Goal: Task Accomplishment & Management: Manage account settings

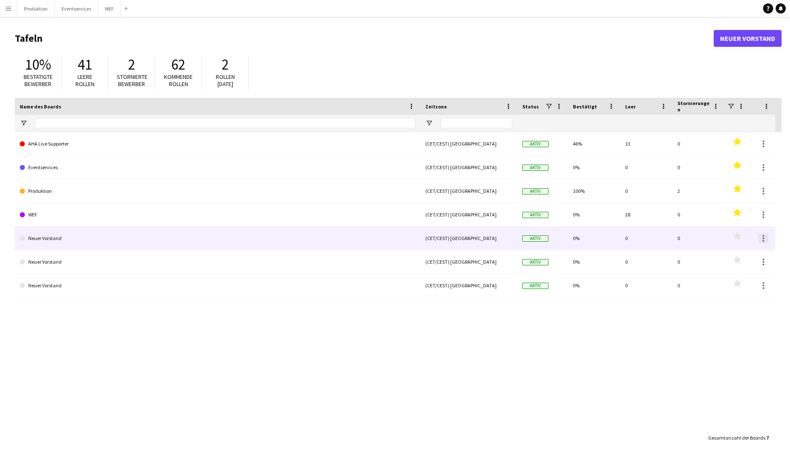
click at [628, 236] on div at bounding box center [763, 238] width 10 height 10
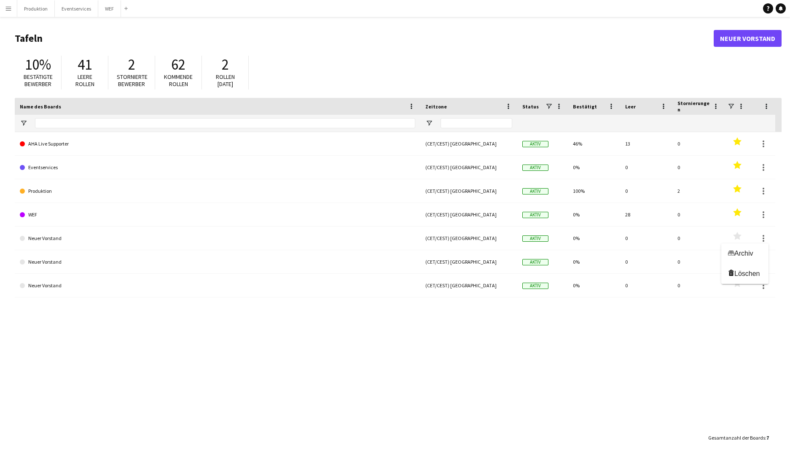
click at [628, 275] on span "Löschen" at bounding box center [747, 273] width 26 height 7
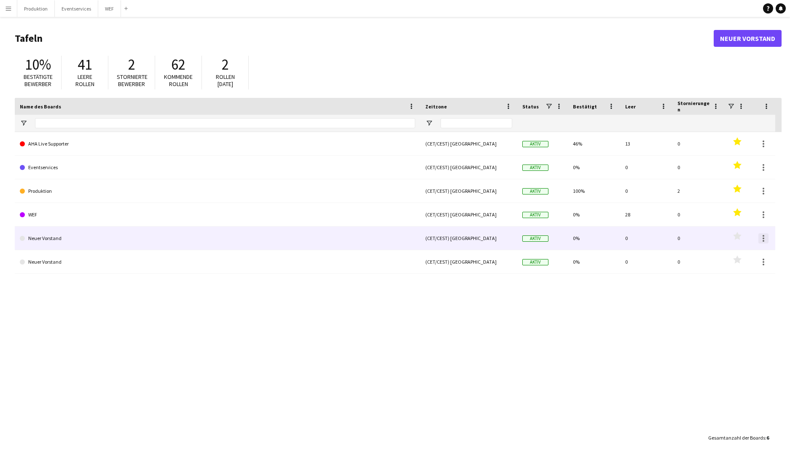
click at [628, 238] on div at bounding box center [763, 238] width 10 height 10
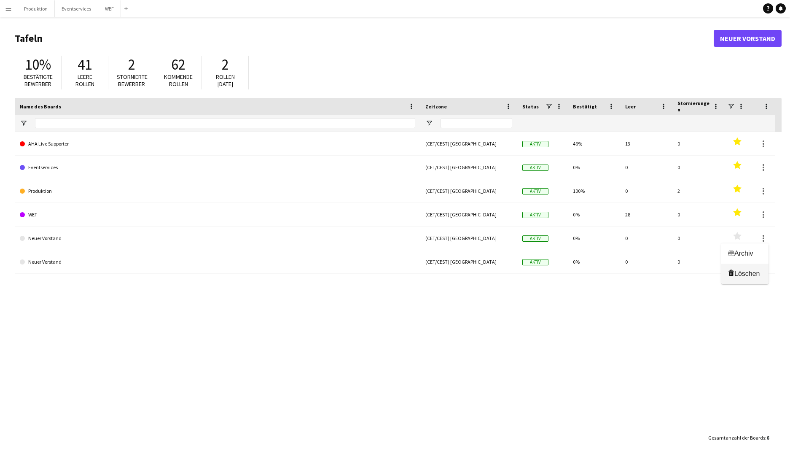
click at [628, 270] on span "Löschen" at bounding box center [747, 273] width 26 height 7
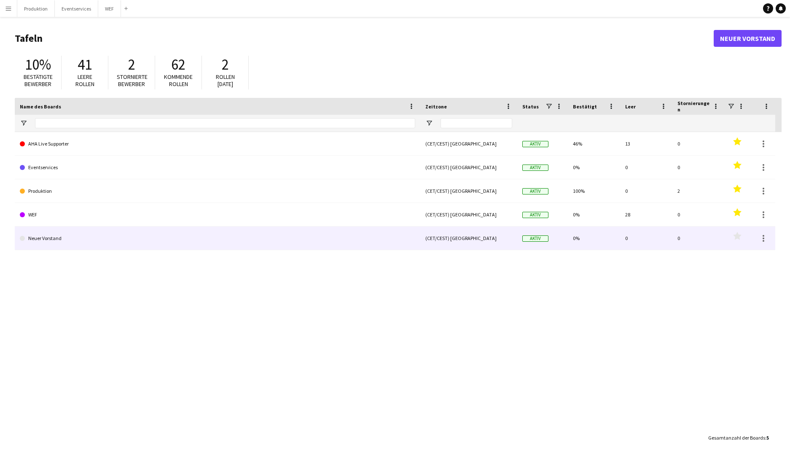
click at [628, 244] on div at bounding box center [762, 237] width 25 height 23
click at [628, 240] on div at bounding box center [763, 238] width 10 height 10
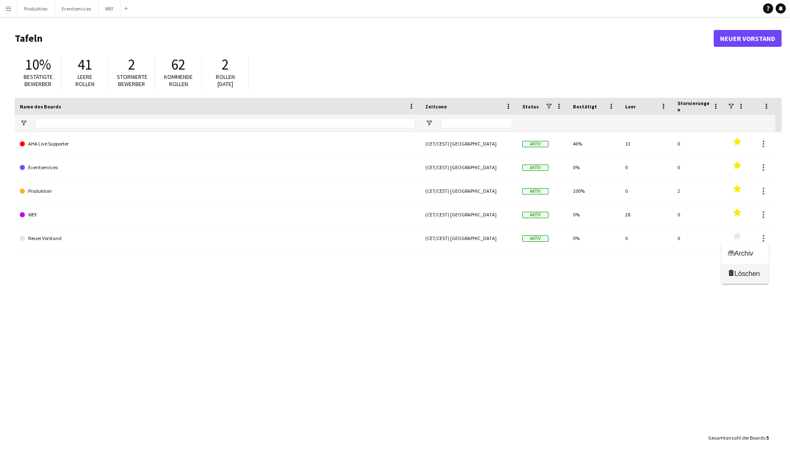
click at [628, 271] on span "Löschen" at bounding box center [747, 273] width 26 height 7
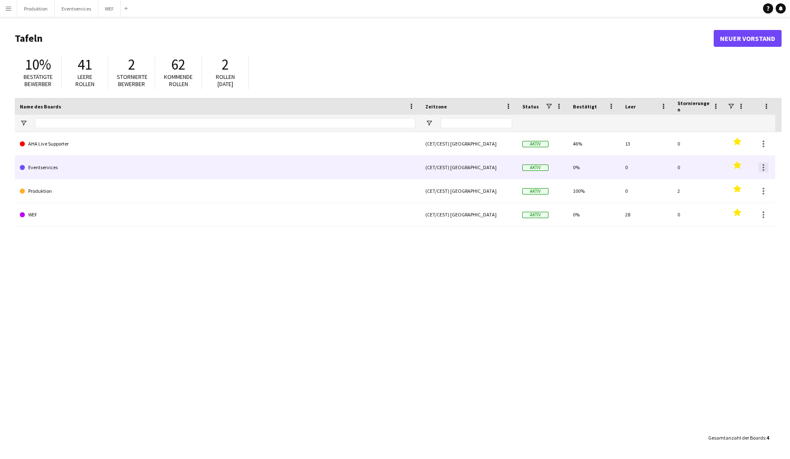
click at [628, 167] on div at bounding box center [763, 167] width 10 height 10
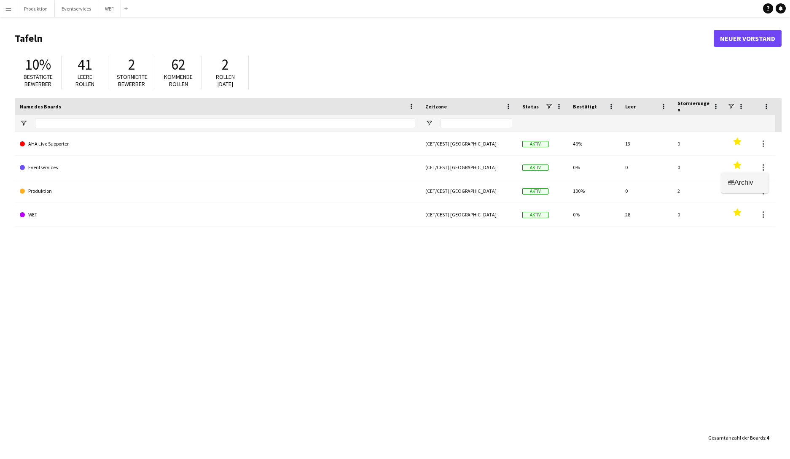
click at [628, 184] on span "Archiv" at bounding box center [743, 182] width 19 height 7
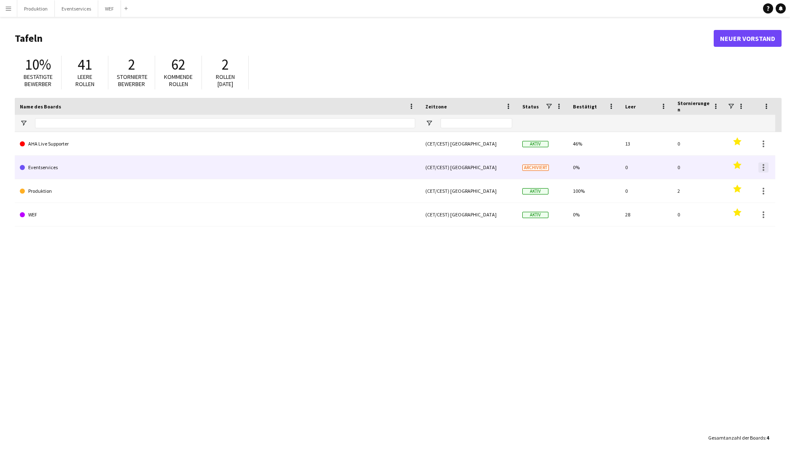
click at [628, 168] on div at bounding box center [763, 167] width 10 height 10
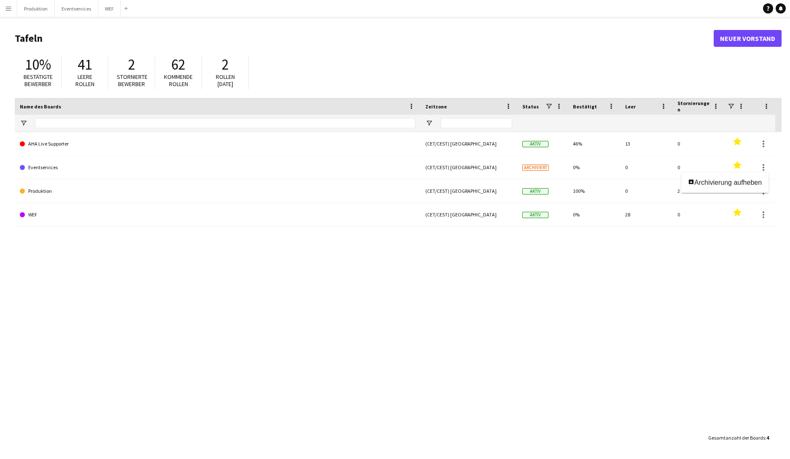
click at [569, 338] on div at bounding box center [395, 229] width 790 height 459
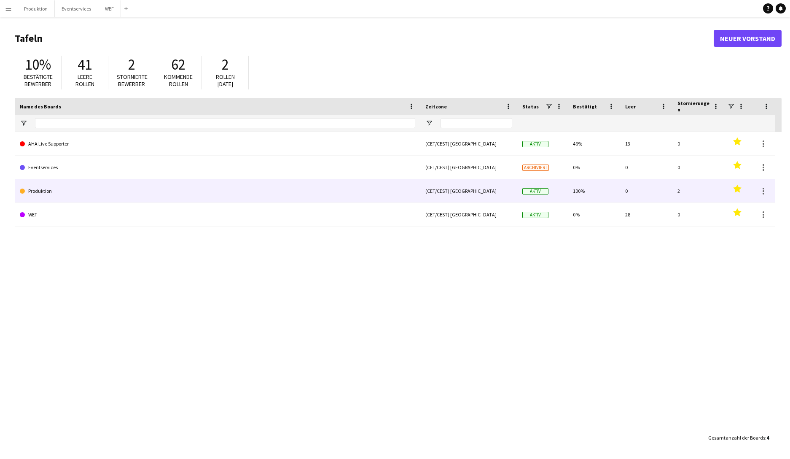
click at [57, 188] on link "Produktion" at bounding box center [217, 191] width 395 height 24
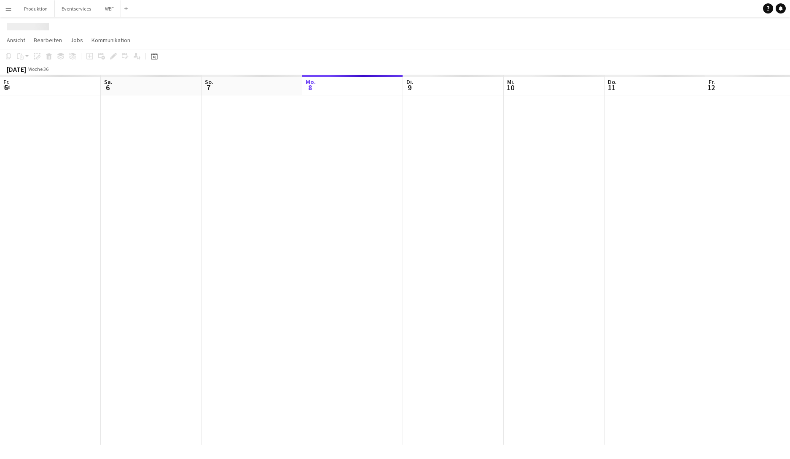
scroll to position [0, 201]
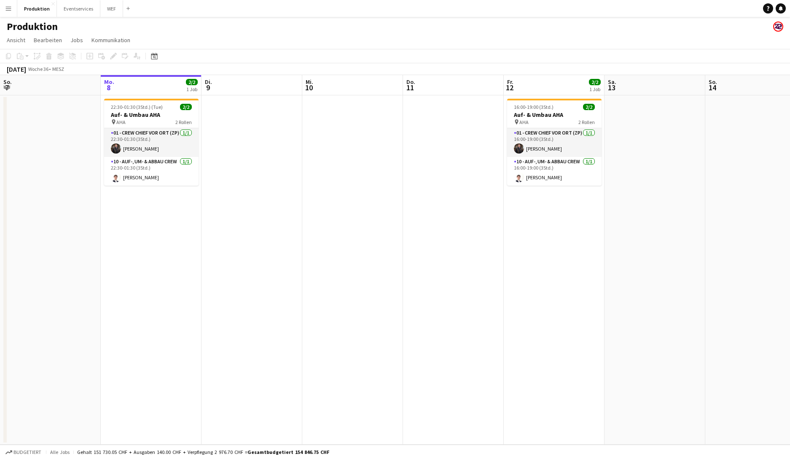
click at [30, 24] on h1 "Produktion" at bounding box center [32, 26] width 51 height 13
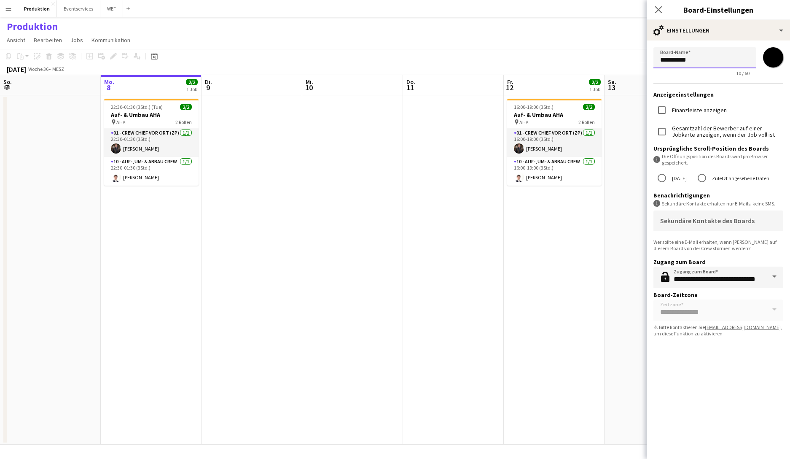
click at [628, 62] on input "**********" at bounding box center [704, 57] width 103 height 21
type input "**********"
click at [628, 8] on icon "Pop-in schließen" at bounding box center [658, 9] width 8 height 8
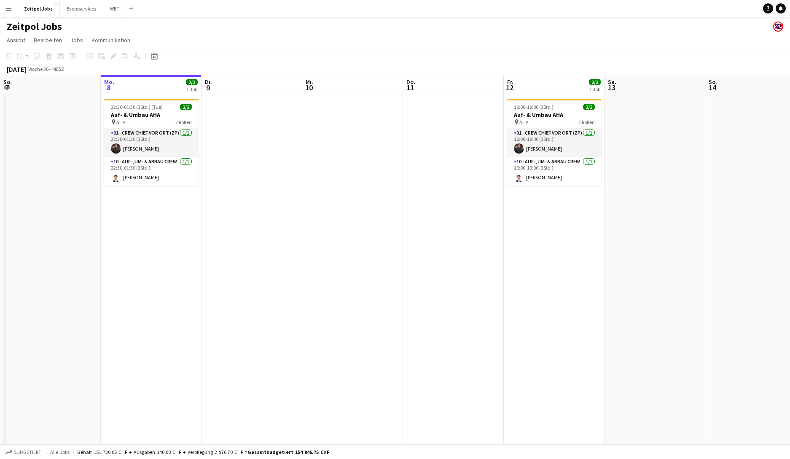
click at [7, 11] on app-icon "Menü" at bounding box center [8, 8] width 7 height 7
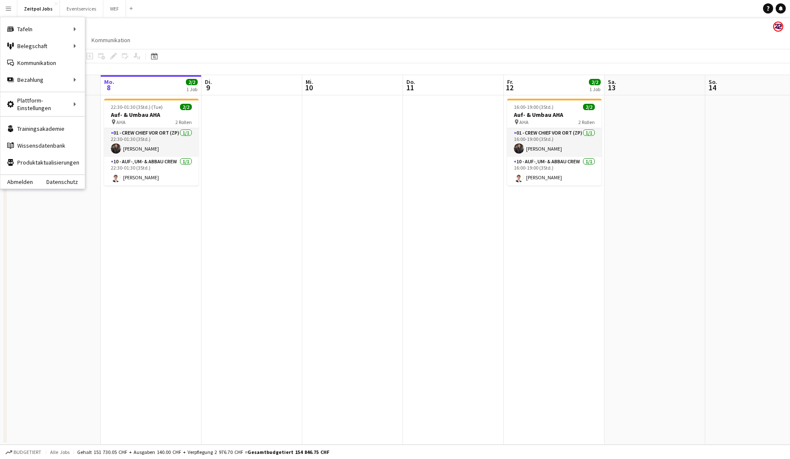
click at [12, 8] on button "Menü" at bounding box center [8, 8] width 17 height 17
drag, startPoint x: 70, startPoint y: 11, endPoint x: 79, endPoint y: 10, distance: 8.9
click at [70, 11] on button "Eventservices Schließen" at bounding box center [81, 8] width 43 height 16
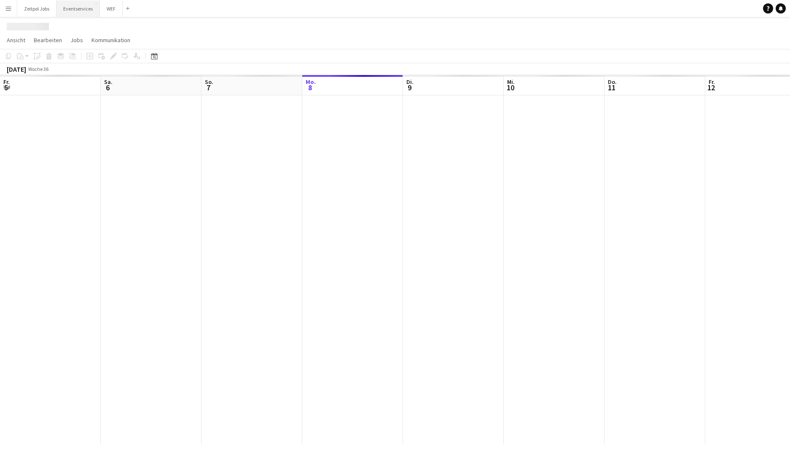
scroll to position [0, 201]
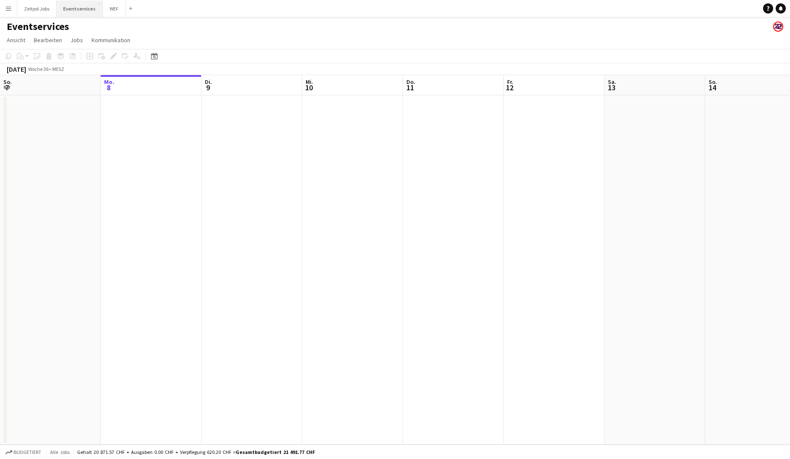
click at [89, 9] on button "Eventservices Schließen" at bounding box center [79, 8] width 46 height 16
drag, startPoint x: 76, startPoint y: 8, endPoint x: 60, endPoint y: 21, distance: 20.7
click at [60, 21] on div "Menü Tafeln Tafeln Tafeln Alle Jobs Status Belegschaft Belegschaft Meine Belegs…" at bounding box center [395, 229] width 790 height 459
click at [73, 13] on button "Eventservices Schließen" at bounding box center [79, 8] width 46 height 16
click at [12, 36] on span "Ansicht" at bounding box center [16, 40] width 19 height 8
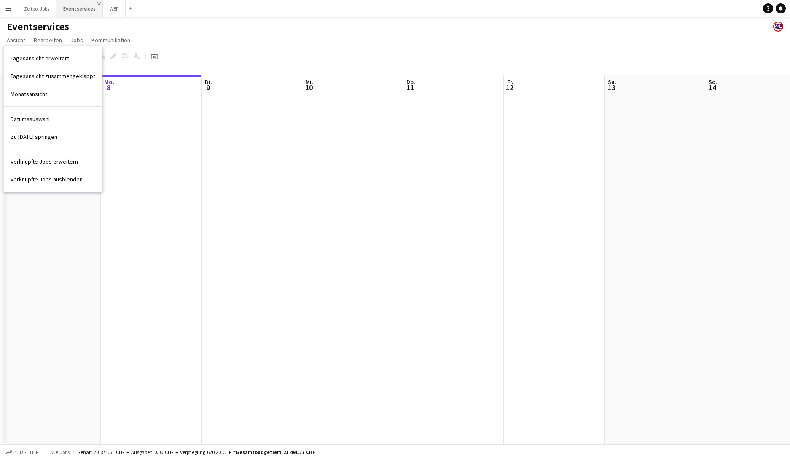
click at [97, 4] on app-icon "Schließen" at bounding box center [98, 3] width 3 height 3
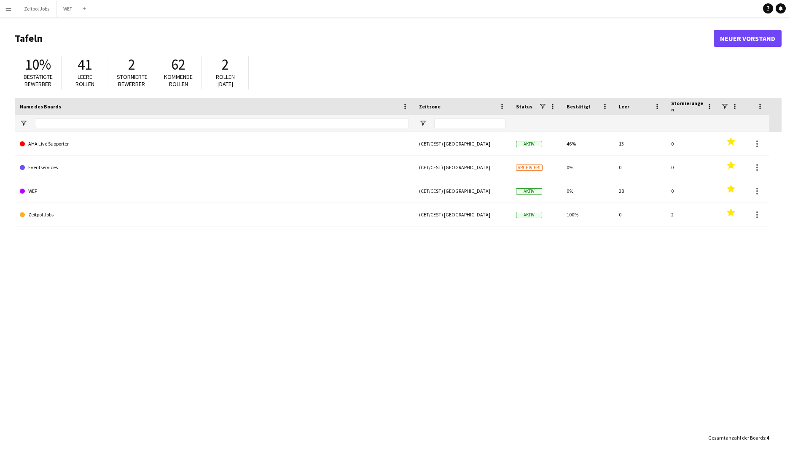
click at [14, 6] on button "Menü" at bounding box center [8, 8] width 17 height 17
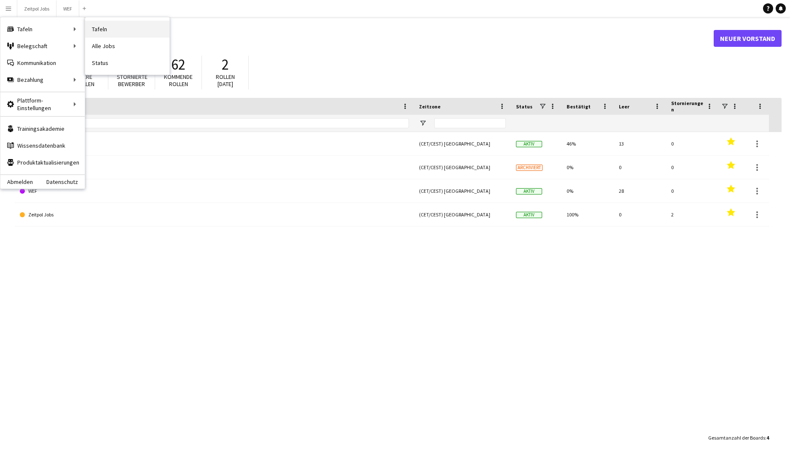
click at [105, 22] on link "Tafeln" at bounding box center [127, 29] width 84 height 17
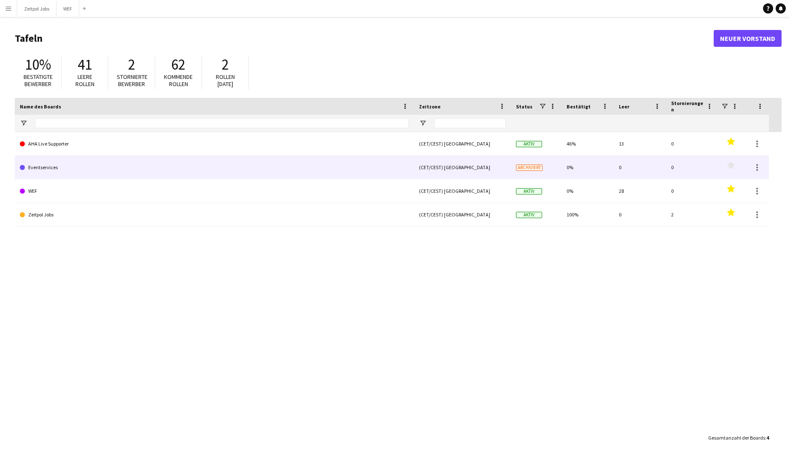
click at [628, 164] on polygon at bounding box center [731, 165] width 8 height 8
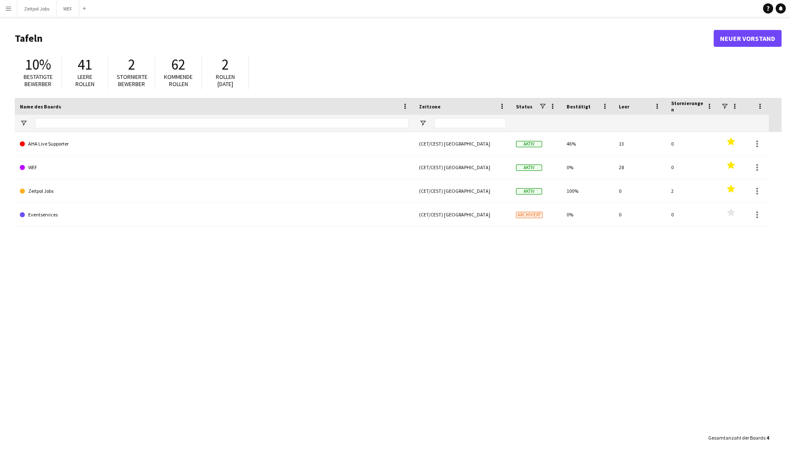
click at [301, 338] on div "AHA Live Supporter (CET/CEST) [GEOGRAPHIC_DATA] Aktiv 46% 13 0 Favoriten Events…" at bounding box center [398, 280] width 767 height 297
click at [628, 273] on div "AHA Live Supporter (CET/CEST) [GEOGRAPHIC_DATA] Aktiv 46% 13 0 Favoriten Events…" at bounding box center [398, 280] width 767 height 297
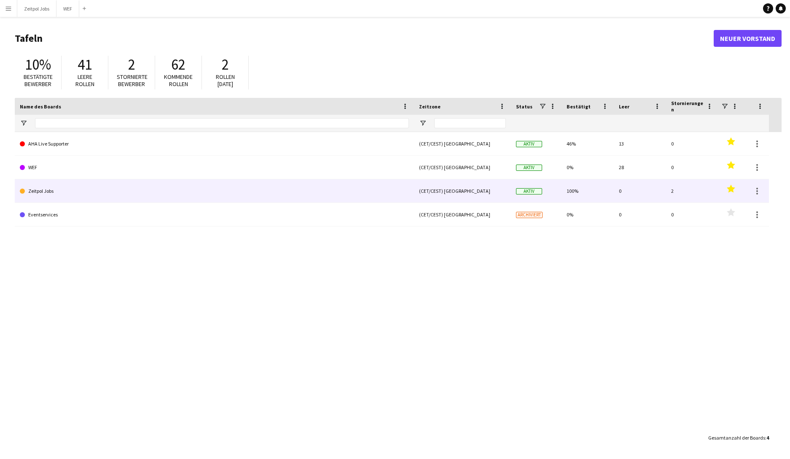
click at [236, 186] on link "Zeitpol Jobs" at bounding box center [214, 191] width 389 height 24
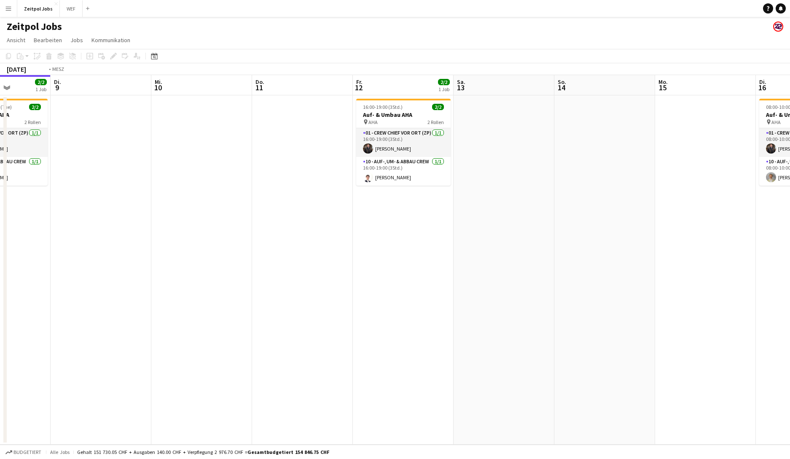
scroll to position [0, 273]
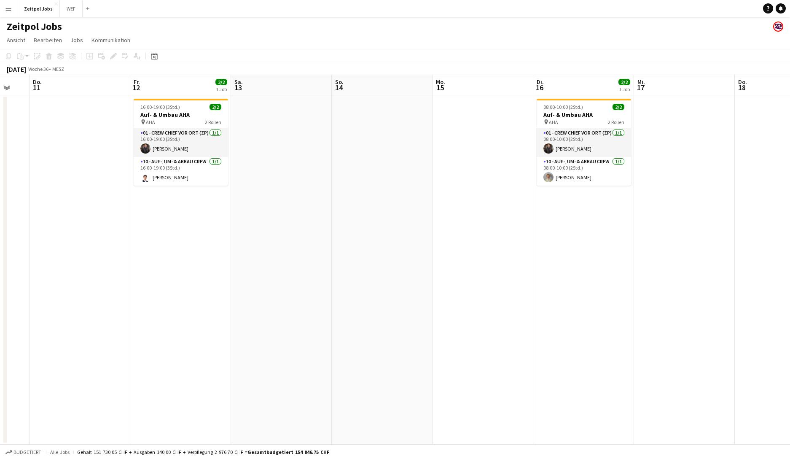
drag, startPoint x: 704, startPoint y: 236, endPoint x: 330, endPoint y: 293, distance: 377.8
click at [330, 293] on app-calendar-viewport "Mo. 8 2/2 1 Job Di. 9 Mi. 10 Do. 11 Fr. 12 2/2 1 Job Sa. 13 So. 14 Mo. 15 Di. 1…" at bounding box center [395, 259] width 790 height 369
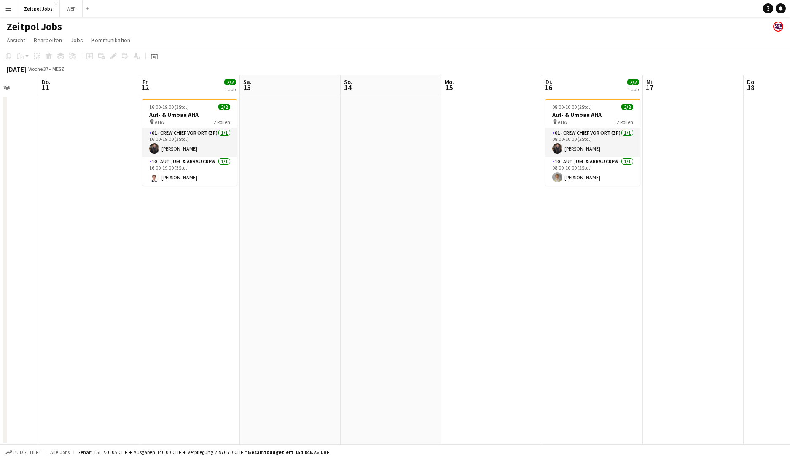
drag, startPoint x: 618, startPoint y: 263, endPoint x: 224, endPoint y: 281, distance: 394.5
click at [223, 281] on app-calendar-viewport "Mo. 8 2/2 1 Job Di. 9 Mi. 10 Do. 11 Fr. 12 2/2 1 Job Sa. 13 So. 14 Mo. 15 Di. 1…" at bounding box center [395, 259] width 790 height 369
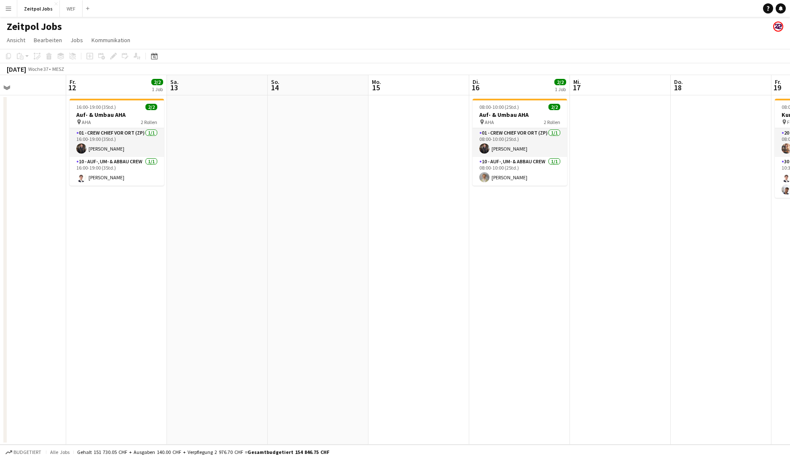
drag, startPoint x: 566, startPoint y: 256, endPoint x: 655, endPoint y: 252, distance: 88.6
click at [628, 249] on app-calendar-viewport "Di. 9 Mi. 10 Do. 11 Fr. 12 2/2 1 Job Sa. 13 So. 14 Mo. 15 Di. 16 2/2 1 Job Mi. …" at bounding box center [395, 259] width 790 height 369
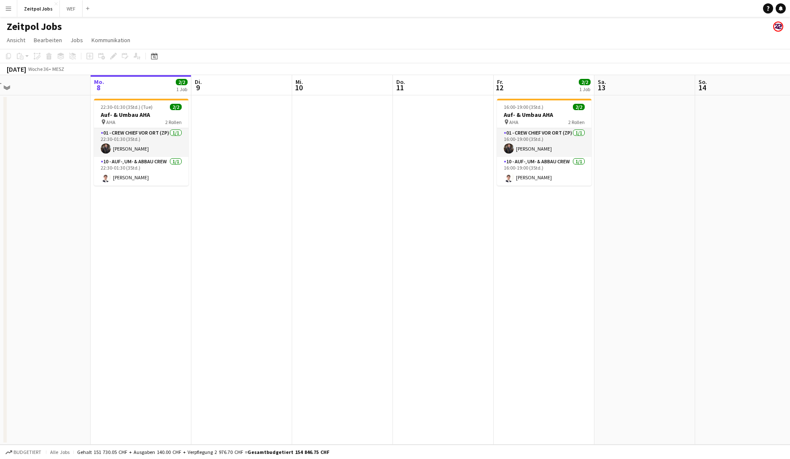
drag, startPoint x: 278, startPoint y: 266, endPoint x: 558, endPoint y: 259, distance: 280.4
click at [596, 252] on app-calendar-viewport "Fr. 5 Sa. 6 So. 7 Mo. 8 2/2 1 Job Di. 9 Mi. 10 Do. 11 Fr. 12 2/2 1 Job Sa. 13 S…" at bounding box center [395, 259] width 790 height 369
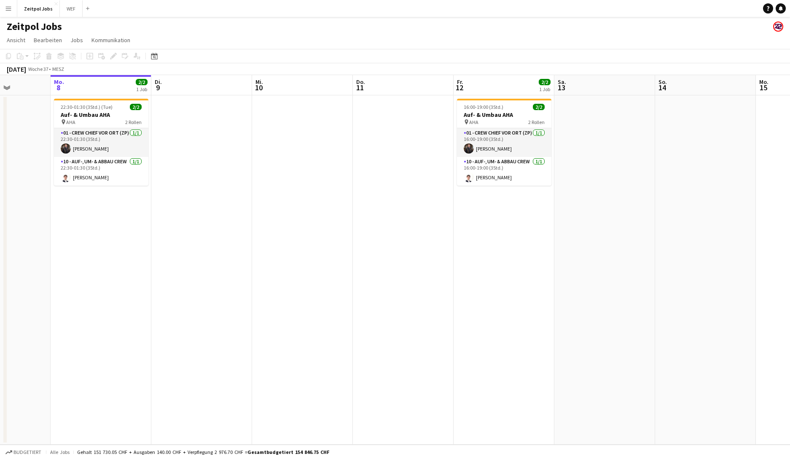
drag, startPoint x: 190, startPoint y: 289, endPoint x: 654, endPoint y: 232, distance: 467.2
click at [628, 231] on app-calendar-viewport "Fr. 5 Sa. 6 So. 7 Mo. 8 2/2 1 Job Di. 9 Mi. 10 Do. 11 Fr. 12 2/2 1 Job Sa. 13 S…" at bounding box center [395, 259] width 790 height 369
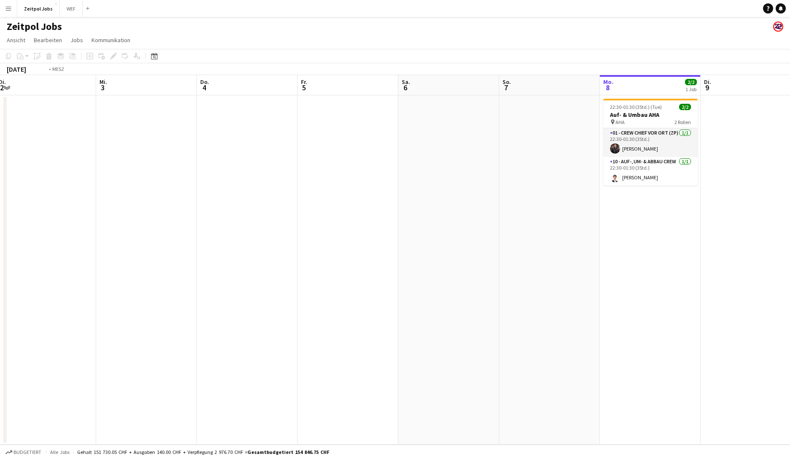
scroll to position [0, 201]
drag, startPoint x: 183, startPoint y: 303, endPoint x: 431, endPoint y: 267, distance: 250.1
click at [431, 267] on app-calendar-viewport "So. 31 Mo. 1 Di. 2 Mi. 3 Do. 4 Fr. 5 Sa. 6 So. 7 Mo. 8 2/2 1 Job Di. 9 Mi. 10 D…" at bounding box center [395, 259] width 790 height 369
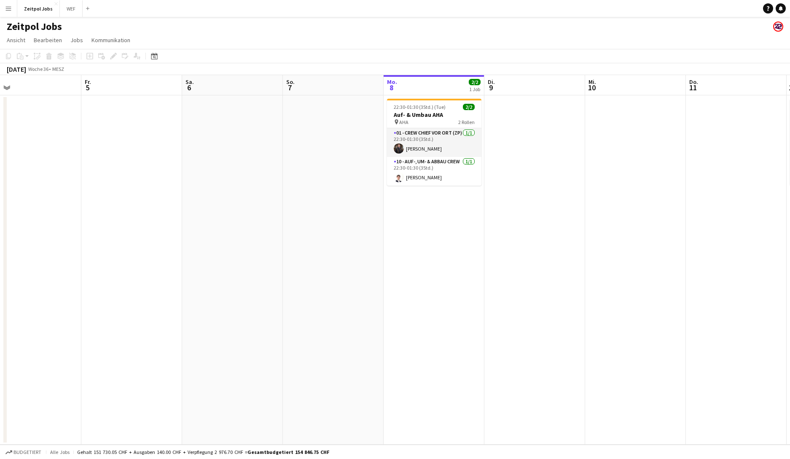
scroll to position [0, 298]
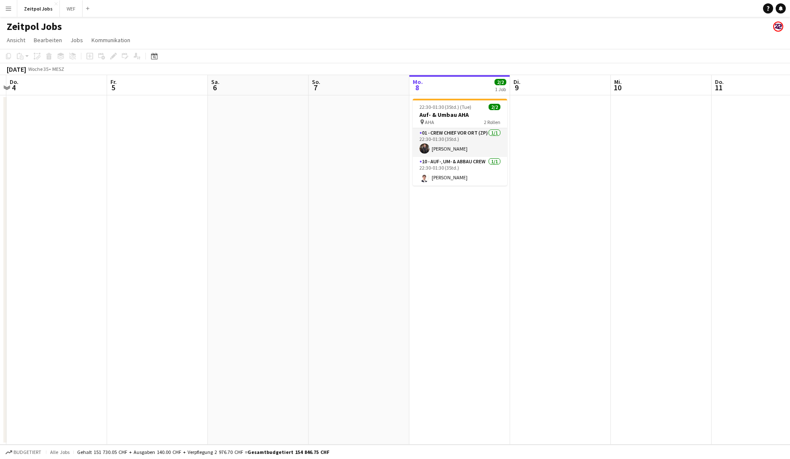
drag, startPoint x: 720, startPoint y: 158, endPoint x: 223, endPoint y: 202, distance: 498.9
click at [223, 202] on app-calendar-viewport "Mo. 1 Di. 2 Mi. 3 Do. 4 Fr. 5 Sa. 6 So. 7 Mo. 8 2/2 1 Job Di. 9 Mi. 10 Do. 11 F…" at bounding box center [395, 259] width 790 height 369
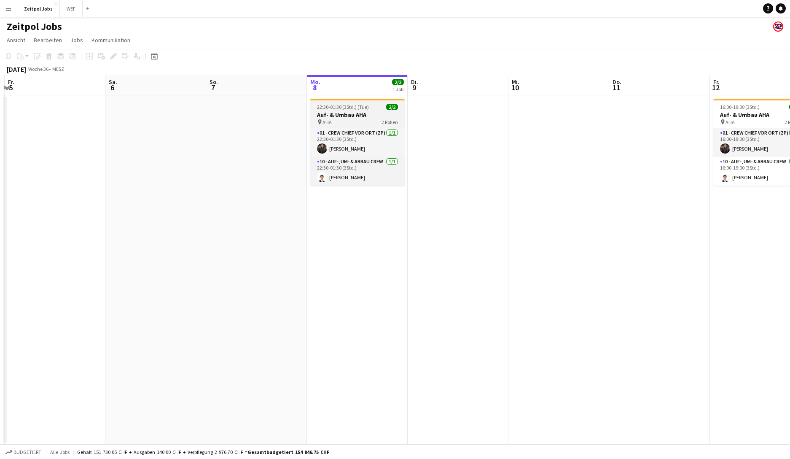
click at [359, 111] on h3 "Auf- & Umbau AHA" at bounding box center [357, 115] width 94 height 8
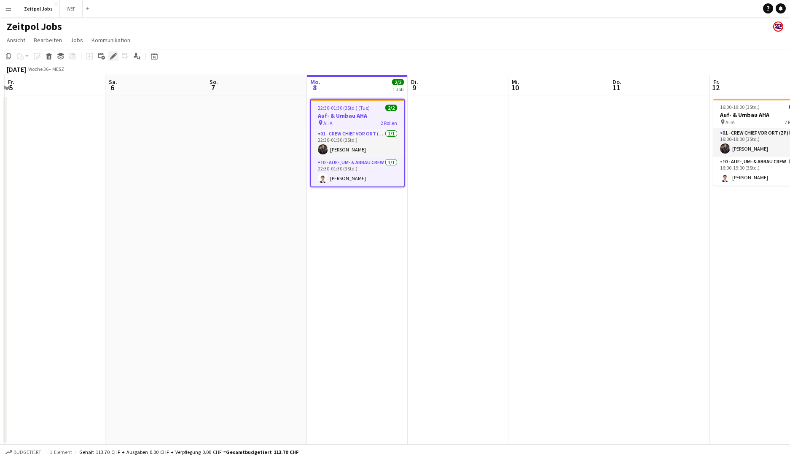
click at [113, 54] on icon at bounding box center [113, 56] width 5 height 5
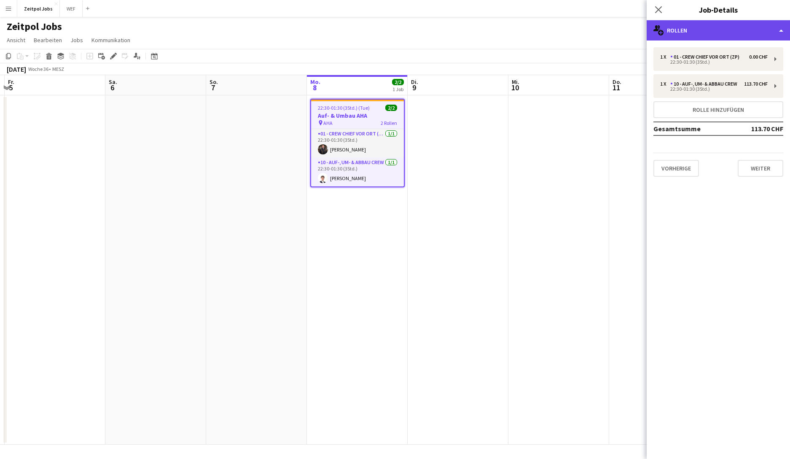
click at [628, 33] on div "multiple-users-add Rollen" at bounding box center [718, 30] width 143 height 20
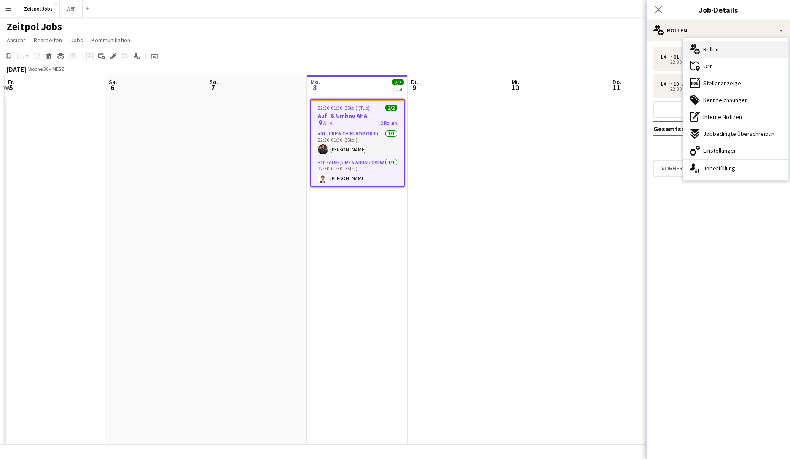
click at [628, 55] on div "multiple-users-add Rollen" at bounding box center [735, 49] width 105 height 17
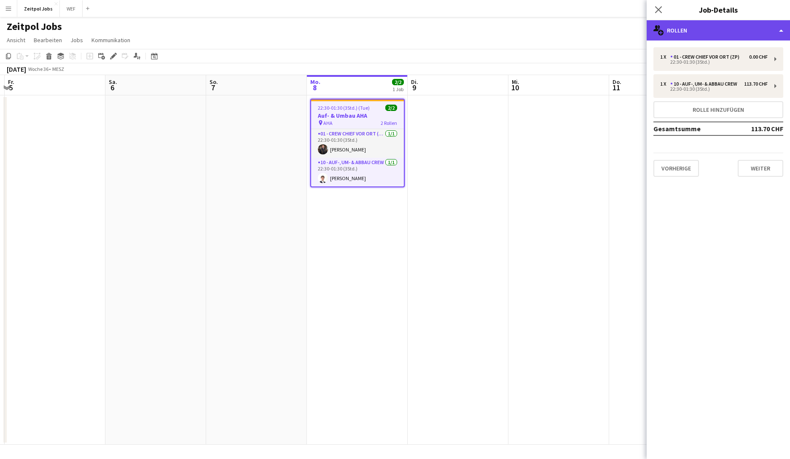
click at [628, 31] on div "multiple-users-add Rollen" at bounding box center [718, 30] width 143 height 20
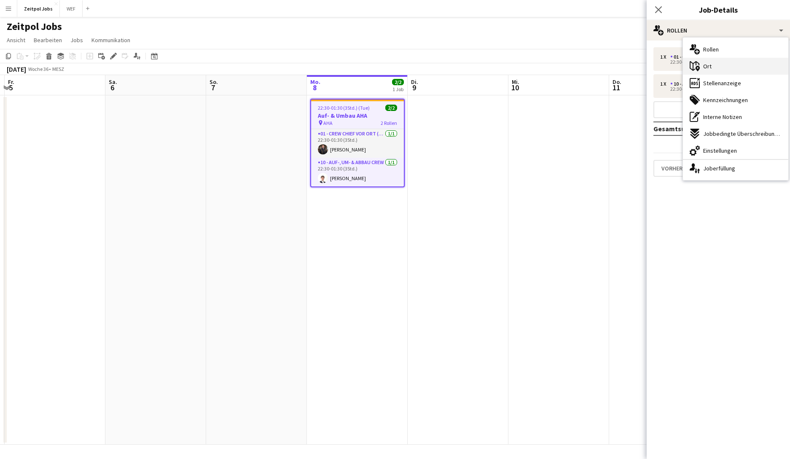
click at [628, 62] on div "maps-pin-1 Ort" at bounding box center [735, 66] width 105 height 17
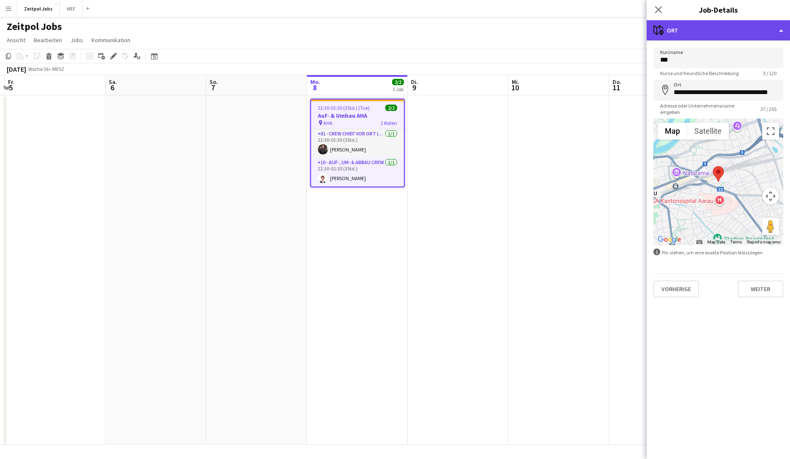
click at [628, 35] on div "maps-pin-1 Ort" at bounding box center [718, 30] width 143 height 20
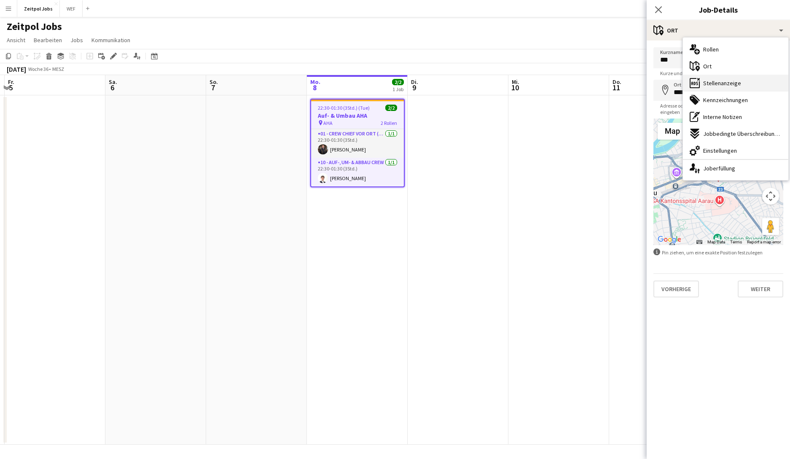
click at [628, 86] on span "Stellenanzeige" at bounding box center [722, 83] width 38 height 8
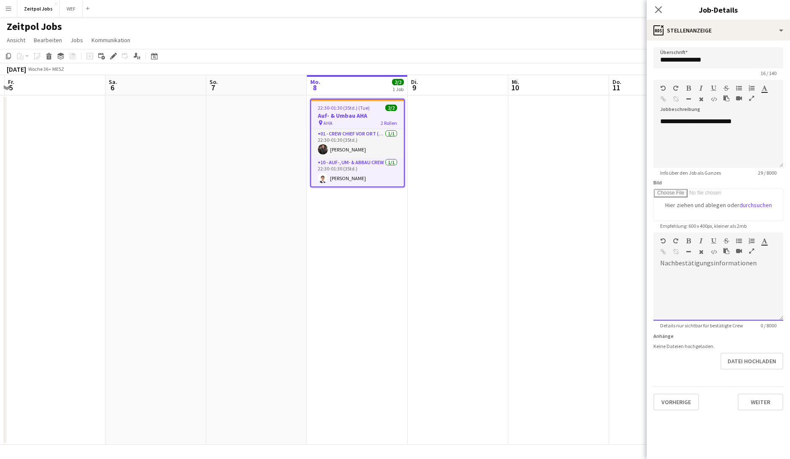
click at [628, 290] on div at bounding box center [718, 295] width 130 height 51
click at [628, 136] on div "**********" at bounding box center [718, 142] width 130 height 51
click at [628, 63] on input "**********" at bounding box center [718, 57] width 130 height 21
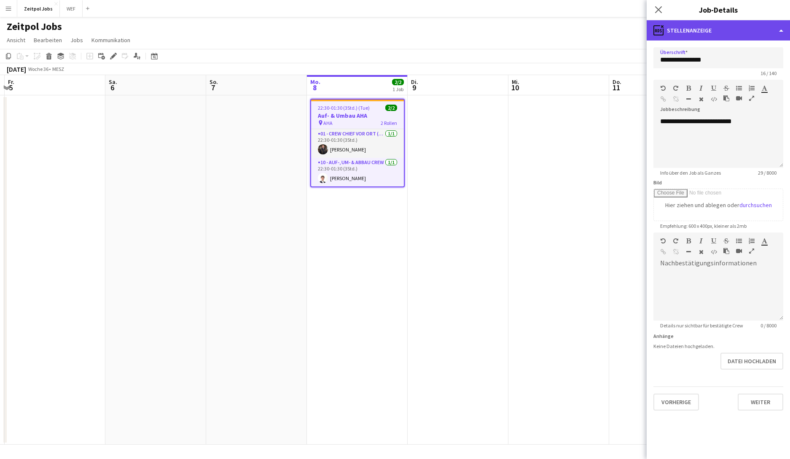
click at [628, 30] on div "ads-window Stellenanzeige" at bounding box center [718, 30] width 143 height 20
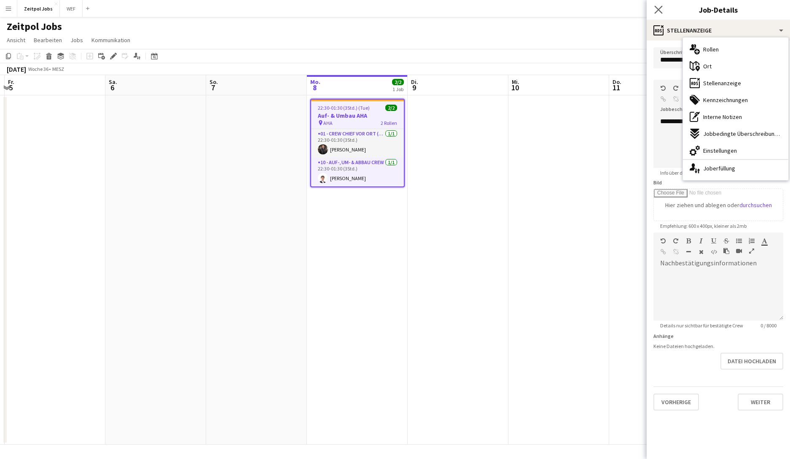
click at [628, 13] on div "Pop-in schließen" at bounding box center [659, 9] width 24 height 19
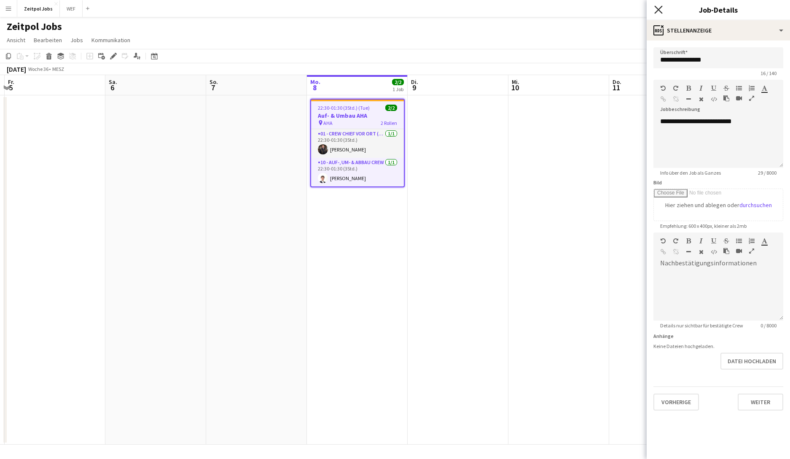
click at [628, 8] on icon "Pop-in schließen" at bounding box center [658, 9] width 8 height 8
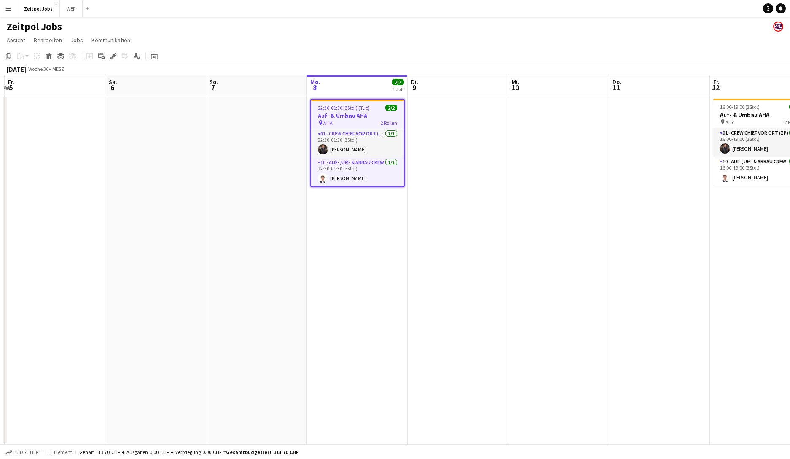
click at [628, 9] on app-navbar "Menü Tafeln Tafeln Tafeln Alle Jobs Status Belegschaft Belegschaft Meine Belegs…" at bounding box center [395, 8] width 790 height 17
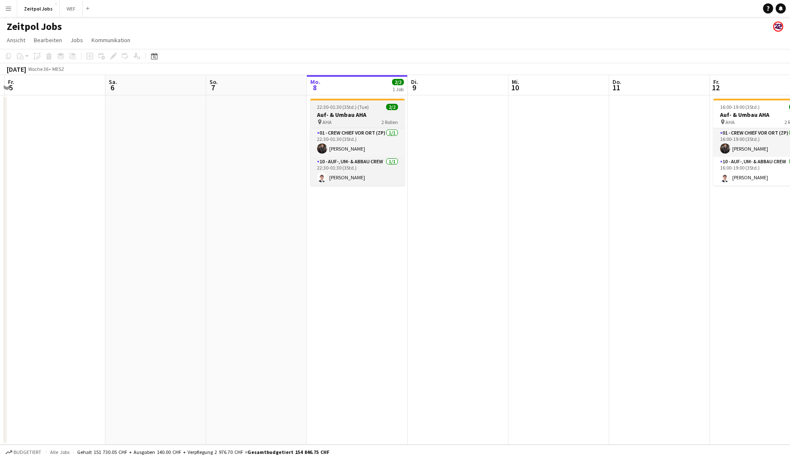
click at [334, 113] on h3 "Auf- & Umbau AHA" at bounding box center [357, 115] width 94 height 8
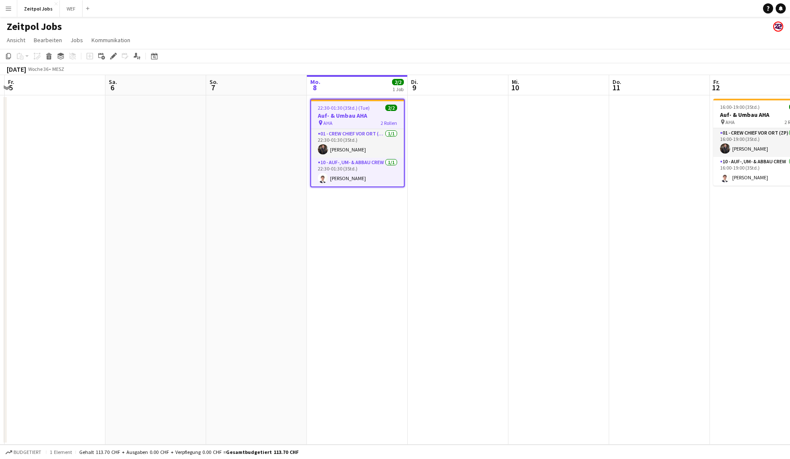
click at [537, 154] on app-date-cell at bounding box center [558, 269] width 101 height 349
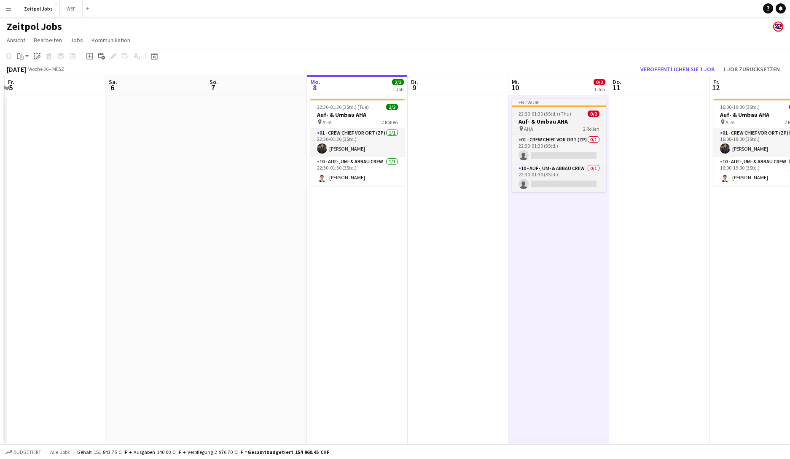
click at [548, 108] on app-job-card "Entwurf 22:30-01:30 (3Std.) (Thu) 0/2 Auf- & Umbau AHA pin AHA 2 Rollen 01 - Cr…" at bounding box center [559, 146] width 94 height 94
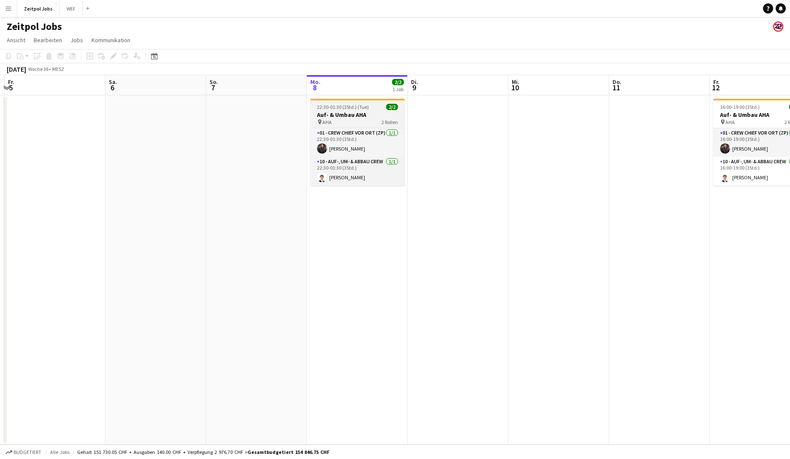
click at [367, 116] on h3 "Auf- & Umbau AHA" at bounding box center [357, 115] width 94 height 8
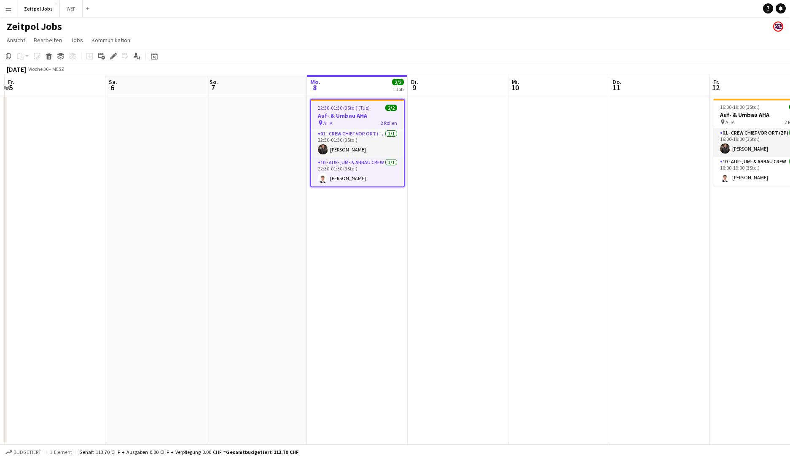
click at [628, 163] on app-date-cell at bounding box center [659, 269] width 101 height 349
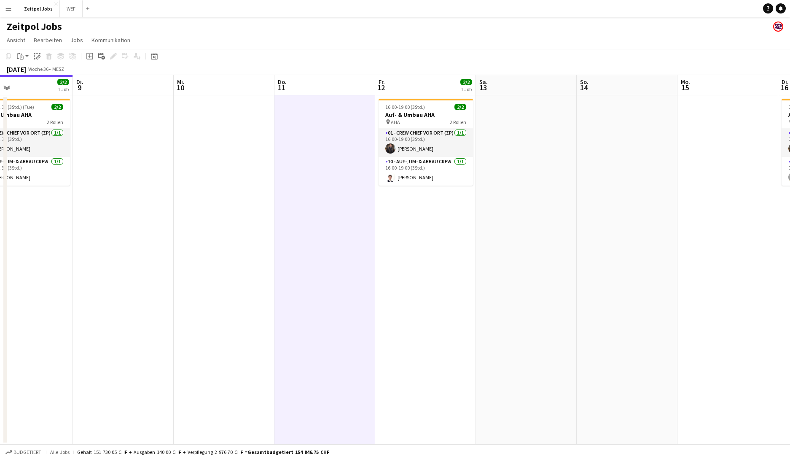
drag, startPoint x: 579, startPoint y: 286, endPoint x: 250, endPoint y: 297, distance: 329.4
click at [250, 297] on app-calendar-viewport "Fr. 5 Sa. 6 So. 7 Mo. 8 2/2 1 Job Di. 9 Mi. 10 Do. 11 Fr. 12 2/2 1 Job Sa. 13 S…" at bounding box center [395, 259] width 790 height 369
click at [594, 149] on app-date-cell at bounding box center [624, 269] width 101 height 349
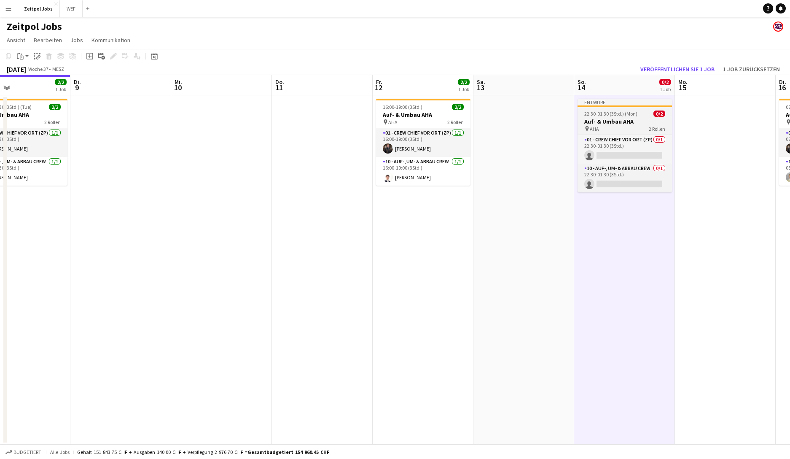
click at [628, 110] on app-job-card "Entwurf 22:30-01:30 (3Std.) (Mon) 0/2 Auf- & Umbau AHA pin AHA 2 Rollen 01 - Cr…" at bounding box center [624, 146] width 94 height 94
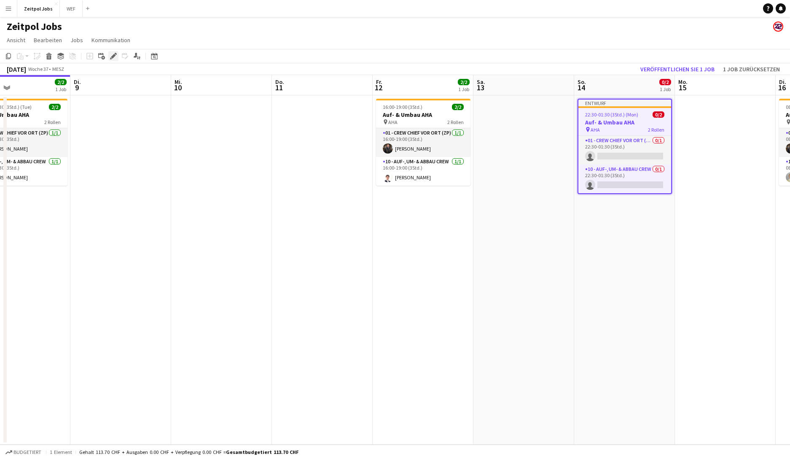
click at [115, 57] on icon "Bearbeiten" at bounding box center [113, 56] width 7 height 7
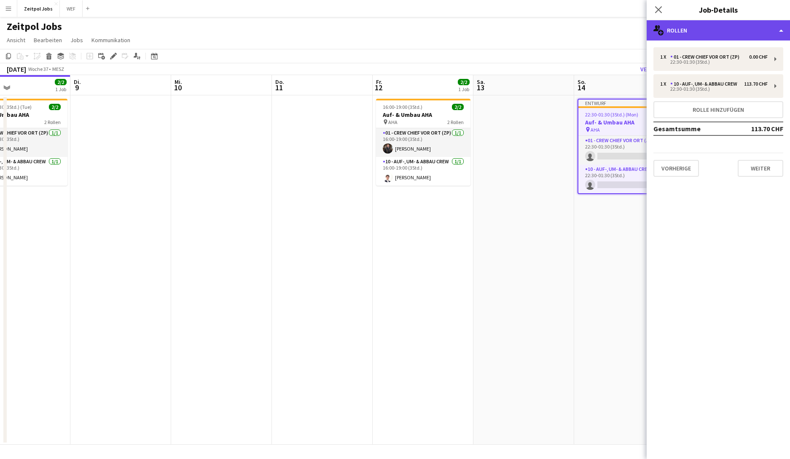
click at [628, 35] on div "multiple-users-add Rollen" at bounding box center [718, 30] width 143 height 20
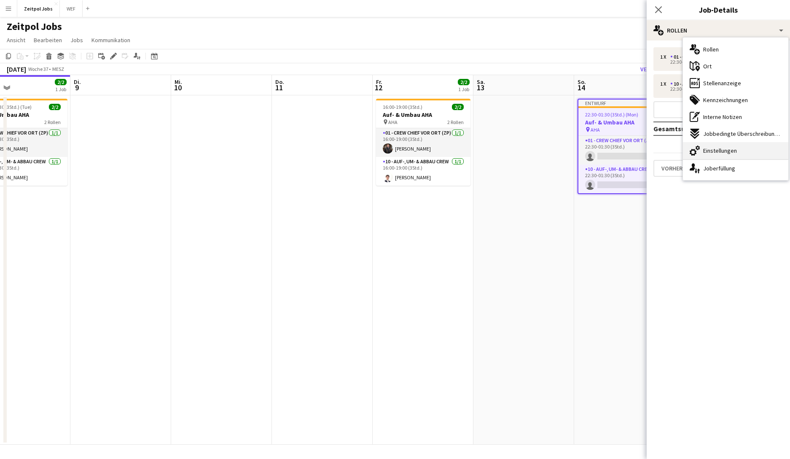
click at [628, 148] on div "cog-double-3 Einstellungen" at bounding box center [735, 150] width 105 height 17
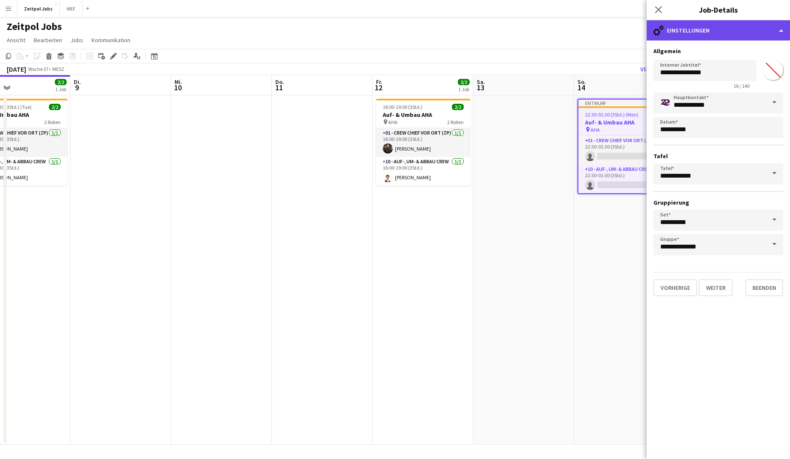
click at [628, 36] on div "cog-double-3 Einstellungen" at bounding box center [718, 30] width 143 height 20
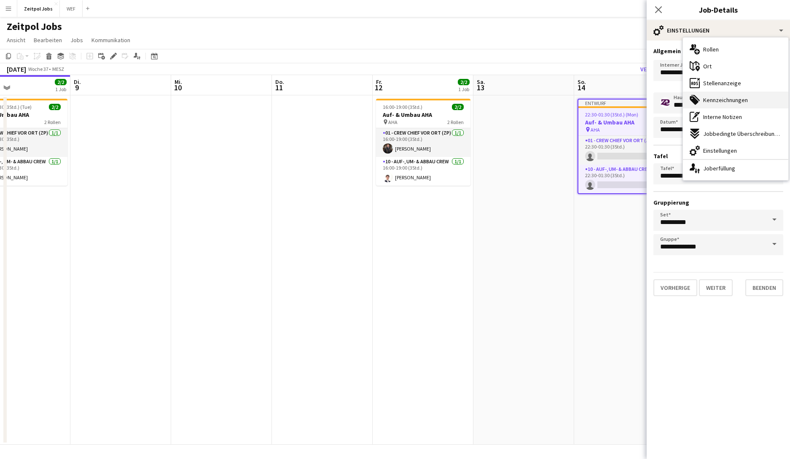
click at [628, 102] on span "Kennzeichnungen" at bounding box center [725, 100] width 45 height 8
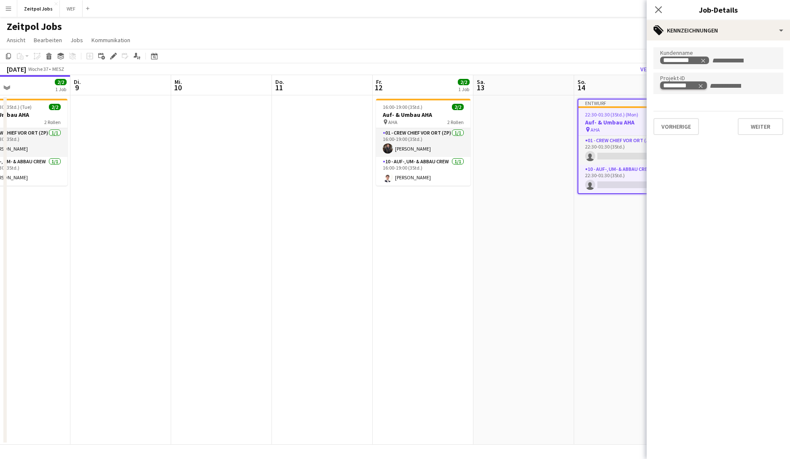
click at [628, 87] on icon "Remove tag" at bounding box center [701, 86] width 4 height 4
click at [628, 87] on input "Zum Suchen von Projekt-ID-Kennzeichnungen tippen..." at bounding box center [718, 86] width 116 height 8
type input "***"
click at [628, 107] on div "AHA" at bounding box center [718, 109] width 130 height 20
click at [628, 175] on mat-expansion-panel "**********" at bounding box center [718, 249] width 143 height 418
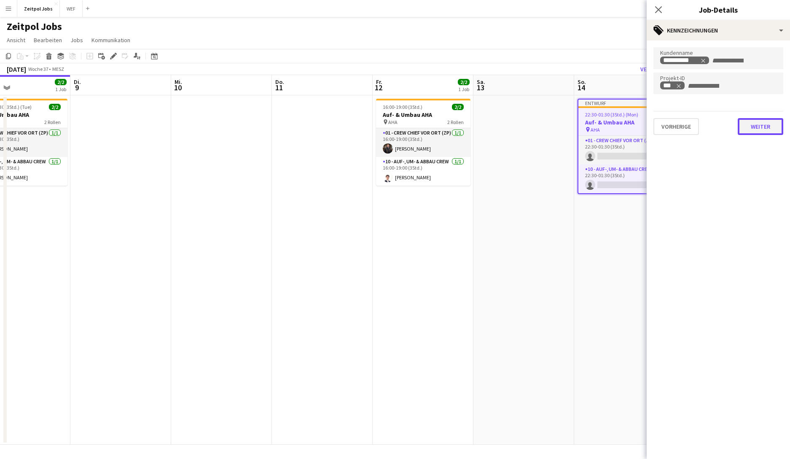
click at [628, 126] on button "Weiter" at bounding box center [761, 126] width 46 height 17
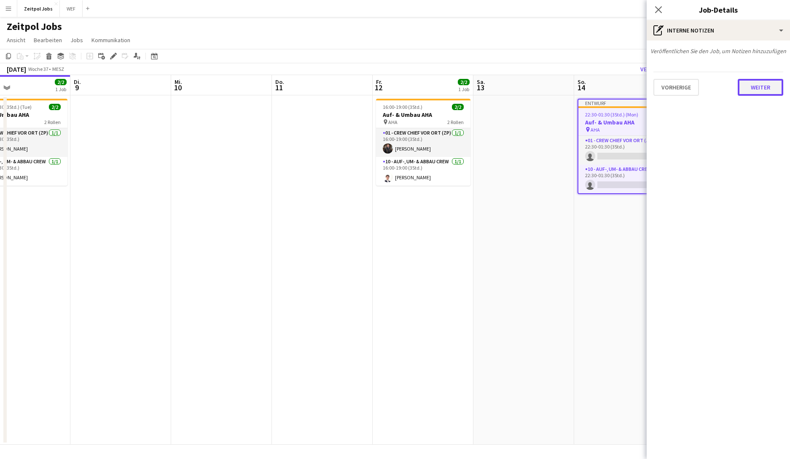
click at [628, 92] on button "Weiter" at bounding box center [761, 87] width 46 height 17
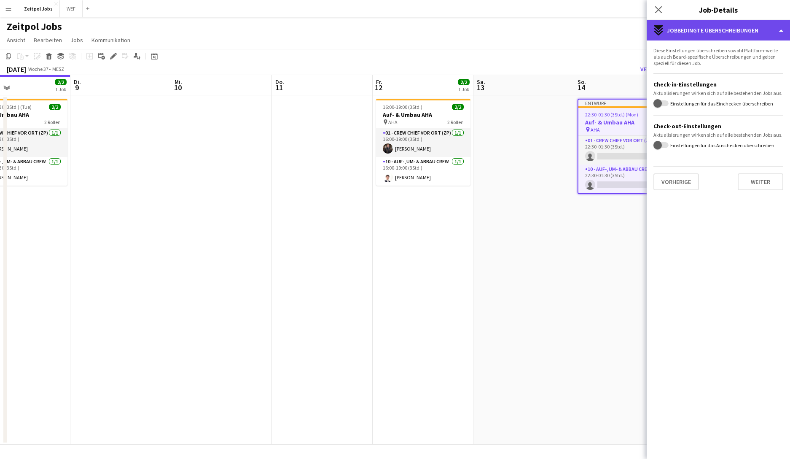
click at [628, 26] on div "expand-all-down Jobbedingte Überschreibungen" at bounding box center [718, 30] width 143 height 20
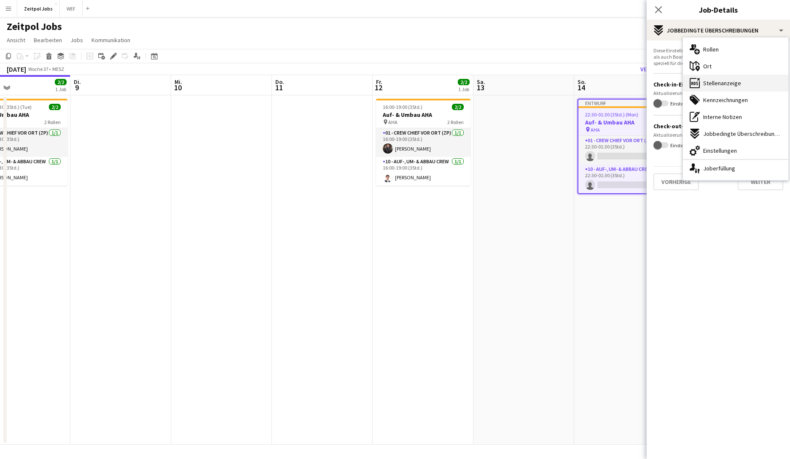
click at [628, 77] on div "ads-window Stellenanzeige" at bounding box center [735, 83] width 105 height 17
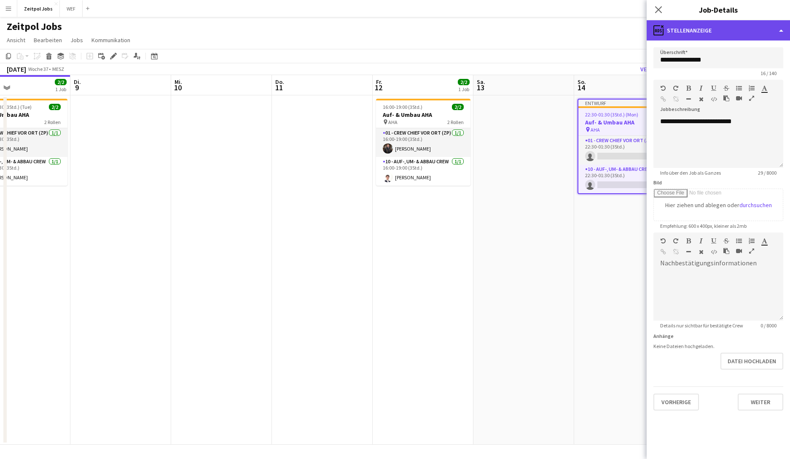
click at [628, 24] on div "ads-window Stellenanzeige" at bounding box center [718, 30] width 143 height 20
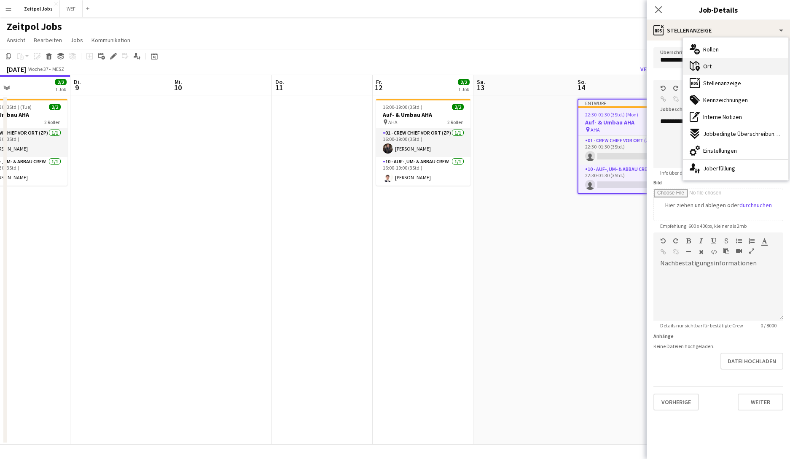
click at [628, 67] on div "maps-pin-1 Ort" at bounding box center [735, 66] width 105 height 17
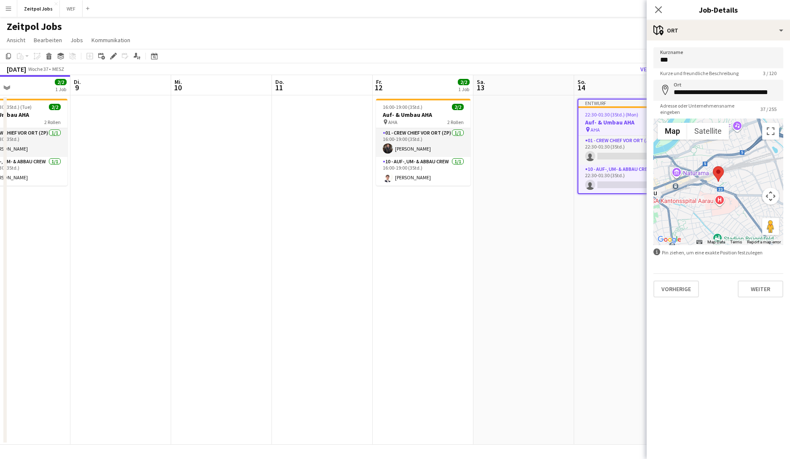
click at [628, 8] on div "Pop-in schließen" at bounding box center [659, 9] width 24 height 19
click at [628, 8] on app-icon "Pop-in schließen" at bounding box center [659, 10] width 12 height 12
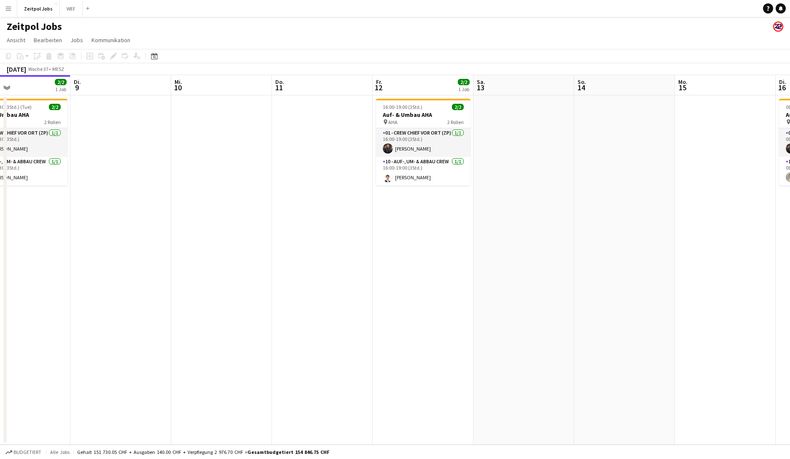
scroll to position [0, 182]
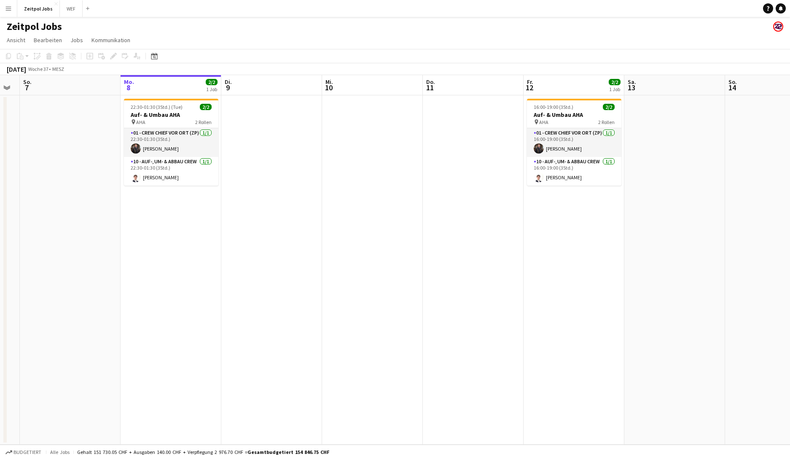
drag, startPoint x: 185, startPoint y: 174, endPoint x: 315, endPoint y: 169, distance: 130.8
click at [315, 169] on app-calendar-viewport "Fr. 5 Sa. 6 So. 7 Mo. 8 2/2 1 Job Di. 9 Mi. 10 Do. 11 Fr. 12 2/2 1 Job Sa. 13 S…" at bounding box center [395, 259] width 790 height 369
click at [179, 126] on app-job-card "22:30-01:30 (3Std.) (Tue) 2/2 Auf- & Umbau AHA pin AHA 2 Rollen 01 - Crew Chief…" at bounding box center [171, 142] width 94 height 87
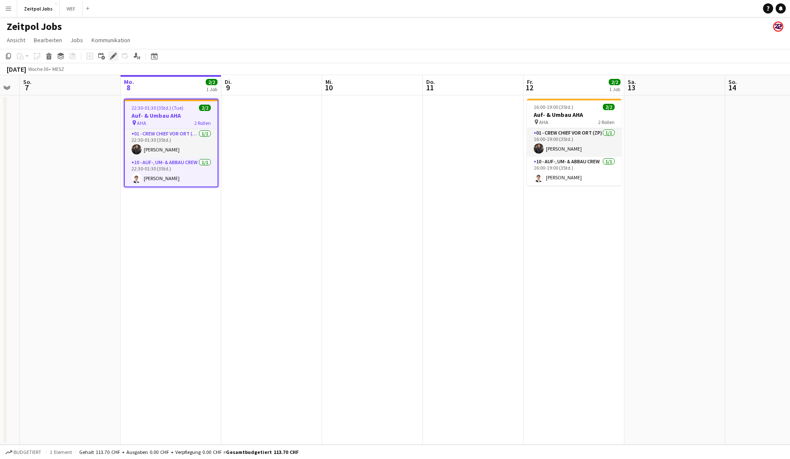
click at [111, 54] on icon "Bearbeiten" at bounding box center [113, 56] width 7 height 7
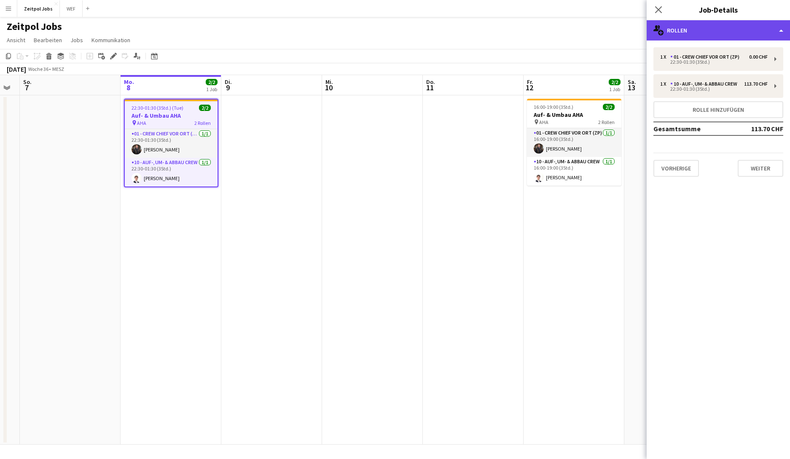
click at [628, 30] on div "multiple-users-add Rollen" at bounding box center [718, 30] width 143 height 20
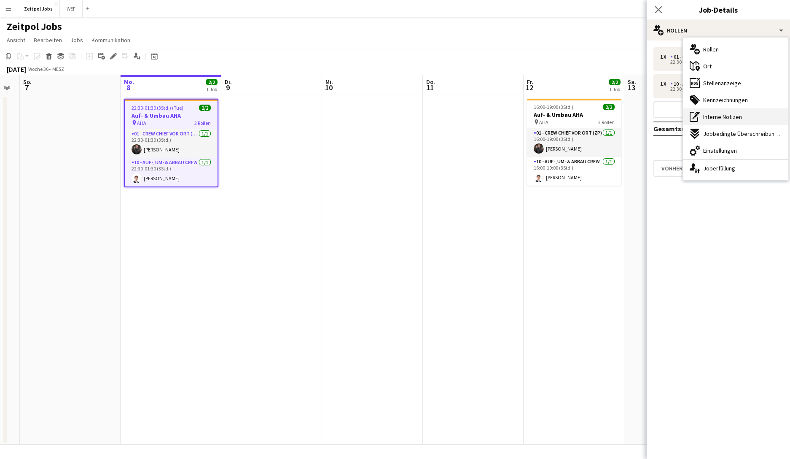
click at [628, 111] on div "pen-write Interne Notizen" at bounding box center [735, 116] width 105 height 17
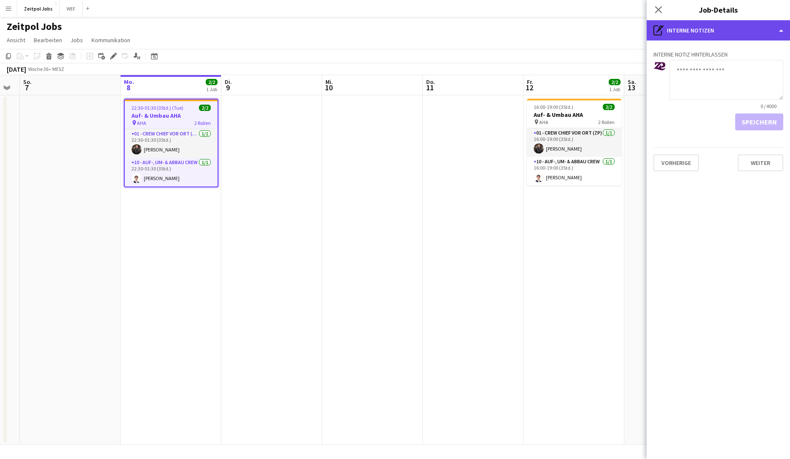
click at [628, 28] on div "pen-write Interne Notizen" at bounding box center [718, 30] width 143 height 20
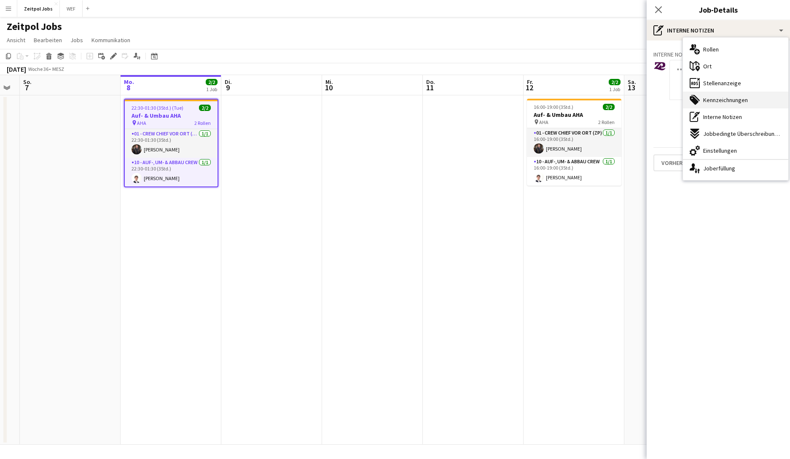
click at [628, 96] on span "Kennzeichnungen" at bounding box center [725, 100] width 45 height 8
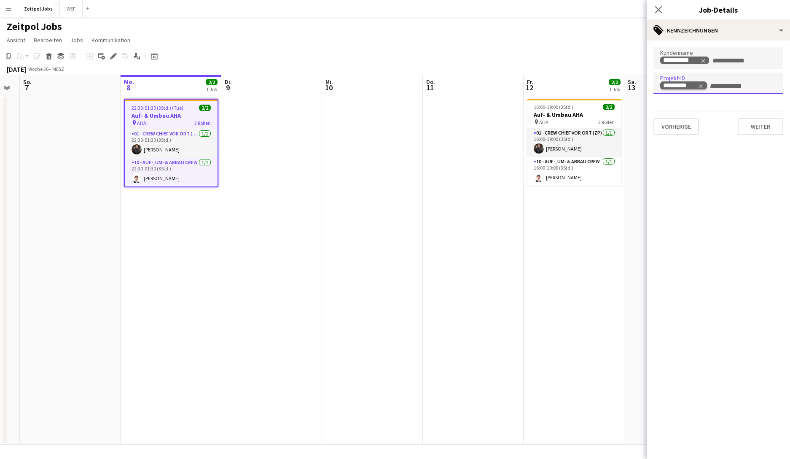
click at [628, 83] on icon "Remove tag" at bounding box center [701, 86] width 6 height 6
click at [628, 83] on input "Zum Suchen von Projekt-ID-Kennzeichnungen tippen..." at bounding box center [718, 86] width 116 height 8
type input "***"
click at [628, 107] on div "AHA" at bounding box center [718, 109] width 130 height 20
click at [628, 63] on icon "Remove tag" at bounding box center [703, 61] width 6 height 6
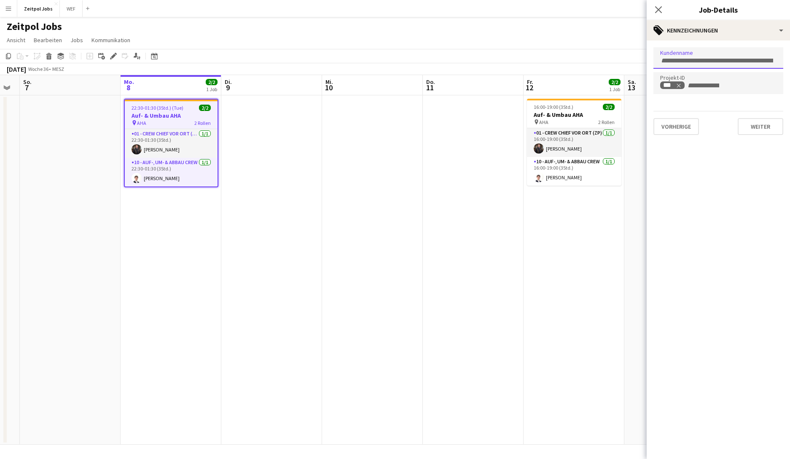
click at [628, 62] on input "Zum Suchen von Kundenkennzeichnungen tippen..." at bounding box center [718, 61] width 116 height 8
type input "*******"
click at [628, 86] on div "Zeitpol AG" at bounding box center [718, 84] width 130 height 20
click at [628, 128] on button "Weiter" at bounding box center [761, 126] width 46 height 17
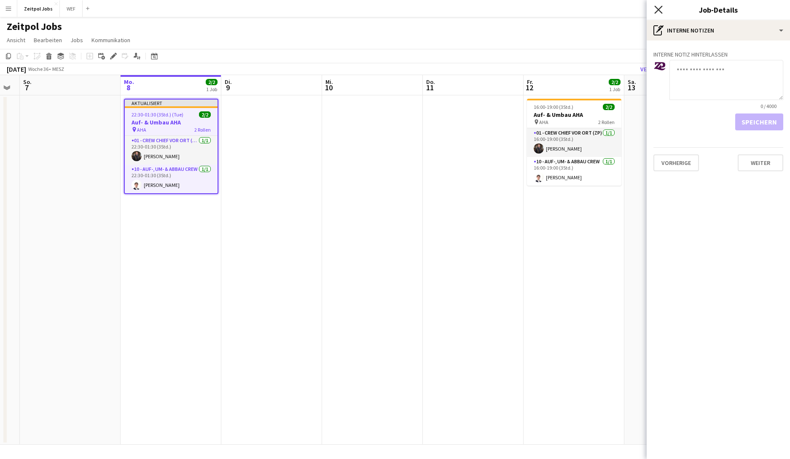
click at [628, 9] on icon at bounding box center [658, 9] width 8 height 8
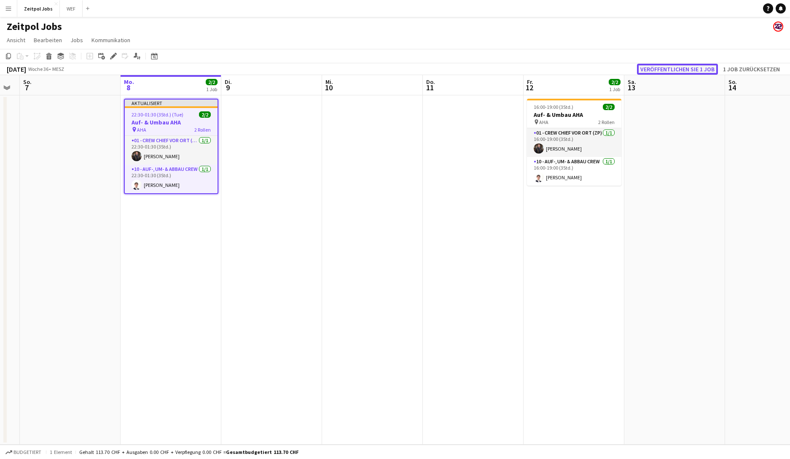
click at [628, 64] on button "Veröffentlichen Sie 1 Job" at bounding box center [677, 69] width 81 height 11
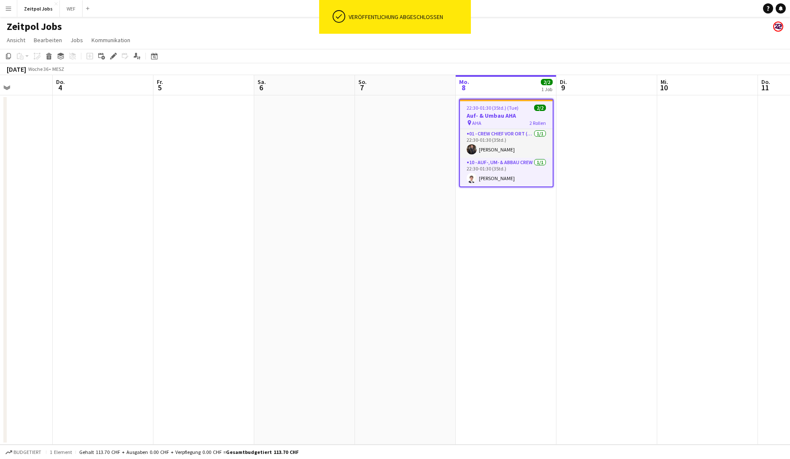
drag, startPoint x: 257, startPoint y: 271, endPoint x: 309, endPoint y: 239, distance: 60.9
click at [618, 209] on app-calendar-viewport "Mo. 1 Di. 2 Mi. 3 Do. 4 Fr. 5 Sa. 6 So. 7 Mo. 8 2/2 1 Job Di. 9 Mi. 10 Do. 11 F…" at bounding box center [395, 259] width 790 height 369
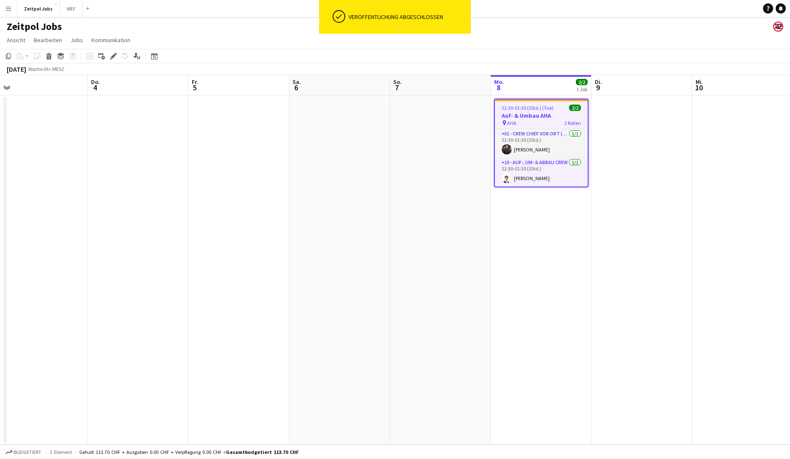
drag, startPoint x: 185, startPoint y: 240, endPoint x: 661, endPoint y: 161, distance: 483.3
click at [628, 159] on app-calendar-viewport "Mo. 1 Di. 2 Mi. 3 Do. 4 Fr. 5 Sa. 6 So. 7 Mo. 8 2/2 1 Job Di. 9 Mi. 10 Do. 11 F…" at bounding box center [395, 259] width 790 height 369
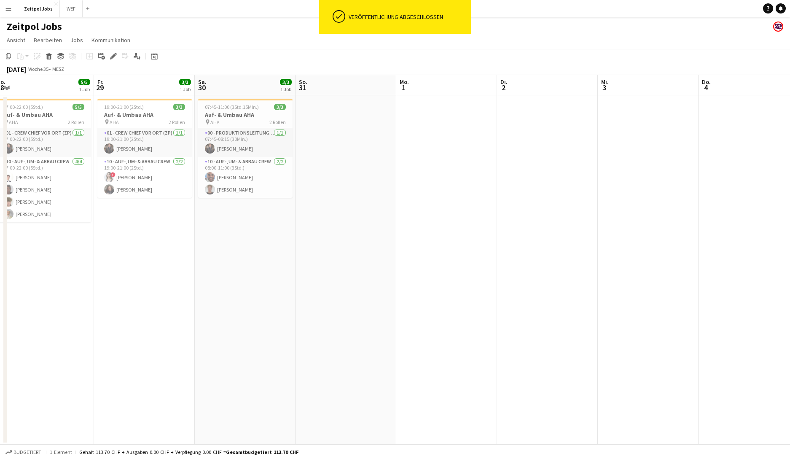
scroll to position [0, 185]
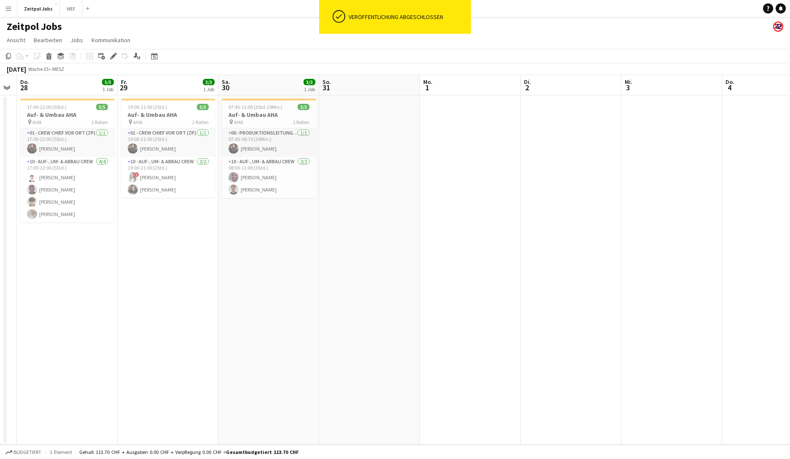
drag, startPoint x: 215, startPoint y: 236, endPoint x: 339, endPoint y: 219, distance: 125.1
click at [339, 219] on app-calendar-viewport "Di. 26 Mi. 27 Do. 28 5/5 1 Job Fr. 29 3/3 1 Job Sa. 30 3/3 1 Job So. 31 Mo. 1 D…" at bounding box center [395, 259] width 790 height 369
click at [261, 121] on div "pin AHA 2 Rollen" at bounding box center [269, 121] width 94 height 7
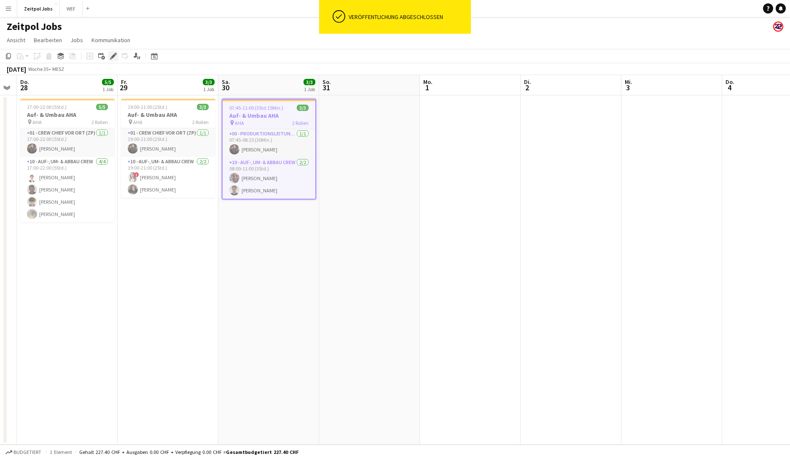
click at [115, 55] on icon at bounding box center [113, 56] width 5 height 5
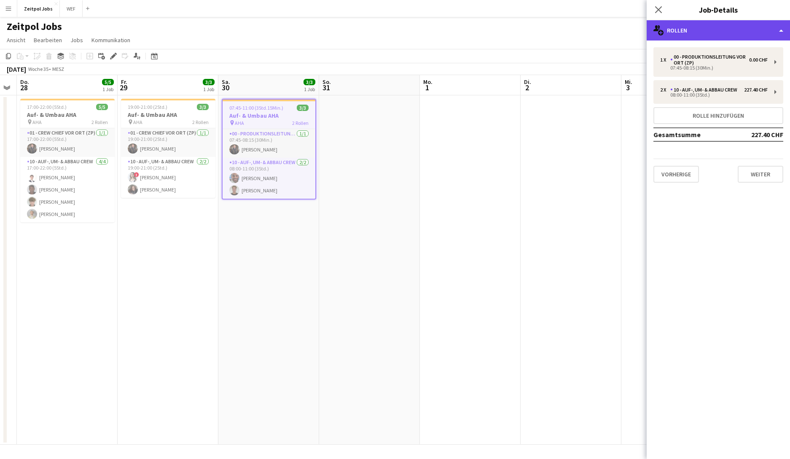
click at [628, 26] on div "multiple-users-add Rollen" at bounding box center [718, 30] width 143 height 20
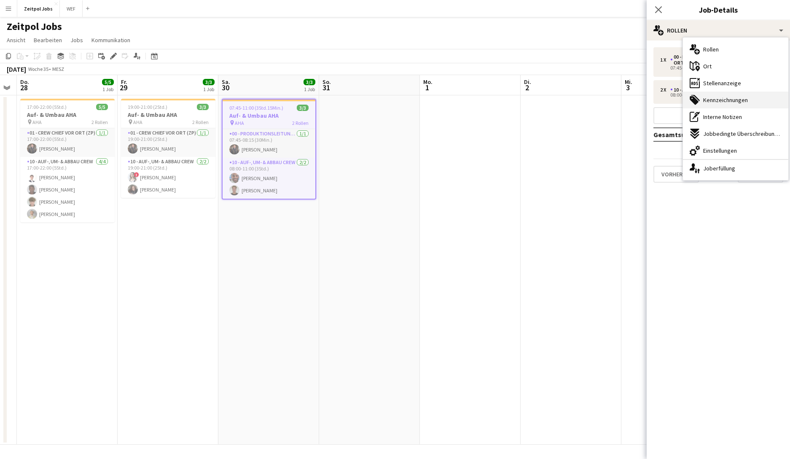
click at [628, 106] on div "tags-double Kennzeichnungen" at bounding box center [735, 99] width 105 height 17
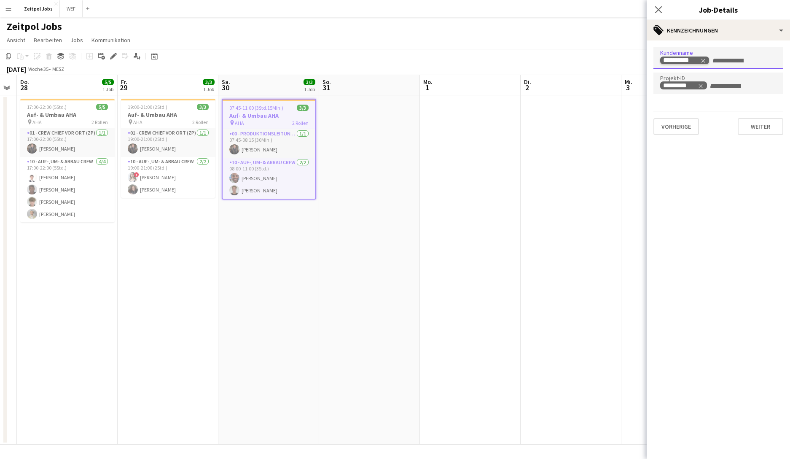
click at [628, 61] on icon "Remove tag" at bounding box center [703, 61] width 6 height 6
click at [628, 61] on input "Zum Suchen von Kundenkennzeichnungen tippen..." at bounding box center [718, 61] width 116 height 8
type input "****"
click at [628, 84] on div "Zeitpol AG" at bounding box center [718, 84] width 130 height 20
click at [628, 85] on tag-ripple at bounding box center [683, 86] width 47 height 8
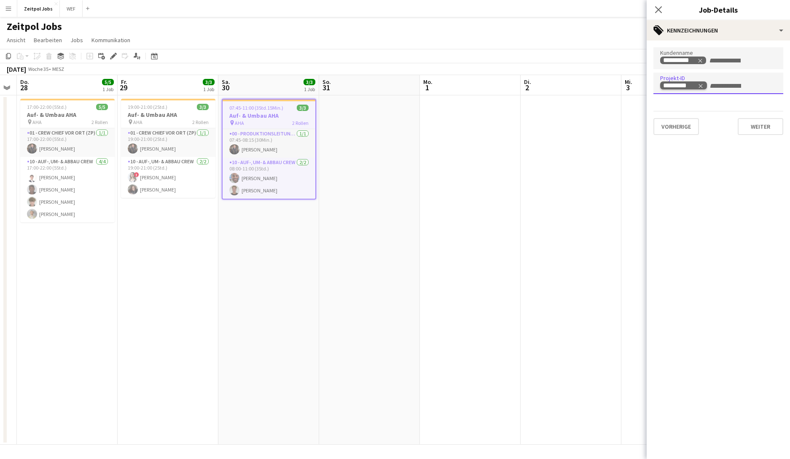
click at [628, 85] on tag-ripple at bounding box center [683, 86] width 47 height 8
click at [628, 85] on icon "Remove tag" at bounding box center [701, 86] width 4 height 4
click at [628, 85] on input "Zum Suchen von Projekt-ID-Kennzeichnungen tippen..." at bounding box center [718, 86] width 116 height 8
type input "***"
click at [628, 109] on div "AHA" at bounding box center [718, 109] width 130 height 20
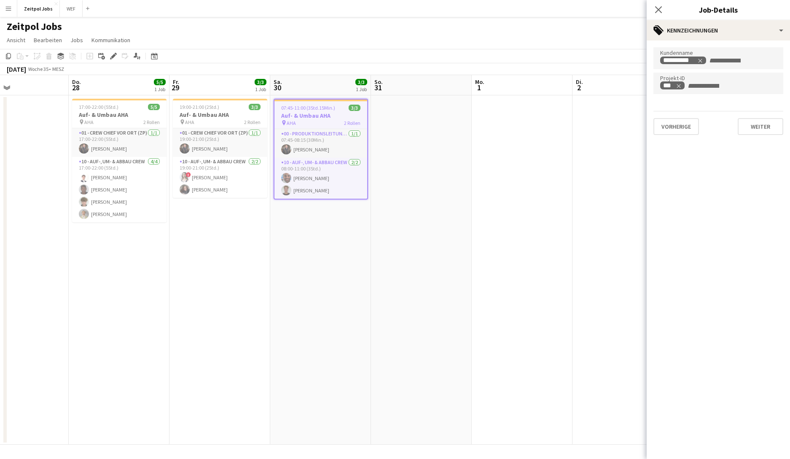
scroll to position [0, 231]
drag, startPoint x: 357, startPoint y: 240, endPoint x: 510, endPoint y: 211, distance: 155.7
click at [513, 212] on app-calendar-viewport "Mo. 25 Di. 26 Mi. 27 Do. 28 5/5 1 Job Fr. 29 3/3 1 Job Sa. 30 3/3 1 Job So. 31 …" at bounding box center [395, 259] width 790 height 369
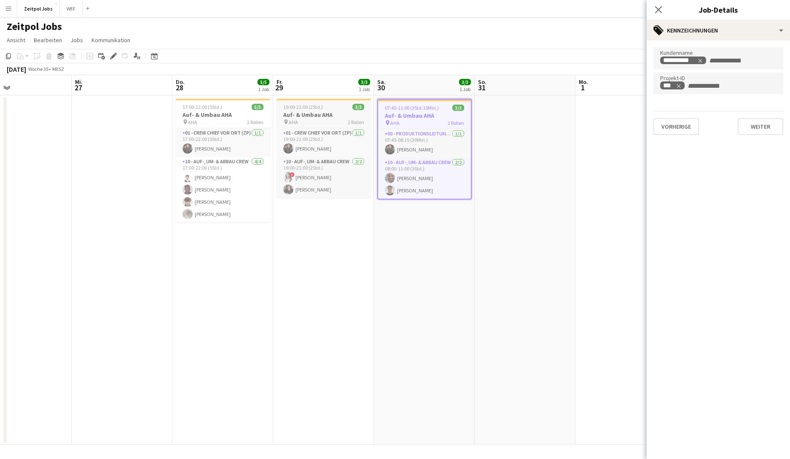
click at [298, 111] on h3 "Auf- & Umbau AHA" at bounding box center [324, 115] width 94 height 8
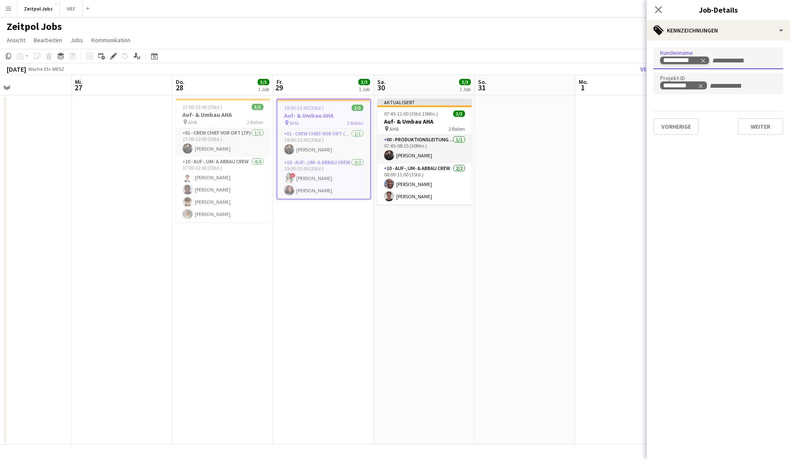
click at [628, 59] on icon "Remove tag" at bounding box center [703, 61] width 4 height 4
click at [628, 59] on input "Zum Suchen von Kundenkennzeichnungen tippen..." at bounding box center [718, 61] width 116 height 8
type input "****"
click at [628, 83] on div "Zeitpol AG" at bounding box center [718, 84] width 130 height 20
click at [628, 87] on icon "Remove tag" at bounding box center [701, 86] width 6 height 6
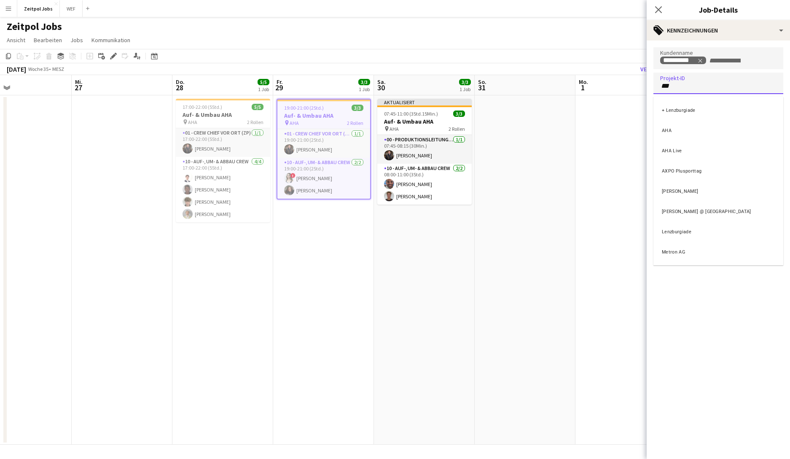
type input "***"
click at [628, 109] on div "AHA" at bounding box center [718, 109] width 130 height 20
click at [216, 123] on div "pin AHA 2 Rollen" at bounding box center [223, 121] width 94 height 7
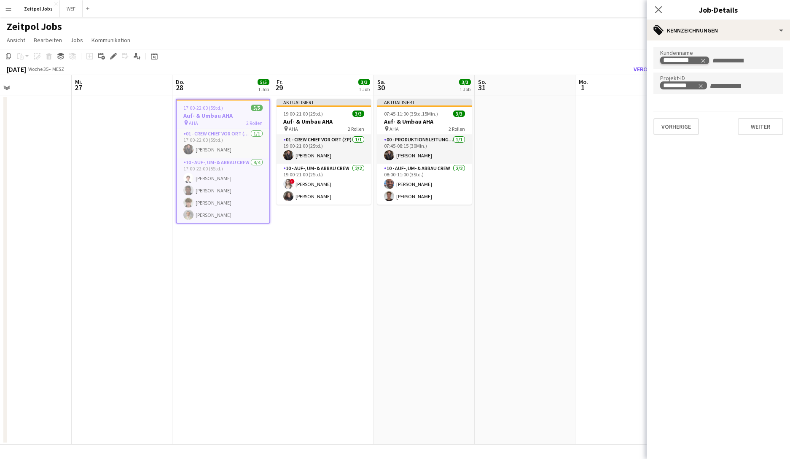
click at [628, 60] on icon "Remove tag" at bounding box center [703, 61] width 6 height 6
type input "****"
click at [628, 83] on div "Zeitpol AG" at bounding box center [718, 84] width 130 height 20
click at [628, 86] on icon "Remove tag" at bounding box center [701, 86] width 4 height 4
type input "***"
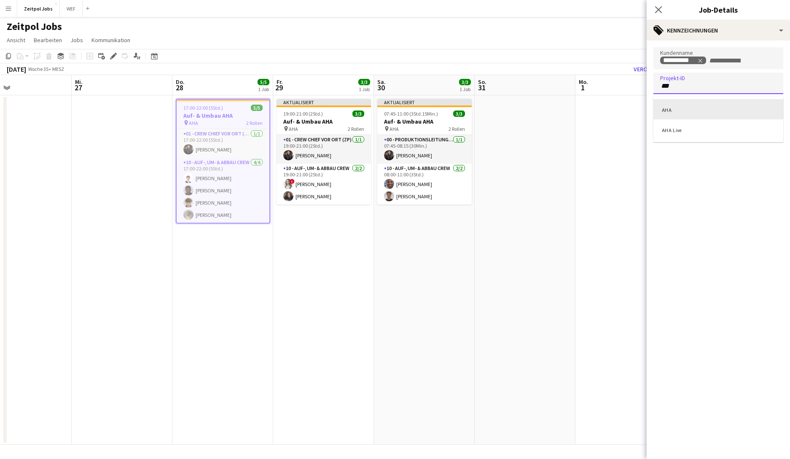
click at [628, 111] on div "AHA" at bounding box center [718, 109] width 130 height 20
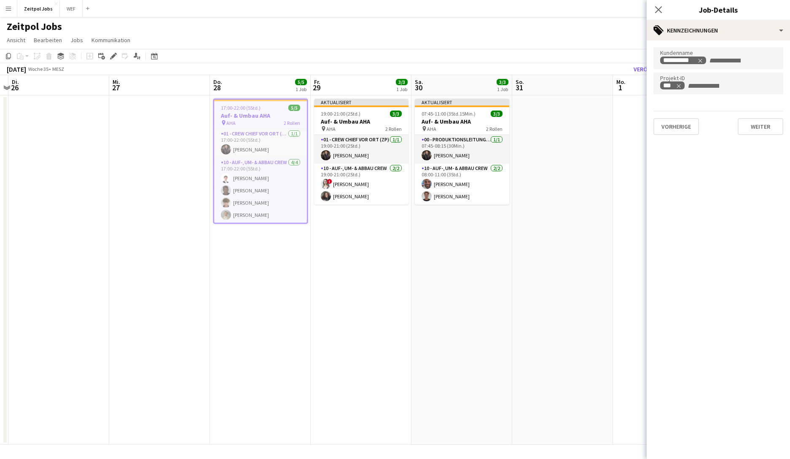
drag, startPoint x: 271, startPoint y: 260, endPoint x: 530, endPoint y: 237, distance: 259.8
click at [529, 237] on app-calendar-viewport "So. 24 2/2 1 Job Mo. 25 Di. 26 Mi. 27 Do. 28 5/5 1 Job Fr. 29 3/3 1 Job Sa. 30 …" at bounding box center [395, 259] width 790 height 369
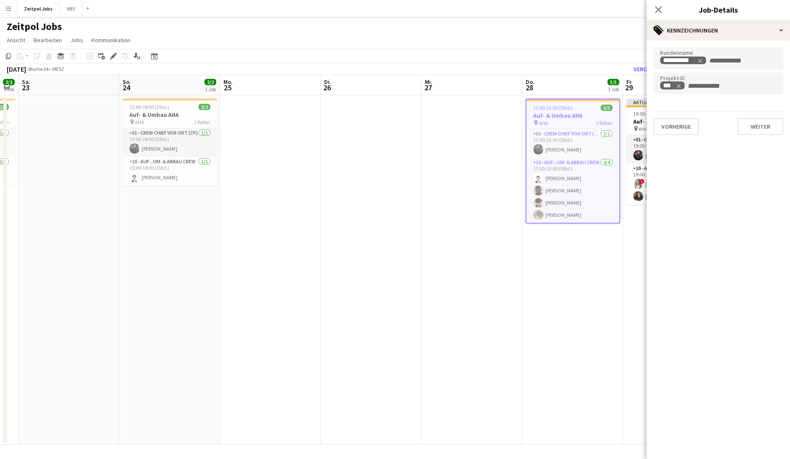
scroll to position [0, 214]
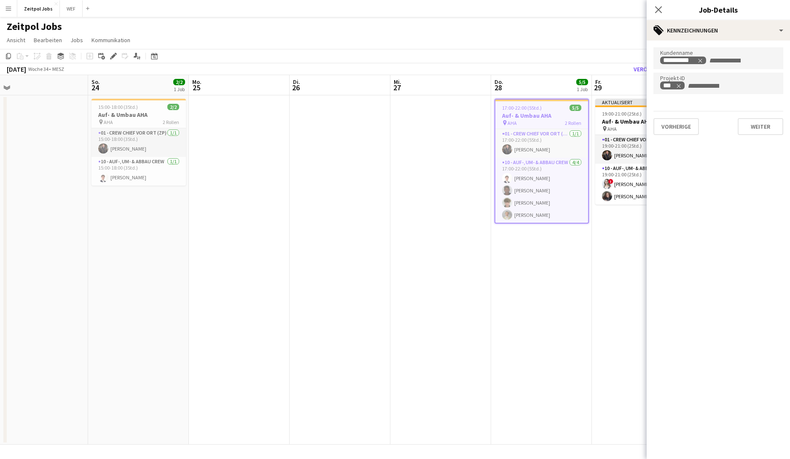
drag, startPoint x: 290, startPoint y: 242, endPoint x: 445, endPoint y: 231, distance: 154.7
click at [451, 236] on app-calendar-viewport "Do. 21 Fr. 22 2/2 1 Job Sa. 23 So. 24 2/2 1 Job Mo. 25 Di. 26 Mi. 27 Do. 28 5/5…" at bounding box center [395, 259] width 790 height 369
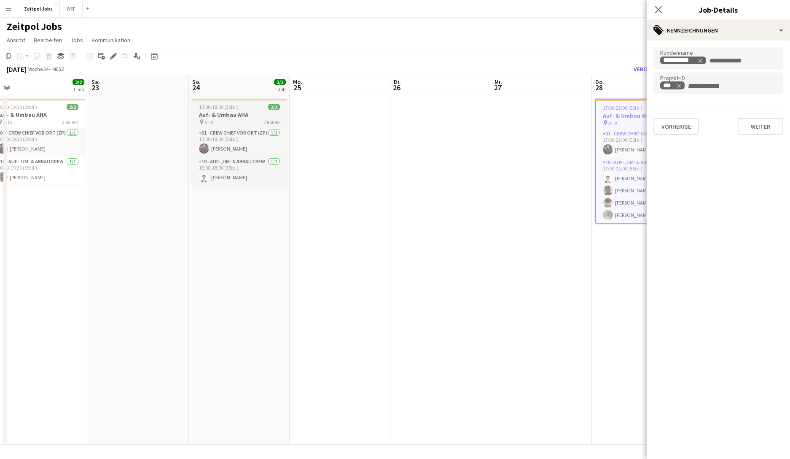
click at [255, 120] on div "pin AHA 2 Rollen" at bounding box center [239, 121] width 94 height 7
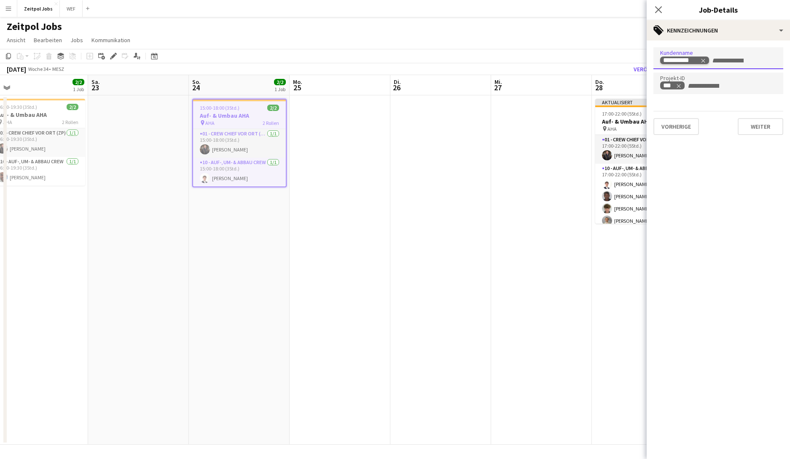
click at [628, 59] on icon "Remove tag" at bounding box center [703, 61] width 6 height 6
click at [628, 58] on input "Zum Suchen von Kundenkennzeichnungen tippen..." at bounding box center [718, 61] width 116 height 8
type input "**"
click at [628, 78] on div "Zeitpol AG" at bounding box center [718, 84] width 130 height 20
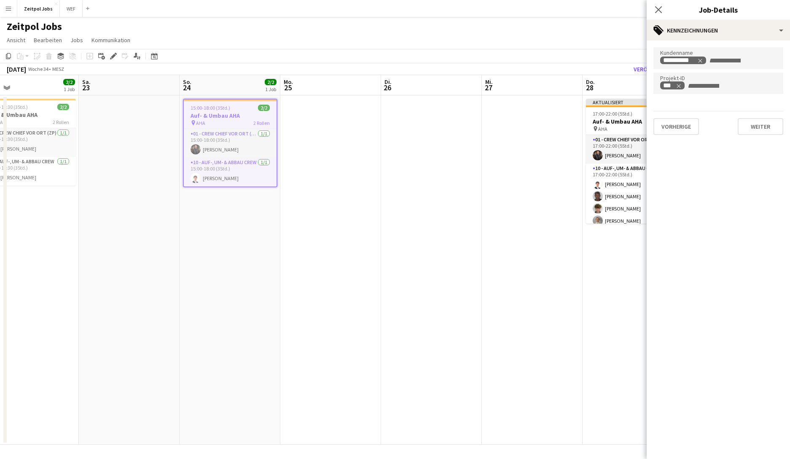
scroll to position [0, 206]
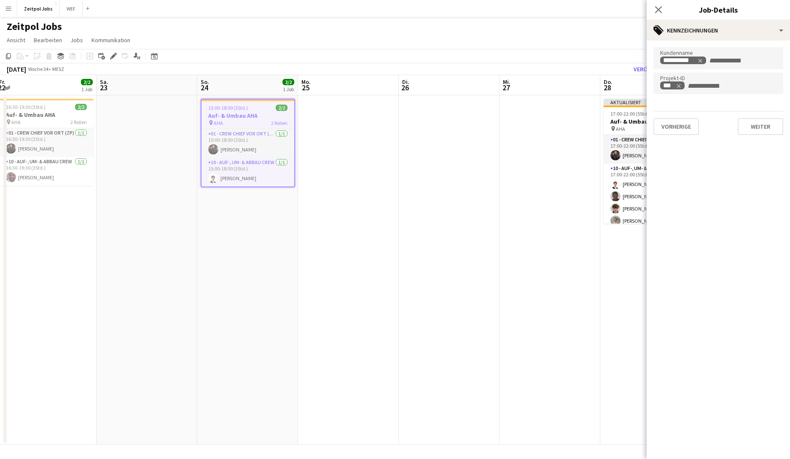
drag, startPoint x: 122, startPoint y: 227, endPoint x: 309, endPoint y: 193, distance: 190.3
click at [330, 204] on app-calendar-viewport "Mi. 20 Do. 21 Fr. 22 2/2 1 Job Sa. 23 So. 24 2/2 1 Job Mo. 25 Di. 26 Mi. 27 Do.…" at bounding box center [395, 259] width 790 height 369
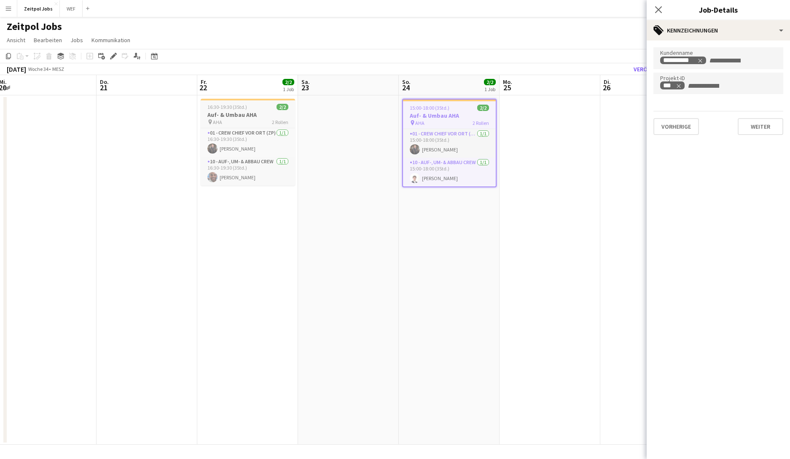
click at [223, 112] on h3 "Auf- & Umbau AHA" at bounding box center [248, 115] width 94 height 8
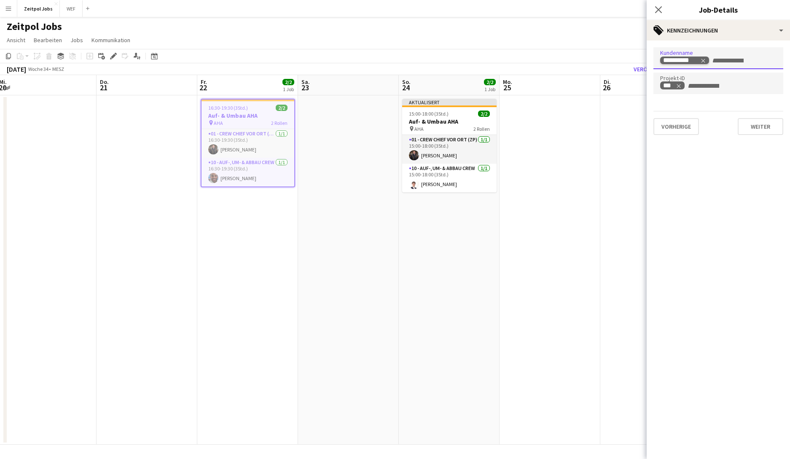
click at [628, 62] on icon "Remove tag" at bounding box center [703, 61] width 6 height 6
type input "*"
type input "**"
click at [628, 81] on div "Zeitpol AG" at bounding box center [718, 84] width 130 height 20
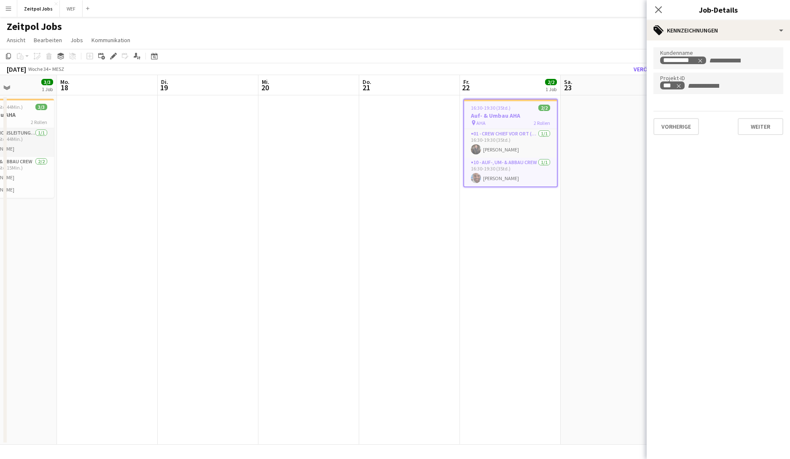
drag, startPoint x: 326, startPoint y: 232, endPoint x: 544, endPoint y: 216, distance: 218.5
click at [544, 216] on app-calendar-viewport "Fr. 15 Sa. 16 So. 17 3/3 1 Job Mo. 18 Di. 19 Mi. 20 Do. 21 Fr. 22 2/2 1 Job Sa.…" at bounding box center [395, 259] width 790 height 369
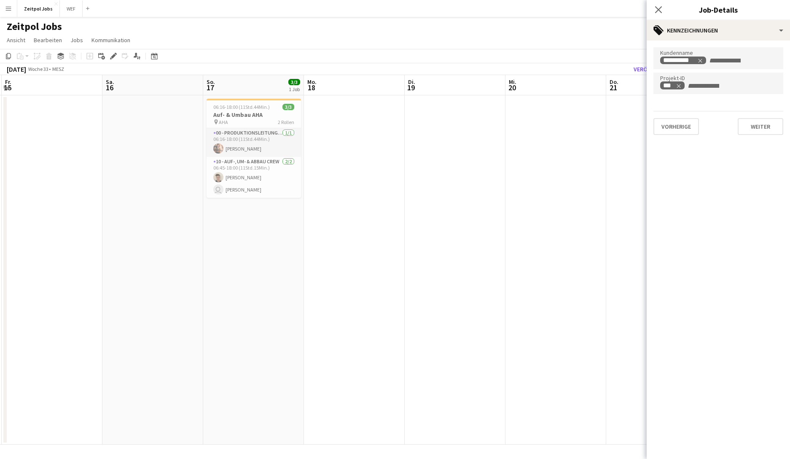
drag, startPoint x: 231, startPoint y: 196, endPoint x: 424, endPoint y: 175, distance: 194.2
click at [424, 175] on app-calendar-viewport "Mi. 13 1/2 1 Job Do. 14 3/3 1 Job Fr. 15 Sa. 16 So. 17 3/3 1 Job Mo. 18 Di. 19 …" at bounding box center [395, 259] width 790 height 369
click at [262, 104] on span "06:16-18:00 (11Std.44Min.)" at bounding box center [246, 107] width 56 height 6
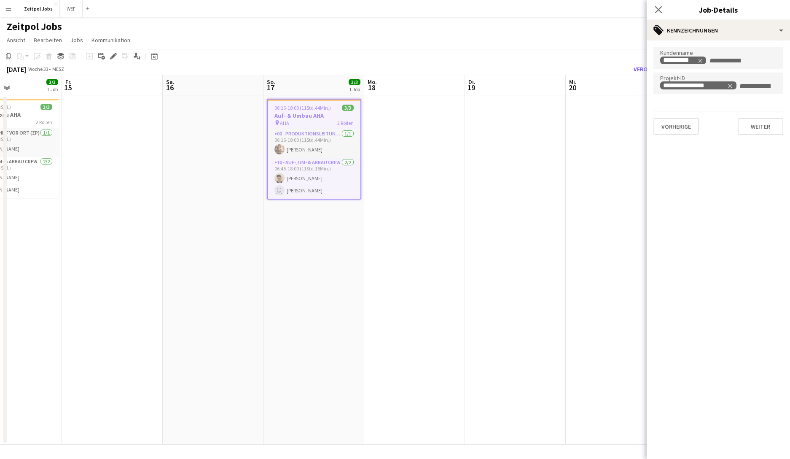
scroll to position [0, 194]
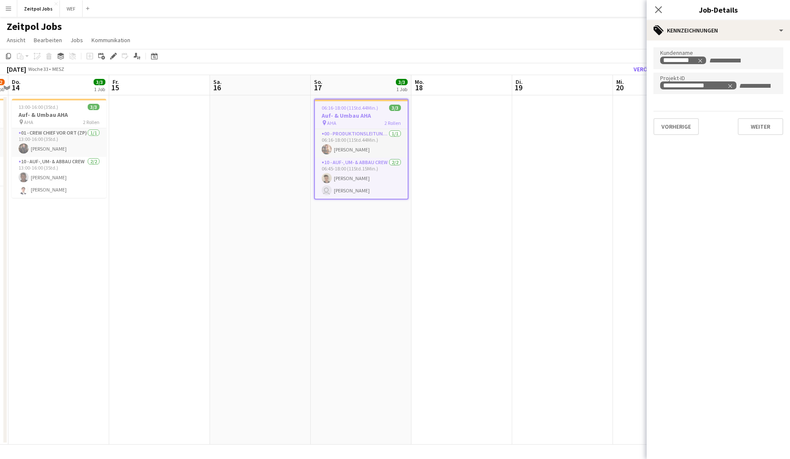
drag, startPoint x: 204, startPoint y: 236, endPoint x: 435, endPoint y: 221, distance: 232.3
click at [435, 221] on app-calendar-viewport "Di. 12 Mi. 13 1/2 1 Job Do. 14 3/3 1 Job Fr. 15 Sa. 16 So. 17 3/3 1 Job Mo. 18 …" at bounding box center [395, 259] width 790 height 369
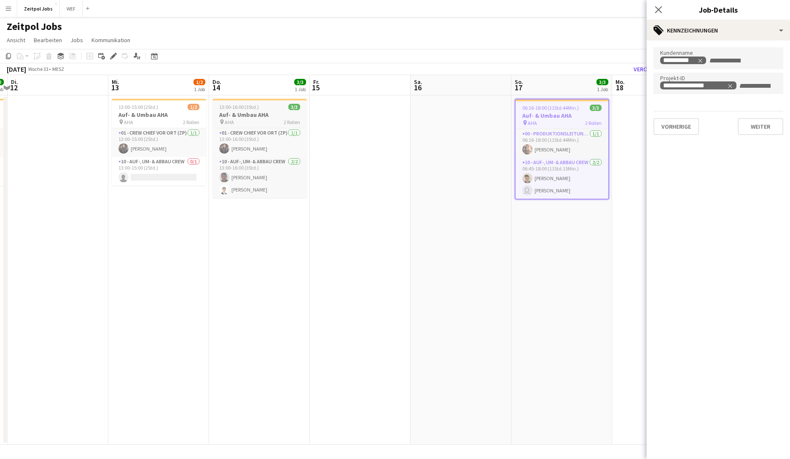
click at [240, 112] on h3 "Auf- & Umbau AHA" at bounding box center [259, 115] width 94 height 8
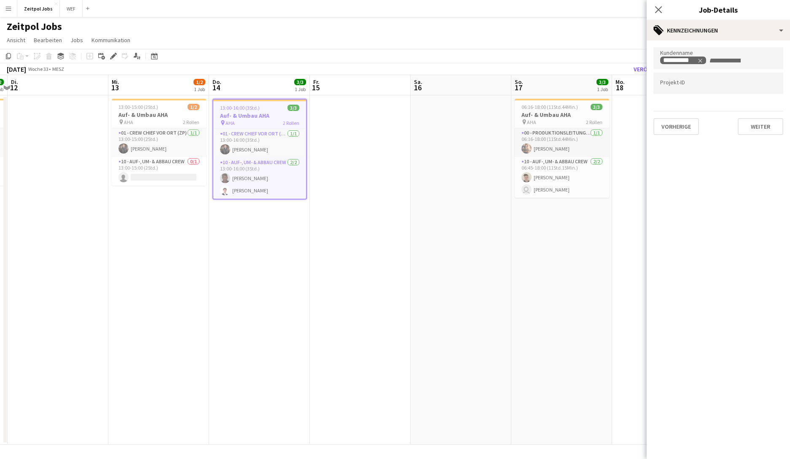
click at [628, 79] on div at bounding box center [718, 83] width 130 height 21
type input "***"
click at [628, 109] on div "AHA" at bounding box center [718, 109] width 130 height 20
click at [128, 115] on h3 "Auf- & Umbau AHA" at bounding box center [159, 115] width 94 height 8
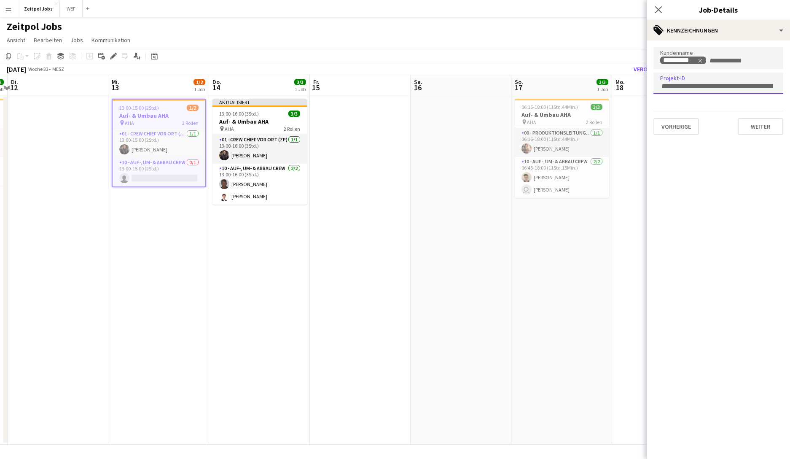
click at [628, 90] on div at bounding box center [718, 83] width 130 height 21
type input "***"
click at [628, 106] on div "AHA" at bounding box center [718, 109] width 130 height 20
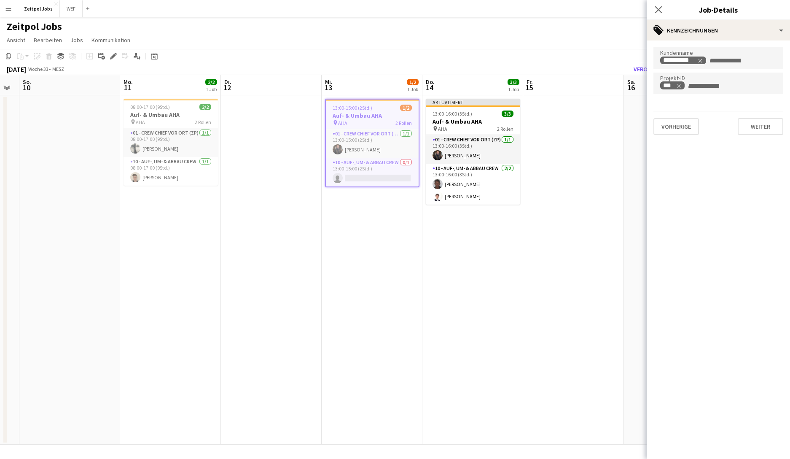
drag, startPoint x: 381, startPoint y: 233, endPoint x: 545, endPoint y: 236, distance: 164.4
click at [546, 235] on app-calendar-viewport "Fr. 8 Sa. 9 So. 10 Mo. 11 2/2 1 Job Di. 12 Mi. 13 1/2 1 Job Do. 14 3/3 1 Job Fr…" at bounding box center [395, 259] width 790 height 369
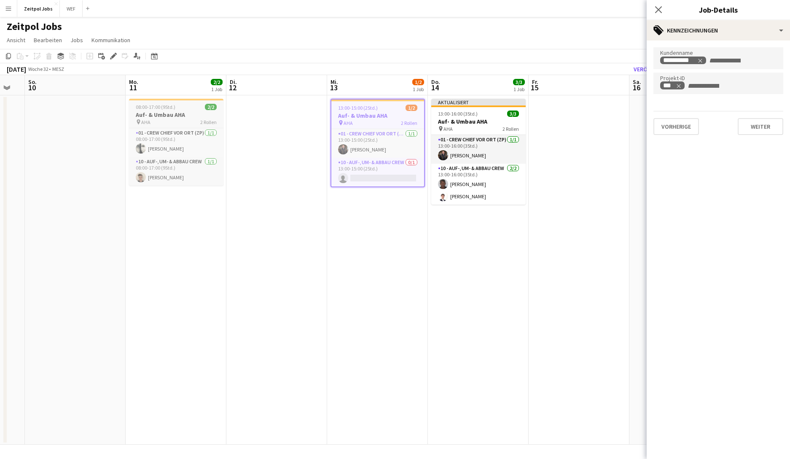
click at [164, 115] on h3 "Auf- & Umbau AHA" at bounding box center [176, 115] width 94 height 8
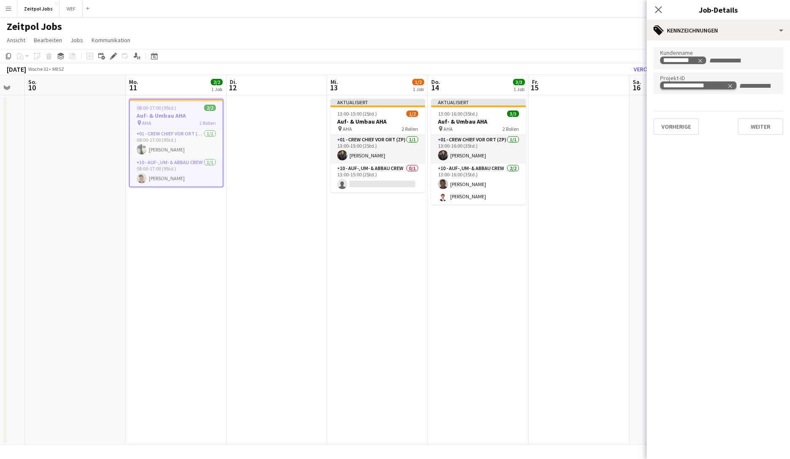
click at [628, 86] on icon "Remove tag" at bounding box center [730, 86] width 6 height 6
click at [628, 86] on input "Zum Suchen von Projekt-ID-Kennzeichnungen tippen..." at bounding box center [718, 86] width 116 height 8
type input "***"
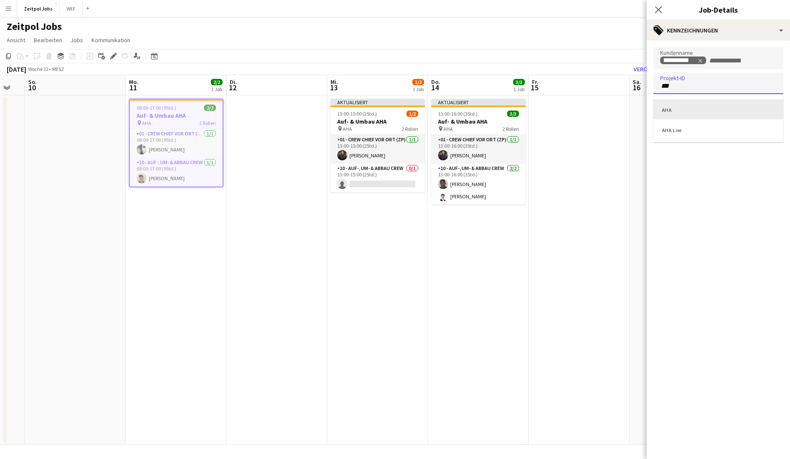
click at [628, 107] on div "AHA" at bounding box center [718, 109] width 130 height 20
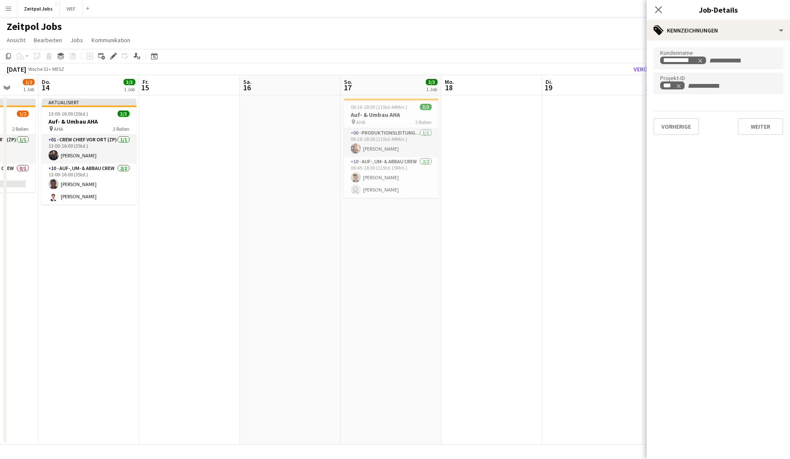
scroll to position [0, 295]
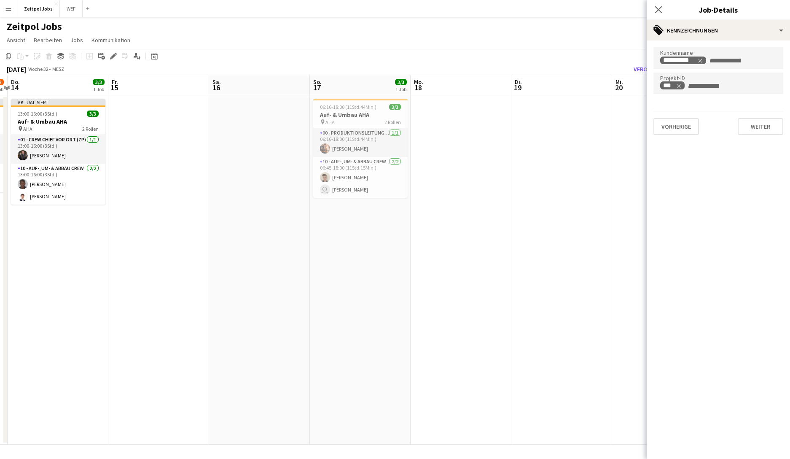
drag, startPoint x: 564, startPoint y: 220, endPoint x: 144, endPoint y: 224, distance: 419.9
click at [144, 224] on app-calendar-viewport "Mo. 11 2/2 1 Job Di. 12 Mi. 13 1/2 1 Job Do. 14 3/3 1 Job Fr. 15 Sa. 16 So. 17 …" at bounding box center [395, 259] width 790 height 369
click at [357, 108] on span "06:16-18:00 (11Std.44Min.)" at bounding box center [348, 107] width 56 height 6
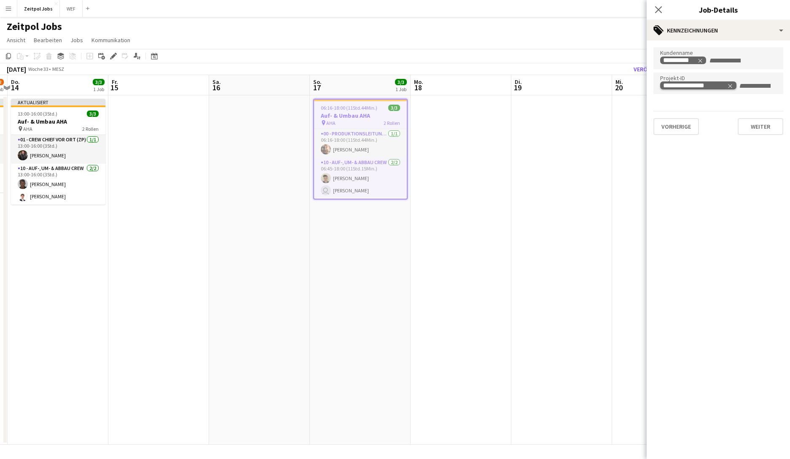
click at [628, 85] on icon "Remove tag" at bounding box center [730, 86] width 6 height 6
click at [628, 85] on input "Zum Suchen von Projekt-ID-Kennzeichnungen tippen..." at bounding box center [718, 86] width 116 height 8
click at [628, 89] on input "***" at bounding box center [718, 86] width 116 height 8
type input "***"
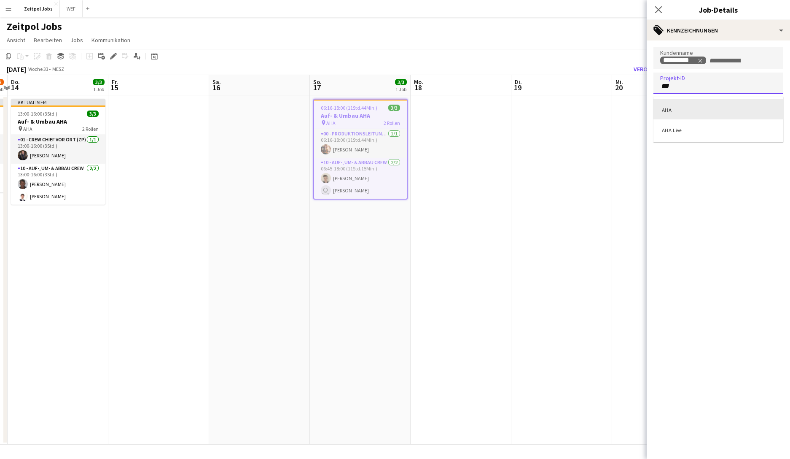
click at [628, 110] on div "AHA" at bounding box center [718, 109] width 130 height 20
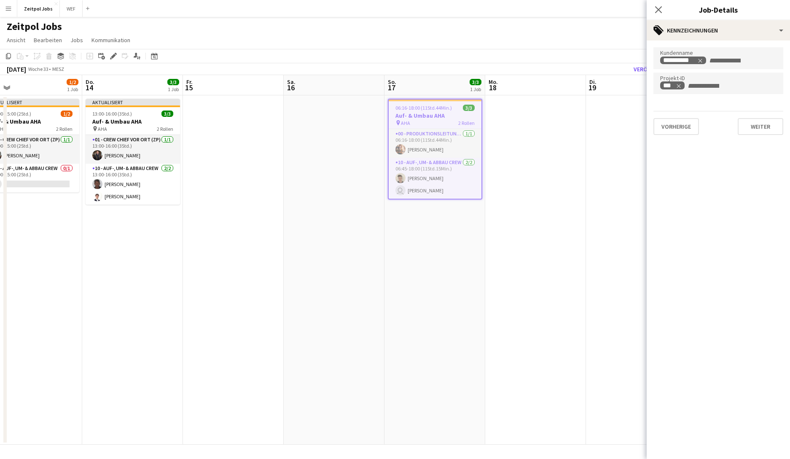
drag, startPoint x: 391, startPoint y: 241, endPoint x: 645, endPoint y: 209, distance: 255.7
click at [628, 209] on body "Menü Tafeln Tafeln Tafeln Alle Jobs Status Belegschaft Belegschaft Meine Belegs…" at bounding box center [395, 229] width 790 height 459
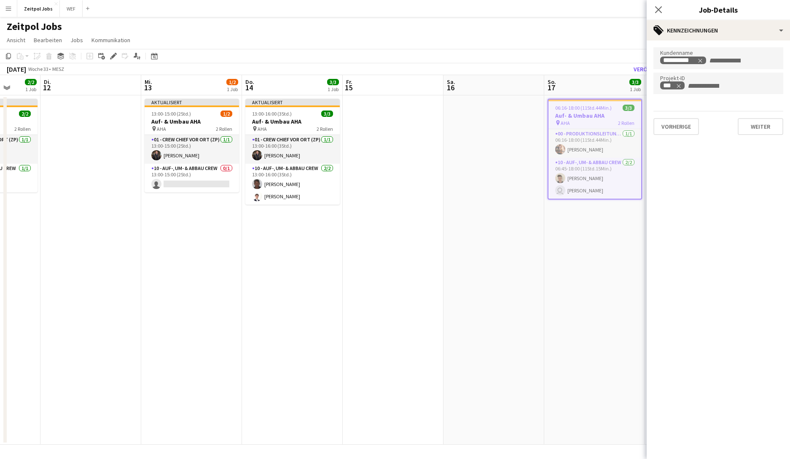
drag, startPoint x: 179, startPoint y: 226, endPoint x: 572, endPoint y: 234, distance: 392.5
click at [572, 234] on app-calendar-viewport "Sa. 9 So. 10 Mo. 11 2/2 1 Job Di. 12 Mi. 13 1/2 1 Job Do. 14 3/3 1 Job Fr. 15 S…" at bounding box center [395, 259] width 790 height 369
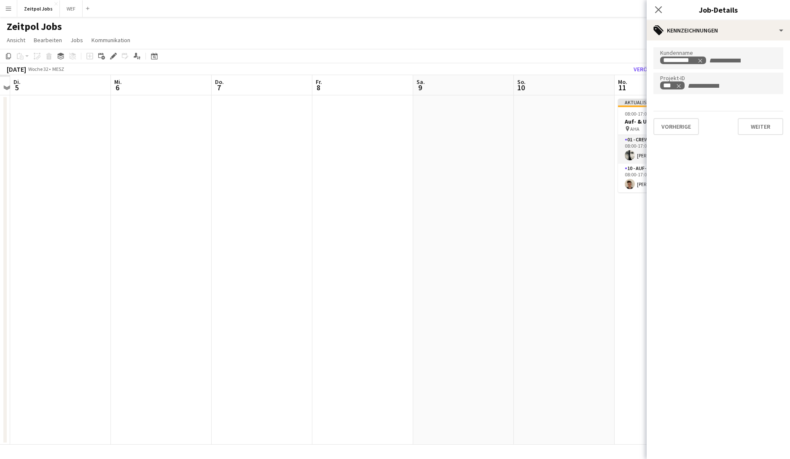
drag, startPoint x: 440, startPoint y: 239, endPoint x: 709, endPoint y: 241, distance: 268.5
click at [628, 241] on body "Menü Tafeln Tafeln Tafeln Alle Jobs Status Belegschaft Belegschaft Meine Belegs…" at bounding box center [395, 229] width 790 height 459
drag, startPoint x: 207, startPoint y: 247, endPoint x: 465, endPoint y: 244, distance: 257.6
click at [463, 243] on app-calendar-viewport "Sa. 2 So. 3 Mo. 4 Di. 5 Mi. 6 Do. 7 Fr. 8 Sa. 9 So. 10 Mo. 11 2/2 1 Job Di. 12 …" at bounding box center [395, 259] width 790 height 369
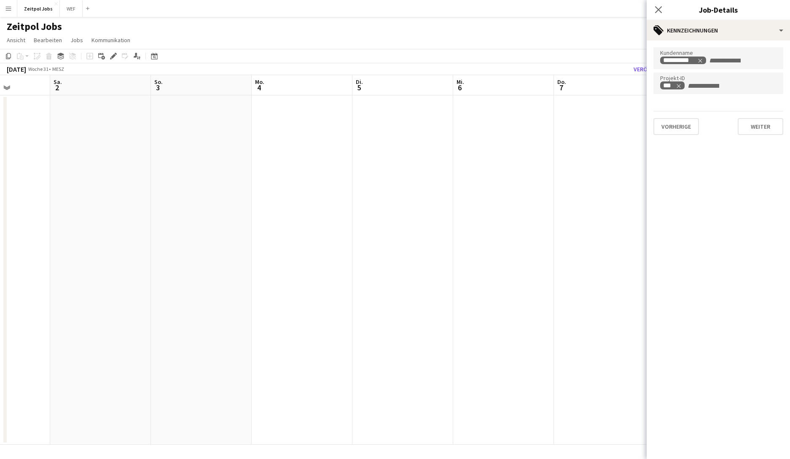
drag, startPoint x: 78, startPoint y: 238, endPoint x: 466, endPoint y: 231, distance: 387.9
click at [466, 231] on app-calendar-viewport "Mi. 30 Do. 31 Fr. 1 Sa. 2 So. 3 Mo. 4 Di. 5 Mi. 6 Do. 7 Fr. 8 Sa. 9 So. 10 Mo. …" at bounding box center [395, 259] width 790 height 369
drag, startPoint x: 114, startPoint y: 247, endPoint x: 437, endPoint y: 238, distance: 322.6
click at [437, 238] on app-calendar-viewport "Sa. 26 So. 27 Mo. 28 Di. 29 Mi. 30 Do. 31 Fr. 1 Sa. 2 So. 3 Mo. 4 Di. 5 Mi. 6 D…" at bounding box center [395, 259] width 790 height 369
drag, startPoint x: 260, startPoint y: 244, endPoint x: 464, endPoint y: 239, distance: 203.6
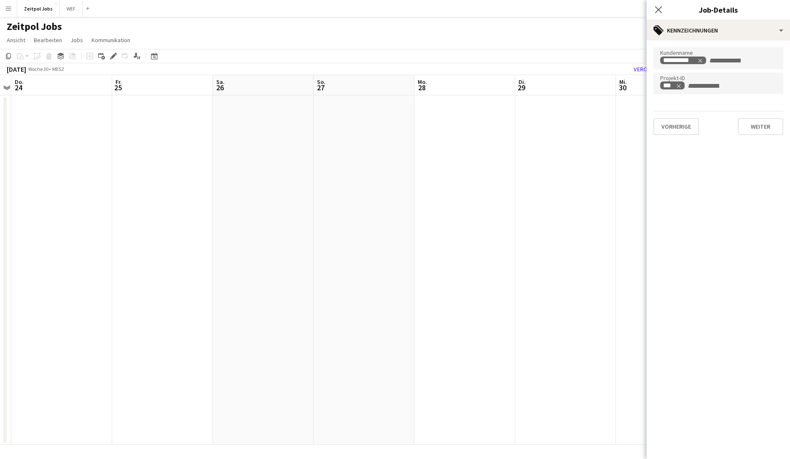
click at [465, 239] on app-calendar-viewport "Di. 22 Mi. 23 Do. 24 Fr. 25 Sa. 26 So. 27 Mo. 28 Di. 29 Mi. 30 Do. 31 Fr. 1 Sa.…" at bounding box center [395, 259] width 790 height 369
drag, startPoint x: 213, startPoint y: 243, endPoint x: 403, endPoint y: 236, distance: 190.2
click at [412, 234] on app-calendar-viewport "Do. 17 Fr. 18 Sa. 19 So. 20 Mo. 21 Di. 22 Mi. 23 Do. 24 Fr. 25 Sa. 26 So. 27 Mo…" at bounding box center [395, 259] width 790 height 369
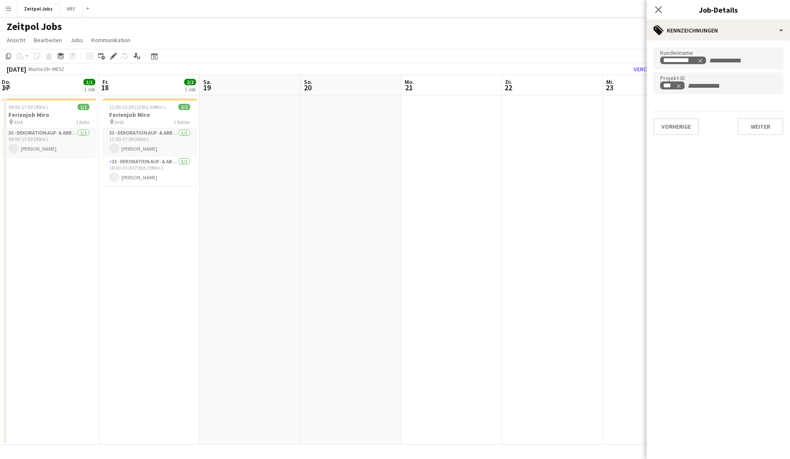
drag, startPoint x: 119, startPoint y: 251, endPoint x: 334, endPoint y: 236, distance: 215.0
click at [340, 243] on app-calendar-viewport "Di. 15 Mi. 16 1/1 1 Job Do. 17 1/1 1 Job Fr. 18 2/2 1 Job Sa. 19 So. 20 Mo. 21 …" at bounding box center [395, 259] width 790 height 369
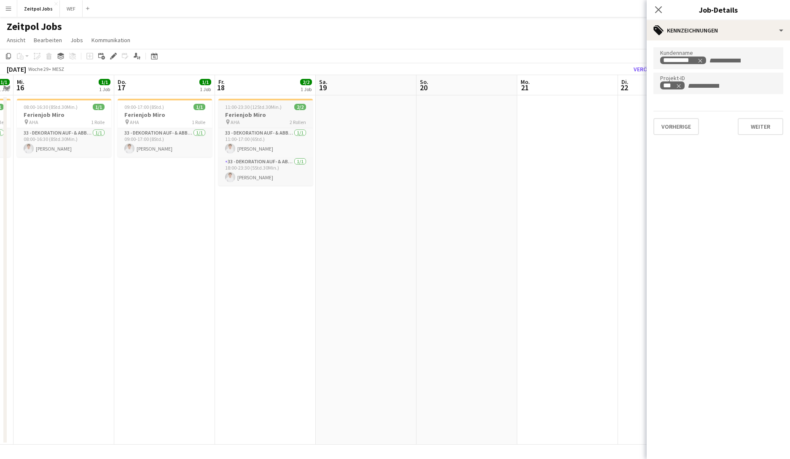
click at [277, 120] on div "pin AHA 2 Rollen" at bounding box center [265, 121] width 94 height 7
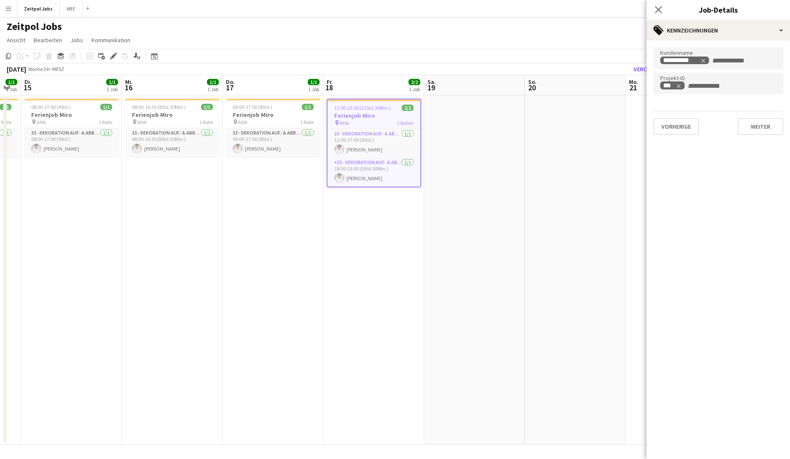
drag, startPoint x: 224, startPoint y: 231, endPoint x: 413, endPoint y: 225, distance: 188.5
click at [413, 225] on app-calendar-viewport "So. 13 Mo. 14 1/1 1 Job Di. 15 1/1 1 Job Mi. 16 1/1 1 Job Do. 17 1/1 1 Job Fr. …" at bounding box center [395, 259] width 790 height 369
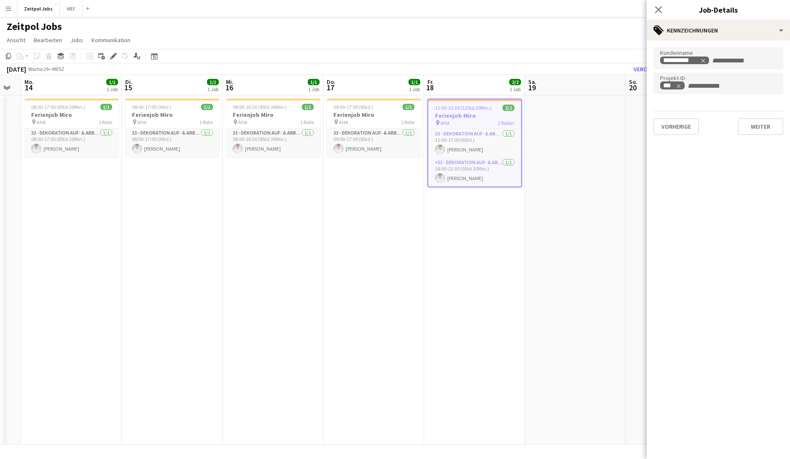
scroll to position [0, 173]
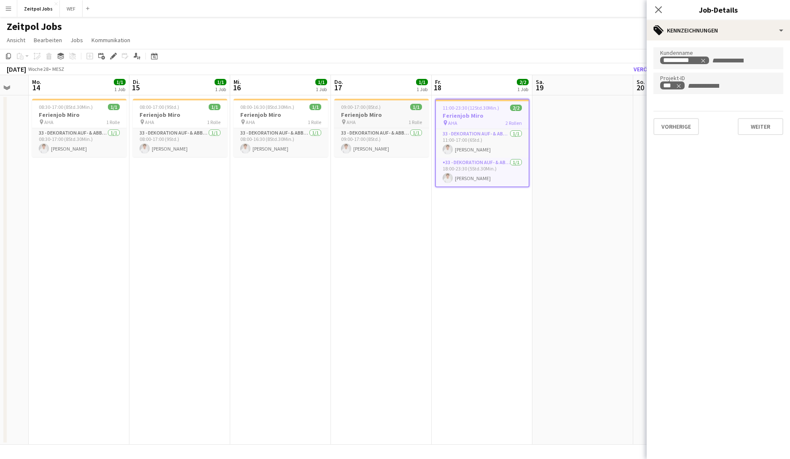
click at [356, 104] on span "09:00-17:00 (8Std.)" at bounding box center [361, 107] width 40 height 6
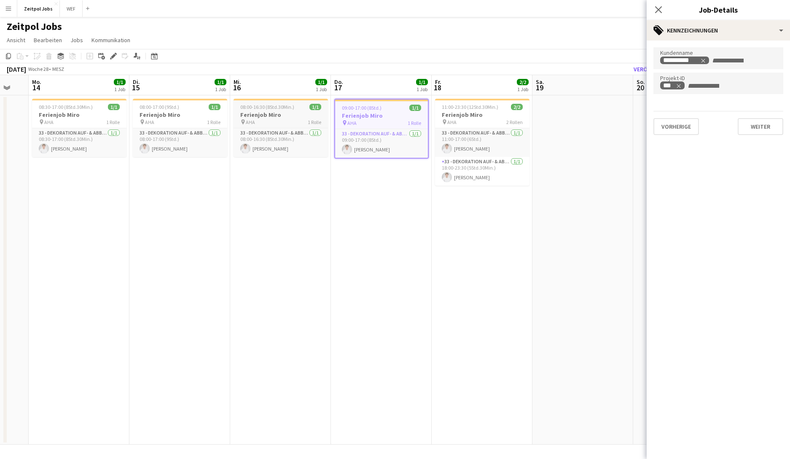
click at [290, 113] on h3 "Ferienjob Miro" at bounding box center [281, 115] width 94 height 8
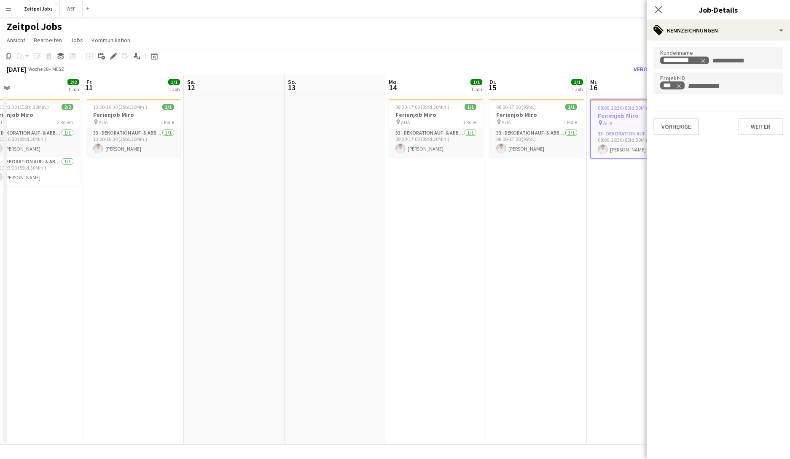
drag, startPoint x: 369, startPoint y: 230, endPoint x: 612, endPoint y: 226, distance: 242.4
click at [612, 226] on app-calendar-viewport "Di. 8 Mi. 9 Do. 10 2/2 1 Job Fr. 11 1/1 1 Job Sa. 12 So. 13 Mo. 14 1/1 1 Job Di…" at bounding box center [395, 259] width 790 height 369
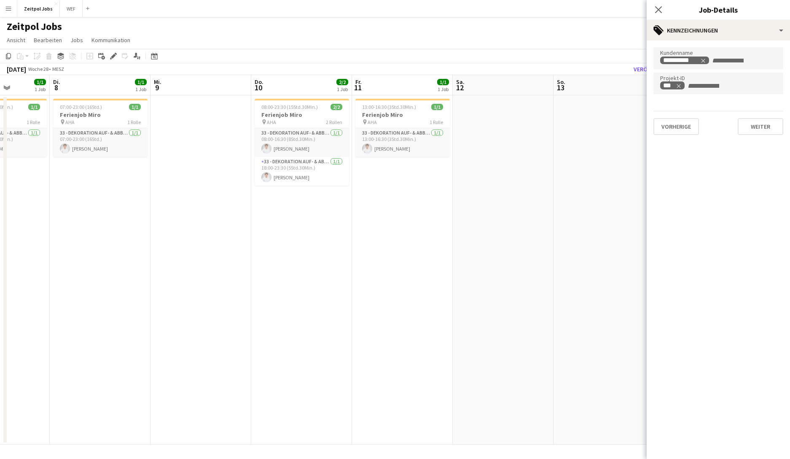
drag, startPoint x: 197, startPoint y: 215, endPoint x: 424, endPoint y: 211, distance: 226.8
click at [464, 212] on app-calendar-viewport "So. 6 Mo. 7 1/1 1 Job Di. 8 1/1 1 Job Mi. 9 Do. 10 2/2 1 Job Fr. 11 1/1 1 Job S…" at bounding box center [395, 259] width 790 height 369
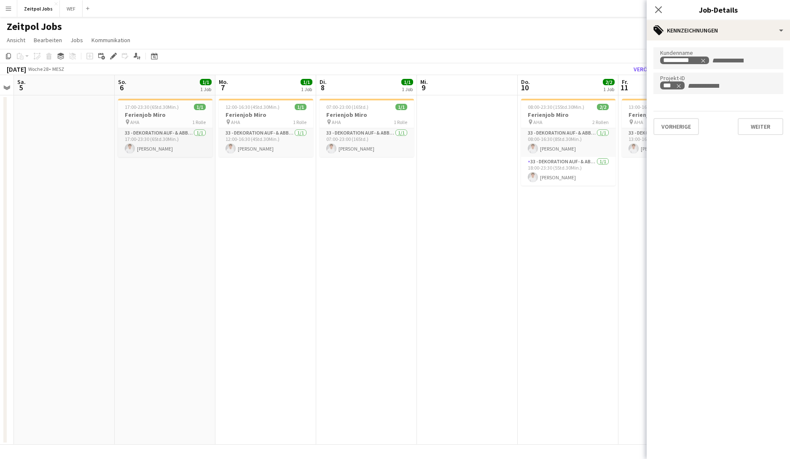
drag, startPoint x: 49, startPoint y: 219, endPoint x: 428, endPoint y: 231, distance: 378.7
click at [494, 228] on app-calendar-viewport "Do. 3 Fr. 4 Sa. 5 So. 6 1/1 1 Job Mo. 7 1/1 1 Job Di. 8 1/1 1 Job Mi. 9 Do. 10 …" at bounding box center [395, 259] width 790 height 369
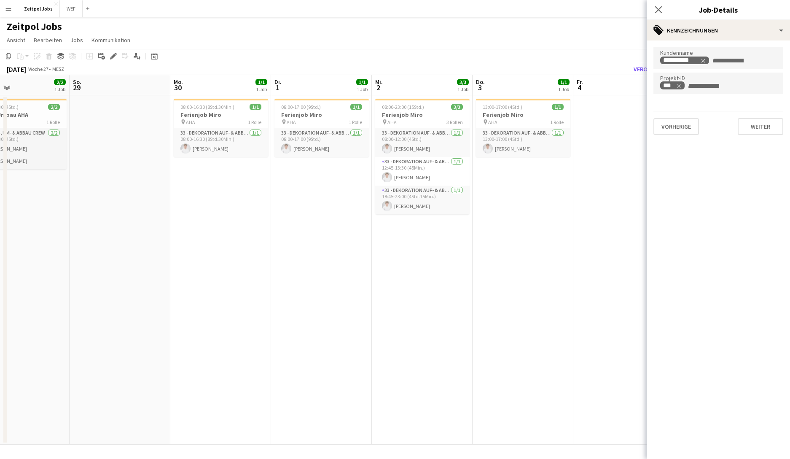
scroll to position [0, 214]
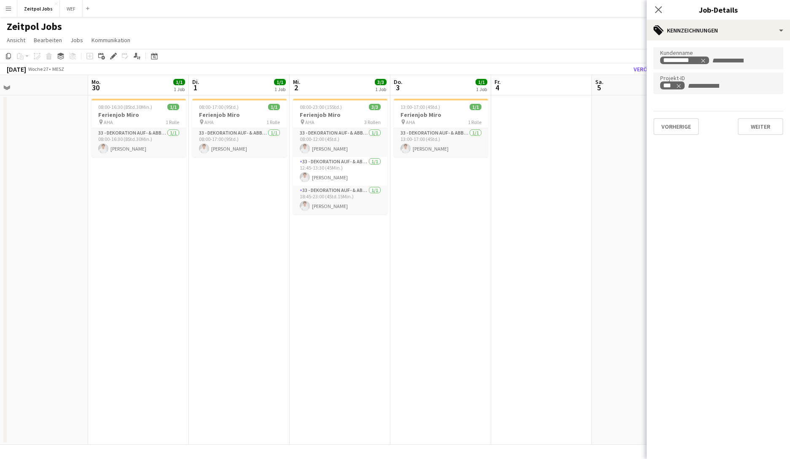
drag, startPoint x: 333, startPoint y: 225, endPoint x: 451, endPoint y: 223, distance: 118.0
click at [451, 223] on app-calendar-viewport "Fr. 27 Sa. 28 2/2 1 Job So. 29 Mo. 30 1/1 1 Job Di. 1 1/1 1 Job Mi. 2 3/3 1 Job…" at bounding box center [395, 259] width 790 height 369
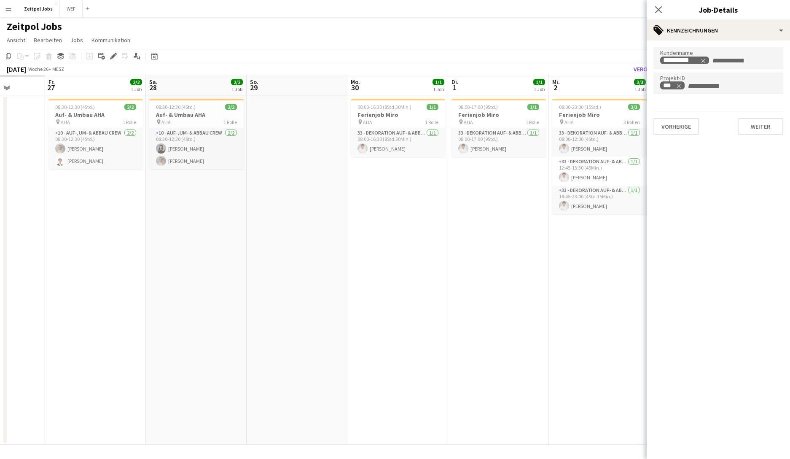
scroll to position [0, 212]
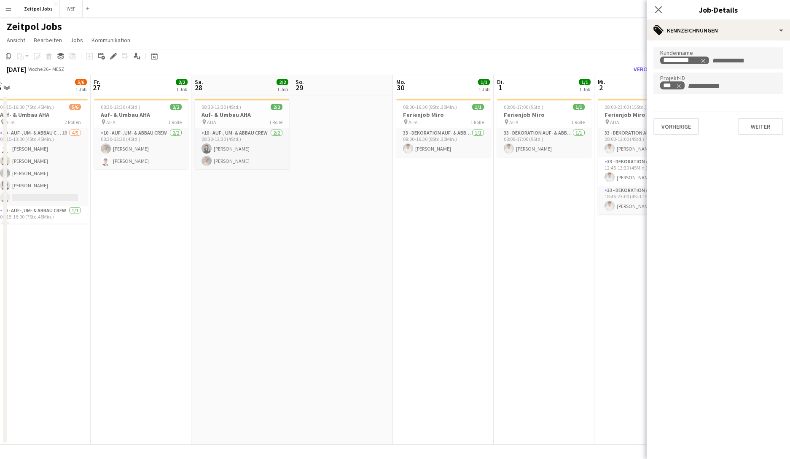
drag, startPoint x: 162, startPoint y: 249, endPoint x: 438, endPoint y: 247, distance: 275.3
click at [438, 247] on app-calendar-viewport "Di. 24 2/2 1 Job Mi. 25 Do. 26 5/6 1 Job Fr. 27 2/2 1 Job Sa. 28 2/2 1 Job So. …" at bounding box center [395, 259] width 790 height 369
click at [220, 120] on div "pin AHA 1 Rolle" at bounding box center [242, 121] width 94 height 7
click at [628, 59] on icon "Remove tag" at bounding box center [703, 61] width 6 height 6
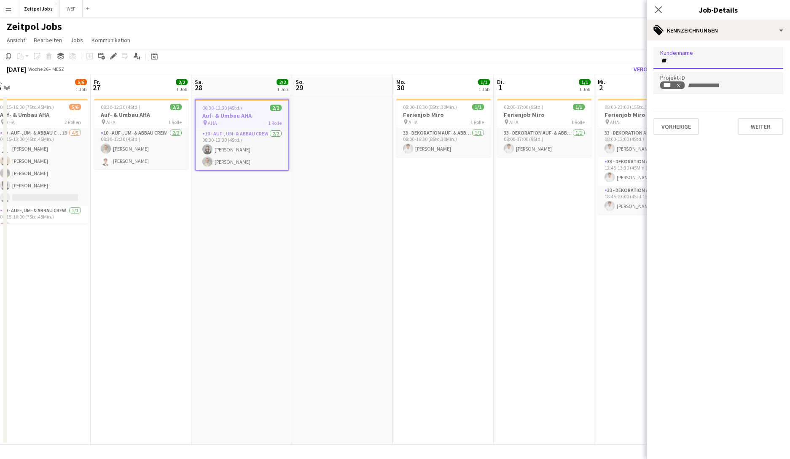
type input "*"
type input "****"
click at [628, 84] on div "Zeitpol AG" at bounding box center [718, 84] width 130 height 20
click at [123, 107] on span "08:30-12:30 (4Std.)" at bounding box center [121, 107] width 40 height 6
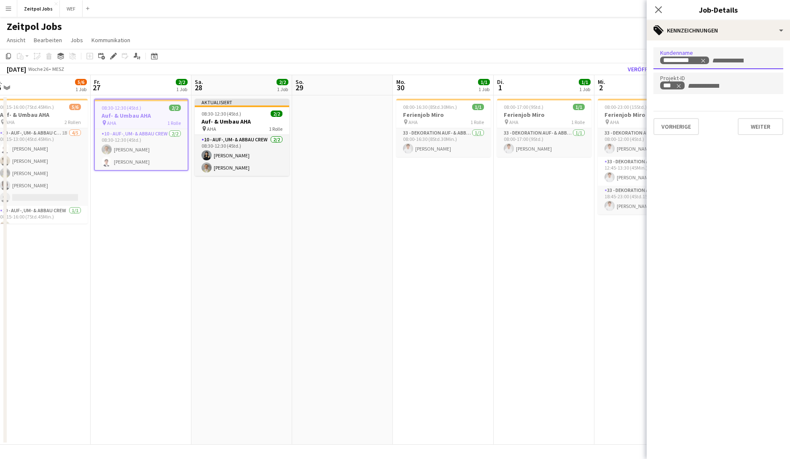
click at [628, 59] on icon "Remove tag" at bounding box center [703, 61] width 6 height 6
click at [628, 59] on input "Zum Suchen von Kundenkennzeichnungen tippen..." at bounding box center [718, 61] width 116 height 8
type input "*******"
click at [628, 82] on div "Zeitpol AG" at bounding box center [718, 84] width 130 height 20
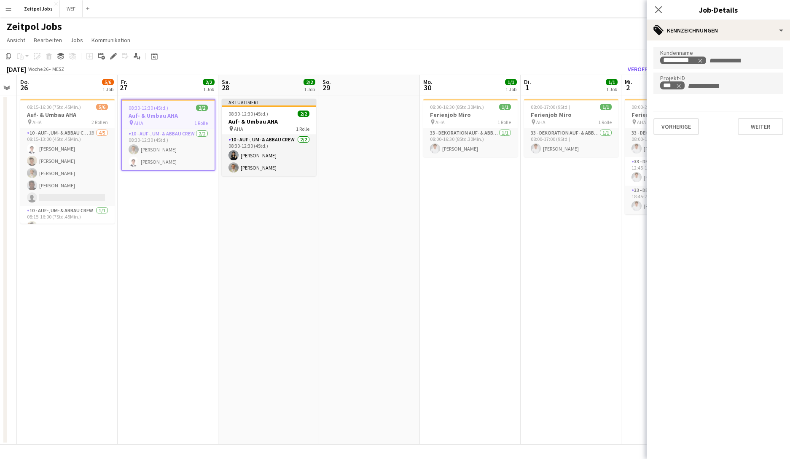
drag, startPoint x: 186, startPoint y: 242, endPoint x: 411, endPoint y: 218, distance: 225.6
click at [411, 218] on app-calendar-viewport "Di. 24 2/2 1 Job Mi. 25 Do. 26 5/6 1 Job Fr. 27 2/2 1 Job Sa. 28 2/2 1 Job So. …" at bounding box center [395, 259] width 790 height 369
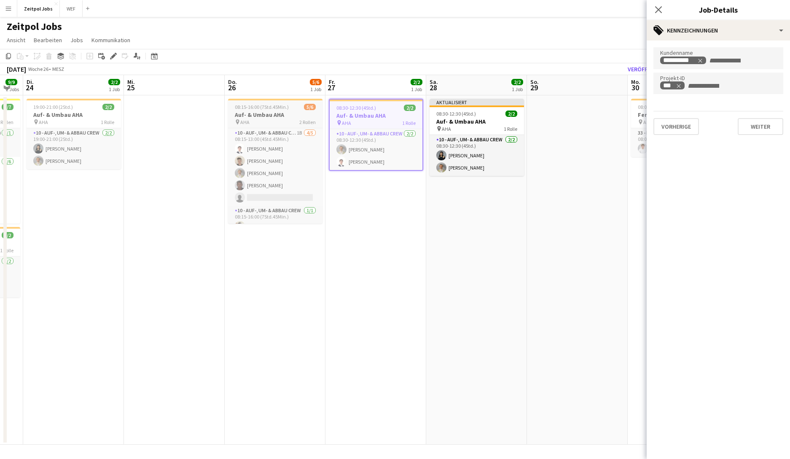
click at [282, 109] on span "08:15-16:00 (7Std.45Min.)" at bounding box center [262, 107] width 54 height 6
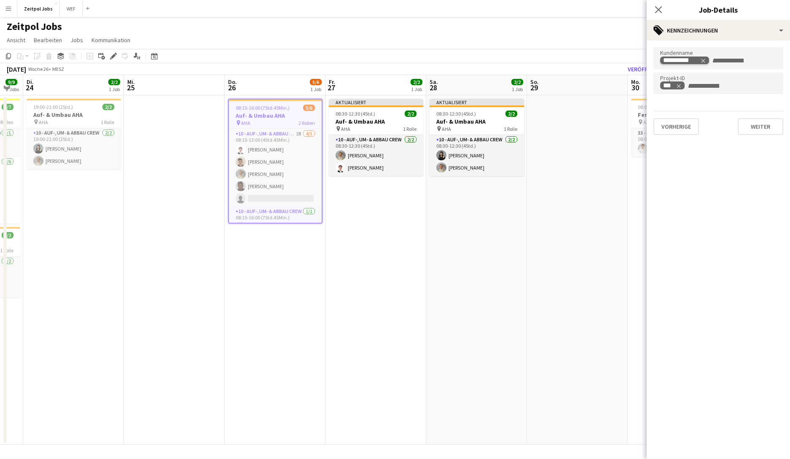
click at [628, 58] on icon "Remove tag" at bounding box center [703, 61] width 6 height 6
click at [628, 58] on input "Zum Suchen von Kundenkennzeichnungen tippen..." at bounding box center [718, 61] width 116 height 8
type input "****"
click at [628, 79] on div "Zeitpol AG" at bounding box center [718, 84] width 130 height 20
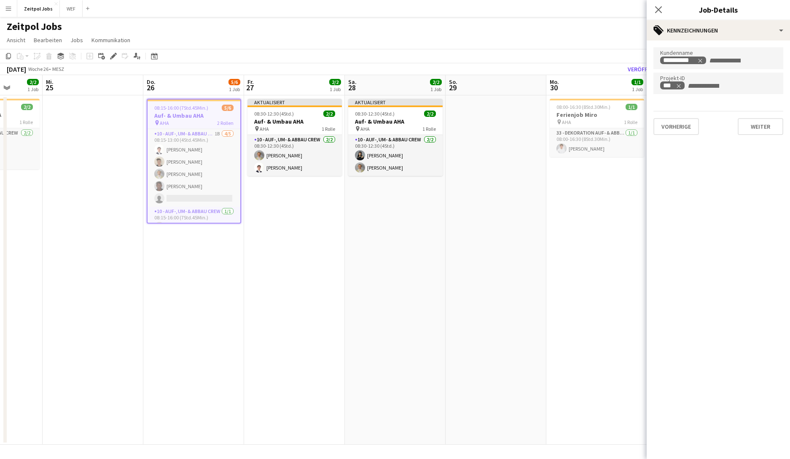
drag, startPoint x: 167, startPoint y: 202, endPoint x: 389, endPoint y: 209, distance: 221.8
click at [389, 209] on app-calendar-viewport "So. 22 4/4 1 Job Mo. 23 9/9 2 Jobs Di. 24 2/2 1 Job Mi. 25 Do. 26 5/6 1 Job Fr.…" at bounding box center [395, 259] width 790 height 369
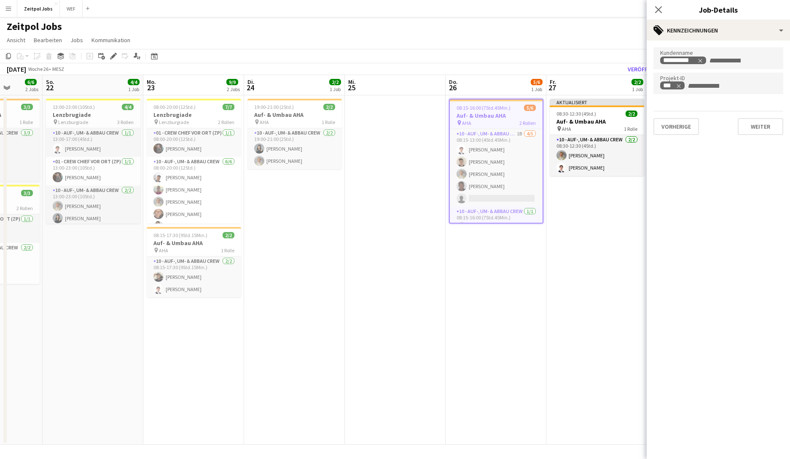
scroll to position [0, 259]
click at [285, 113] on h3 "Auf- & Umbau AHA" at bounding box center [295, 115] width 94 height 8
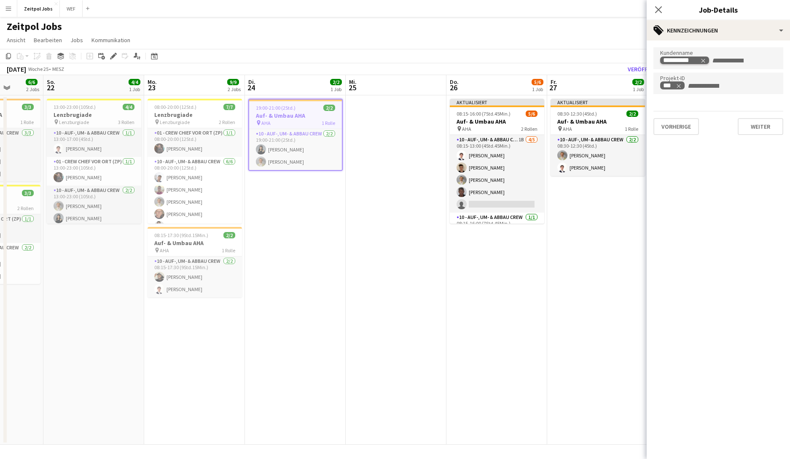
click at [628, 61] on icon "Remove tag" at bounding box center [703, 61] width 4 height 4
click at [628, 61] on input "Zum Suchen von Kundenkennzeichnungen tippen..." at bounding box center [718, 61] width 116 height 8
type input "******"
click at [628, 82] on div "Zeitpol AG" at bounding box center [718, 84] width 130 height 20
click at [187, 243] on h3 "Auf- & Umbau AHA" at bounding box center [195, 243] width 94 height 8
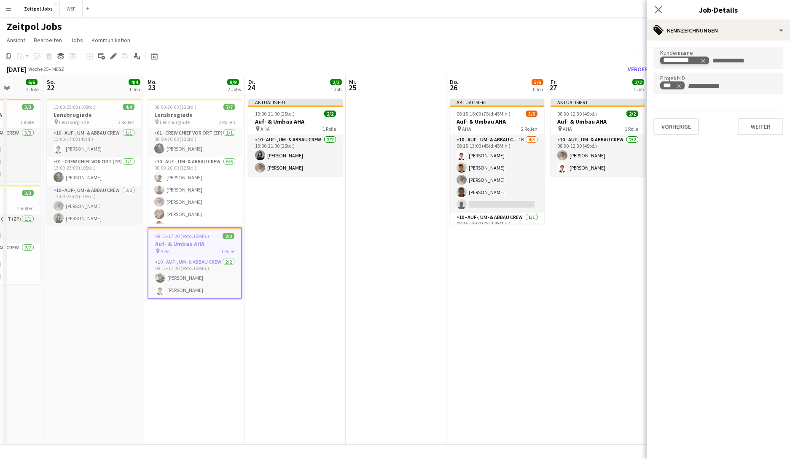
click at [628, 59] on icon "Remove tag" at bounding box center [703, 61] width 4 height 4
click at [628, 60] on input "Zum Suchen von Kundenkennzeichnungen tippen..." at bounding box center [718, 61] width 116 height 8
type input "****"
click at [628, 80] on div "Zeitpol AG" at bounding box center [718, 84] width 130 height 20
click at [173, 111] on h3 "Lenzbrugiade" at bounding box center [195, 115] width 94 height 8
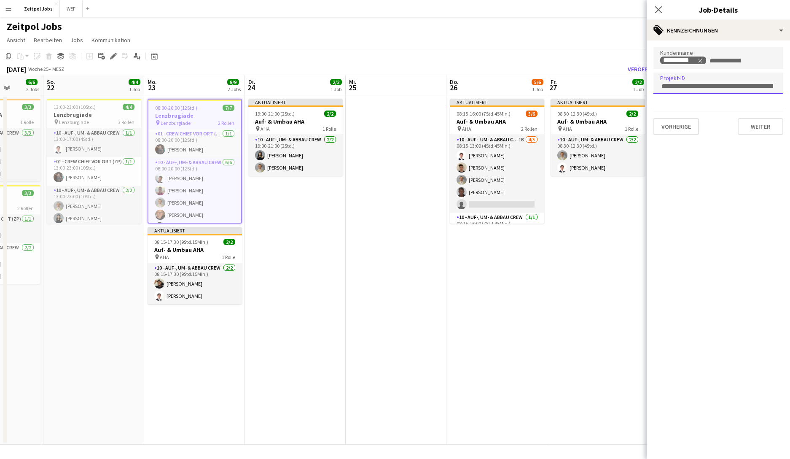
click at [628, 84] on input "Zum Suchen von Projekt-ID-Kennzeichnungen tippen..." at bounding box center [718, 86] width 116 height 8
type input "****"
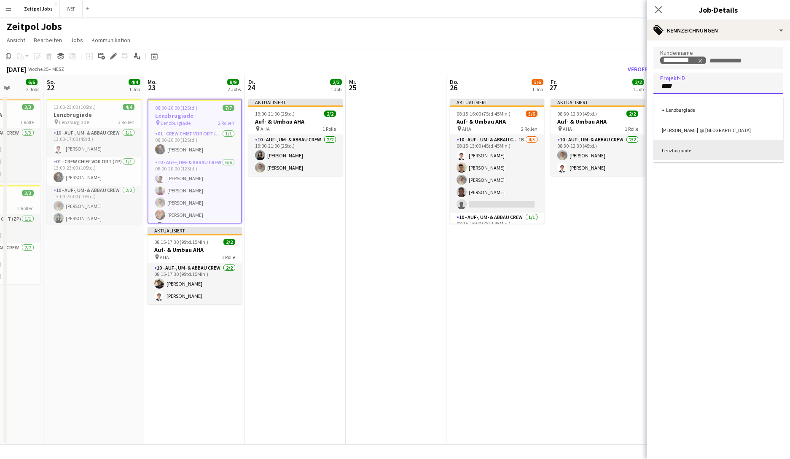
click at [628, 148] on div "Lenzburgiade" at bounding box center [718, 150] width 130 height 20
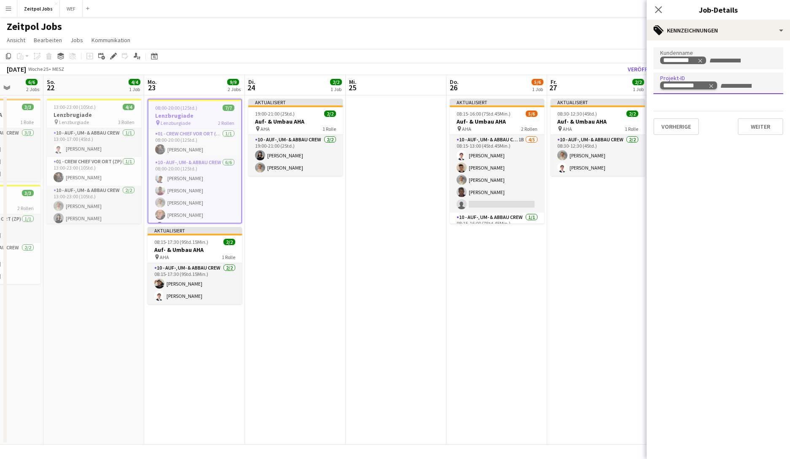
click at [628, 87] on icon "Remove tag" at bounding box center [711, 86] width 6 height 6
type input "*"
paste input "Zum Suchen von Projekt-ID-Kennzeichnungen tippen..."
click at [628, 99] on div at bounding box center [718, 99] width 130 height 5
click at [628, 123] on button "Weiter" at bounding box center [761, 126] width 46 height 17
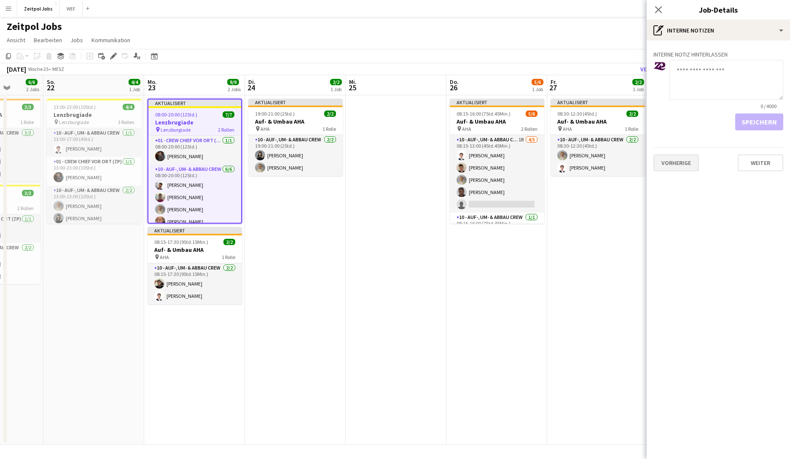
click at [628, 154] on div "Vorherige Weiter" at bounding box center [718, 159] width 130 height 24
click at [628, 161] on button "Vorherige" at bounding box center [676, 162] width 46 height 17
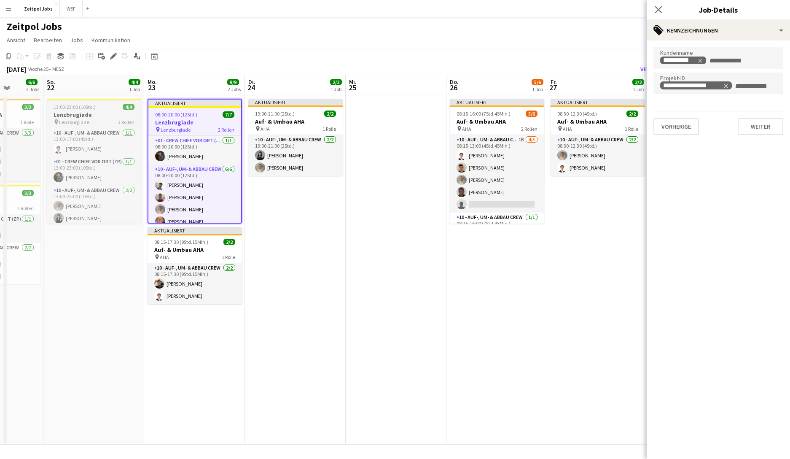
click at [107, 121] on div "pin Lenzburgiade 3 Rollen" at bounding box center [94, 121] width 94 height 7
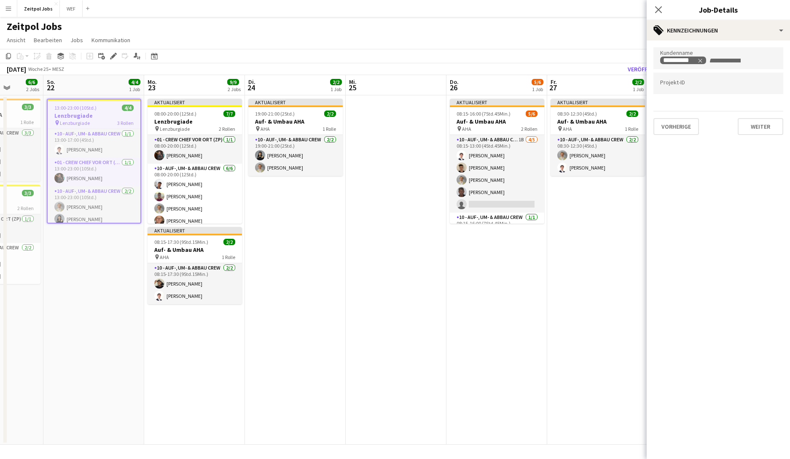
click at [628, 82] on input "Zum Suchen von Projekt-ID-Kennzeichnungen tippen..." at bounding box center [718, 84] width 116 height 8
paste input "**********"
type input "**********"
click at [628, 127] on button "Weiter" at bounding box center [761, 126] width 46 height 17
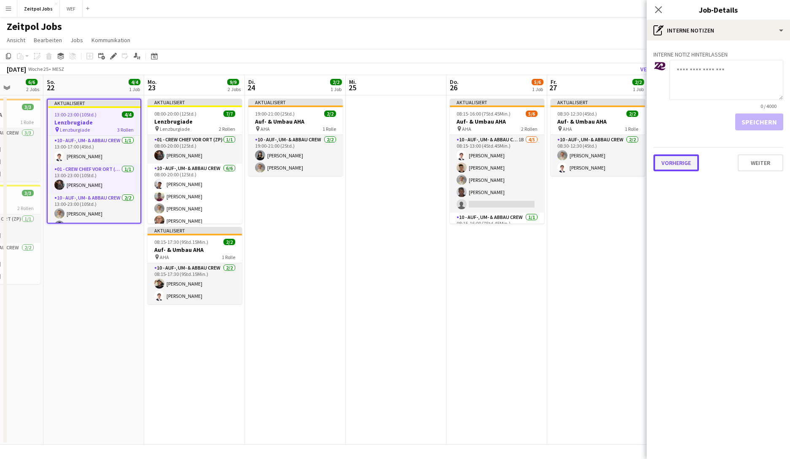
click at [628, 161] on button "Vorherige" at bounding box center [676, 162] width 46 height 17
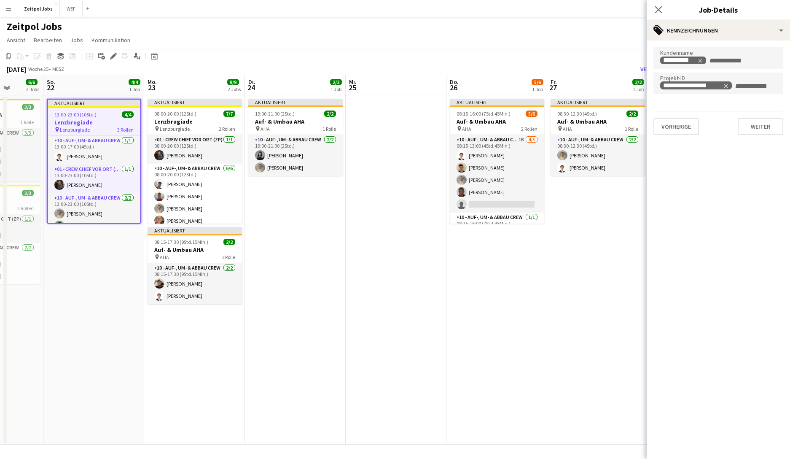
drag, startPoint x: 141, startPoint y: 59, endPoint x: 307, endPoint y: 47, distance: 166.6
click at [307, 47] on app-board "Zeitpol Jobs Ansicht Tagesansicht erweitert Tagesansicht zusammengeklappt Monat…" at bounding box center [395, 238] width 790 height 442
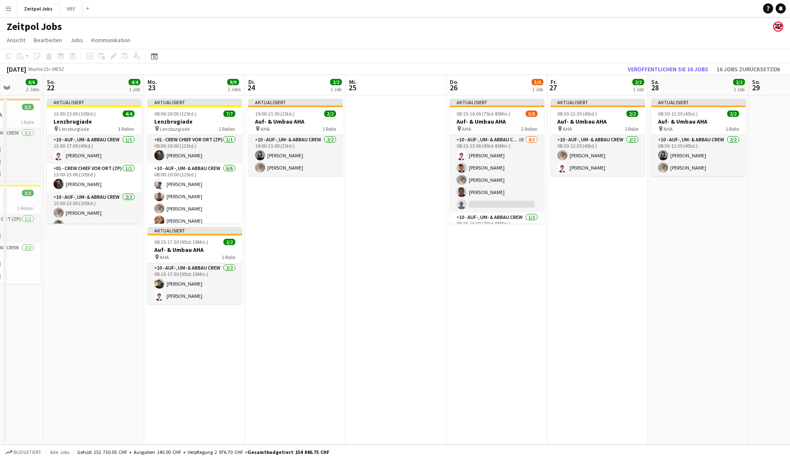
drag, startPoint x: 275, startPoint y: 37, endPoint x: 443, endPoint y: 37, distance: 167.8
click at [443, 37] on app-page-menu "Ansicht Tagesansicht erweitert Tagesansicht zusammengeklappt Monatsansicht Datu…" at bounding box center [395, 41] width 790 height 16
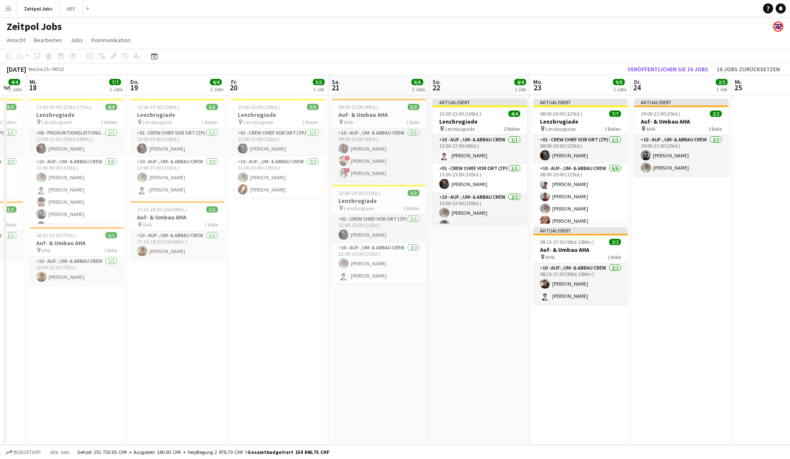
scroll to position [0, 228]
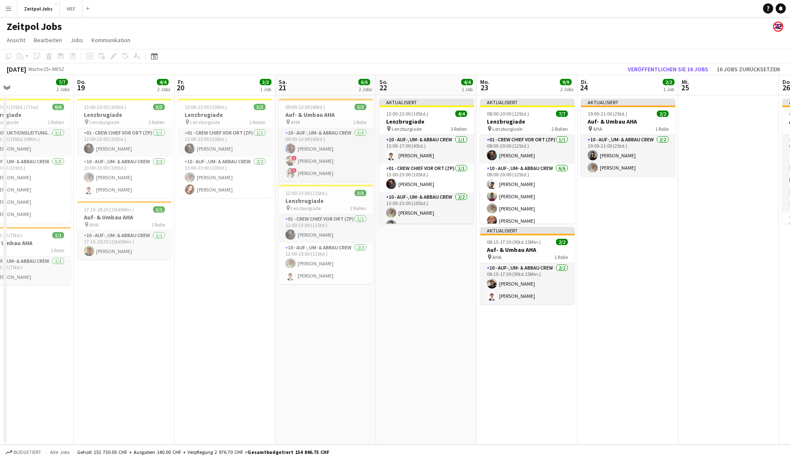
drag, startPoint x: 86, startPoint y: 275, endPoint x: 416, endPoint y: 241, distance: 332.2
click at [416, 241] on app-calendar-viewport "Mo. 16 Di. 17 4/4 2 Jobs Mi. 18 7/7 2 Jobs Do. 19 4/4 2 Jobs Fr. 20 3/3 1 Job S…" at bounding box center [395, 259] width 790 height 369
click at [319, 110] on app-job-card "09:00-13:00 (4Std.) 3/3 Auf- & Umbau AHA pin AHA 1 Rolle 10 - Auf-, Um- & Abbau…" at bounding box center [326, 140] width 94 height 83
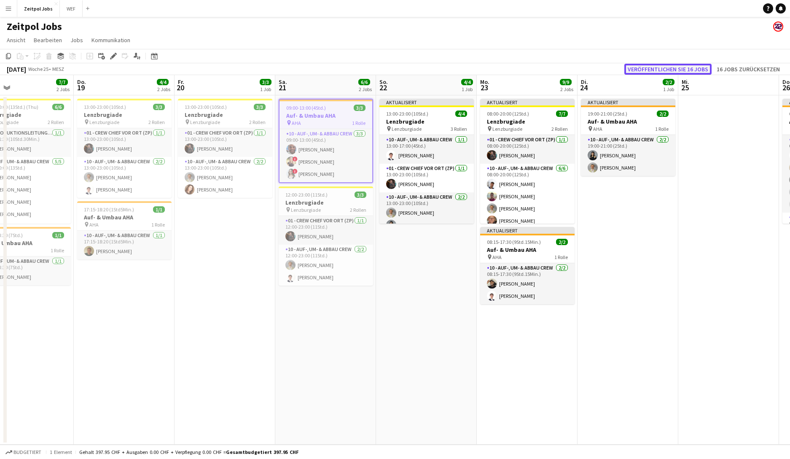
click at [628, 67] on button "Veröffentlichen Sie 16 Jobs" at bounding box center [667, 69] width 87 height 11
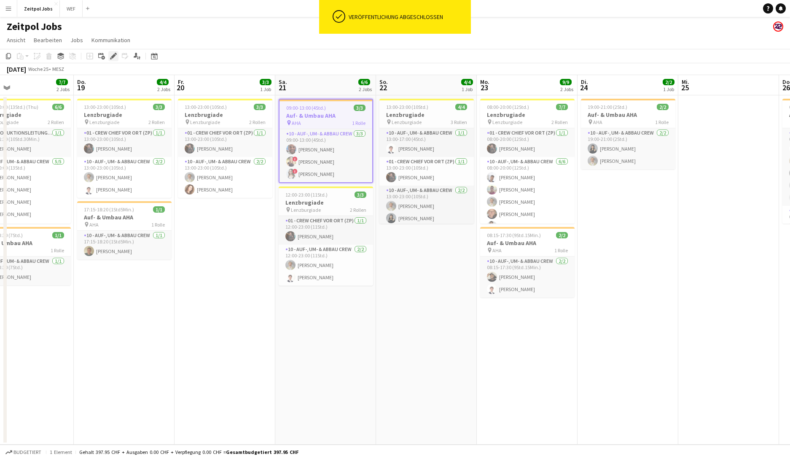
click at [112, 57] on icon at bounding box center [113, 56] width 5 height 5
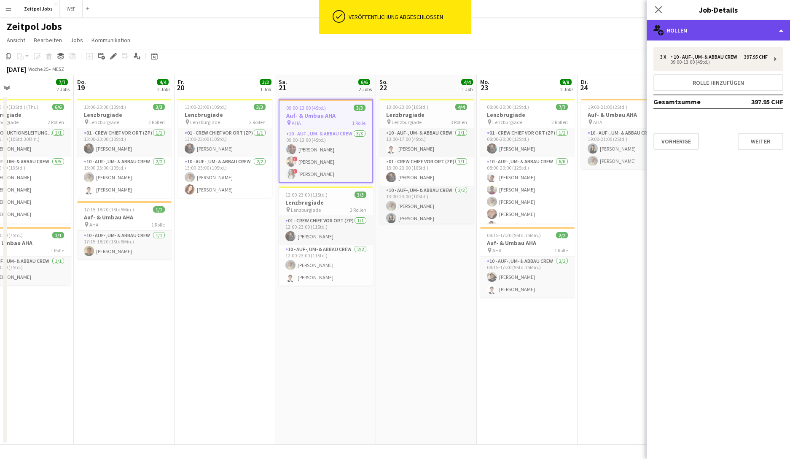
click at [628, 22] on div "multiple-users-add Rollen" at bounding box center [718, 30] width 143 height 20
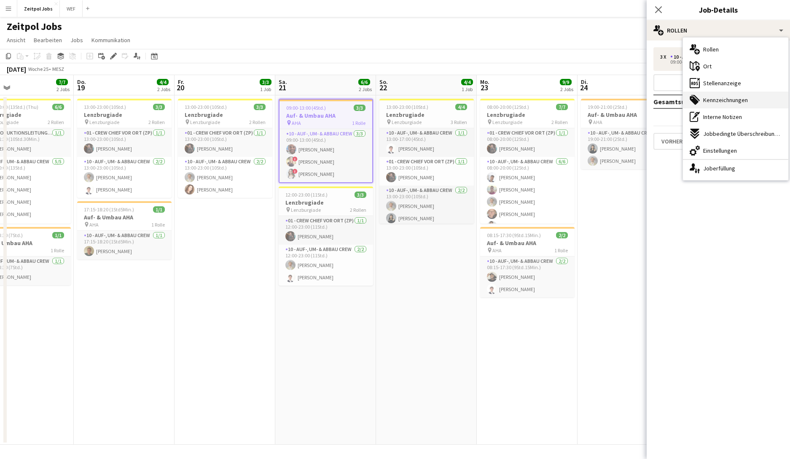
click at [628, 100] on span "Kennzeichnungen" at bounding box center [725, 100] width 45 height 8
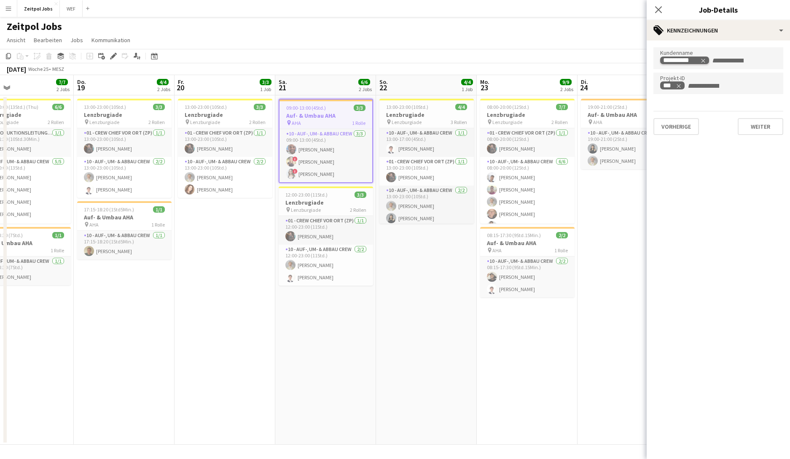
click at [628, 61] on icon "Remove tag" at bounding box center [703, 61] width 4 height 4
click at [628, 60] on input "Zum Suchen von Kundenkennzeichnungen tippen..." at bounding box center [718, 61] width 116 height 8
type input "****"
click at [628, 81] on div "Zeitpol AG" at bounding box center [718, 84] width 130 height 20
click at [321, 194] on span "12:00-23:00 (11Std.)" at bounding box center [306, 194] width 42 height 6
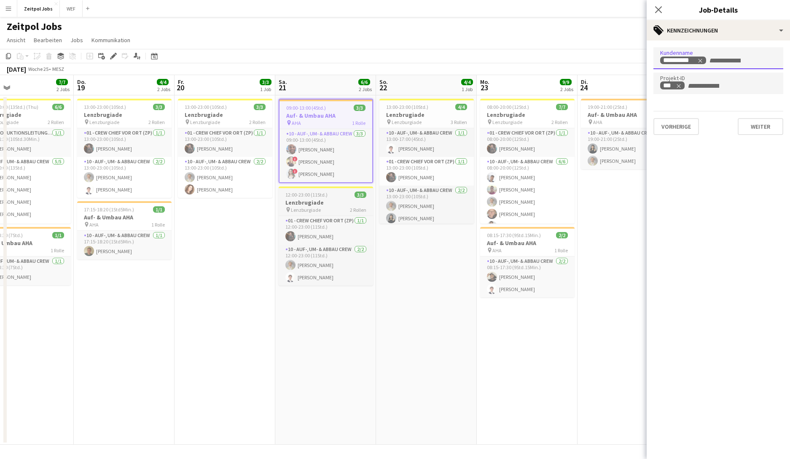
scroll to position [0, 228]
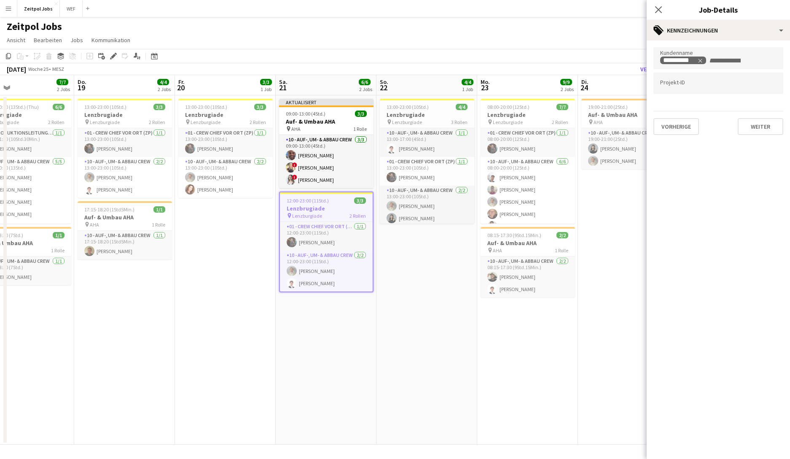
click at [628, 81] on form at bounding box center [718, 82] width 116 height 9
paste input "**********"
type input "**********"
click at [628, 107] on div "Lenzburgiade 2025" at bounding box center [718, 109] width 130 height 20
click at [216, 112] on h3 "Lenzbrugiade" at bounding box center [225, 115] width 94 height 8
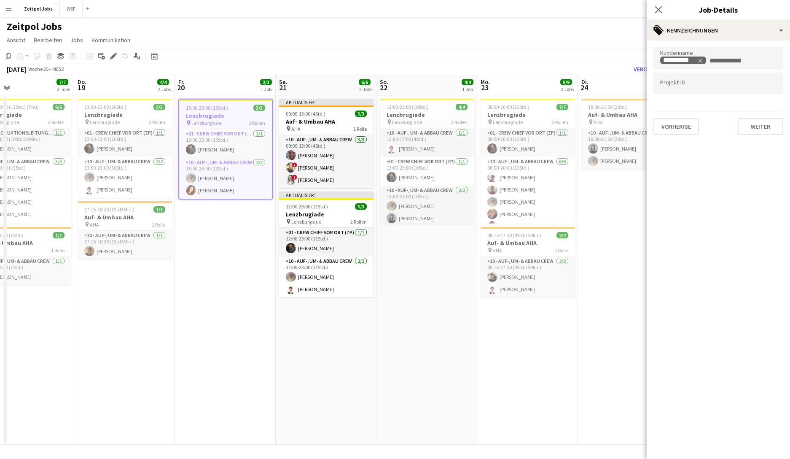
click at [628, 82] on input "Zum Suchen von Projekt-ID-Kennzeichnungen tippen..." at bounding box center [718, 84] width 116 height 8
paste input "**********"
type input "******"
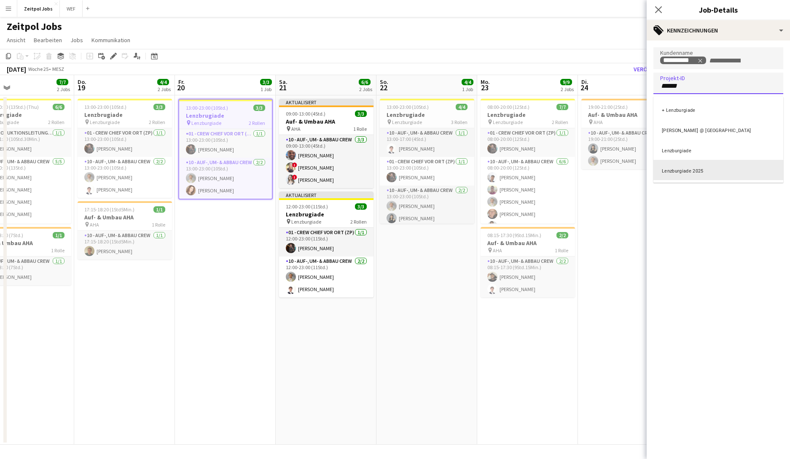
click at [628, 165] on div "Lenzburgiade 2025" at bounding box center [718, 170] width 130 height 20
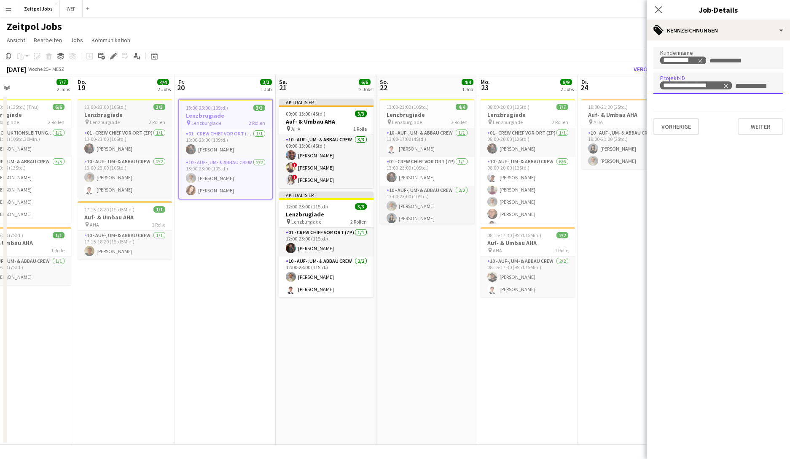
click at [129, 121] on div "pin Lenzburgiade 2 Rollen" at bounding box center [125, 121] width 94 height 7
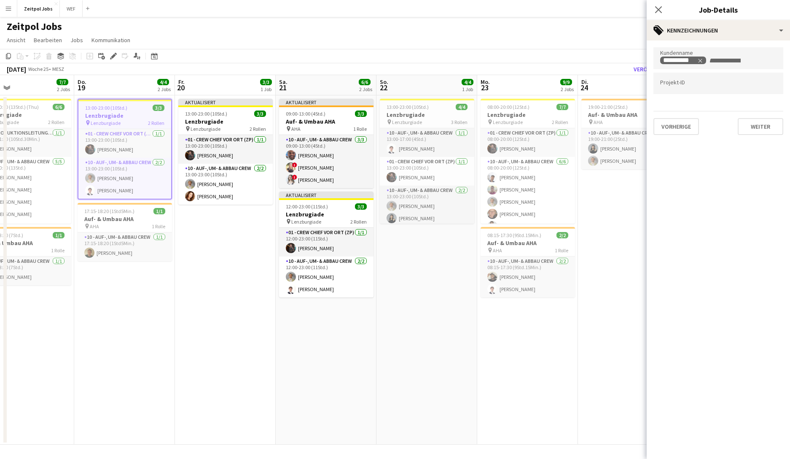
click at [628, 95] on form "**********" at bounding box center [718, 91] width 143 height 88
click at [628, 89] on div at bounding box center [718, 83] width 130 height 21
type input "********"
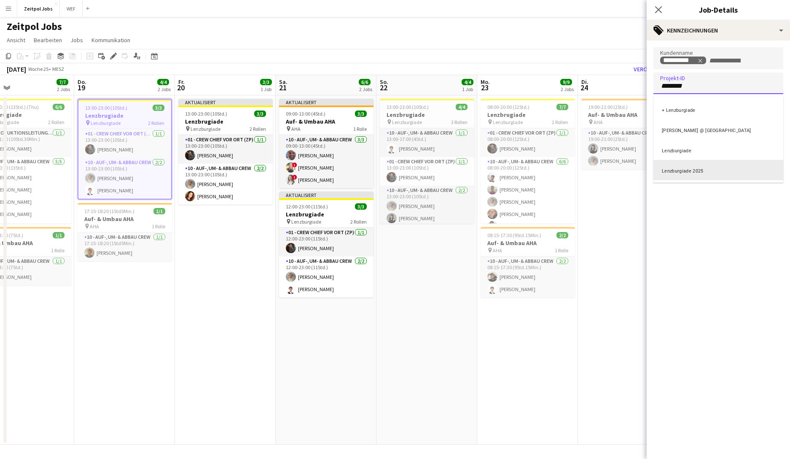
click at [628, 169] on div "Lenzburgiade 2025" at bounding box center [718, 170] width 130 height 20
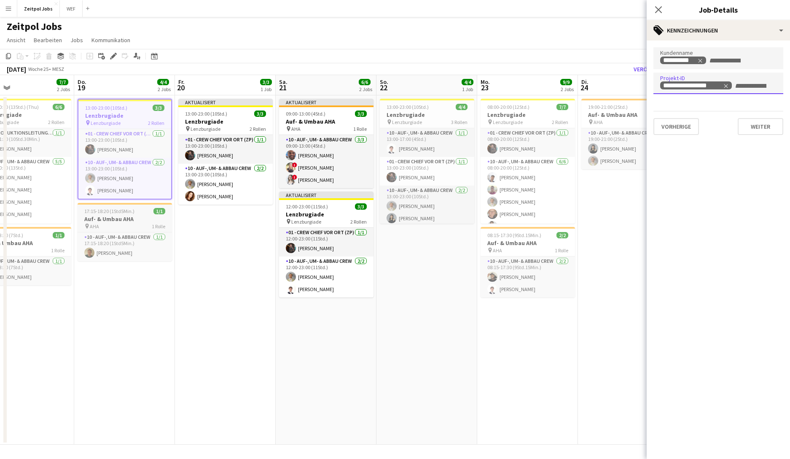
click at [140, 223] on div "pin AHA 1 Rolle" at bounding box center [125, 226] width 94 height 7
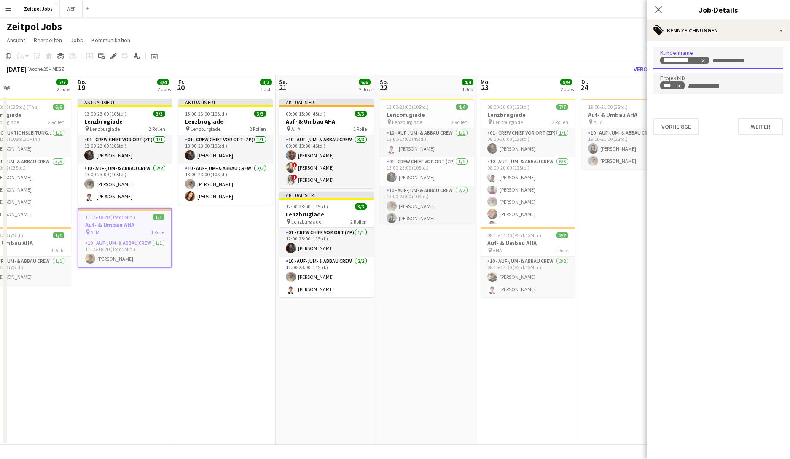
click at [628, 59] on icon "Remove tag" at bounding box center [703, 61] width 4 height 4
click at [628, 59] on input "Zum Suchen von Kundenkennzeichnungen tippen..." at bounding box center [718, 61] width 116 height 8
type input "*****"
click at [628, 83] on div "Zeitpol AG" at bounding box center [718, 84] width 130 height 20
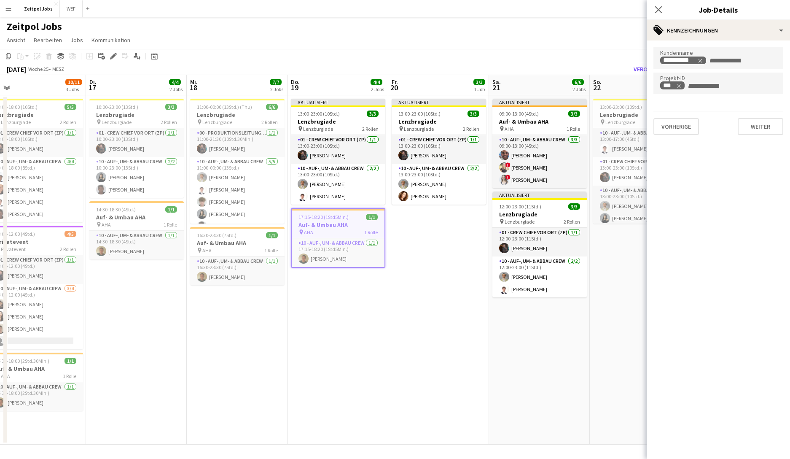
scroll to position [0, 190]
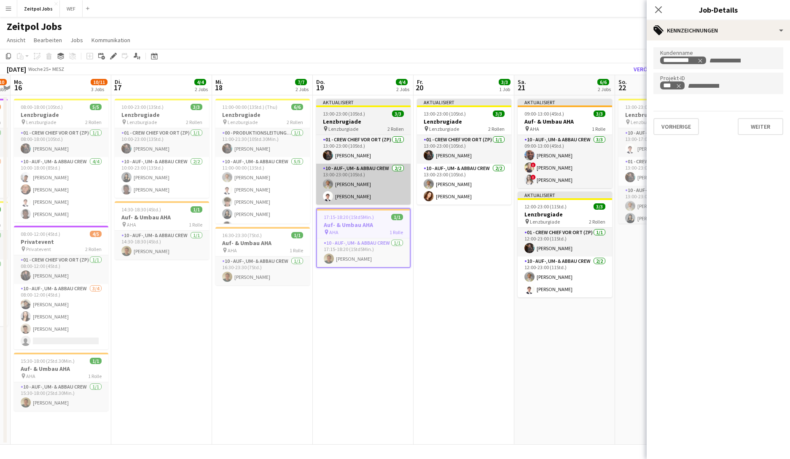
drag, startPoint x: 161, startPoint y: 303, endPoint x: 330, endPoint y: 201, distance: 197.5
click at [399, 311] on app-calendar-viewport "Sa. 14 So. 15 9/10 2 Jobs Mo. 16 10/11 3 Jobs Di. 17 4/4 2 Jobs Mi. 18 7/7 2 Jo…" at bounding box center [395, 259] width 790 height 369
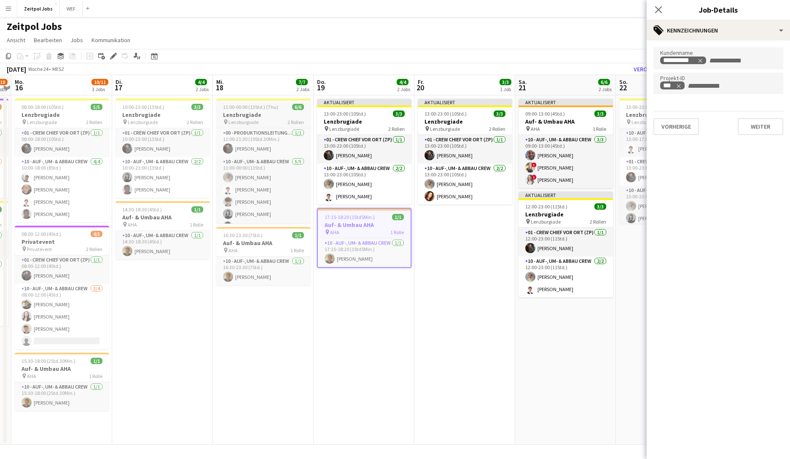
click at [263, 112] on h3 "Lenzbrugiade" at bounding box center [263, 115] width 94 height 8
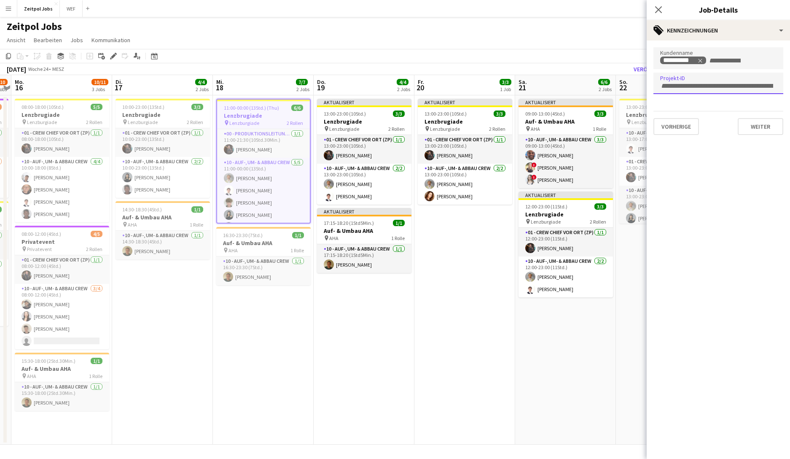
click at [628, 80] on div at bounding box center [718, 83] width 130 height 21
type input "******"
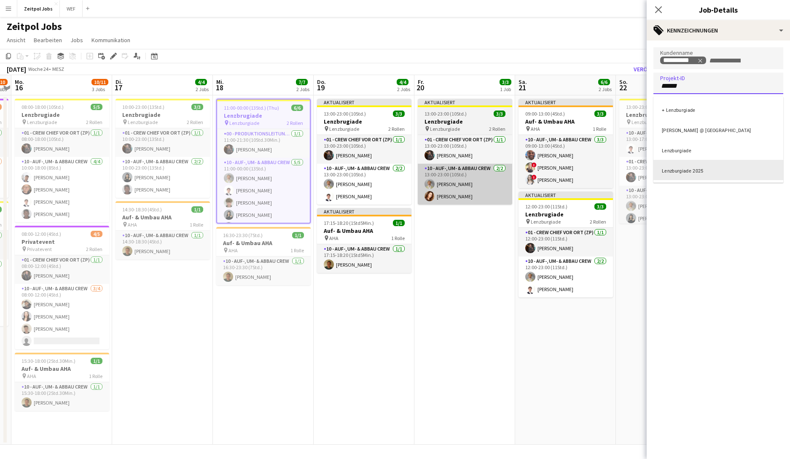
drag, startPoint x: 688, startPoint y: 173, endPoint x: 503, endPoint y: 177, distance: 185.5
click at [628, 173] on div "Lenzburgiade 2025" at bounding box center [718, 170] width 130 height 20
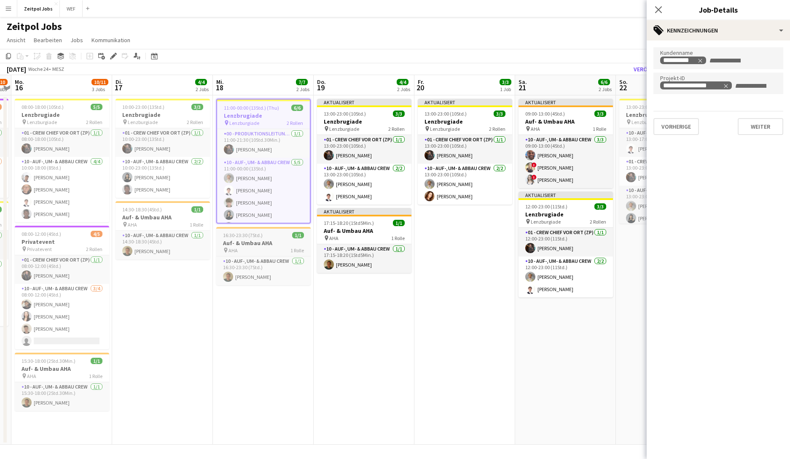
click at [250, 237] on span "16:30-23:30 (7Std.)" at bounding box center [243, 235] width 40 height 6
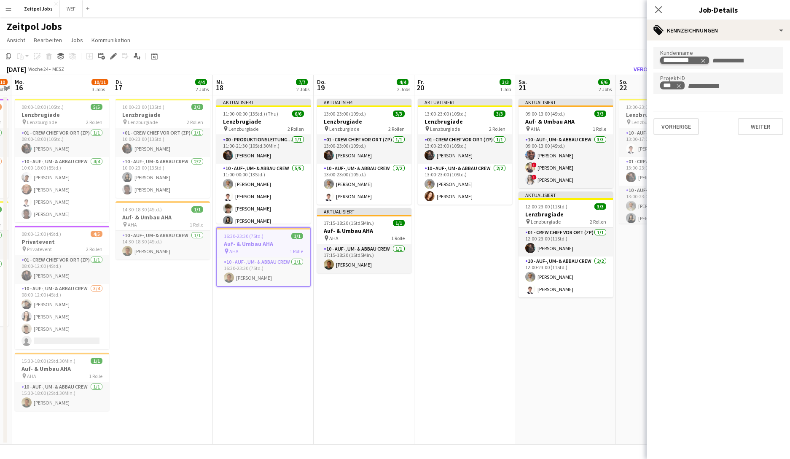
click at [628, 61] on icon "Remove tag" at bounding box center [703, 61] width 4 height 4
click at [628, 61] on input "Zum Suchen von Kundenkennzeichnungen tippen..." at bounding box center [718, 61] width 116 height 8
type input "*****"
click at [628, 81] on div "Zeitpol AG" at bounding box center [718, 84] width 130 height 20
click at [166, 111] on h3 "Lenzbrugiade" at bounding box center [162, 115] width 94 height 8
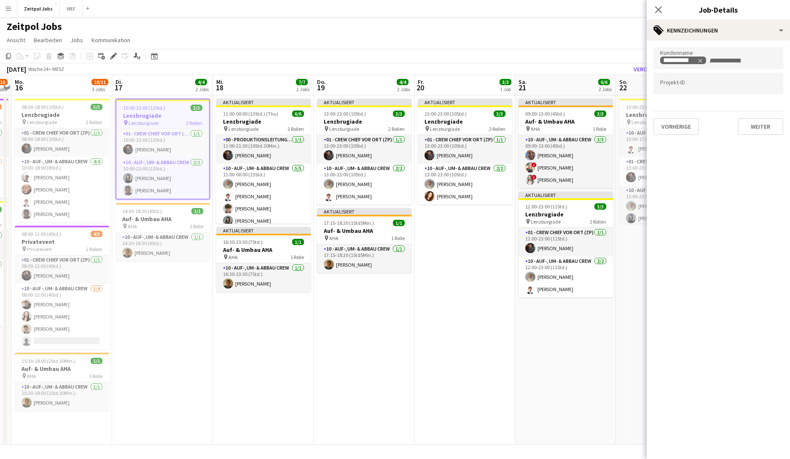
click at [628, 88] on div at bounding box center [718, 83] width 130 height 21
type input "******"
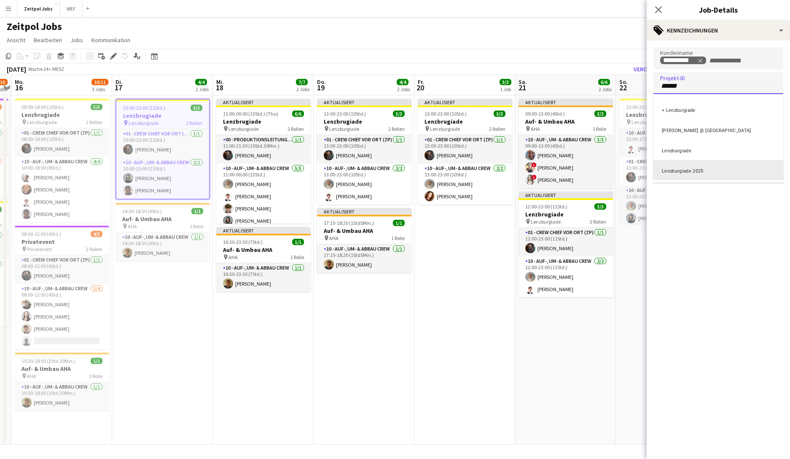
click at [628, 174] on div "Lenzburgiade 2025" at bounding box center [718, 170] width 130 height 20
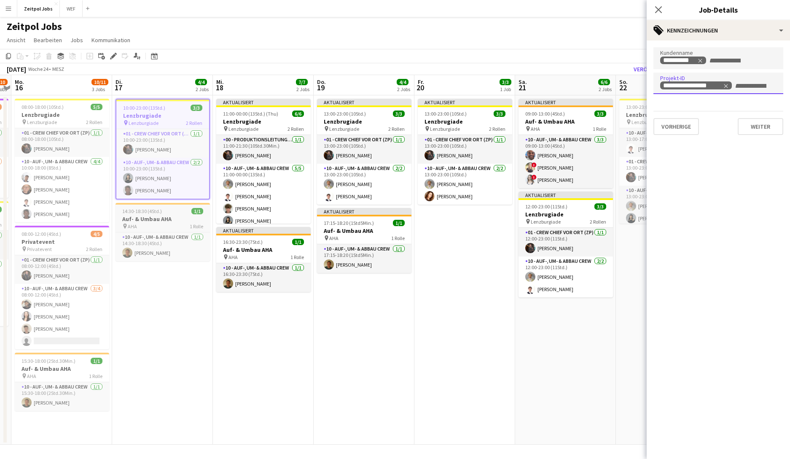
click at [145, 221] on h3 "Auf- & Umbau AHA" at bounding box center [162, 219] width 94 height 8
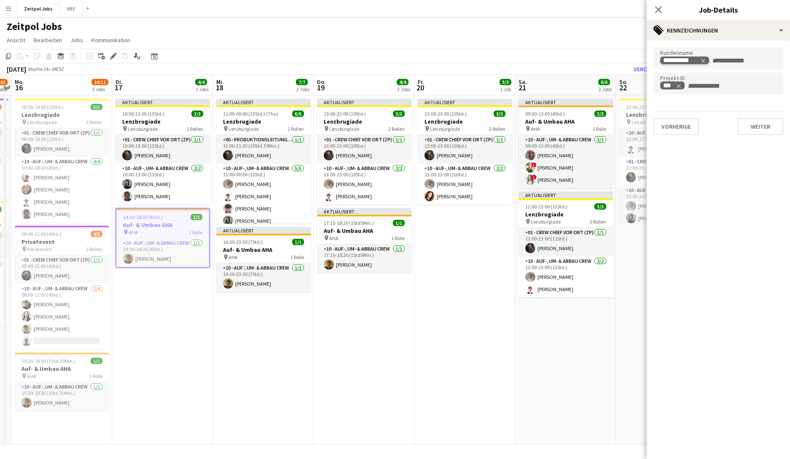
click at [628, 59] on tag "**********" at bounding box center [684, 60] width 49 height 8
click at [628, 58] on icon "Remove tag" at bounding box center [703, 61] width 6 height 6
click at [628, 58] on input "Zum Suchen von Kundenkennzeichnungen tippen..." at bounding box center [718, 61] width 116 height 8
type input "****"
click at [628, 79] on div "Zeitpol AG" at bounding box center [718, 84] width 130 height 20
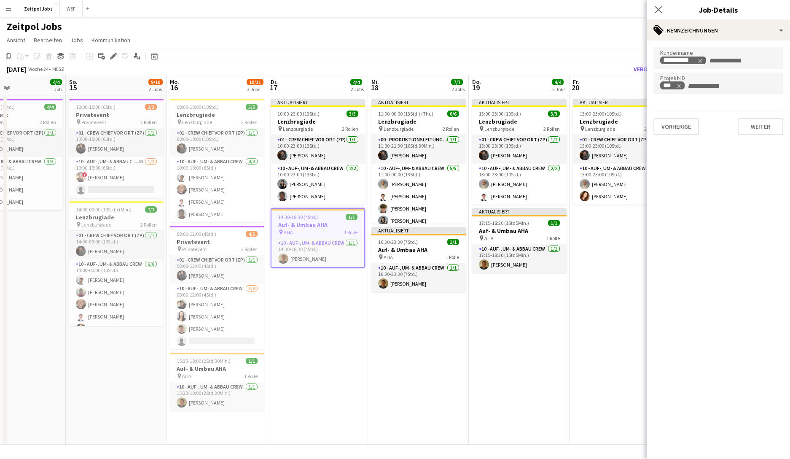
scroll to position [0, 180]
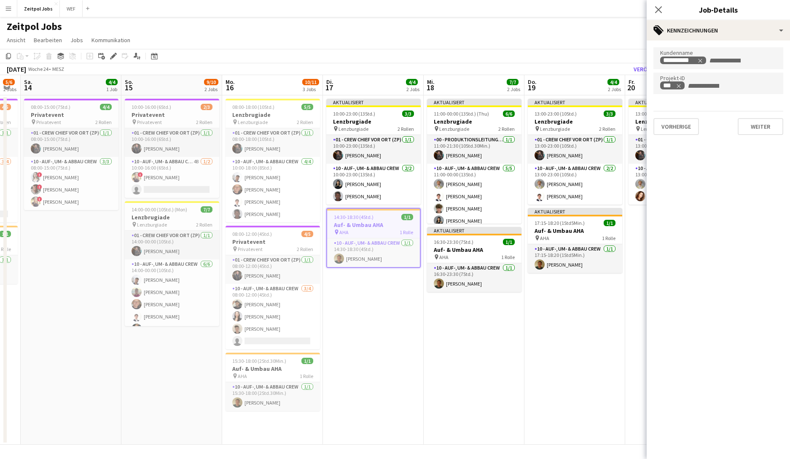
drag, startPoint x: 231, startPoint y: 346, endPoint x: 440, endPoint y: 312, distance: 212.4
click at [442, 315] on app-calendar-viewport "Do. 12 Fr. 13 5/6 2 Jobs Sa. 14 4/4 1 Job So. 15 9/10 2 Jobs Mo. 16 10/11 3 Job…" at bounding box center [395, 259] width 790 height 369
click at [268, 114] on h3 "Lenzbrugiade" at bounding box center [273, 115] width 94 height 8
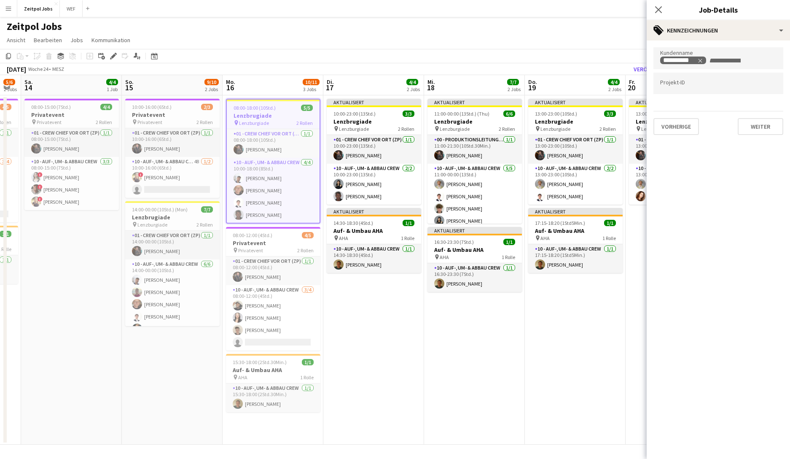
click at [628, 84] on input "Zum Suchen von Projekt-ID-Kennzeichnungen tippen..." at bounding box center [718, 84] width 116 height 8
type input "*******"
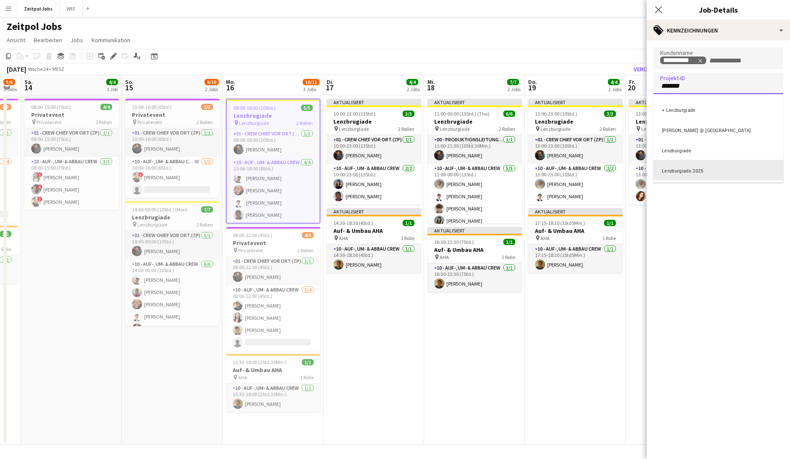
click at [628, 175] on div "Lenzburgiade 2025" at bounding box center [718, 170] width 130 height 20
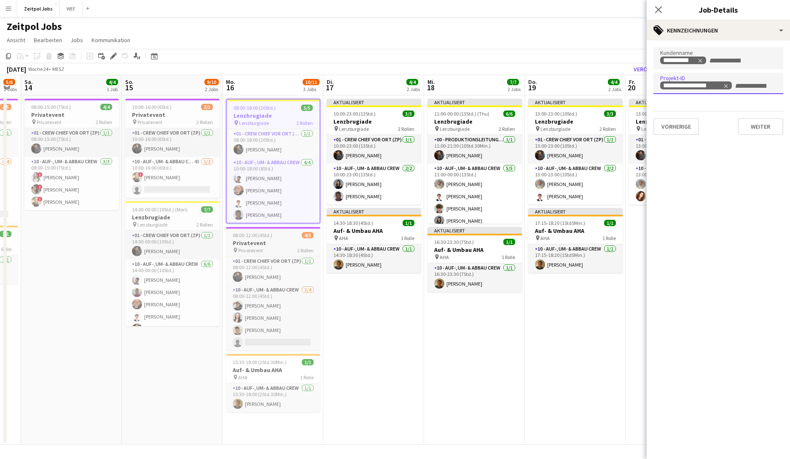
click at [281, 251] on div "pin Privatevent 2 Rollen" at bounding box center [273, 250] width 94 height 7
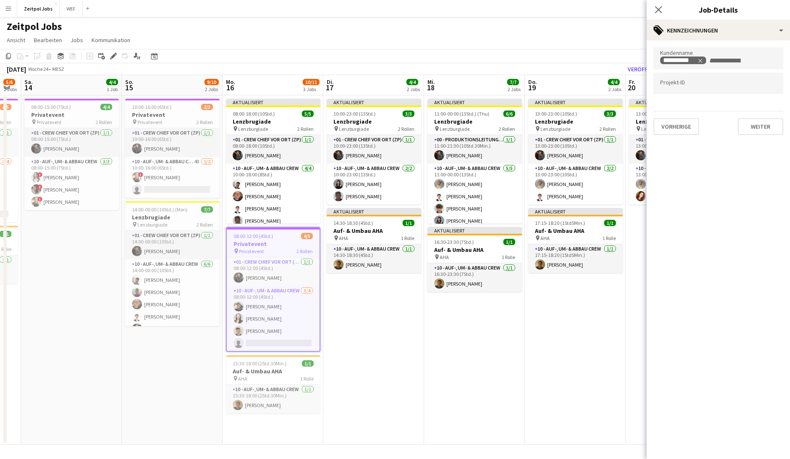
click at [628, 83] on input "Zum Suchen von Projekt-ID-Kennzeichnungen tippen..." at bounding box center [718, 84] width 116 height 8
type input "**********"
click at [628, 127] on button "Weiter" at bounding box center [761, 126] width 46 height 17
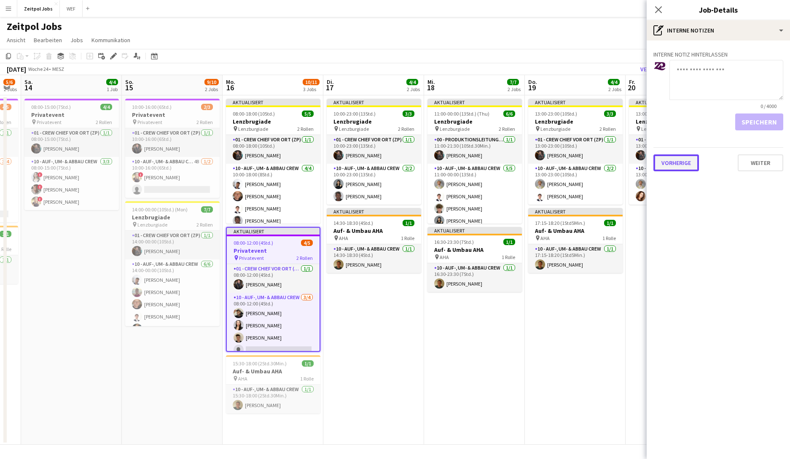
click at [628, 165] on button "Vorherige" at bounding box center [676, 162] width 46 height 17
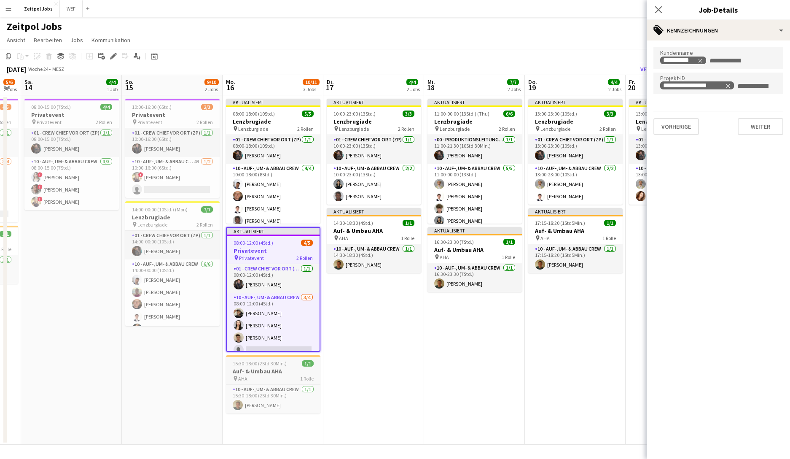
click at [276, 338] on h3 "Auf- & Umbau AHA" at bounding box center [273, 371] width 94 height 8
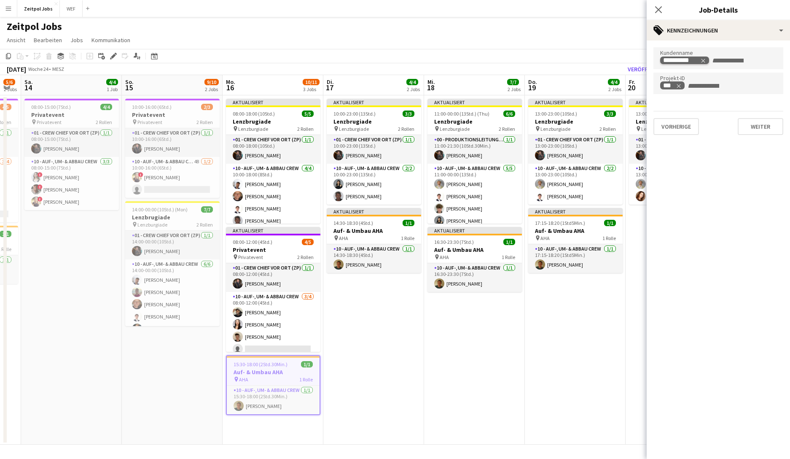
click at [628, 62] on icon "Remove tag" at bounding box center [703, 61] width 6 height 6
click at [628, 58] on input "Zum Suchen von Kundenkennzeichnungen tippen..." at bounding box center [718, 61] width 116 height 8
type input "*******"
click at [628, 75] on div "Zeitpol AG" at bounding box center [718, 84] width 130 height 20
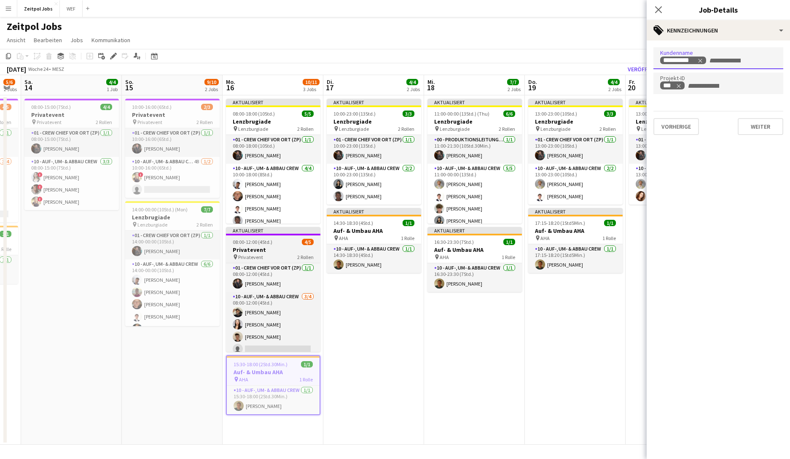
click at [266, 246] on h3 "Privatevent" at bounding box center [273, 250] width 94 height 8
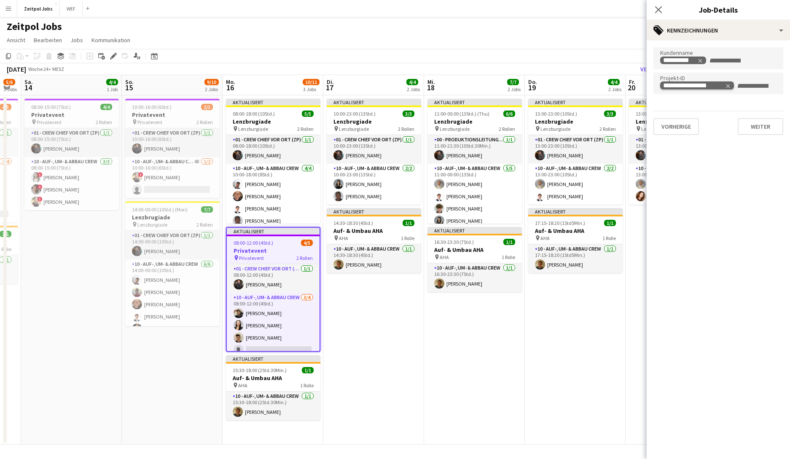
click at [628, 83] on icon "Remove tag" at bounding box center [728, 86] width 6 height 6
paste input "******"
type input "******"
click at [628, 122] on button "Weiter" at bounding box center [761, 126] width 46 height 17
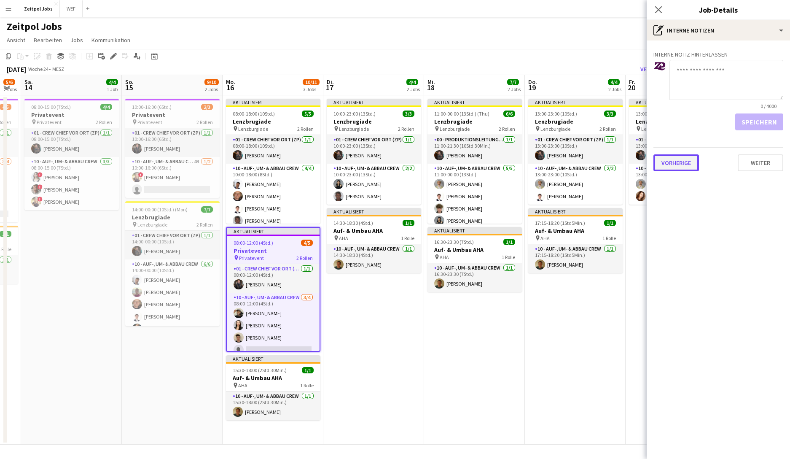
click at [628, 165] on button "Vorherige" at bounding box center [676, 162] width 46 height 17
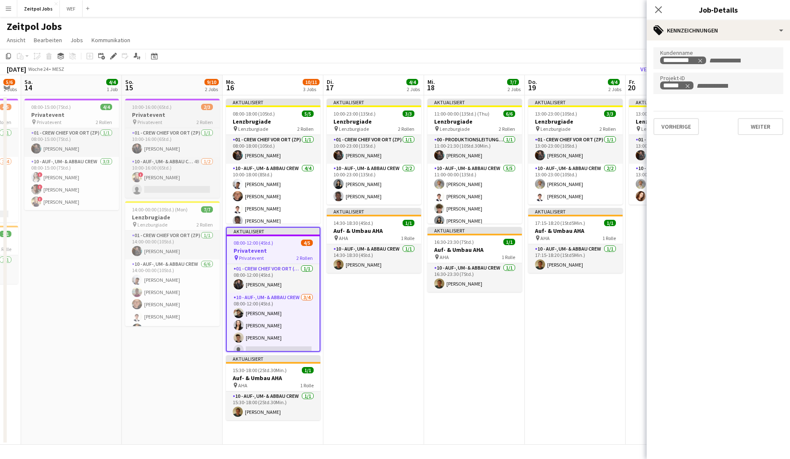
click at [167, 105] on span "10:00-16:00 (6Std.)" at bounding box center [152, 107] width 40 height 6
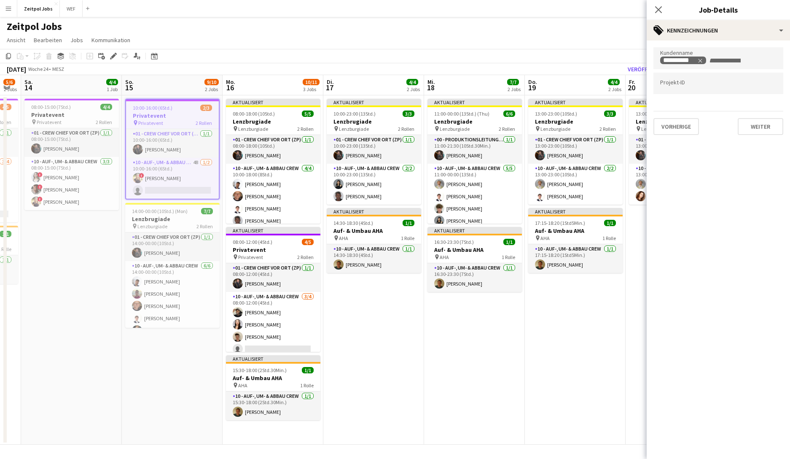
click at [628, 76] on div at bounding box center [718, 73] width 130 height 5
click at [628, 80] on div at bounding box center [718, 83] width 130 height 21
paste input "******"
type input "******"
click at [628, 124] on button "Weiter" at bounding box center [761, 126] width 46 height 17
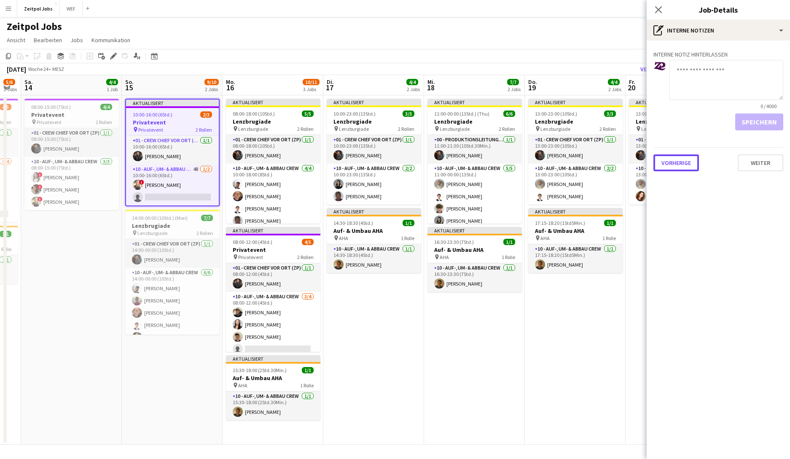
click at [628, 165] on button "Vorherige" at bounding box center [676, 162] width 46 height 17
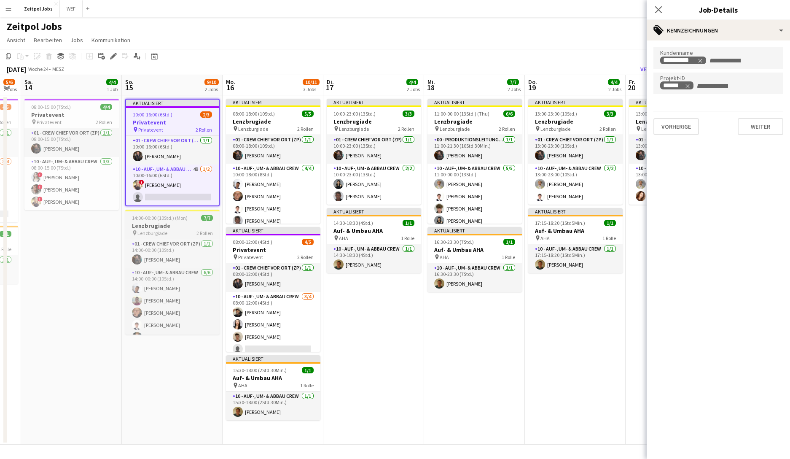
click at [166, 228] on h3 "Lenzbrugiade" at bounding box center [172, 226] width 94 height 8
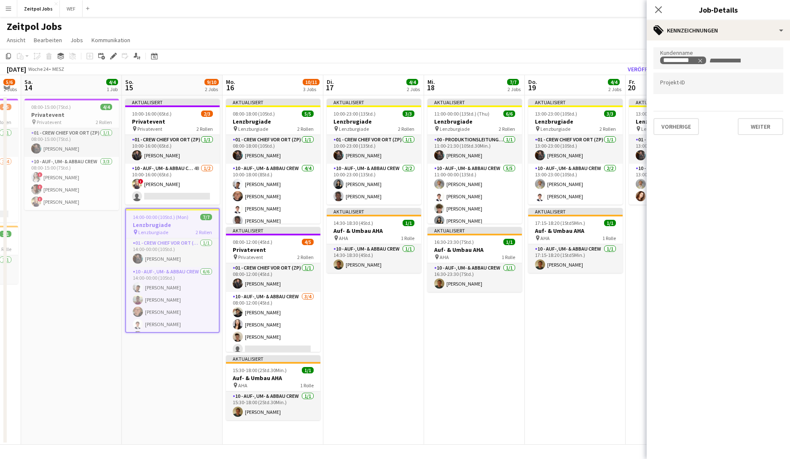
click at [628, 75] on div at bounding box center [718, 73] width 130 height 5
click at [628, 83] on input "Zum Suchen von Projekt-ID-Kennzeichnungen tippen..." at bounding box center [718, 84] width 116 height 8
type input "******"
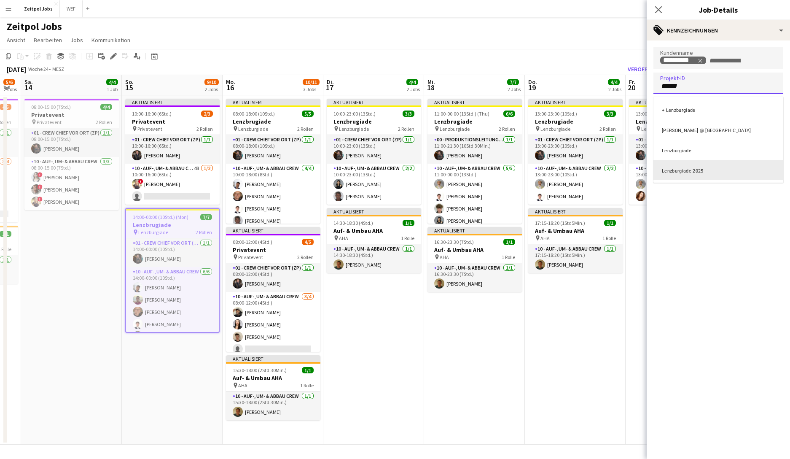
click at [628, 169] on div "Lenzburgiade 2025" at bounding box center [718, 170] width 130 height 20
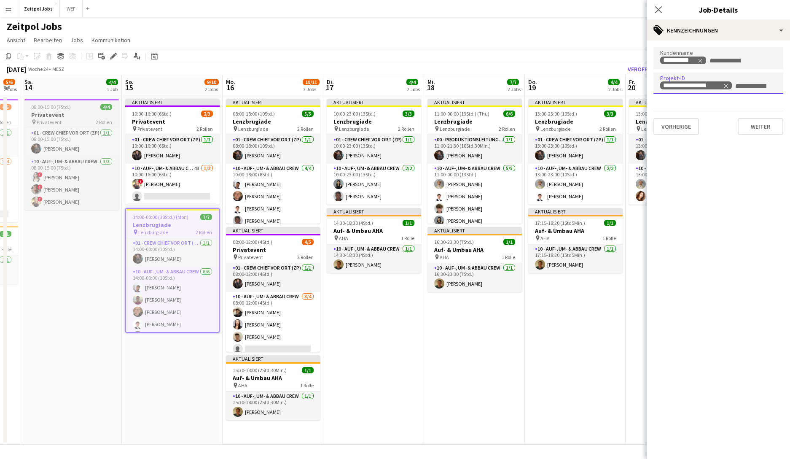
click at [81, 113] on h3 "Privatevent" at bounding box center [71, 115] width 94 height 8
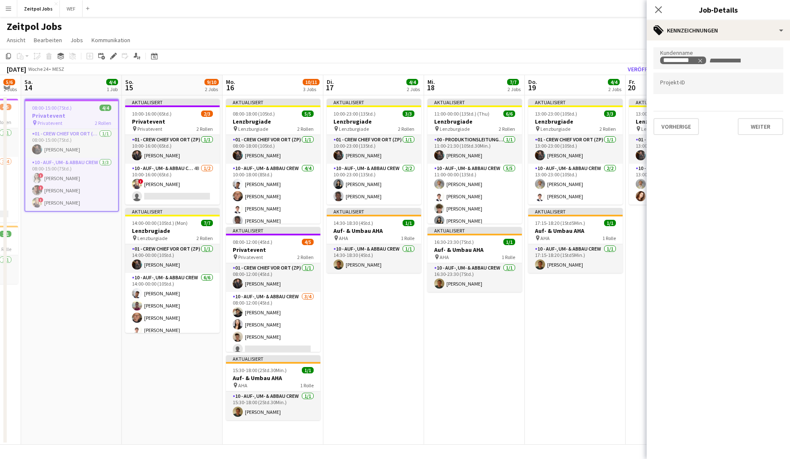
click at [628, 87] on div at bounding box center [718, 83] width 130 height 21
paste input "******"
type input "******"
click at [628, 123] on button "Weiter" at bounding box center [761, 126] width 46 height 17
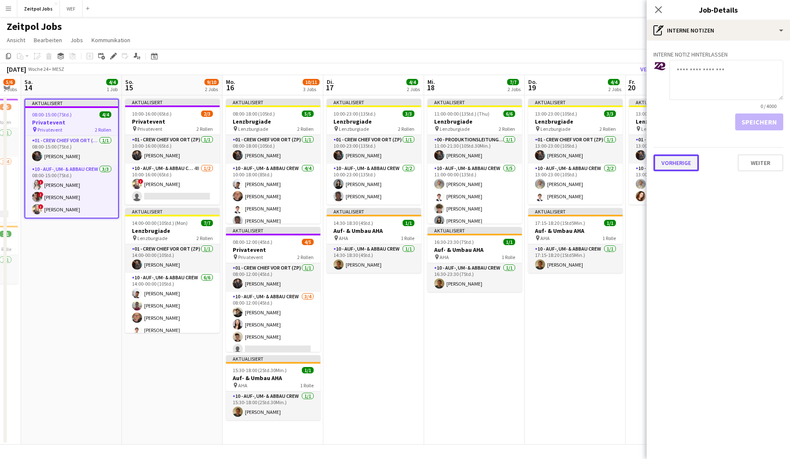
click at [628, 166] on button "Vorherige" at bounding box center [676, 162] width 46 height 17
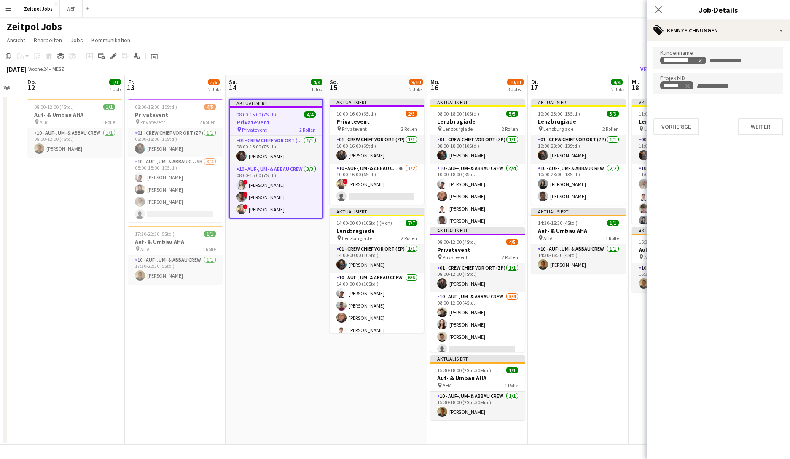
scroll to position [0, 239]
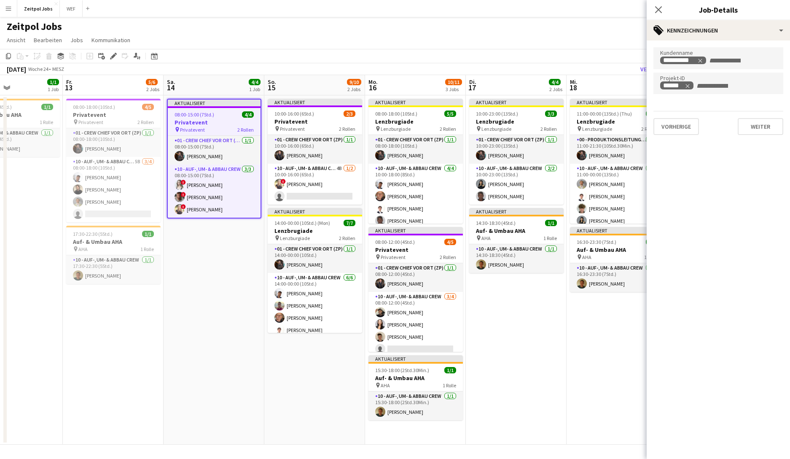
drag, startPoint x: 72, startPoint y: 309, endPoint x: 215, endPoint y: 293, distance: 143.3
click at [215, 293] on app-calendar-viewport "Di. 10 Mi. 11 Do. 12 1/1 1 Job Fr. 13 5/6 2 Jobs Sa. 14 4/4 1 Job So. 15 9/10 2…" at bounding box center [395, 259] width 790 height 369
click at [98, 108] on span "08:00-18:00 (10Std.)" at bounding box center [94, 107] width 42 height 6
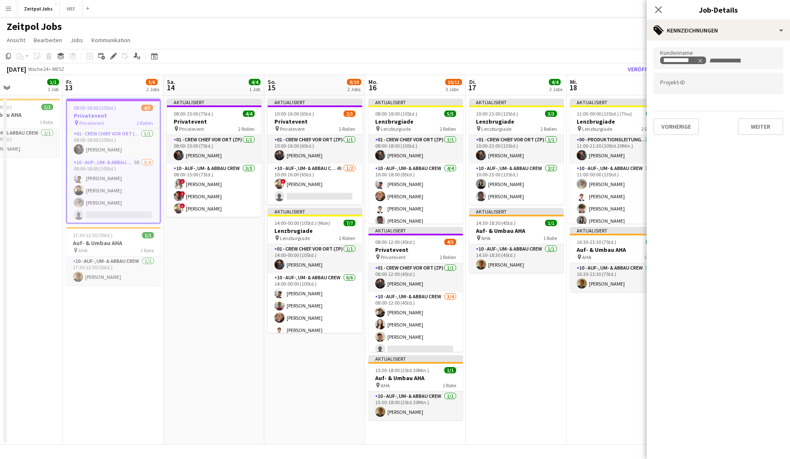
click at [628, 81] on form at bounding box center [718, 82] width 116 height 9
paste input "******"
type input "******"
click at [628, 131] on button "Weiter" at bounding box center [761, 126] width 46 height 17
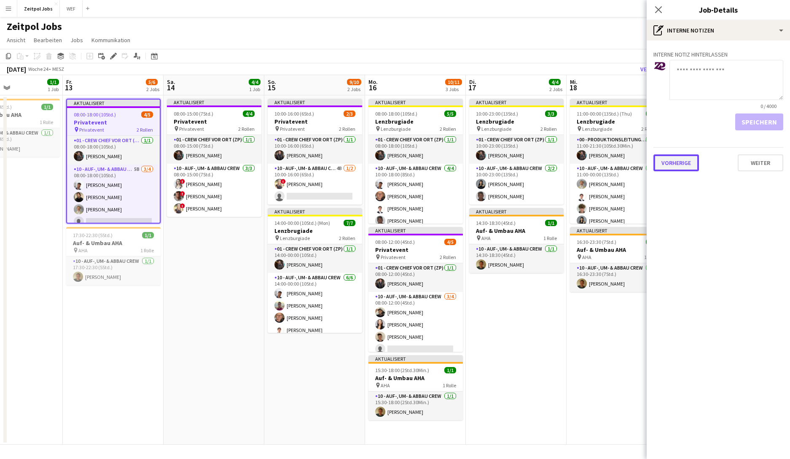
click at [628, 162] on button "Vorherige" at bounding box center [676, 162] width 46 height 17
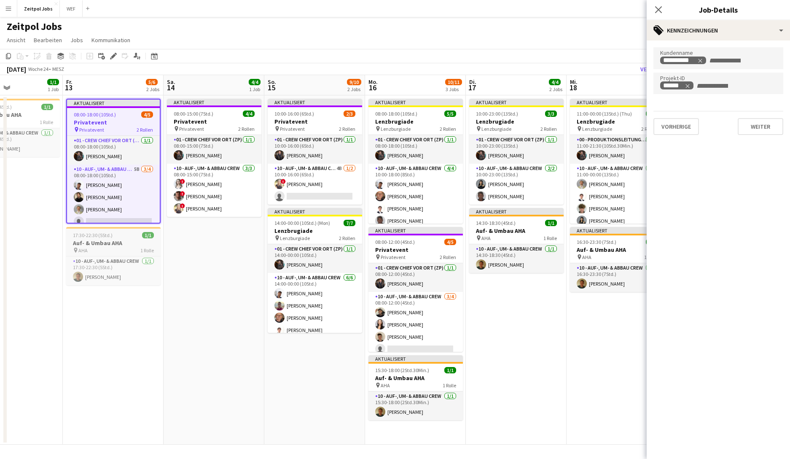
click at [99, 242] on h3 "Auf- & Umbau AHA" at bounding box center [113, 243] width 94 height 8
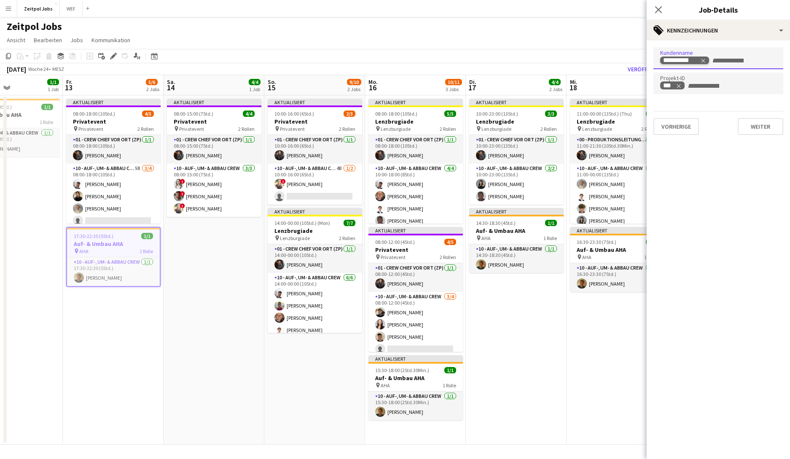
click at [628, 59] on icon "Remove tag" at bounding box center [703, 61] width 6 height 6
click at [628, 59] on input "Zum Suchen von Kundenkennzeichnungen tippen..." at bounding box center [718, 61] width 116 height 8
type input "****"
click at [628, 84] on div "Zeitpol AG" at bounding box center [718, 84] width 130 height 20
click at [628, 5] on icon "Pop-in schließen" at bounding box center [658, 9] width 8 height 8
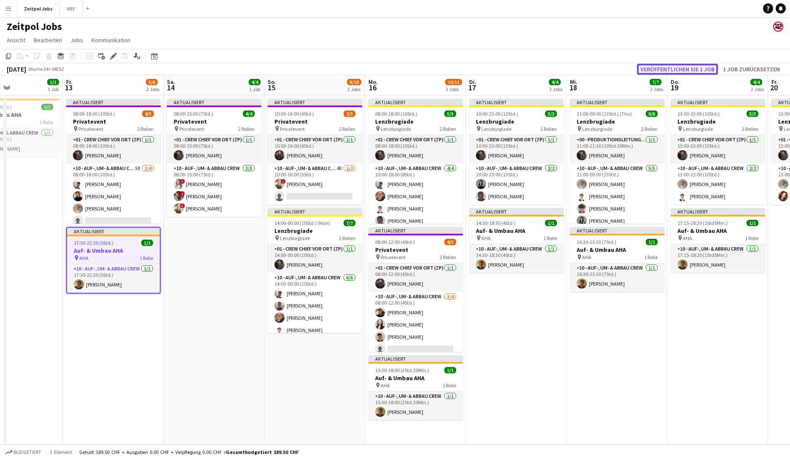
click at [628, 64] on button "Veröffentlichen Sie 1 Job" at bounding box center [677, 69] width 81 height 11
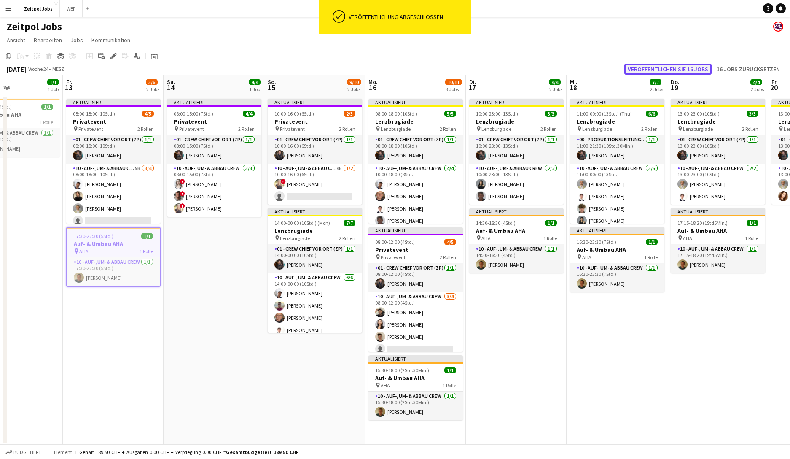
click at [628, 65] on button "Veröffentlichen Sie 16 Jobs" at bounding box center [667, 69] width 87 height 11
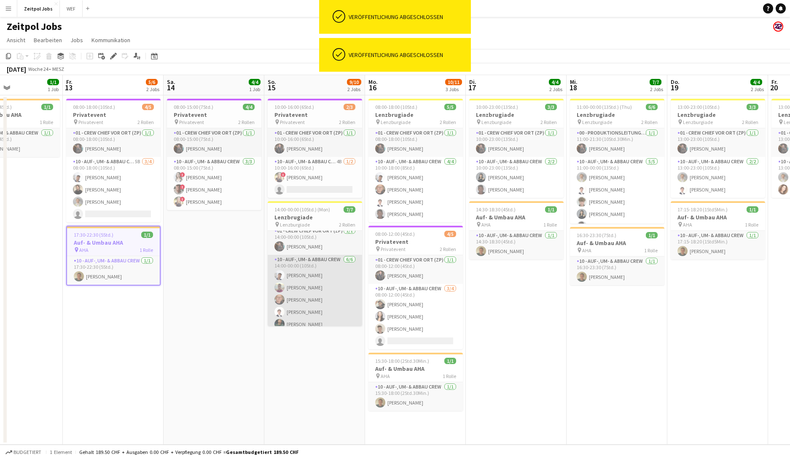
scroll to position [23, 0]
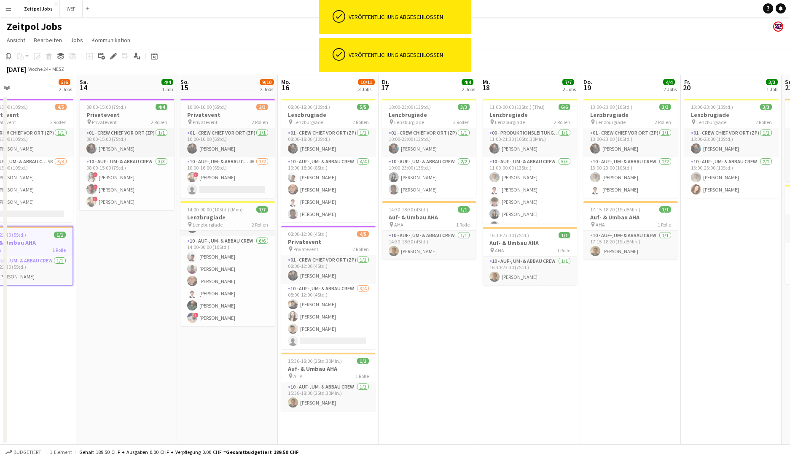
drag, startPoint x: 607, startPoint y: 314, endPoint x: 289, endPoint y: 307, distance: 318.3
click at [211, 323] on app-calendar-viewport "Di. 10 Mi. 11 Do. 12 1/1 1 Job Fr. 13 5/6 2 Jobs Sa. 14 4/4 1 Job So. 15 9/10 2…" at bounding box center [395, 259] width 790 height 369
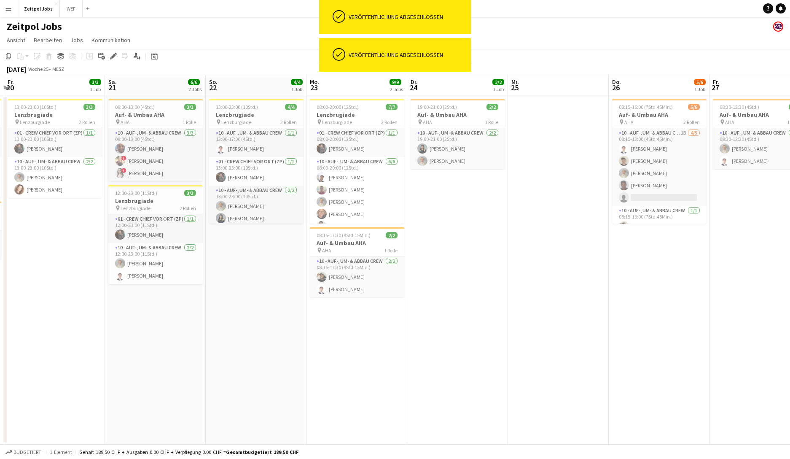
drag, startPoint x: 578, startPoint y: 283, endPoint x: 493, endPoint y: 282, distance: 85.2
click at [112, 312] on app-calendar-viewport "Di. 17 4/4 2 Jobs Mi. 18 7/7 2 Jobs Do. 19 4/4 2 Jobs Fr. 20 3/3 1 Job Sa. 21 6…" at bounding box center [395, 259] width 790 height 369
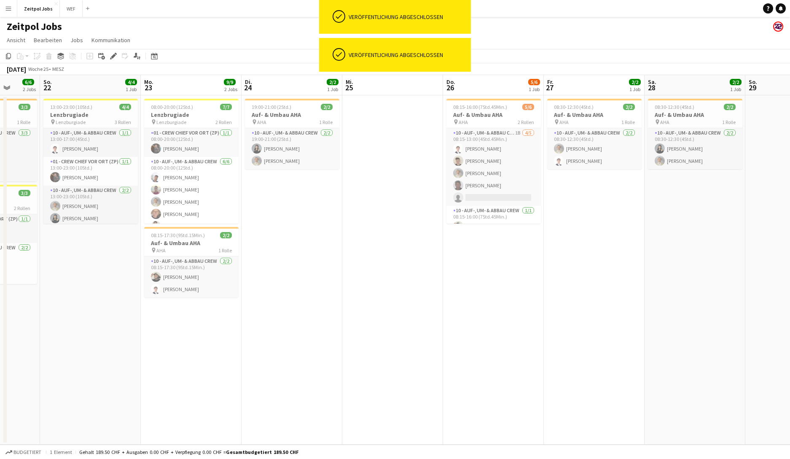
drag, startPoint x: 594, startPoint y: 282, endPoint x: 102, endPoint y: 314, distance: 492.5
click at [71, 318] on app-calendar-viewport "Mi. 18 7/7 2 Jobs Do. 19 4/4 2 Jobs Fr. 20 3/3 1 Job Sa. 21 6/6 2 Jobs So. 22 4…" at bounding box center [395, 259] width 790 height 369
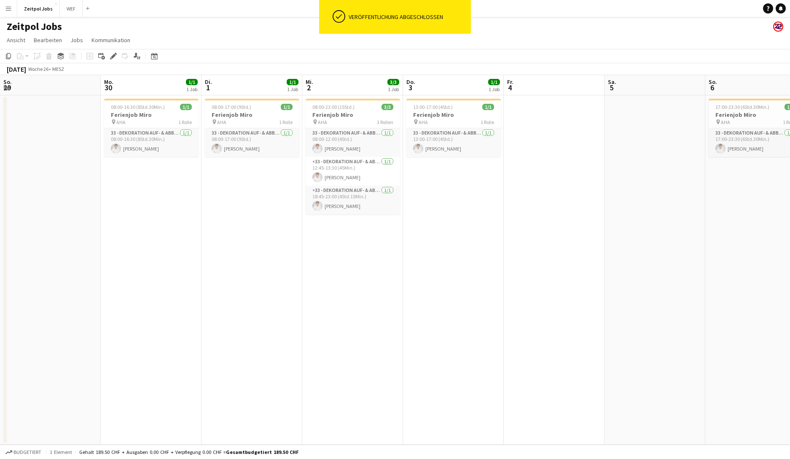
drag, startPoint x: 544, startPoint y: 276, endPoint x: 124, endPoint y: 303, distance: 420.3
click at [124, 303] on app-calendar-viewport "Fr. 27 2/2 1 Job Sa. 28 2/2 1 Job So. 29 Mo. 30 1/1 1 Job Di. 1 1/1 1 Job Mi. 2…" at bounding box center [395, 259] width 790 height 369
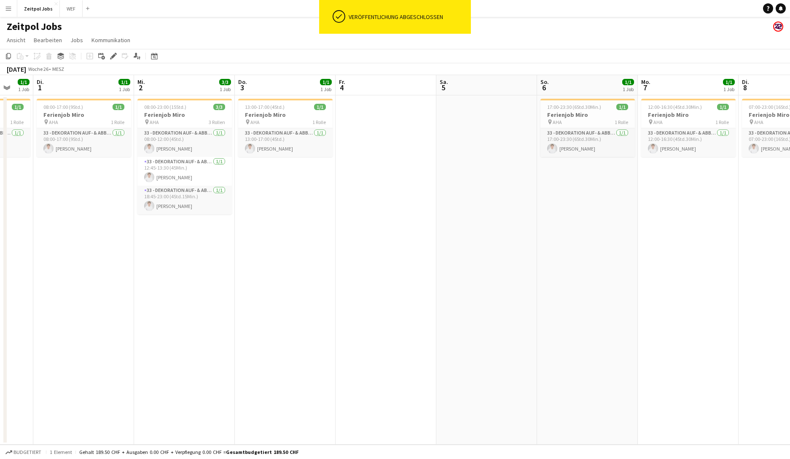
drag, startPoint x: 332, startPoint y: 278, endPoint x: 194, endPoint y: 284, distance: 138.0
click at [120, 295] on app-calendar-viewport "Fr. 27 2/2 1 Job Sa. 28 2/2 1 Job So. 29 Mo. 30 1/1 1 Job Di. 1 1/1 1 Job Mi. 2…" at bounding box center [395, 259] width 790 height 369
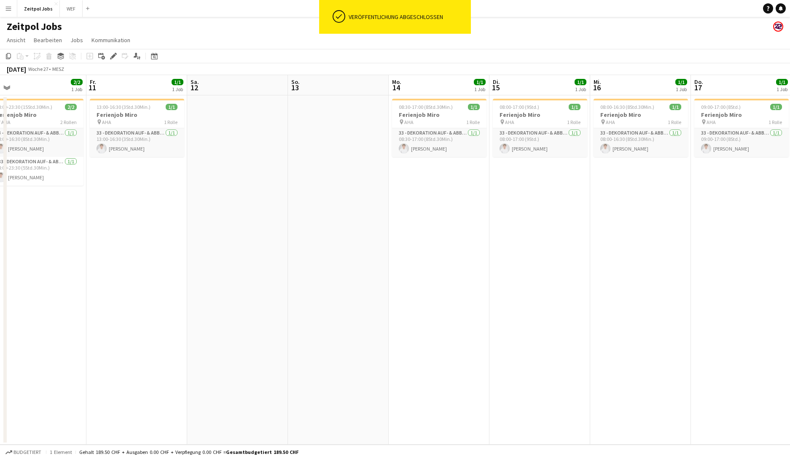
drag, startPoint x: 534, startPoint y: 254, endPoint x: 147, endPoint y: 295, distance: 388.7
click at [147, 295] on app-calendar-viewport "Mo. 7 1/1 1 Job Di. 8 1/1 1 Job Mi. 9 Do. 10 2/2 1 Job Fr. 11 1/1 1 Job Sa. 12 …" at bounding box center [395, 259] width 790 height 369
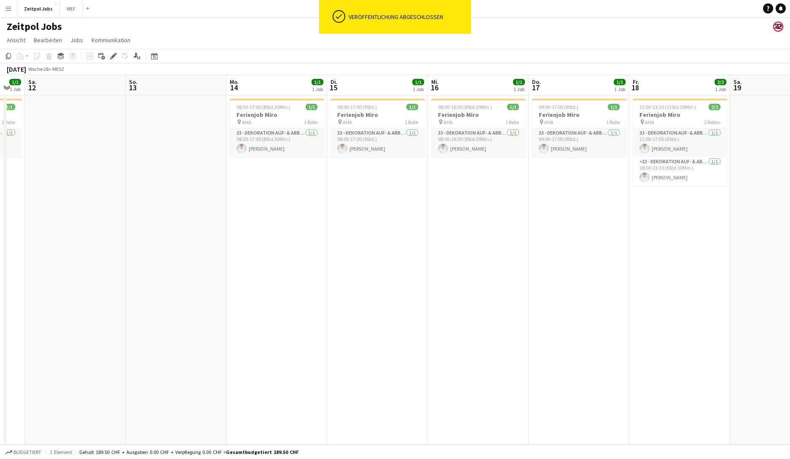
drag, startPoint x: 449, startPoint y: 270, endPoint x: 223, endPoint y: 281, distance: 226.2
click at [157, 291] on app-calendar-viewport "Di. 8 1/1 1 Job Mi. 9 Do. 10 2/2 1 Job Fr. 11 1/1 1 Job Sa. 12 So. 13 Mo. 14 1/…" at bounding box center [395, 259] width 790 height 369
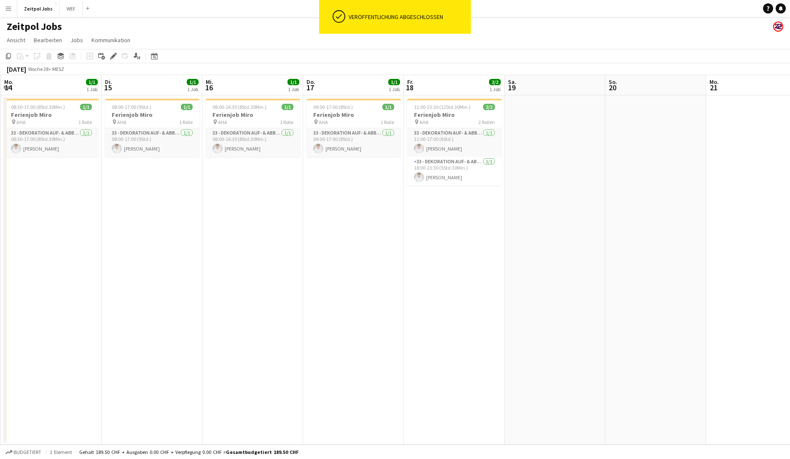
drag, startPoint x: 693, startPoint y: 239, endPoint x: 145, endPoint y: 305, distance: 552.8
click at [150, 305] on app-calendar-viewport "Fr. 11 1/1 1 Job Sa. 12 So. 13 Mo. 14 1/1 1 Job Di. 15 1/1 1 Job Mi. 16 1/1 1 J…" at bounding box center [395, 259] width 790 height 369
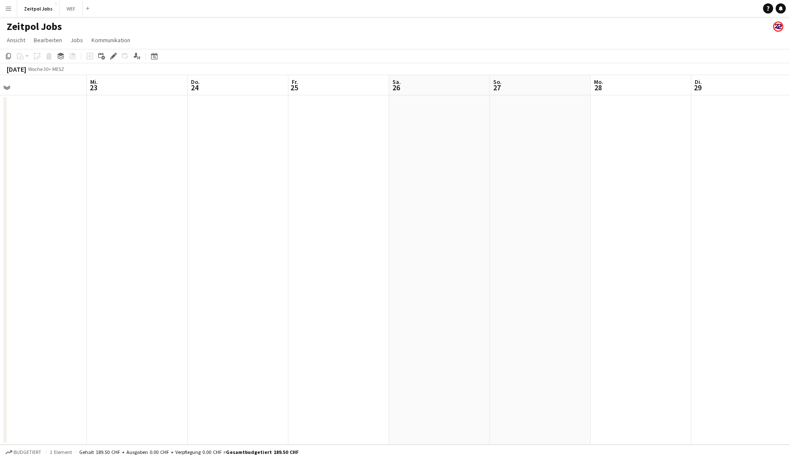
drag, startPoint x: 428, startPoint y: 255, endPoint x: 585, endPoint y: 232, distance: 158.5
click at [607, 238] on app-calendar-viewport "So. 20 Mo. 21 Di. 22 Mi. 23 Do. 24 Fr. 25 Sa. 26 So. 27 Mo. 28 Di. 29 Mi. 30 Do…" at bounding box center [395, 259] width 790 height 369
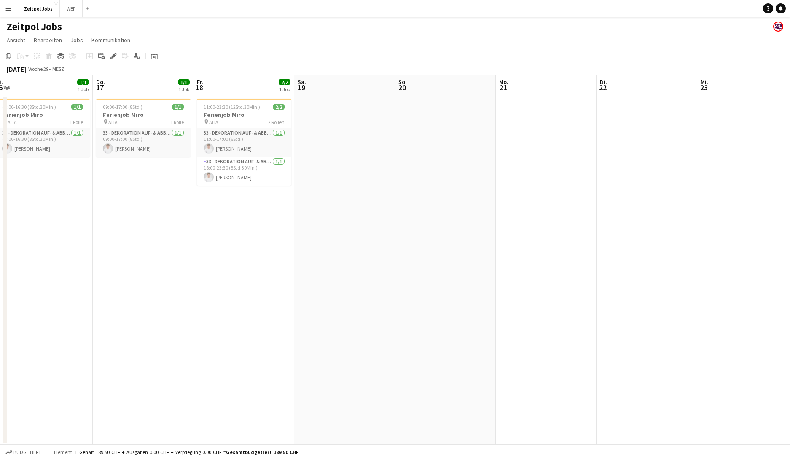
drag, startPoint x: 174, startPoint y: 230, endPoint x: 315, endPoint y: 226, distance: 141.3
click at [315, 226] on app-calendar-viewport "Mo. 14 1/1 1 Job Di. 15 1/1 1 Job Mi. 16 1/1 1 Job Do. 17 1/1 1 Job Fr. 18 2/2 …" at bounding box center [395, 259] width 790 height 369
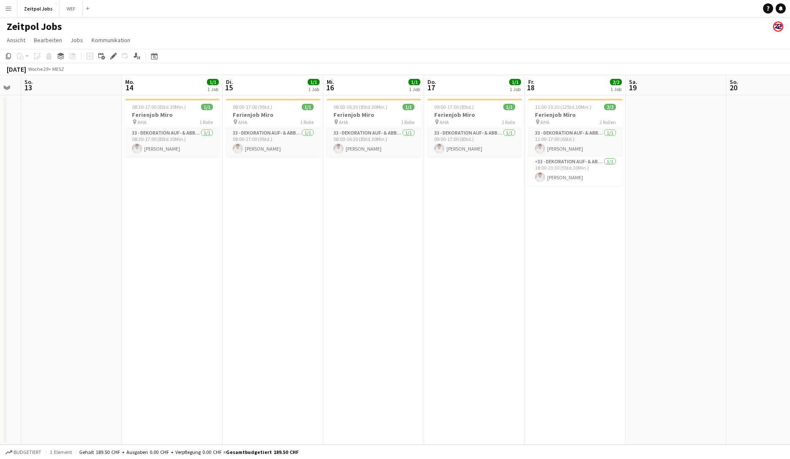
drag, startPoint x: 92, startPoint y: 245, endPoint x: 424, endPoint y: 214, distance: 332.8
click at [424, 214] on app-calendar-viewport "Fr. 11 1/1 1 Job Sa. 12 So. 13 Mo. 14 1/1 1 Job Di. 15 1/1 1 Job Mi. 16 1/1 1 J…" at bounding box center [395, 259] width 790 height 369
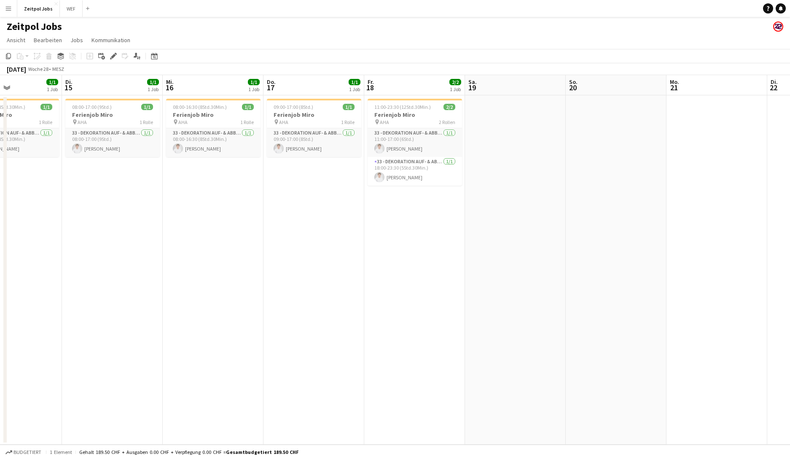
drag, startPoint x: 504, startPoint y: 227, endPoint x: 38, endPoint y: 258, distance: 466.4
click at [48, 258] on app-calendar-viewport "Fr. 11 1/1 1 Job Sa. 12 So. 13 Mo. 14 1/1 1 Job Di. 15 1/1 1 Job Mi. 16 1/1 1 J…" at bounding box center [395, 259] width 790 height 369
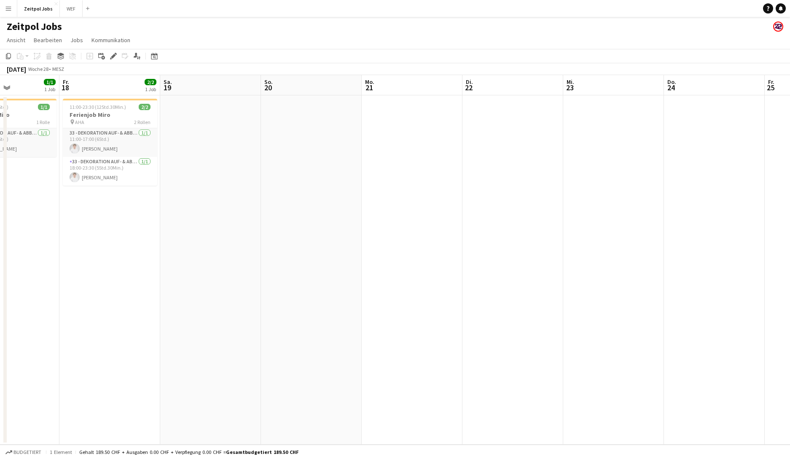
drag, startPoint x: 494, startPoint y: 205, endPoint x: 193, endPoint y: 252, distance: 304.9
click at [193, 252] on app-calendar-viewport "Mo. 14 1/1 1 Job Di. 15 1/1 1 Job Mi. 16 1/1 1 Job Do. 17 1/1 1 Job Fr. 18 2/2 …" at bounding box center [395, 259] width 790 height 369
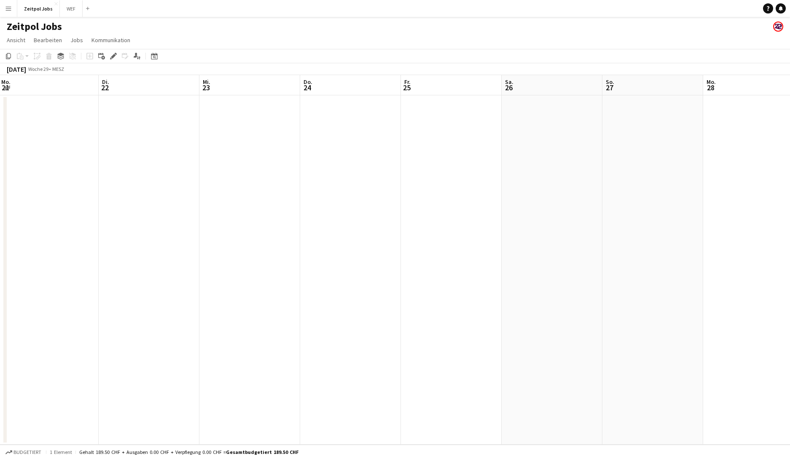
drag, startPoint x: 406, startPoint y: 251, endPoint x: 560, endPoint y: 222, distance: 157.4
click at [229, 269] on app-calendar-viewport "Sa. 19 So. 20 Mo. 21 Di. 22 Mi. 23 Do. 24 Fr. 25 Sa. 26 So. 27 Mo. 28 Di. 29 Mi…" at bounding box center [395, 259] width 790 height 369
drag, startPoint x: 634, startPoint y: 213, endPoint x: 242, endPoint y: 255, distance: 395.1
click at [142, 272] on app-calendar-viewport "Mo. 21 Di. 22 Mi. 23 Do. 24 Fr. 25 Sa. 26 So. 27 Mo. 28 Di. 29 Mi. 30 Do. 31 Fr…" at bounding box center [395, 259] width 790 height 369
drag, startPoint x: 580, startPoint y: 224, endPoint x: 174, endPoint y: 266, distance: 407.6
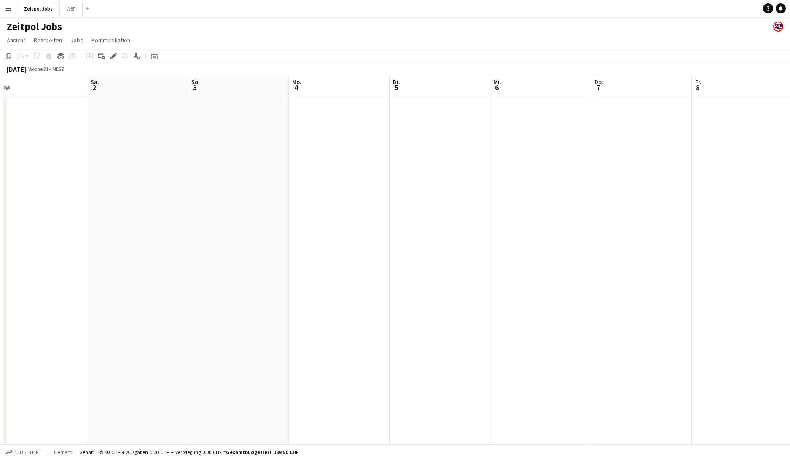
click at [174, 266] on app-calendar-viewport "Mi. 30 Do. 31 Fr. 1 Sa. 2 So. 3 Mo. 4 Di. 5 Mi. 6 Do. 7 Fr. 8 Sa. 9 So. 10 Mo. …" at bounding box center [395, 259] width 790 height 369
drag, startPoint x: 647, startPoint y: 186, endPoint x: 411, endPoint y: 216, distance: 237.9
click at [129, 258] on app-calendar-viewport "Mi. 30 Do. 31 Fr. 1 Sa. 2 So. 3 Mo. 4 Di. 5 Mi. 6 Do. 7 Fr. 8 Sa. 9 So. 10 Mo. …" at bounding box center [395, 259] width 790 height 369
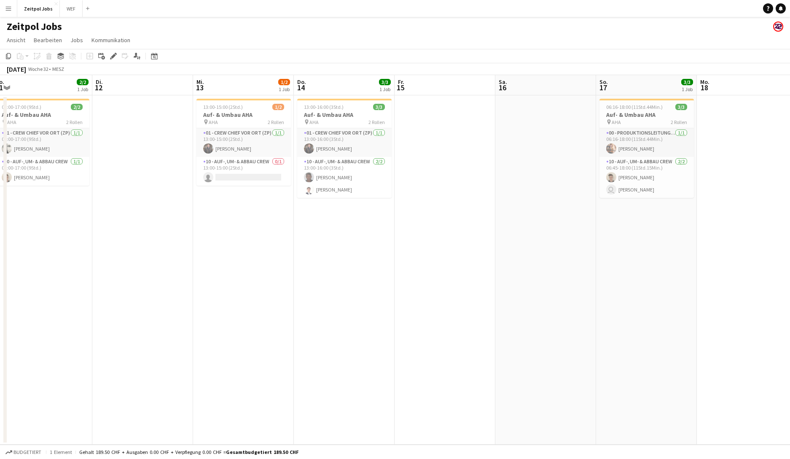
drag, startPoint x: 470, startPoint y: 221, endPoint x: 518, endPoint y: 218, distance: 48.1
click at [229, 255] on app-calendar-viewport "Fr. 8 Sa. 9 So. 10 Mo. 11 2/2 1 Job Di. 12 Mi. 13 1/2 1 Job Do. 14 3/3 1 Job Fr…" at bounding box center [395, 259] width 790 height 369
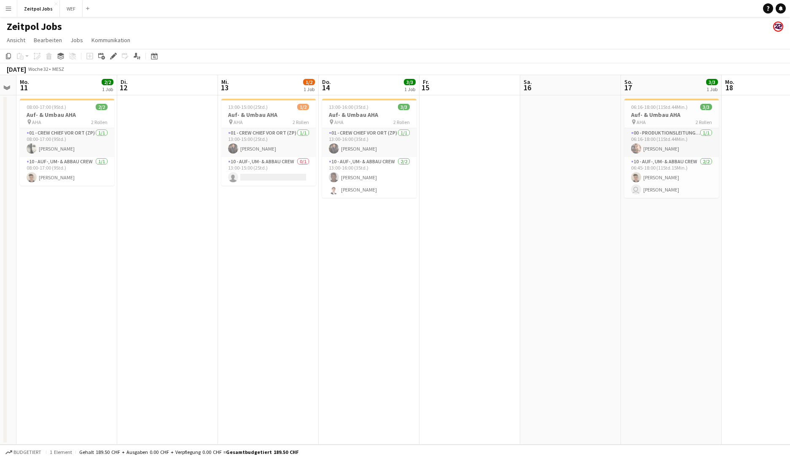
drag, startPoint x: 476, startPoint y: 230, endPoint x: 210, endPoint y: 255, distance: 267.2
click at [197, 258] on app-calendar-viewport "Fr. 8 Sa. 9 So. 10 Mo. 11 2/2 1 Job Di. 12 Mi. 13 1/2 1 Job Do. 14 3/3 1 Job Fr…" at bounding box center [395, 259] width 790 height 369
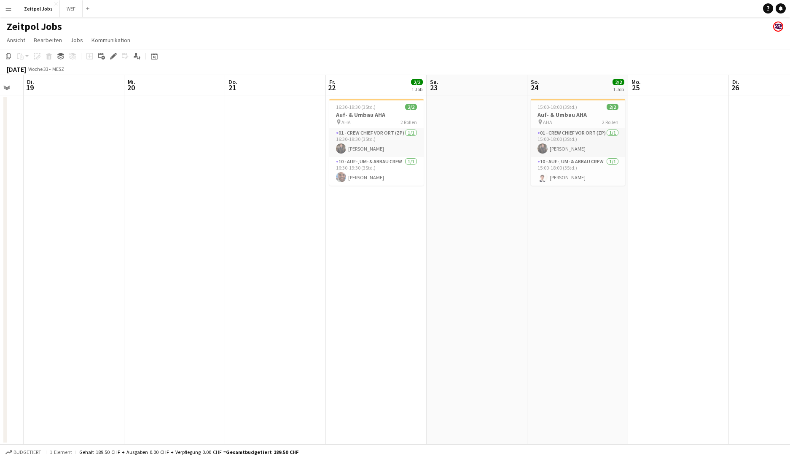
drag, startPoint x: 667, startPoint y: 203, endPoint x: 526, endPoint y: 216, distance: 141.8
click at [165, 268] on app-calendar-viewport "Sa. 16 So. 17 3/3 1 Job Mo. 18 Di. 19 Mi. 20 Do. 21 Fr. 22 2/2 1 Job Sa. 23 So.…" at bounding box center [395, 259] width 790 height 369
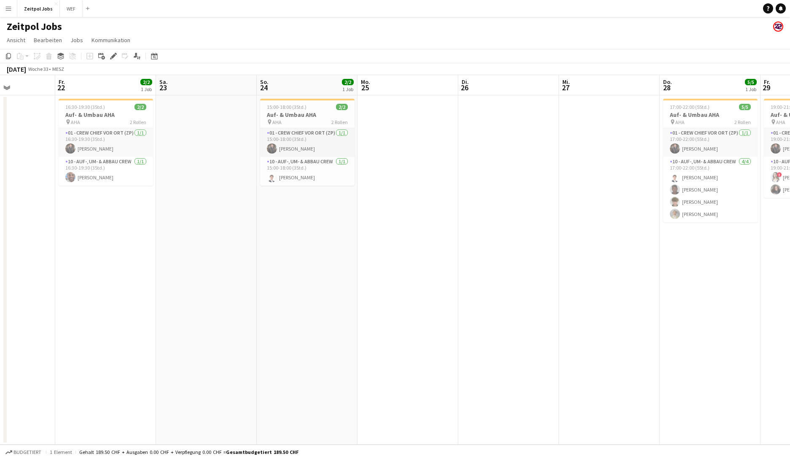
drag, startPoint x: 486, startPoint y: 231, endPoint x: 191, endPoint y: 258, distance: 296.8
click at [190, 259] on app-calendar-viewport "Mo. 18 Di. 19 Mi. 20 Do. 21 Fr. 22 2/2 1 Job Sa. 23 So. 24 2/2 1 Job Mo. 25 Di.…" at bounding box center [395, 259] width 790 height 369
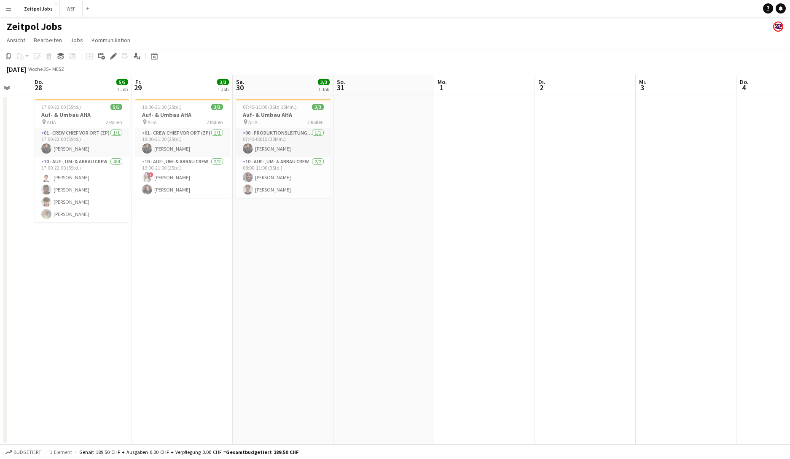
drag, startPoint x: 593, startPoint y: 201, endPoint x: 265, endPoint y: 249, distance: 331.4
click at [162, 259] on app-calendar-viewport "Mo. 25 Di. 26 Mi. 27 Do. 28 5/5 1 Job Fr. 29 3/3 1 Job Sa. 30 3/3 1 Job So. 31 …" at bounding box center [395, 259] width 790 height 369
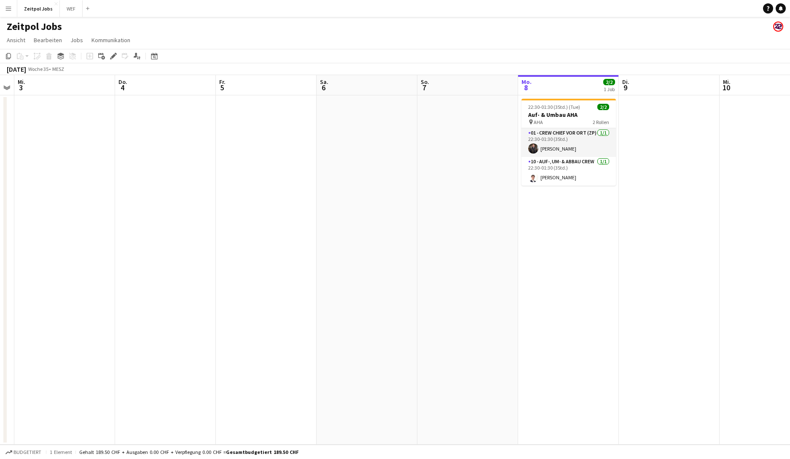
drag, startPoint x: 594, startPoint y: 214, endPoint x: 441, endPoint y: 218, distance: 152.6
click at [175, 261] on app-calendar-viewport "So. 31 Mo. 1 Di. 2 Mi. 3 Do. 4 Fr. 5 Sa. 6 So. 7 Mo. 8 2/2 1 Job Di. 9 Mi. 10 D…" at bounding box center [395, 259] width 790 height 369
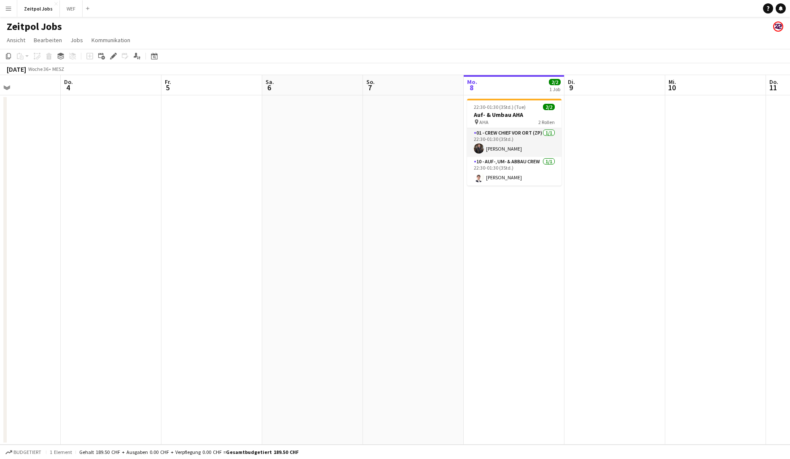
scroll to position [0, 239]
drag, startPoint x: 600, startPoint y: 197, endPoint x: 551, endPoint y: 205, distance: 50.0
click at [551, 205] on app-calendar-viewport "Mo. 1 Di. 2 Mi. 3 Do. 4 Fr. 5 Sa. 6 So. 7 Mo. 8 2/2 1 Job Di. 9 Mi. 10 Do. 11 F…" at bounding box center [395, 259] width 790 height 369
click at [500, 116] on h3 "Auf- & Umbau AHA" at bounding box center [517, 115] width 94 height 8
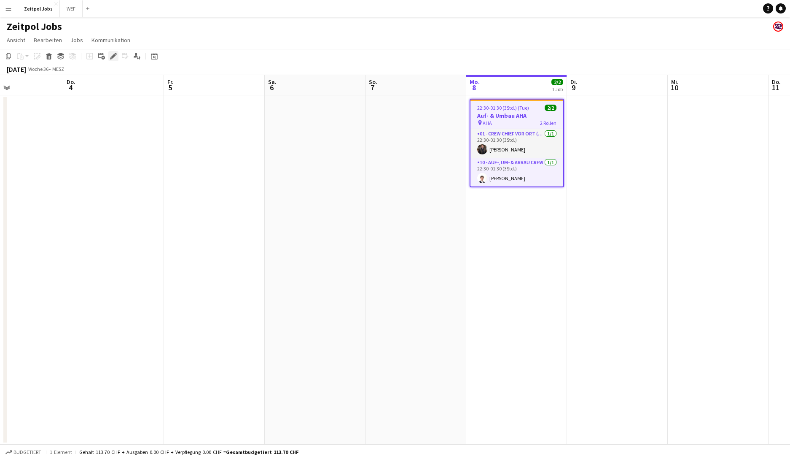
click at [108, 56] on div "Bearbeiten" at bounding box center [113, 56] width 10 height 10
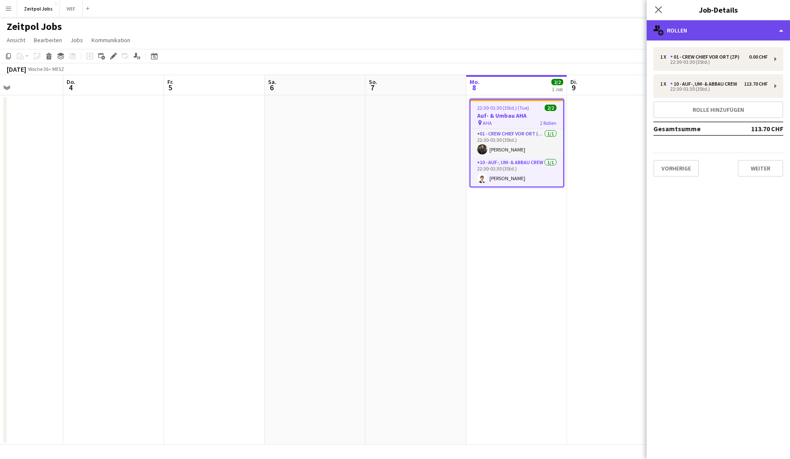
click at [628, 30] on div "multiple-users-add Rollen" at bounding box center [718, 30] width 143 height 20
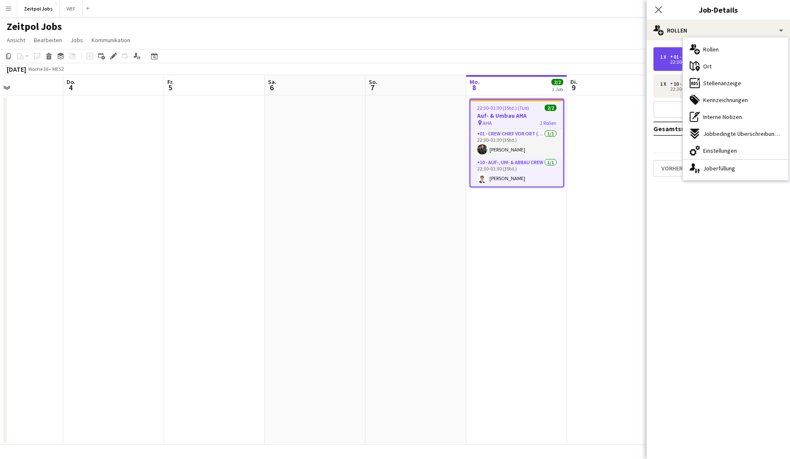
click at [628, 59] on div "1 x" at bounding box center [665, 57] width 10 height 6
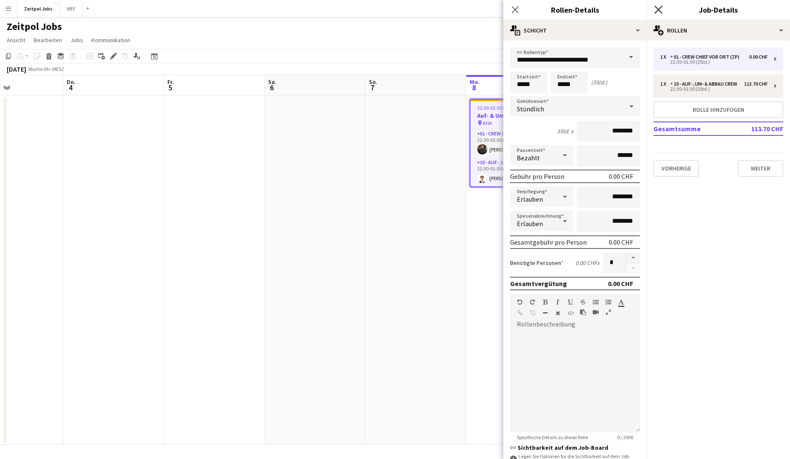
click at [628, 8] on icon "Pop-in schließen" at bounding box center [658, 9] width 8 height 8
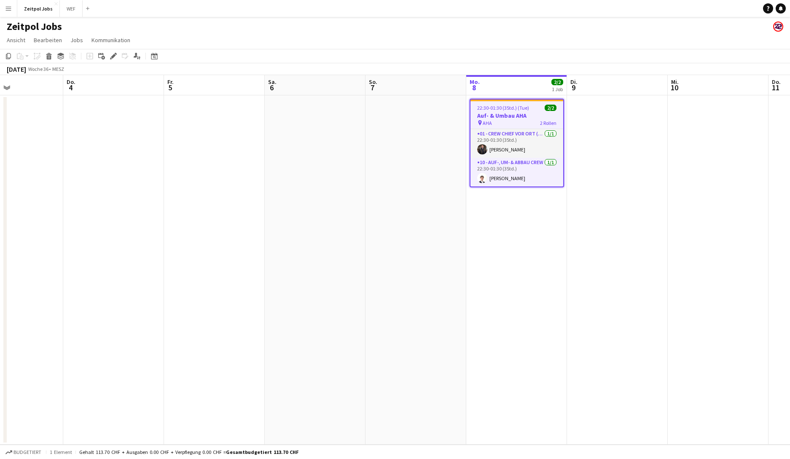
click at [410, 142] on app-date-cell at bounding box center [415, 269] width 101 height 349
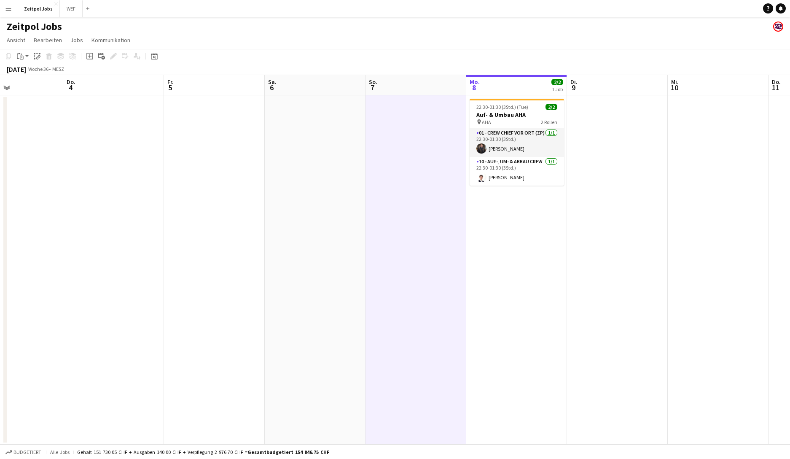
click at [435, 36] on app-page-menu "Ansicht Tagesansicht erweitert Tagesansicht zusammengeklappt Monatsansicht Datu…" at bounding box center [395, 41] width 790 height 16
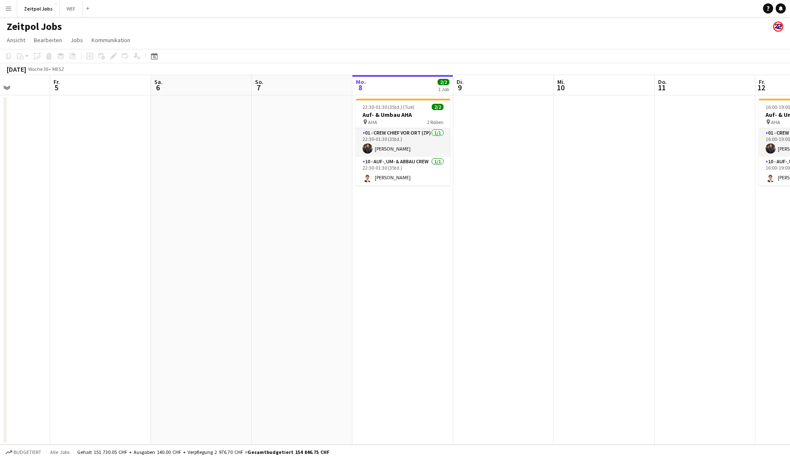
scroll to position [0, 266]
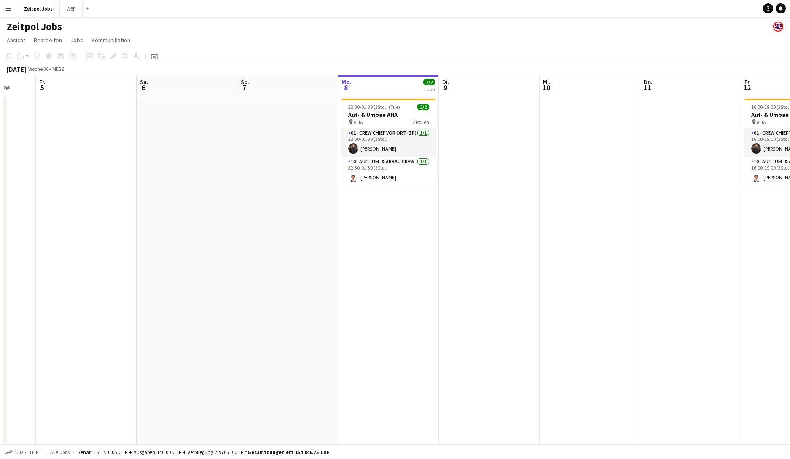
drag, startPoint x: 614, startPoint y: 247, endPoint x: 317, endPoint y: 270, distance: 297.6
click at [317, 270] on app-calendar-viewport "Di. 2 Mi. 3 Do. 4 Fr. 5 Sa. 6 So. 7 Mo. 8 2/2 1 Job Di. 9 Mi. 10 Do. 11 Fr. 12 …" at bounding box center [395, 259] width 790 height 369
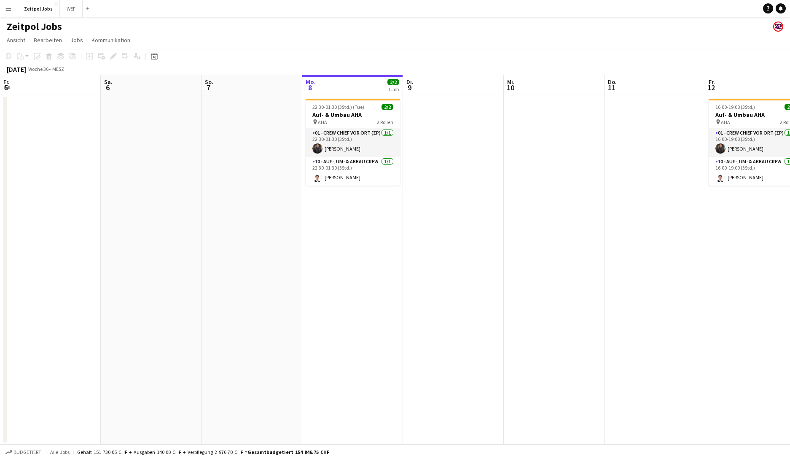
drag, startPoint x: 403, startPoint y: 310, endPoint x: 365, endPoint y: 319, distance: 39.0
click at [365, 320] on app-calendar-viewport "Di. 2 Mi. 3 Do. 4 Fr. 5 Sa. 6 So. 7 Mo. 8 2/2 1 Job Di. 9 Mi. 10 Do. 11 Fr. 12 …" at bounding box center [395, 259] width 790 height 369
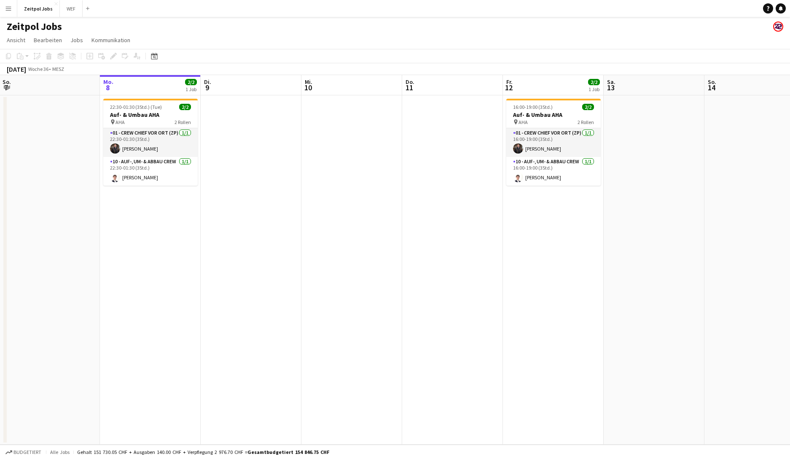
click at [352, 330] on app-date-cell at bounding box center [351, 269] width 101 height 349
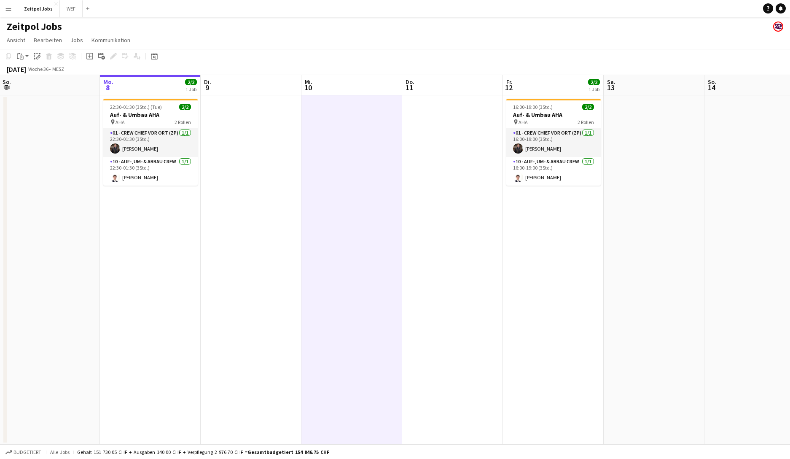
click at [475, 327] on app-date-cell at bounding box center [452, 269] width 101 height 349
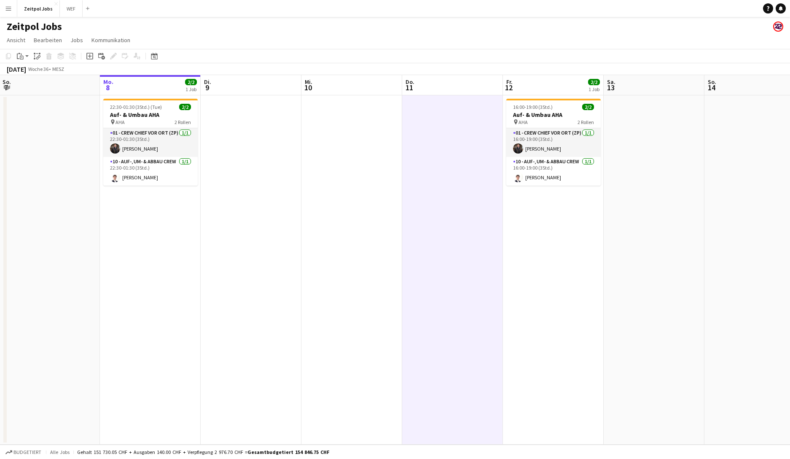
click at [364, 310] on app-date-cell at bounding box center [351, 269] width 101 height 349
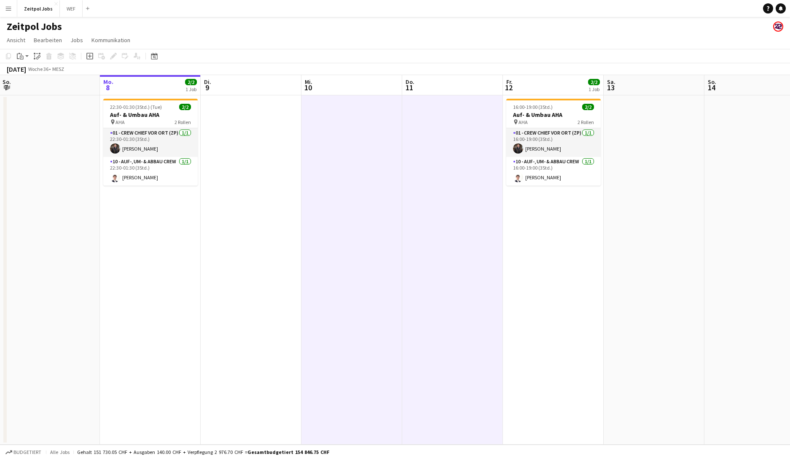
scroll to position [0, 304]
click at [269, 320] on app-date-cell at bounding box center [250, 269] width 101 height 349
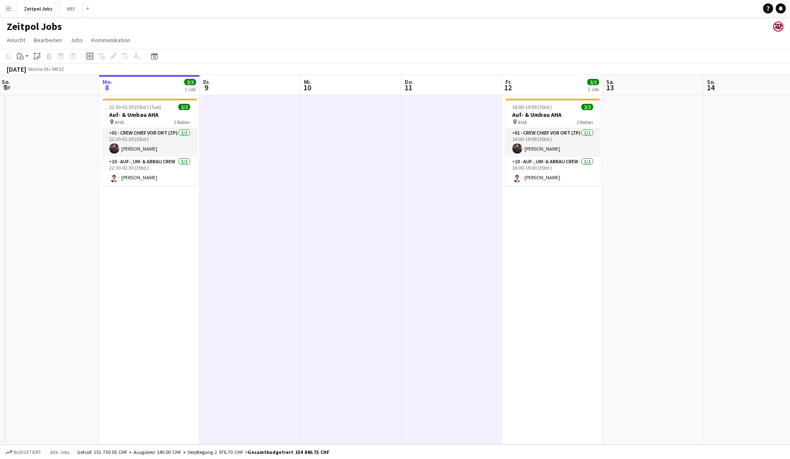
click at [86, 54] on icon "Job hinzufügen" at bounding box center [89, 56] width 7 height 7
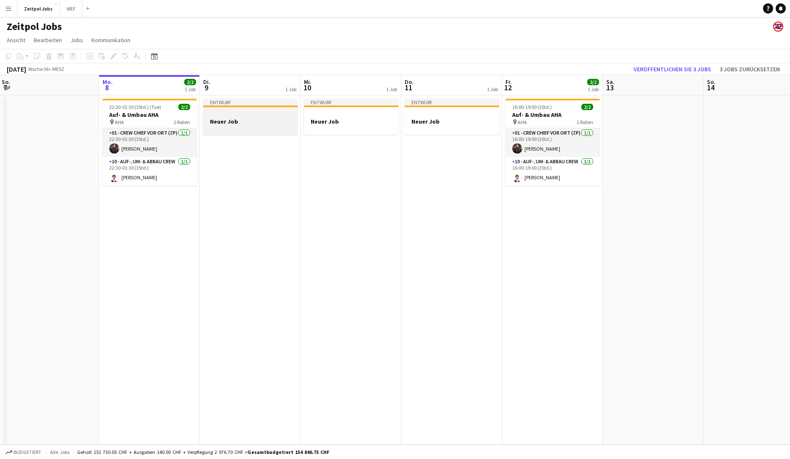
click at [237, 112] on div at bounding box center [250, 113] width 94 height 6
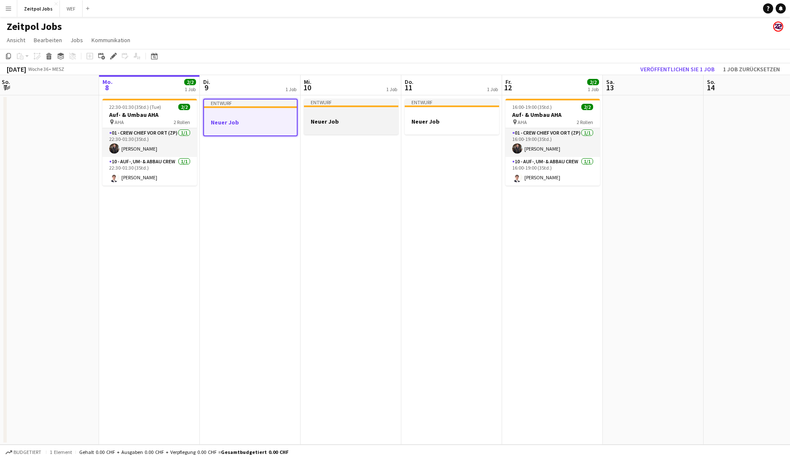
click at [333, 115] on div at bounding box center [351, 113] width 94 height 6
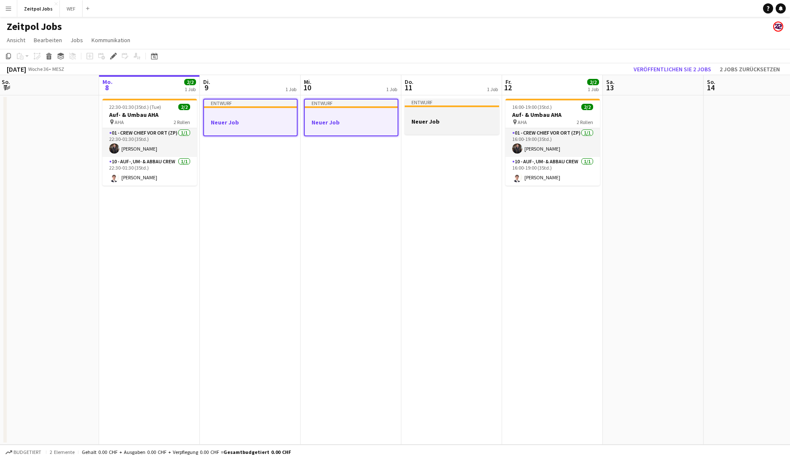
click at [432, 118] on h3 "Neuer Job" at bounding box center [452, 122] width 94 height 8
click at [113, 56] on icon at bounding box center [113, 56] width 5 height 5
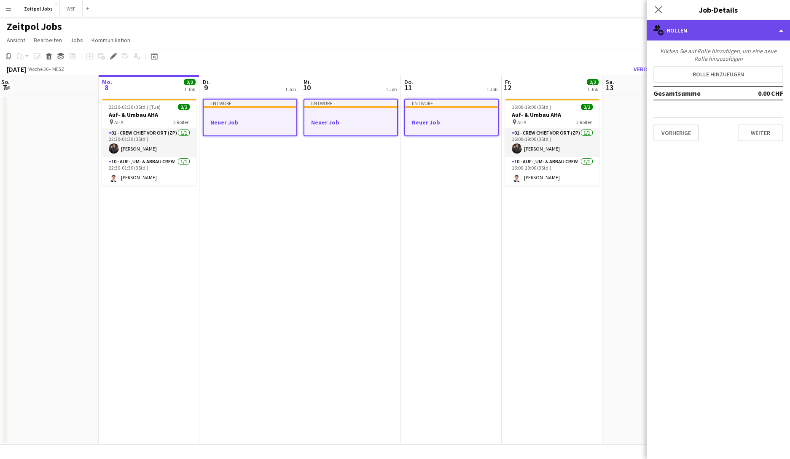
click at [628, 36] on div "multiple-users-add Rollen" at bounding box center [718, 30] width 143 height 20
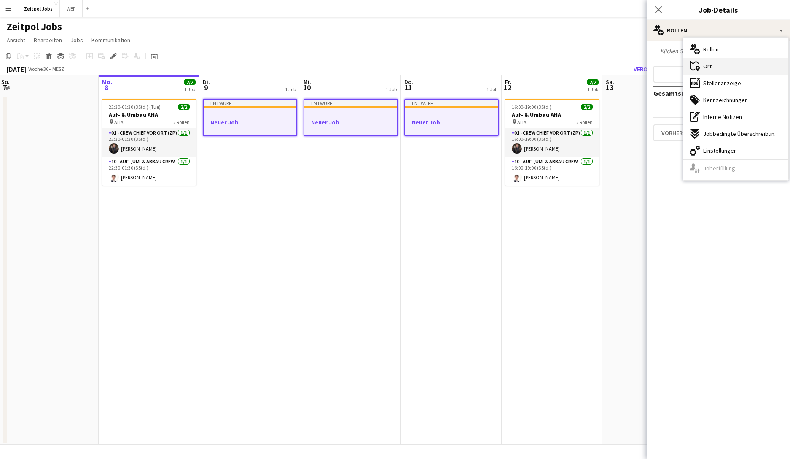
click at [628, 62] on div "maps-pin-1 Ort" at bounding box center [735, 66] width 105 height 17
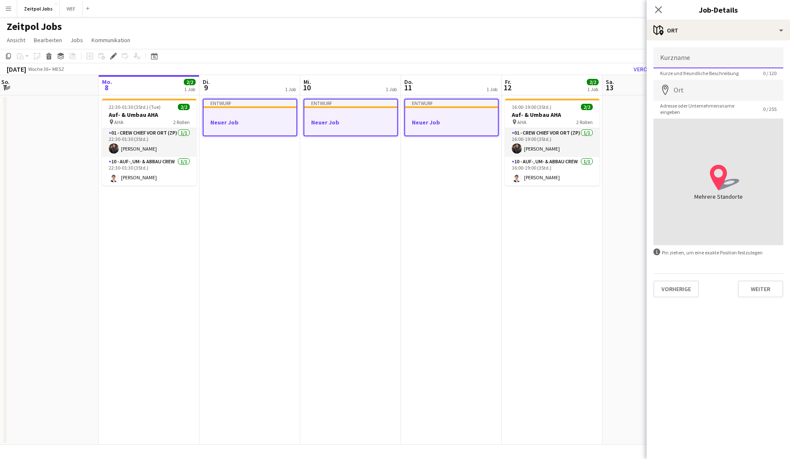
click at [628, 55] on input "Kurzname" at bounding box center [718, 57] width 130 height 21
click at [628, 6] on icon at bounding box center [658, 9] width 8 height 8
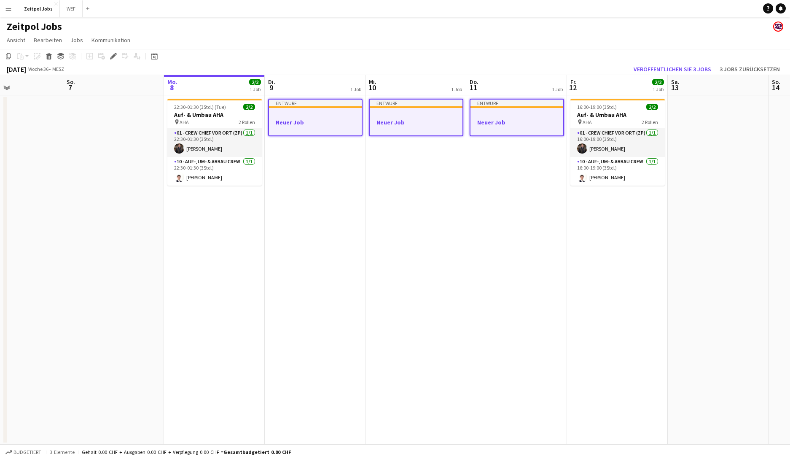
drag, startPoint x: 361, startPoint y: 250, endPoint x: 530, endPoint y: 223, distance: 171.5
click at [527, 228] on app-calendar-viewport "Do. 4 Fr. 5 Sa. 6 So. 7 Mo. 8 2/2 1 Job Di. 9 1 Job Mi. 10 1 Job Do. 11 1 Job F…" at bounding box center [395, 259] width 790 height 369
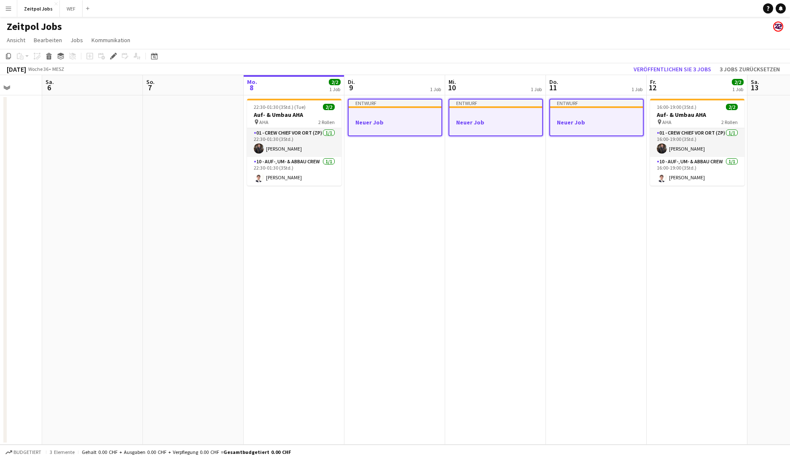
drag, startPoint x: 601, startPoint y: 112, endPoint x: 683, endPoint y: 149, distance: 90.6
click at [628, 149] on app-calendar-viewport "Mi. 3 Do. 4 Fr. 5 Sa. 6 So. 7 Mo. 8 2/2 1 Job Di. 9 1 Job Mi. 10 1 Job Do. 11 1…" at bounding box center [395, 259] width 790 height 369
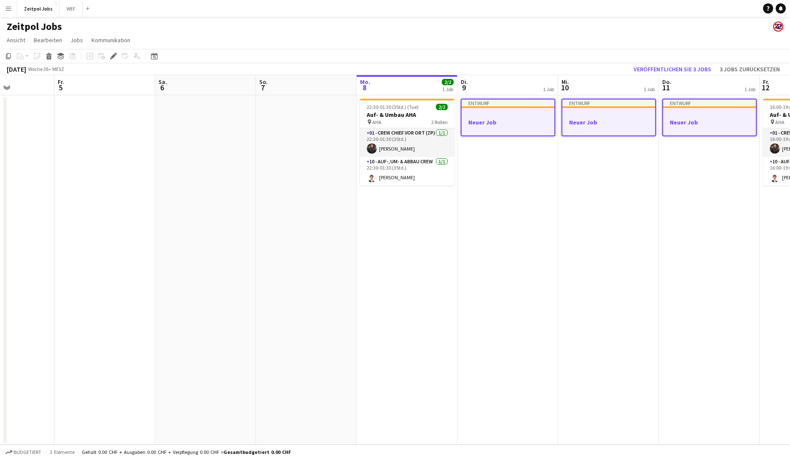
drag, startPoint x: 674, startPoint y: 106, endPoint x: 695, endPoint y: 134, distance: 35.5
click at [628, 134] on app-calendar-viewport "Di. 2 Mi. 3 Do. 4 Fr. 5 Sa. 6 So. 7 Mo. 8 2/2 1 Job Di. 9 1 Job Mi. 10 1 Job Do…" at bounding box center [395, 259] width 790 height 369
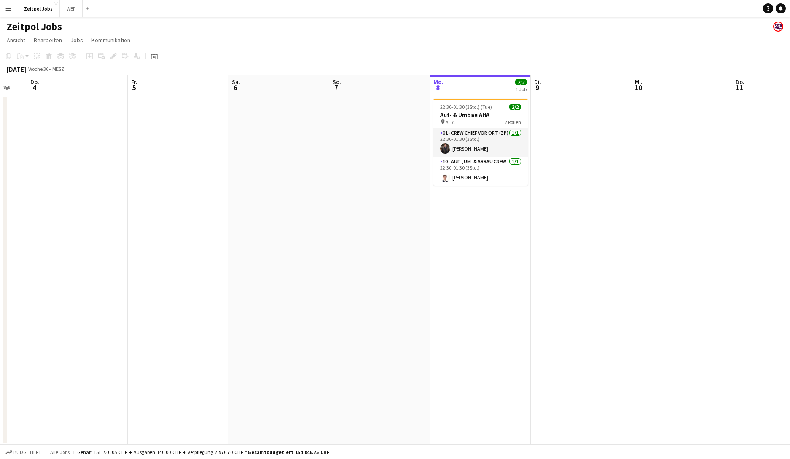
scroll to position [0, 260]
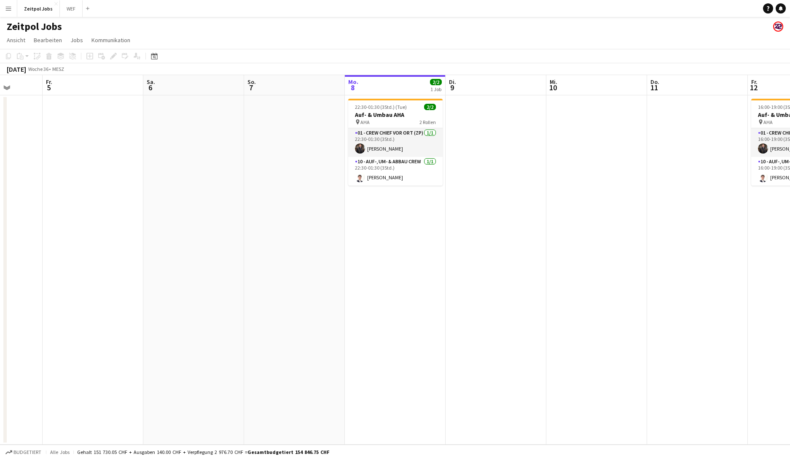
drag, startPoint x: 465, startPoint y: 260, endPoint x: 708, endPoint y: 250, distance: 243.8
click at [628, 250] on app-calendar-viewport "Di. 2 Mi. 3 Do. 4 Fr. 5 Sa. 6 So. 7 Mo. 8 2/2 1 Job Di. 9 Mi. 10 Do. 11 Fr. 12 …" at bounding box center [395, 259] width 790 height 369
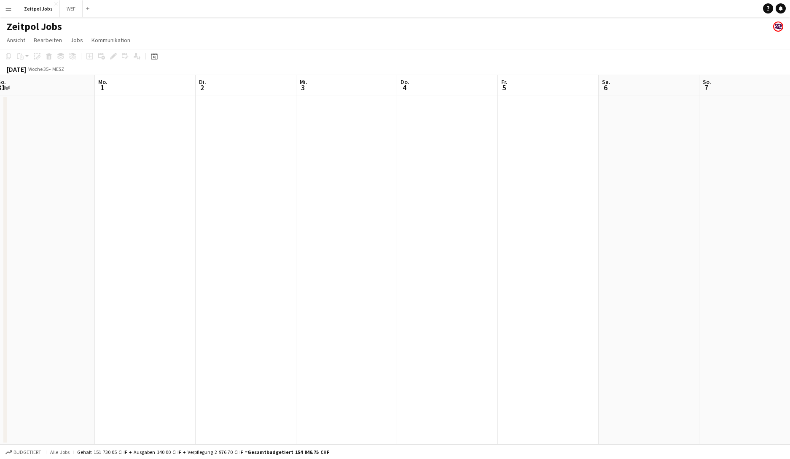
drag, startPoint x: 196, startPoint y: 129, endPoint x: 332, endPoint y: 135, distance: 136.3
click at [332, 135] on app-calendar-viewport "Fr. 29 3/3 1 Job Sa. 30 3/3 1 Job So. 31 Mo. 1 Di. 2 Mi. 3 Do. 4 Fr. 5 Sa. 6 So…" at bounding box center [395, 259] width 790 height 369
click at [332, 135] on app-date-cell at bounding box center [329, 269] width 101 height 349
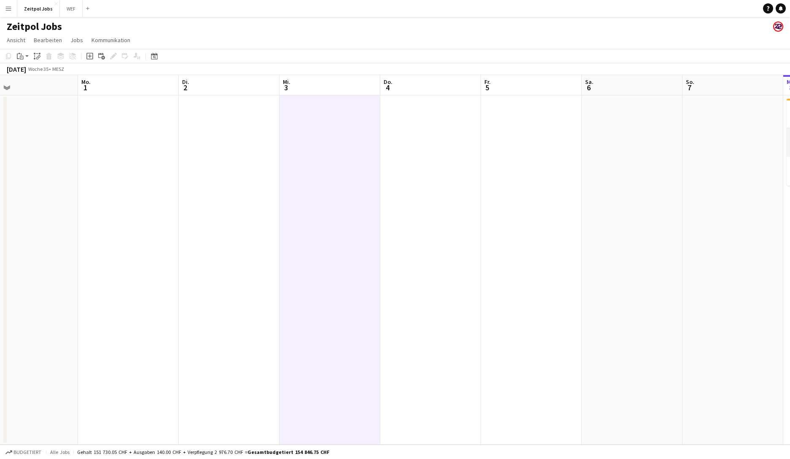
click at [422, 132] on app-date-cell at bounding box center [430, 269] width 101 height 349
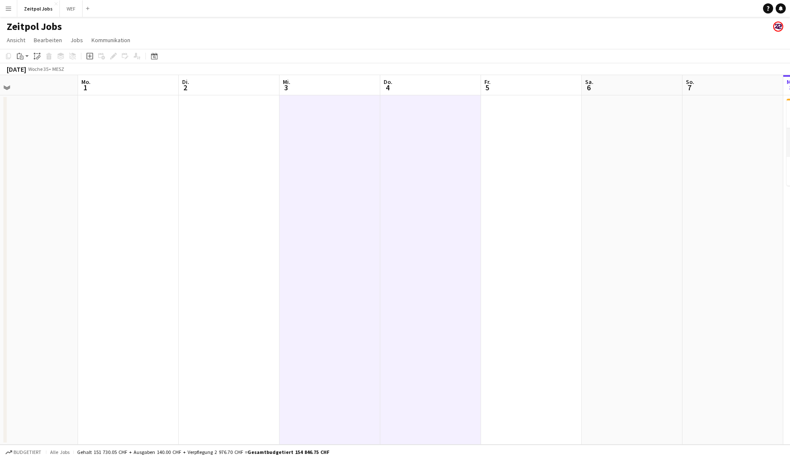
click at [523, 138] on app-date-cell at bounding box center [531, 269] width 101 height 349
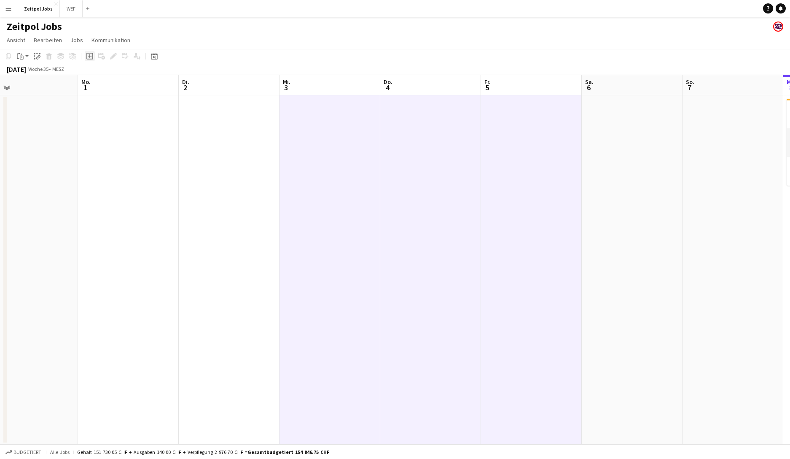
click at [89, 53] on icon at bounding box center [89, 56] width 7 height 7
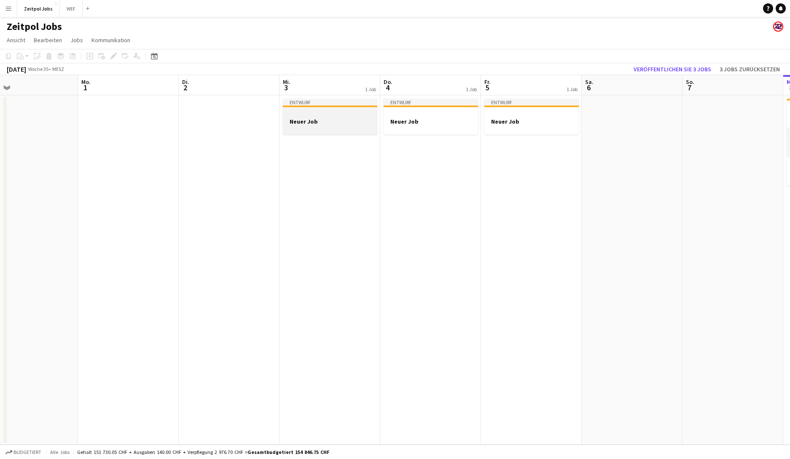
click at [356, 118] on h3 "Neuer Job" at bounding box center [330, 122] width 94 height 8
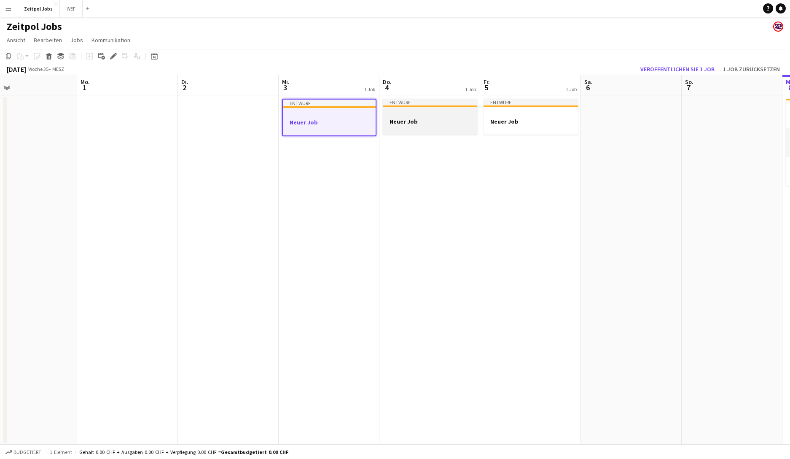
click at [416, 118] on h3 "Neuer Job" at bounding box center [430, 122] width 94 height 8
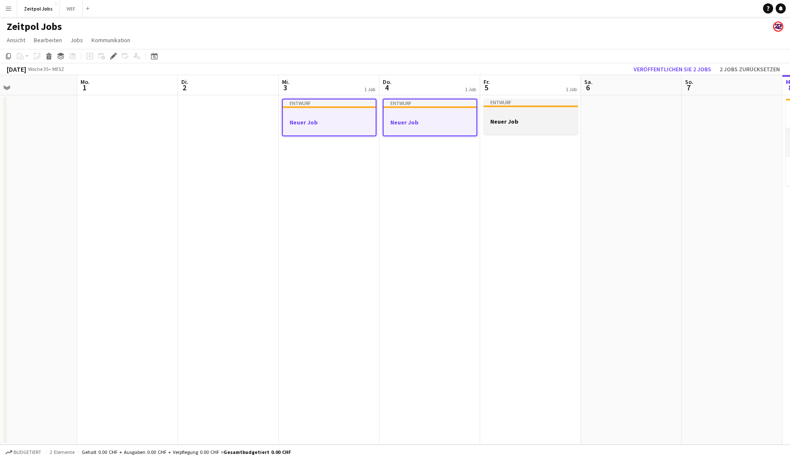
click at [503, 113] on div at bounding box center [530, 113] width 94 height 6
click at [115, 55] on icon at bounding box center [113, 56] width 5 height 5
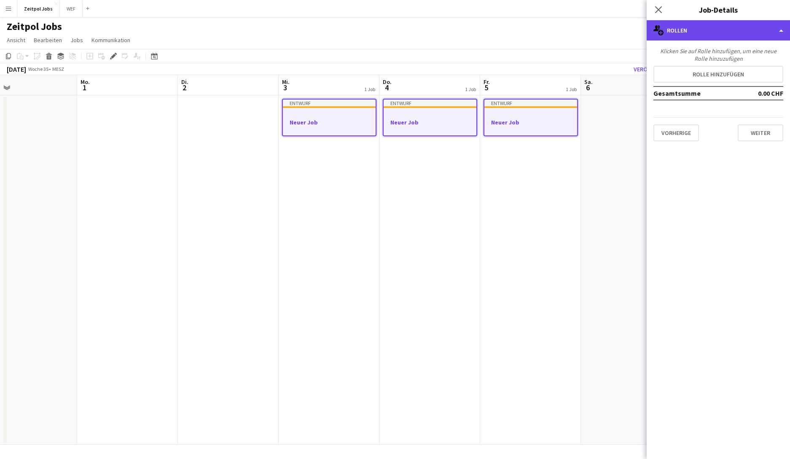
click at [628, 38] on div "multiple-users-add Rollen" at bounding box center [718, 30] width 143 height 20
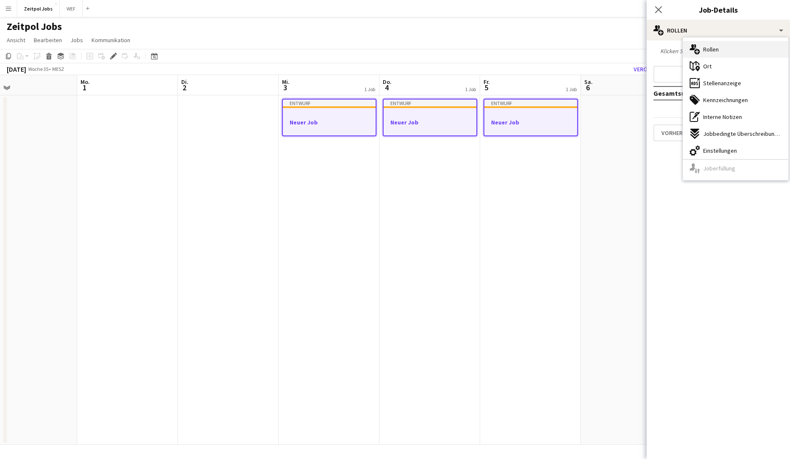
click at [628, 48] on div "multiple-users-add Rollen" at bounding box center [735, 49] width 105 height 17
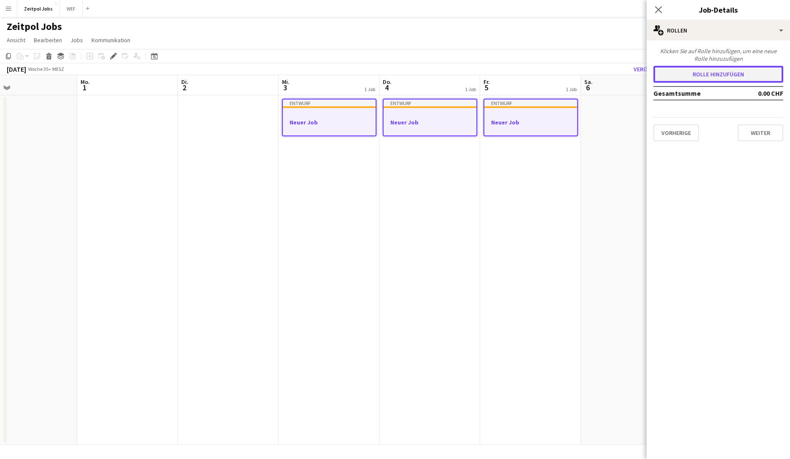
click at [628, 77] on button "Rolle hinzufügen" at bounding box center [718, 74] width 130 height 17
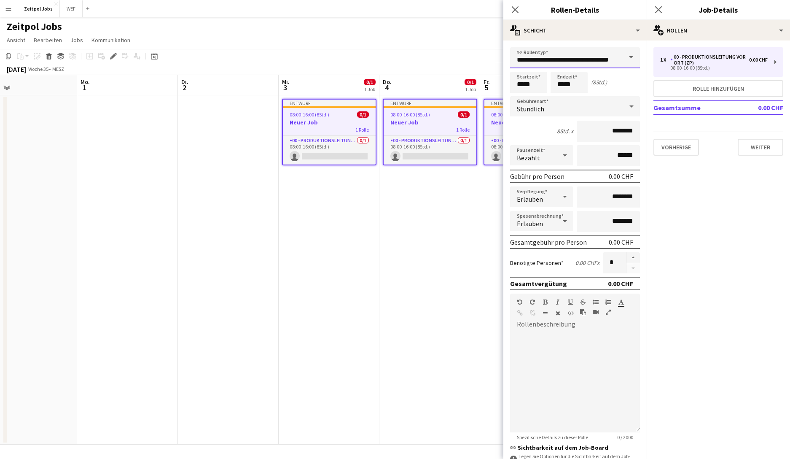
click at [610, 60] on input "**********" at bounding box center [575, 57] width 130 height 21
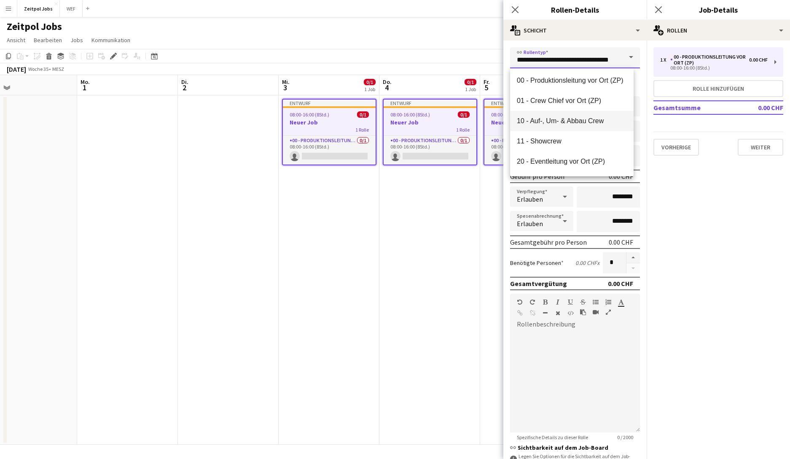
scroll to position [2, 0]
click at [597, 79] on span "00 - Produktionsleitung vor Ort (ZP)" at bounding box center [572, 80] width 110 height 8
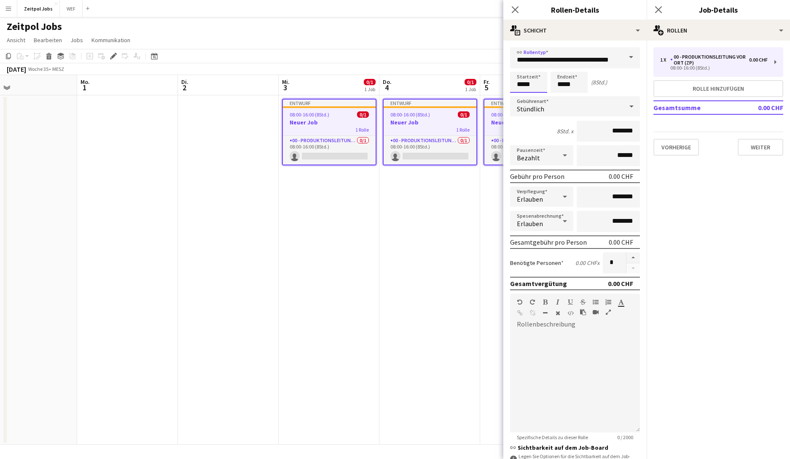
click at [525, 81] on input "*****" at bounding box center [528, 82] width 37 height 21
click at [572, 81] on input "*****" at bounding box center [569, 82] width 37 height 21
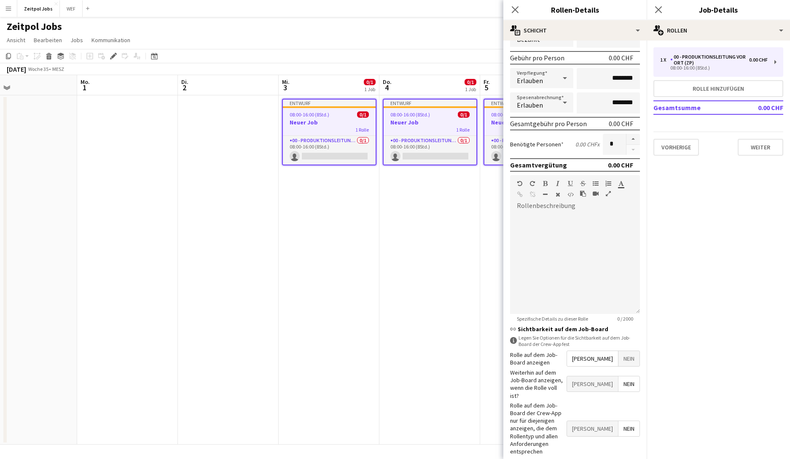
scroll to position [125, 0]
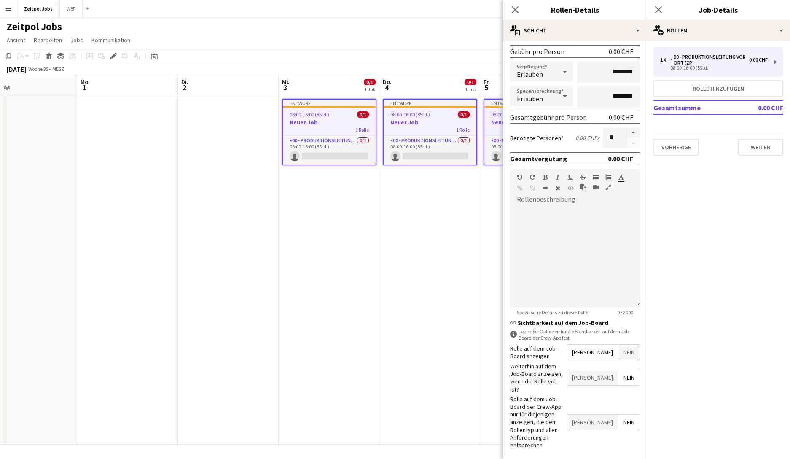
click at [618, 338] on span "Nein" at bounding box center [628, 351] width 21 height 15
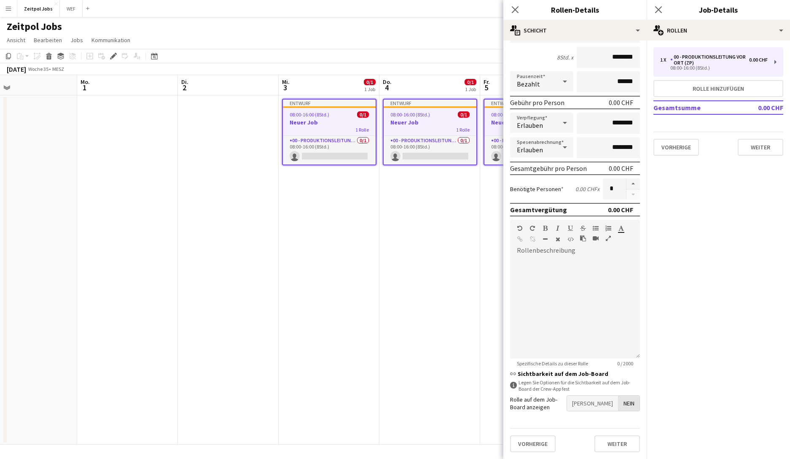
scroll to position [74, 0]
click at [601, 338] on button "Weiter" at bounding box center [617, 443] width 46 height 17
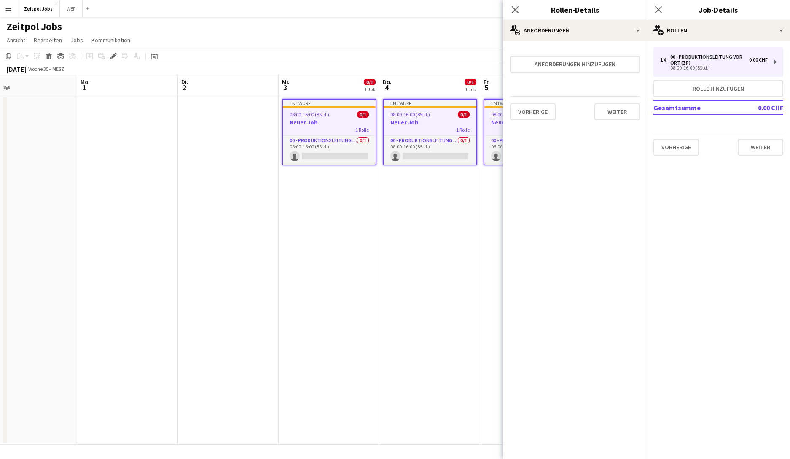
scroll to position [0, 0]
click at [613, 103] on button "Weiter" at bounding box center [617, 111] width 46 height 17
click at [618, 120] on button "Beenden" at bounding box center [621, 121] width 38 height 17
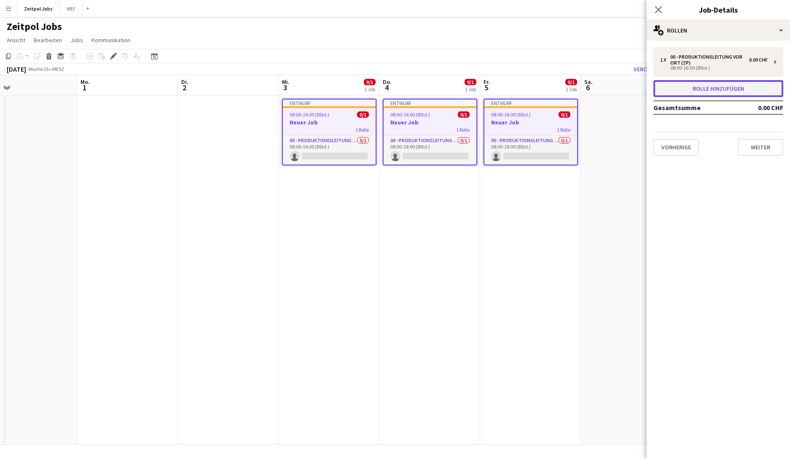
click at [628, 88] on button "Rolle hinzufügen" at bounding box center [718, 88] width 130 height 17
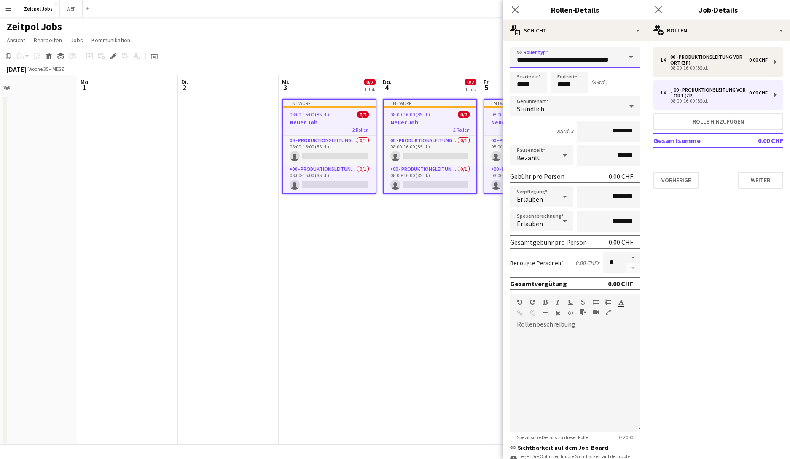
click at [564, 58] on input "**********" at bounding box center [575, 57] width 130 height 21
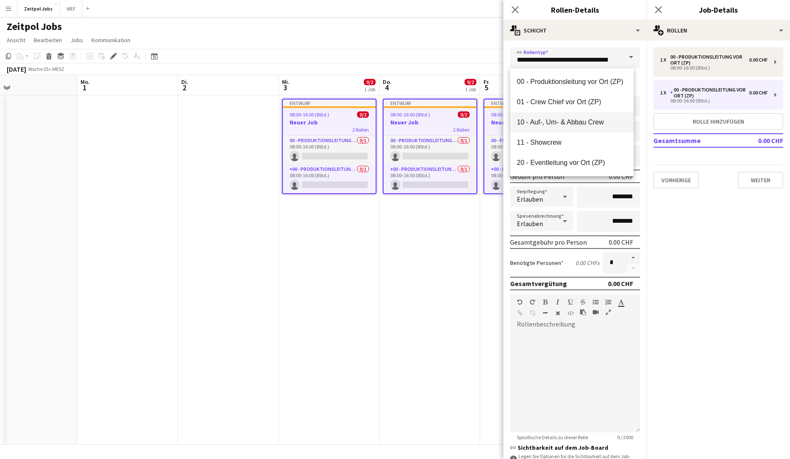
click at [579, 122] on span "10 - Auf-, Um- & Abbau Crew" at bounding box center [572, 122] width 110 height 8
type input "**********"
type input "*********"
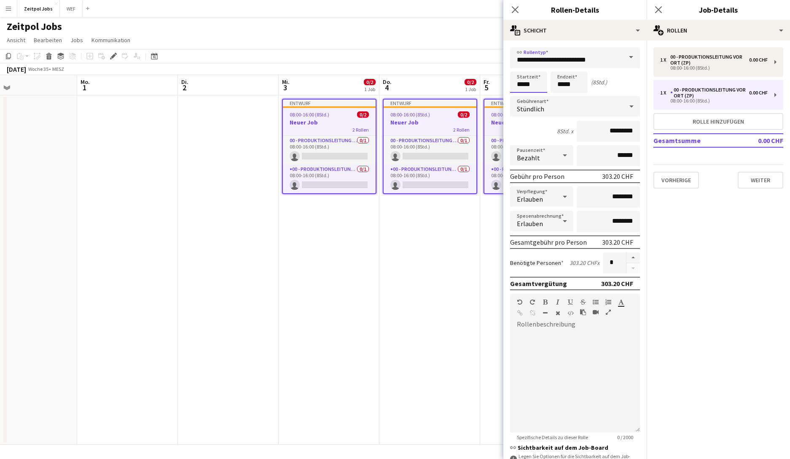
click at [524, 89] on input "*****" at bounding box center [528, 82] width 37 height 21
type input "*****"
click at [557, 82] on input "*****" at bounding box center [569, 82] width 37 height 21
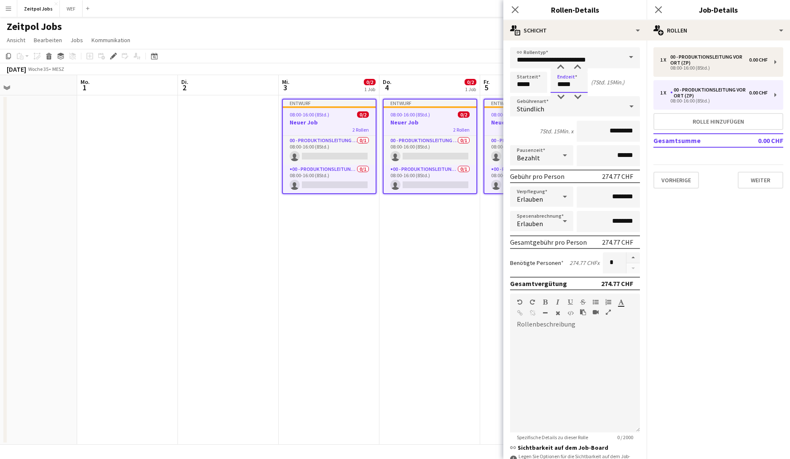
type input "*****"
click at [532, 161] on span "Bezahlt" at bounding box center [528, 157] width 23 height 8
click at [538, 194] on mat-option "Unbezahlt" at bounding box center [540, 200] width 60 height 21
click at [601, 150] on input "******" at bounding box center [608, 155] width 63 height 21
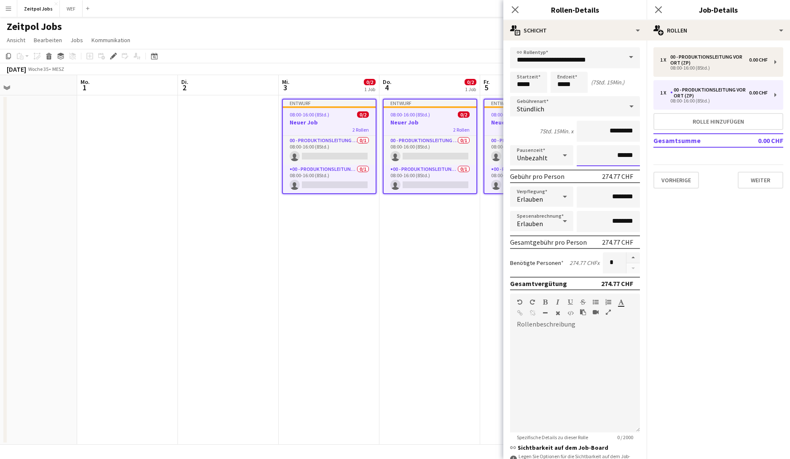
click at [601, 150] on input "******" at bounding box center [608, 155] width 63 height 21
drag, startPoint x: 594, startPoint y: 84, endPoint x: 629, endPoint y: 81, distance: 35.5
click at [628, 81] on div "Startzeit ***** Endzeit ***** (7Std. 15Min.)" at bounding box center [575, 82] width 130 height 21
click at [607, 155] on input "******" at bounding box center [608, 155] width 63 height 21
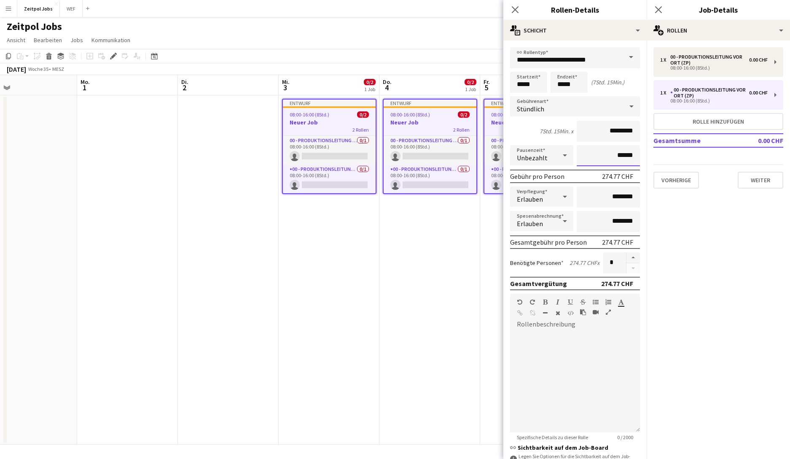
click at [607, 155] on input "******" at bounding box center [608, 155] width 63 height 21
click at [607, 156] on input "*******" at bounding box center [608, 155] width 63 height 21
type input "*******"
click at [560, 221] on icon at bounding box center [565, 220] width 10 height 17
click at [544, 261] on mat-option "Nicht erlauben" at bounding box center [540, 265] width 60 height 21
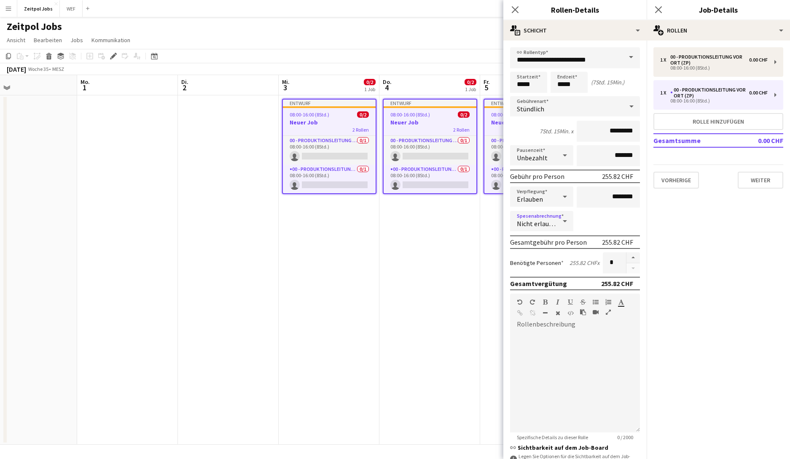
click at [544, 195] on div "Erlauben" at bounding box center [533, 196] width 46 height 20
click at [599, 195] on div at bounding box center [395, 229] width 790 height 459
click at [599, 195] on input "********" at bounding box center [608, 196] width 63 height 21
click at [547, 338] on div at bounding box center [575, 381] width 130 height 101
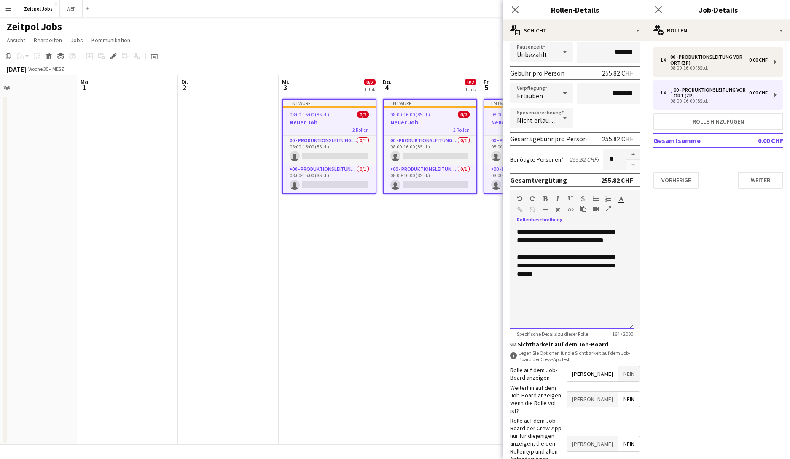
scroll to position [125, 0]
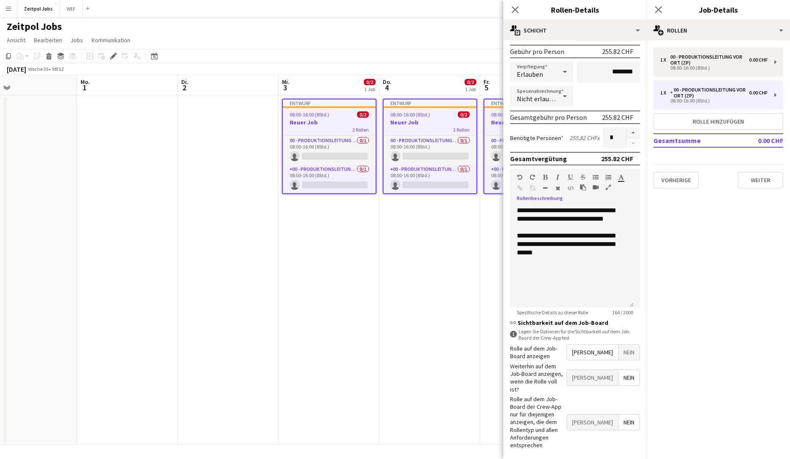
click at [605, 338] on span "[PERSON_NAME]" at bounding box center [592, 351] width 51 height 15
click at [626, 338] on span "Nein" at bounding box center [628, 377] width 21 height 15
drag, startPoint x: 587, startPoint y: 375, endPoint x: 545, endPoint y: 375, distance: 42.2
click at [545, 338] on label "Weiterhin auf dem Job-Board anzeigen, wenn die Rolle voll ist?" at bounding box center [538, 377] width 56 height 31
click at [564, 338] on label "Rolle auf dem Job-Board der Crew-App nur für diejenigen anzeigen, die dem Rolle…" at bounding box center [538, 422] width 56 height 54
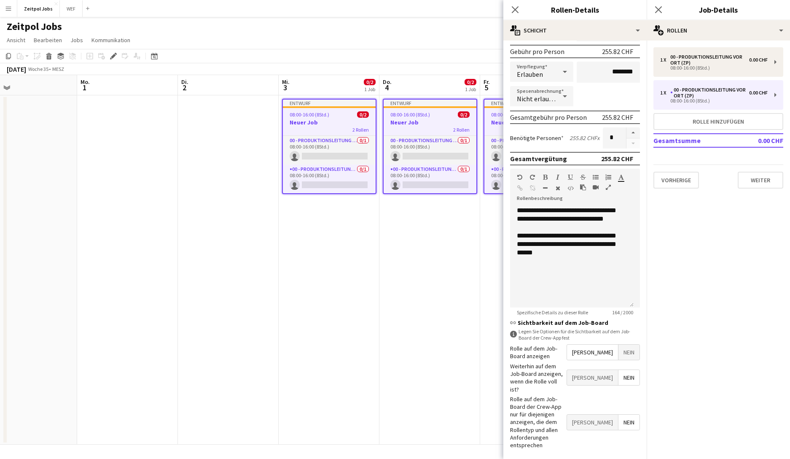
click at [594, 338] on span "[PERSON_NAME]" at bounding box center [592, 421] width 51 height 15
click at [567, 338] on label "Rolle auf dem Job-Board der Crew-App nur für diejenigen anzeigen, die dem Rolle…" at bounding box center [538, 422] width 56 height 54
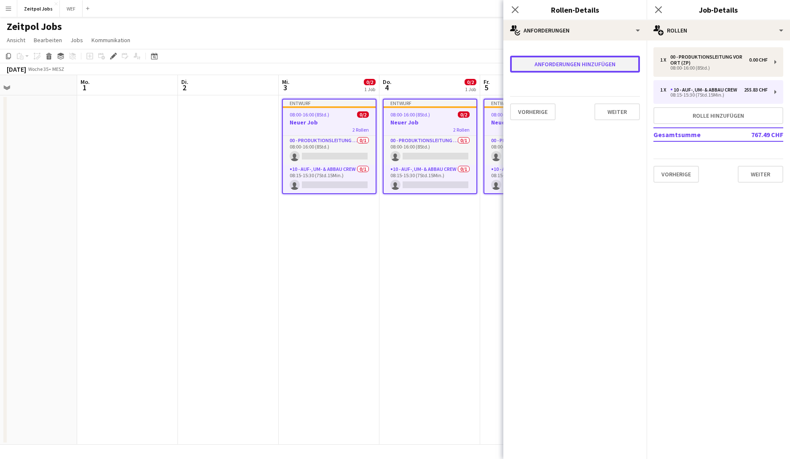
click at [581, 69] on button "Anforderungen hinzufügen" at bounding box center [575, 64] width 130 height 17
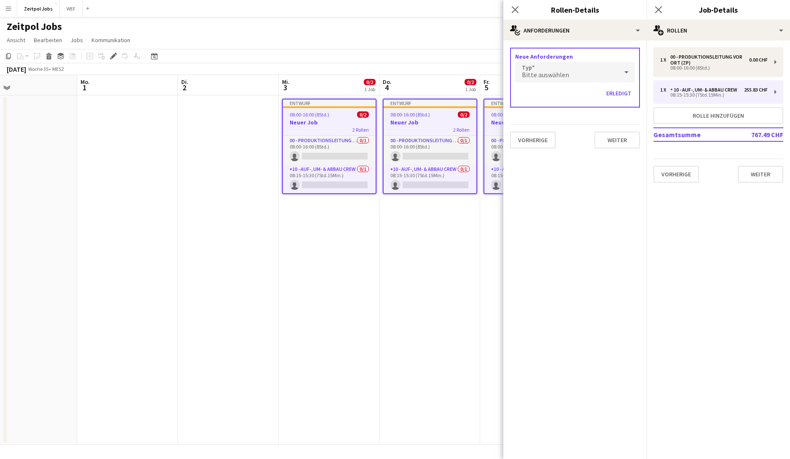
click at [581, 69] on div "Bitte auswählen" at bounding box center [566, 72] width 103 height 20
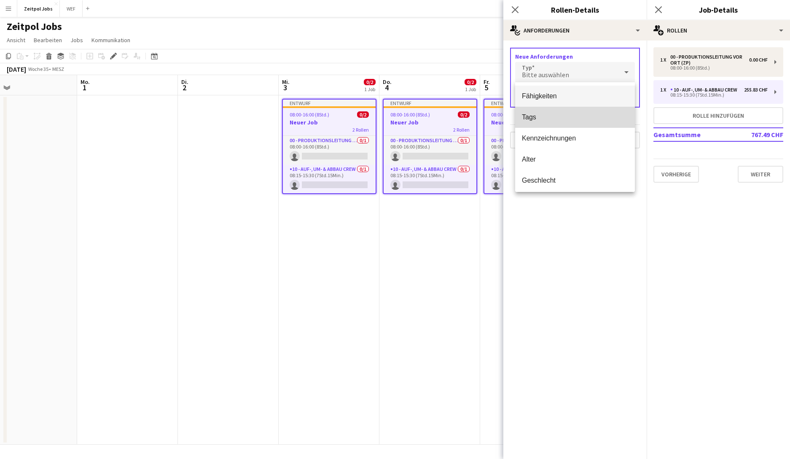
click at [584, 113] on mat-option "Tags" at bounding box center [575, 117] width 120 height 21
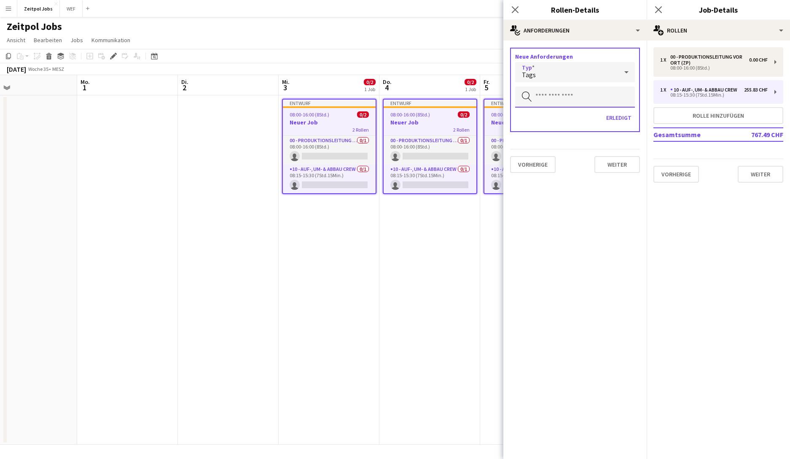
click at [587, 103] on input "text" at bounding box center [575, 96] width 120 height 21
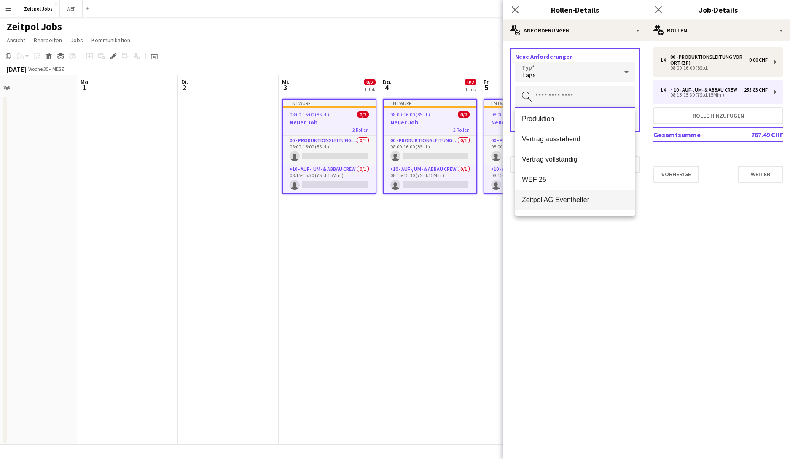
scroll to position [101, 0]
click at [582, 177] on span "Zeitpol AG Eventhelfer" at bounding box center [575, 181] width 106 height 8
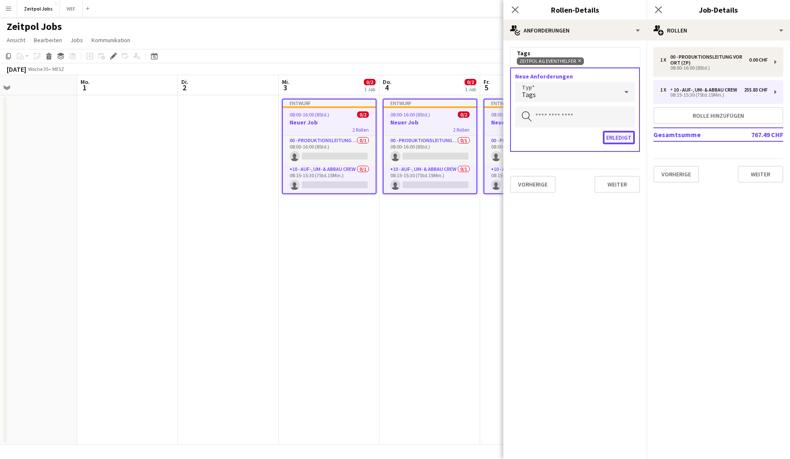
click at [625, 140] on button "Erledigt" at bounding box center [619, 137] width 32 height 13
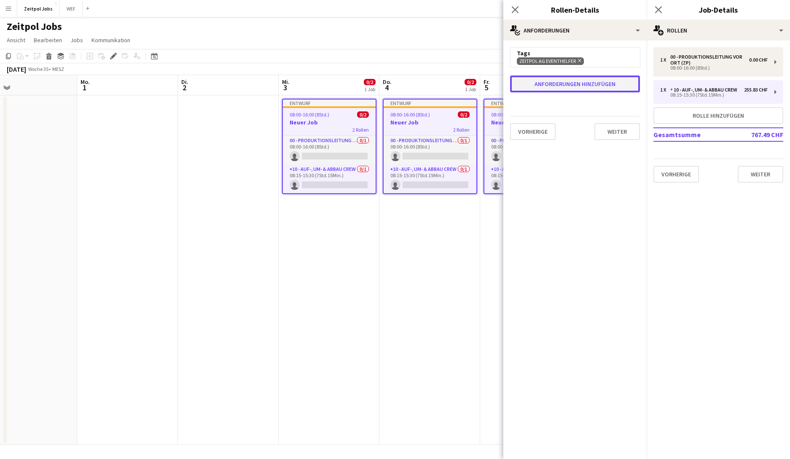
click at [585, 91] on button "Anforderungen hinzufügen" at bounding box center [575, 83] width 130 height 17
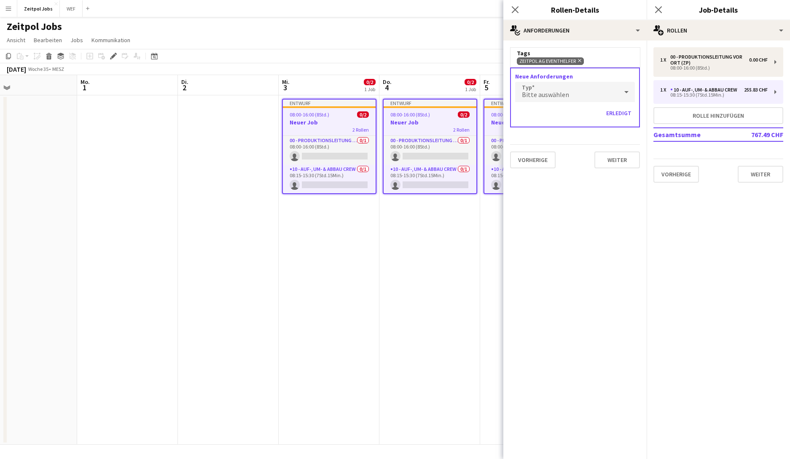
click at [585, 90] on div "Bitte auswählen" at bounding box center [566, 92] width 103 height 20
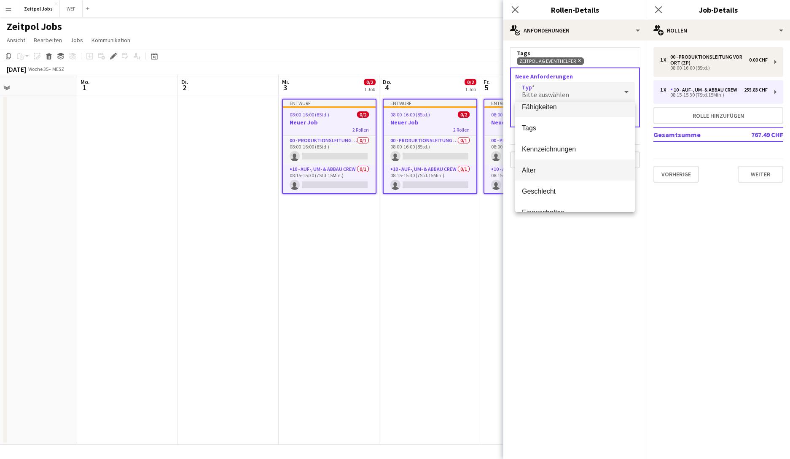
scroll to position [24, 0]
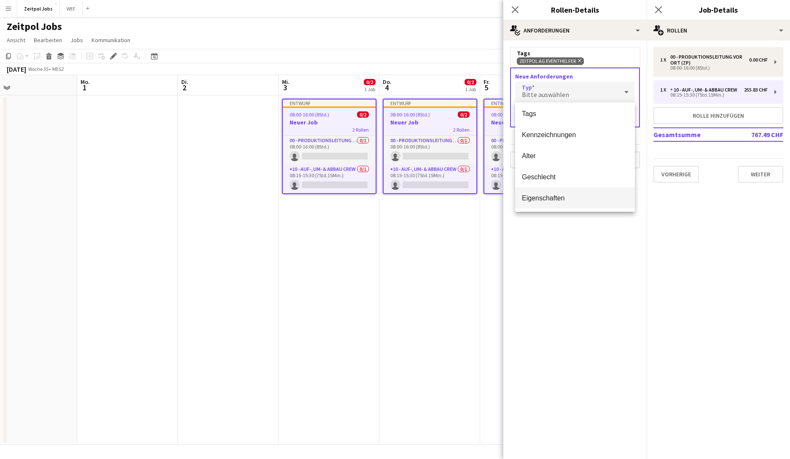
click at [588, 188] on mat-option "Eigenschaften" at bounding box center [575, 197] width 120 height 21
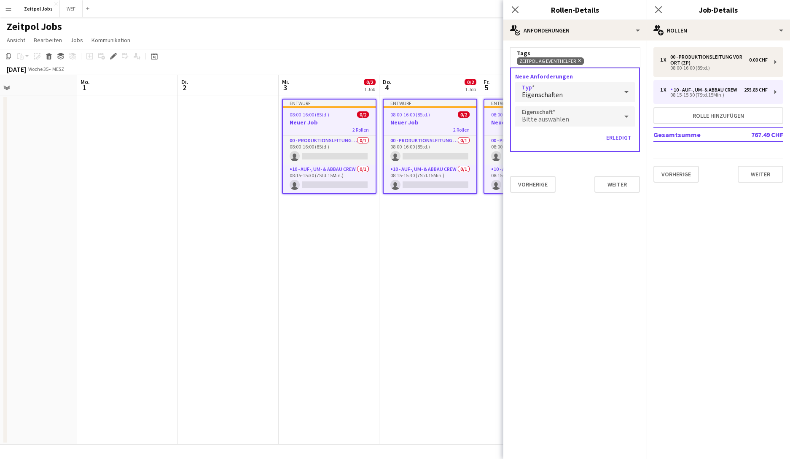
click at [580, 119] on div "Bitte auswählen" at bounding box center [566, 116] width 103 height 20
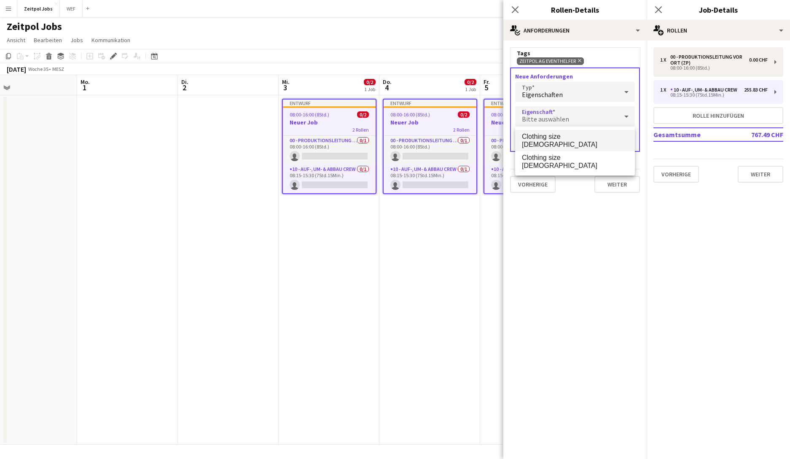
click at [613, 207] on div at bounding box center [395, 229] width 790 height 459
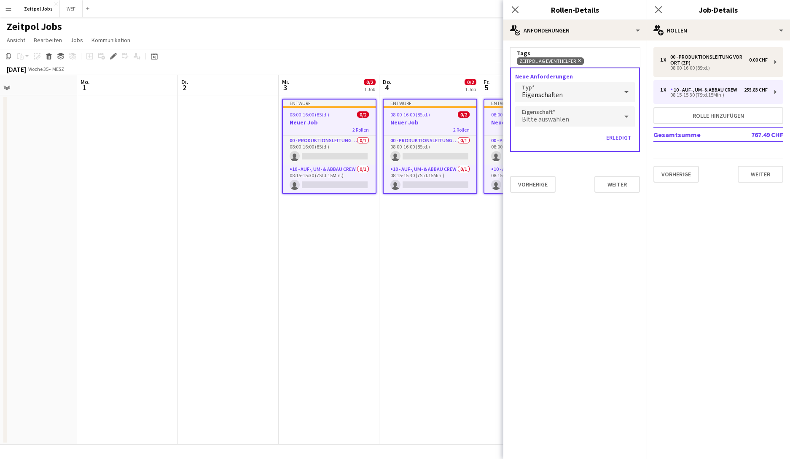
click at [625, 115] on icon at bounding box center [626, 116] width 10 height 17
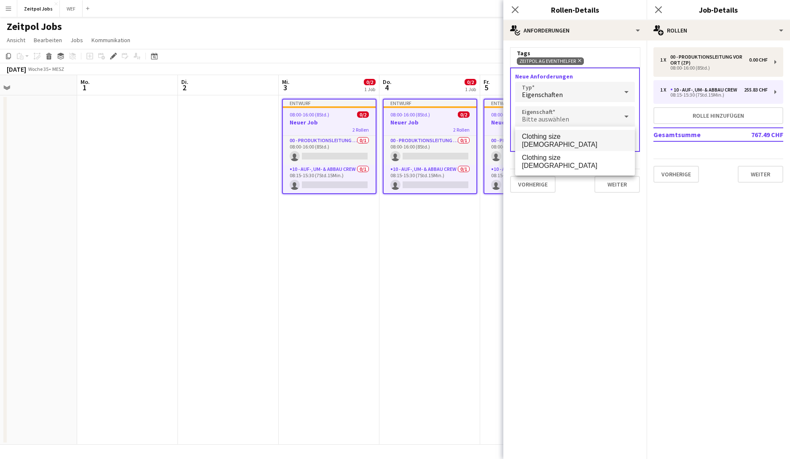
click at [567, 107] on div at bounding box center [395, 229] width 790 height 459
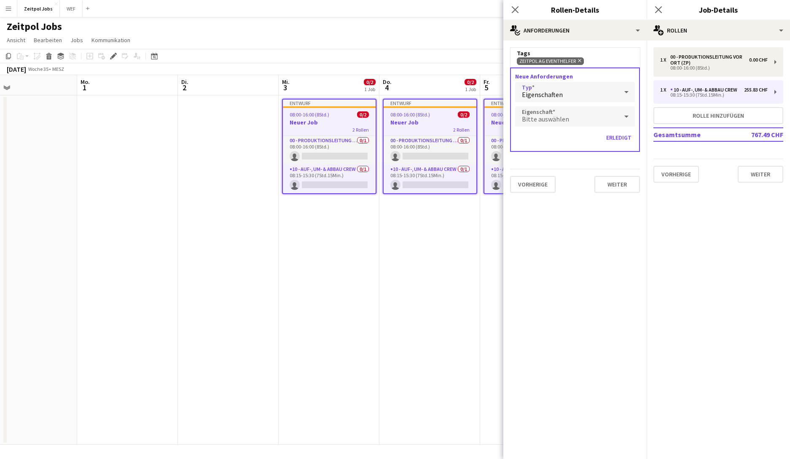
click at [576, 87] on div "Eigenschaften" at bounding box center [566, 92] width 103 height 20
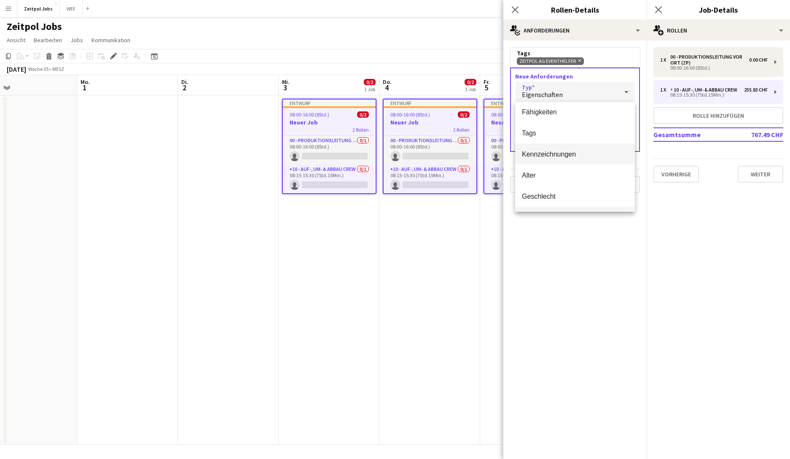
scroll to position [0, 0]
click at [577, 116] on span "Fähigkeiten" at bounding box center [575, 116] width 106 height 8
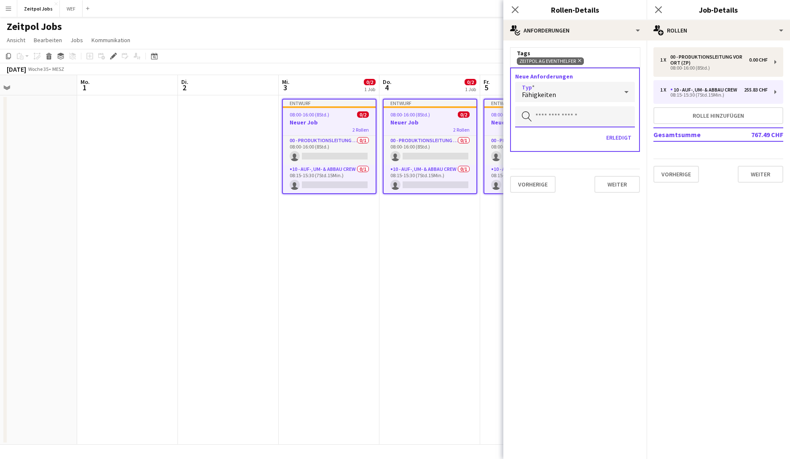
click at [577, 116] on input "text" at bounding box center [575, 116] width 120 height 21
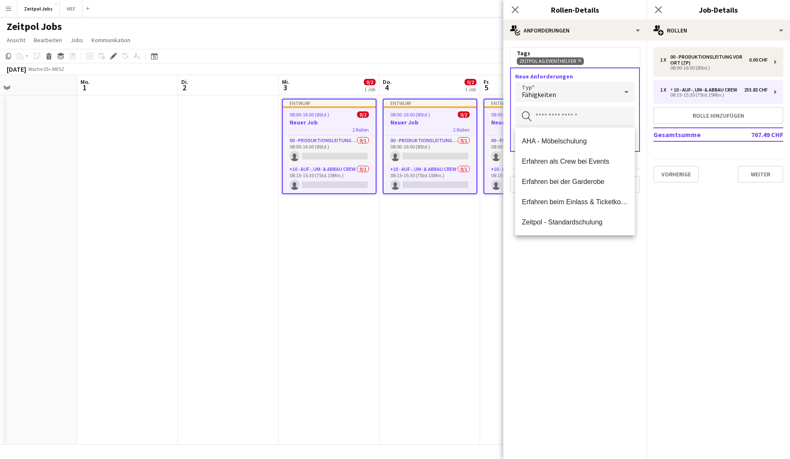
click at [593, 166] on mat-option "Erfahren als Crew bei Events" at bounding box center [575, 161] width 120 height 20
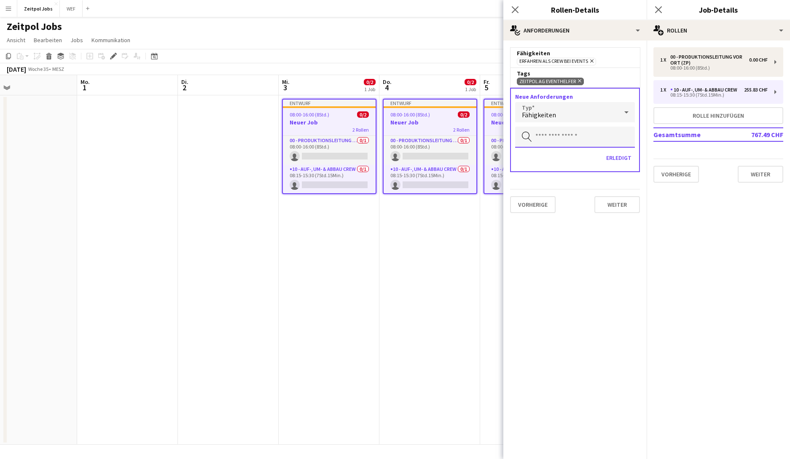
click at [588, 138] on input "text" at bounding box center [575, 136] width 120 height 21
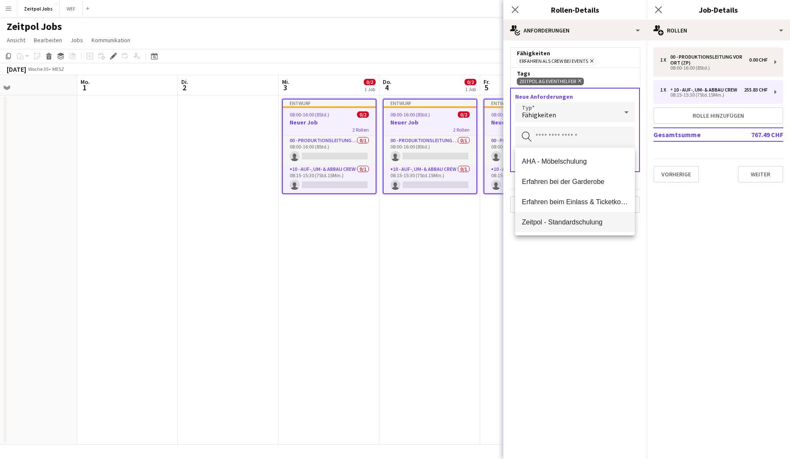
click at [582, 220] on span "Zeitpol - Standardschulung" at bounding box center [575, 222] width 106 height 8
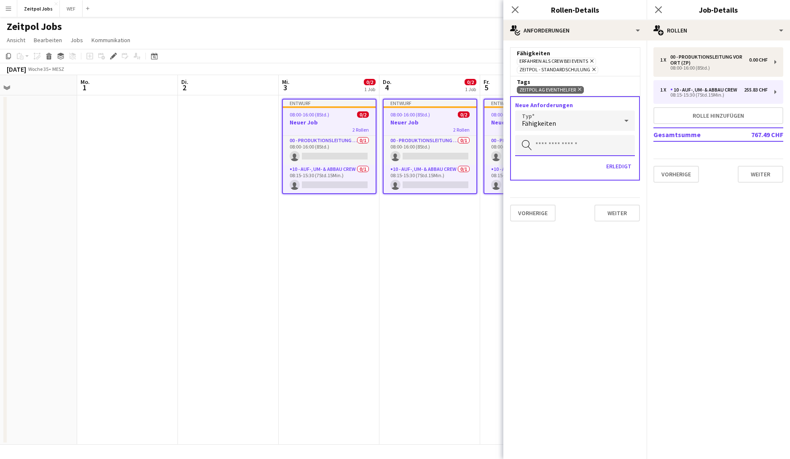
click at [564, 142] on input "text" at bounding box center [575, 145] width 120 height 21
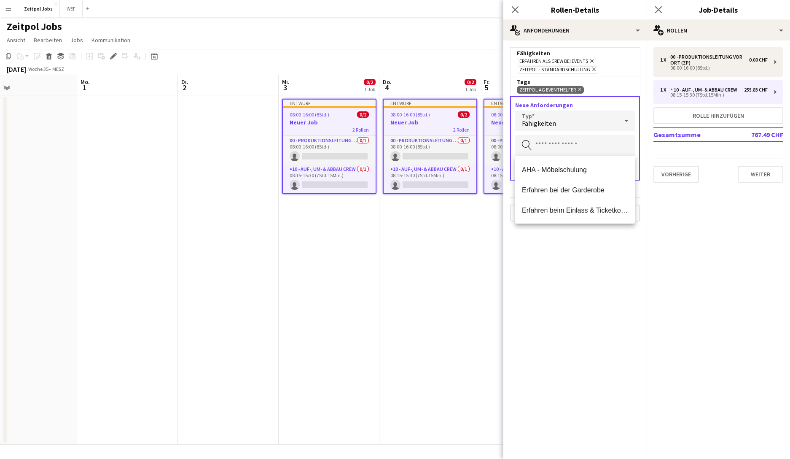
click at [595, 263] on mat-expansion-panel "medal-empty Anforderungen Fähigkeiten Erfahren als Crew bei Events Entfernen Ze…" at bounding box center [574, 249] width 143 height 418
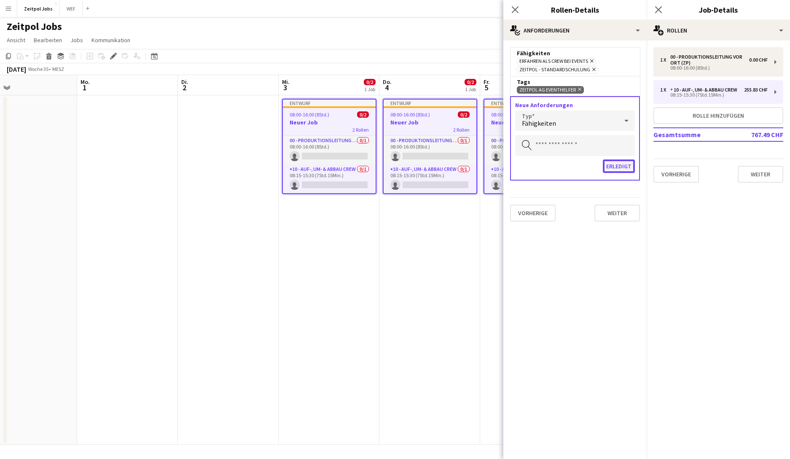
click at [618, 168] on button "Erledigt" at bounding box center [619, 165] width 32 height 13
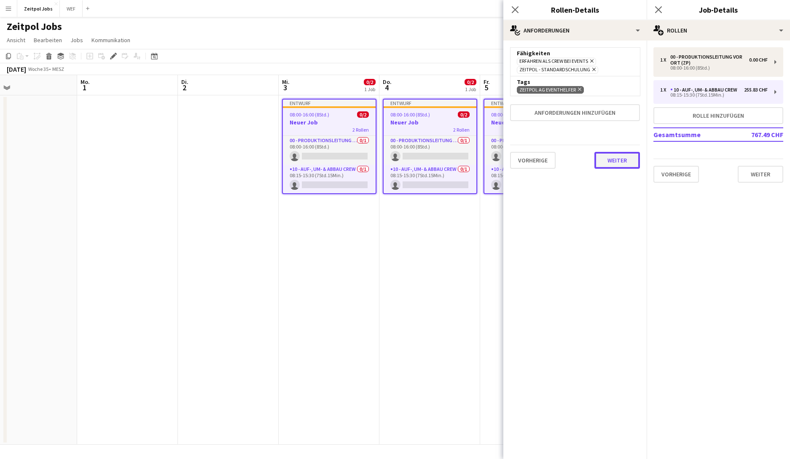
click at [617, 167] on button "Weiter" at bounding box center [617, 160] width 46 height 17
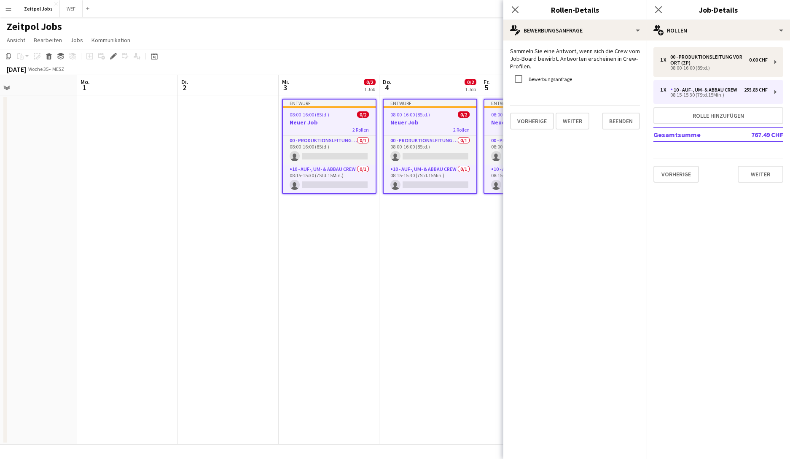
drag, startPoint x: 543, startPoint y: 68, endPoint x: 511, endPoint y: 53, distance: 36.0
click at [511, 53] on p "Sammeln Sie eine Antwort, wenn sich die Crew vom Job-Board bewirbt. Antworten e…" at bounding box center [575, 58] width 130 height 23
click at [574, 81] on div "Bewerbungsanfrage" at bounding box center [575, 79] width 130 height 18
click at [563, 79] on label "Bewerbungsanfrage" at bounding box center [549, 78] width 45 height 6
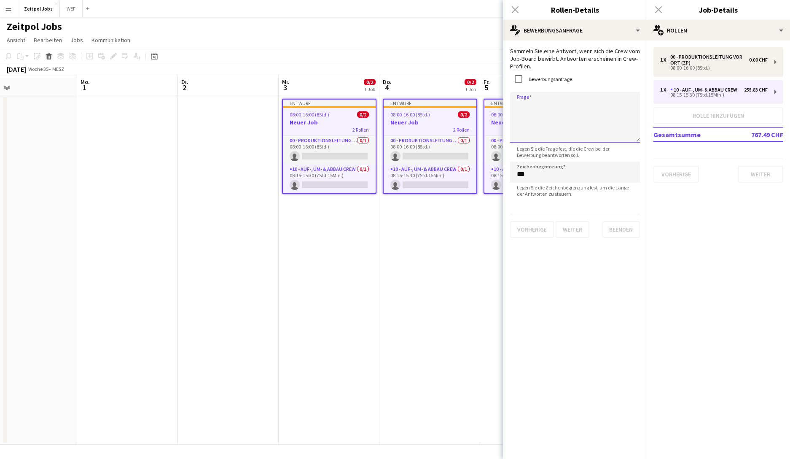
click at [575, 105] on textarea "Frage" at bounding box center [575, 117] width 130 height 51
click at [530, 67] on p "Sammeln Sie eine Antwort, wenn sich die Crew vom Job-Board bewirbt. Antworten e…" at bounding box center [575, 58] width 130 height 23
click at [527, 71] on div at bounding box center [518, 79] width 20 height 20
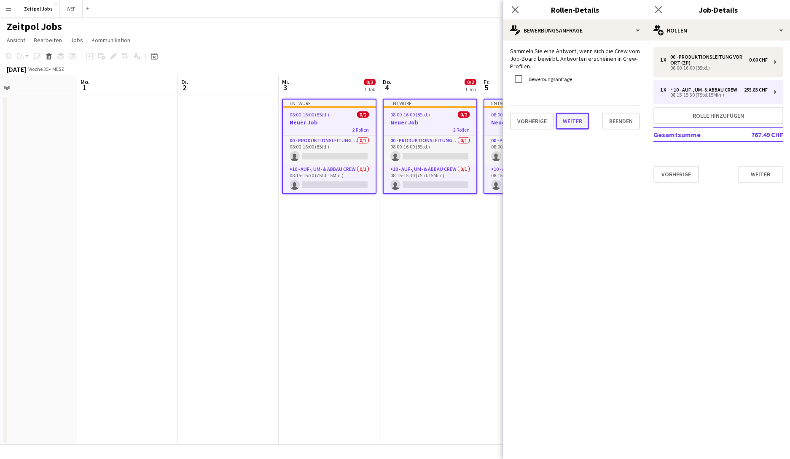
click at [585, 119] on button "Weiter" at bounding box center [573, 121] width 34 height 17
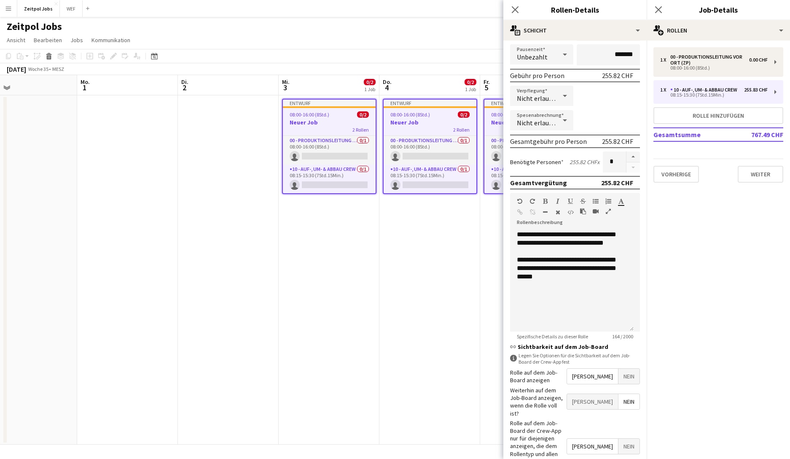
scroll to position [156, 0]
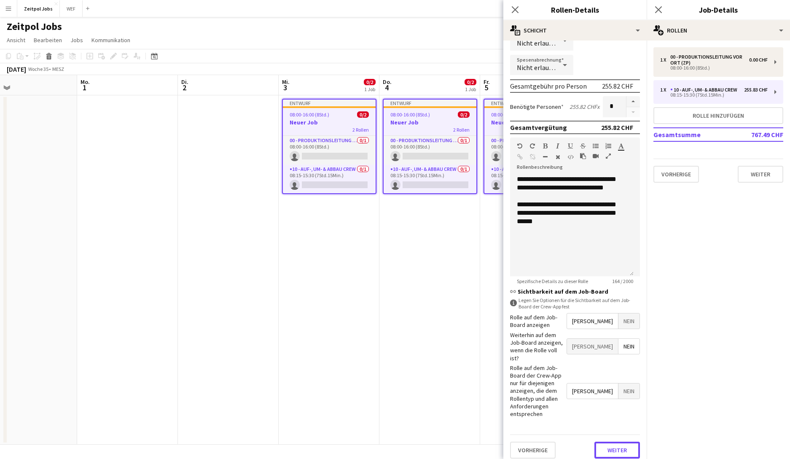
click at [610, 338] on form "**********" at bounding box center [574, 178] width 143 height 574
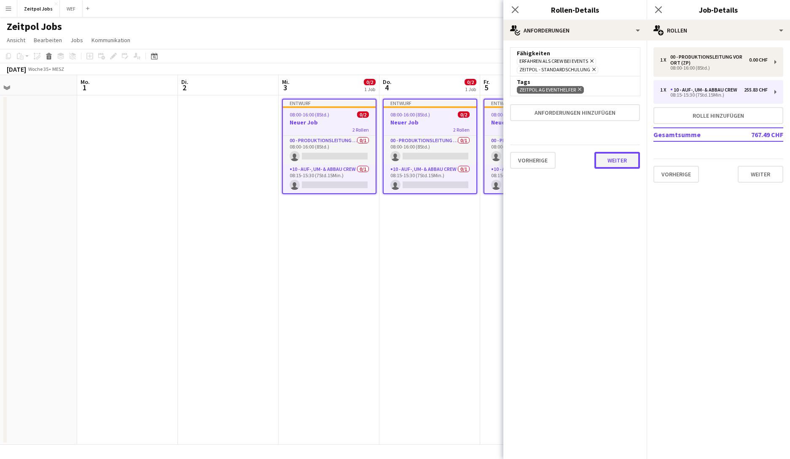
click at [620, 161] on button "Weiter" at bounding box center [617, 160] width 46 height 17
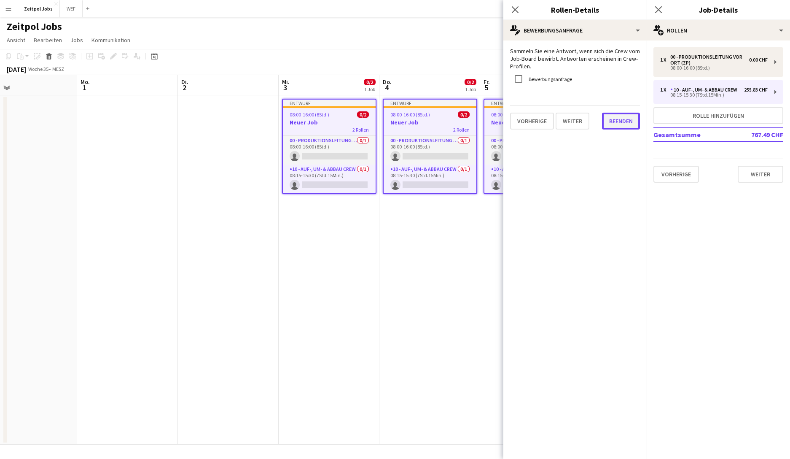
click at [618, 125] on button "Beenden" at bounding box center [621, 121] width 38 height 17
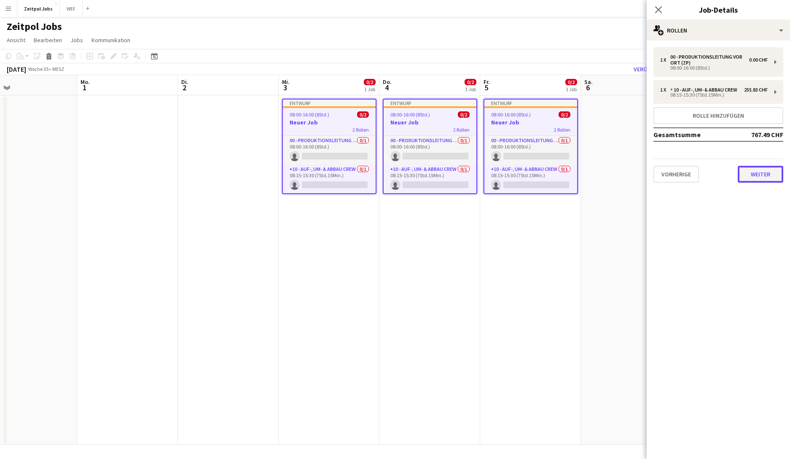
click at [628, 170] on button "Weiter" at bounding box center [761, 174] width 46 height 17
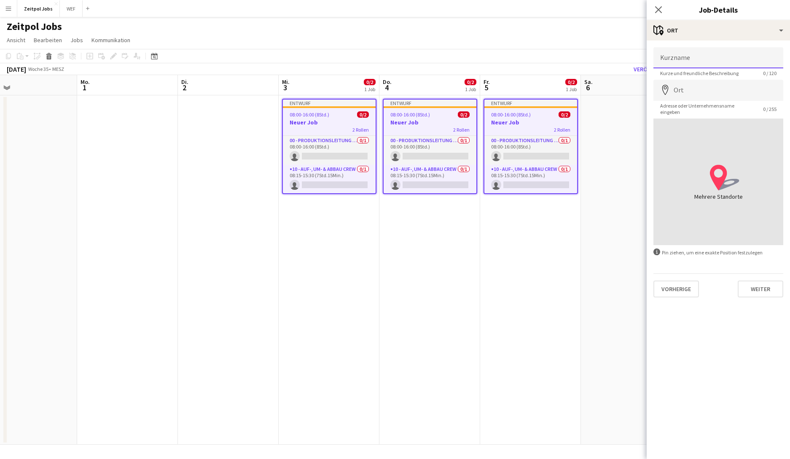
click at [628, 56] on input "Kurzname" at bounding box center [718, 57] width 130 height 21
type input "**********"
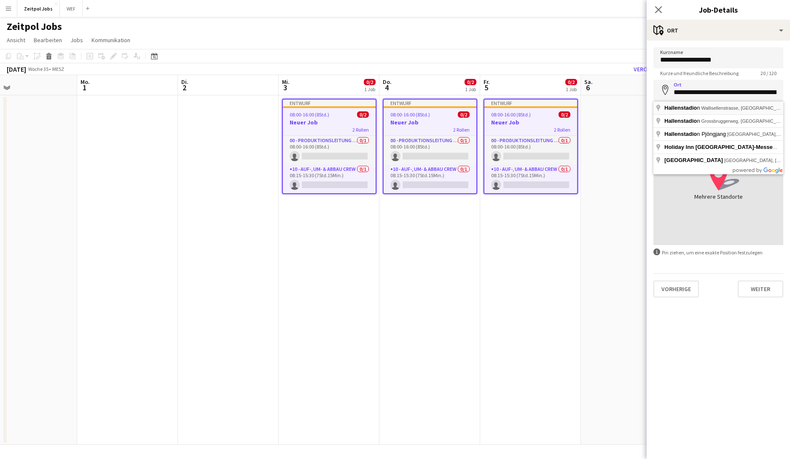
type input "**********"
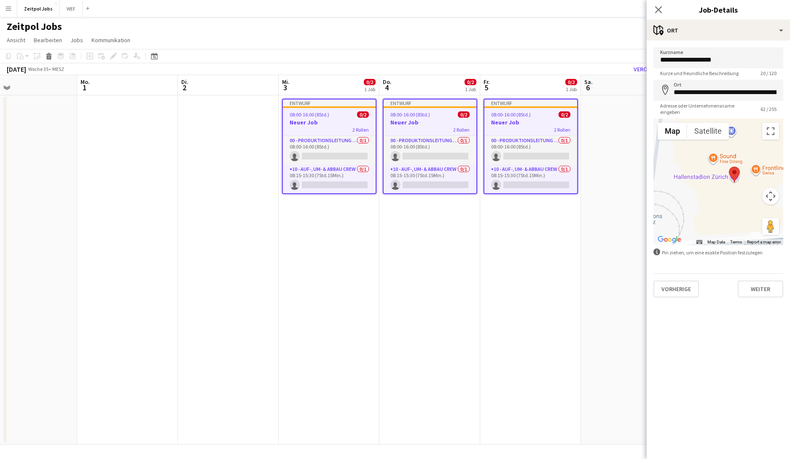
drag, startPoint x: 682, startPoint y: 193, endPoint x: 733, endPoint y: 204, distance: 52.7
click at [628, 204] on div at bounding box center [718, 181] width 130 height 126
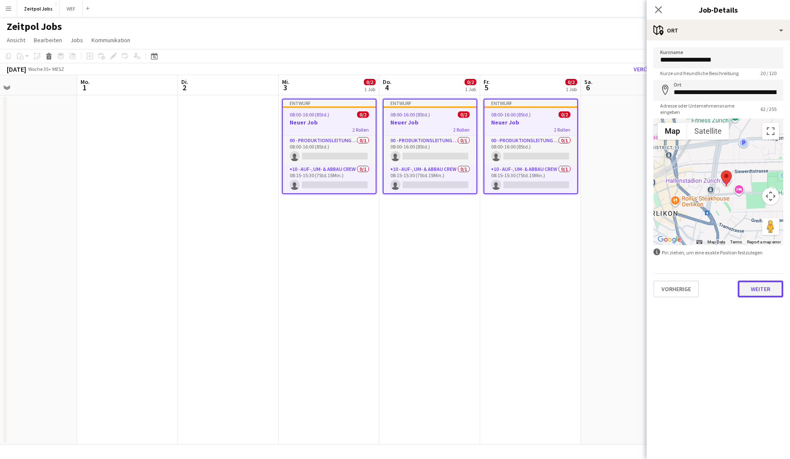
click at [628, 295] on button "Weiter" at bounding box center [761, 288] width 46 height 17
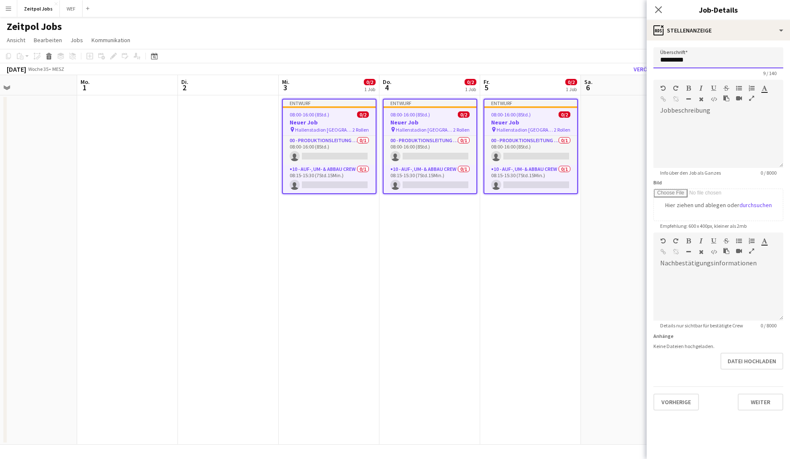
click at [628, 67] on input "*********" at bounding box center [718, 57] width 130 height 21
type input "**********"
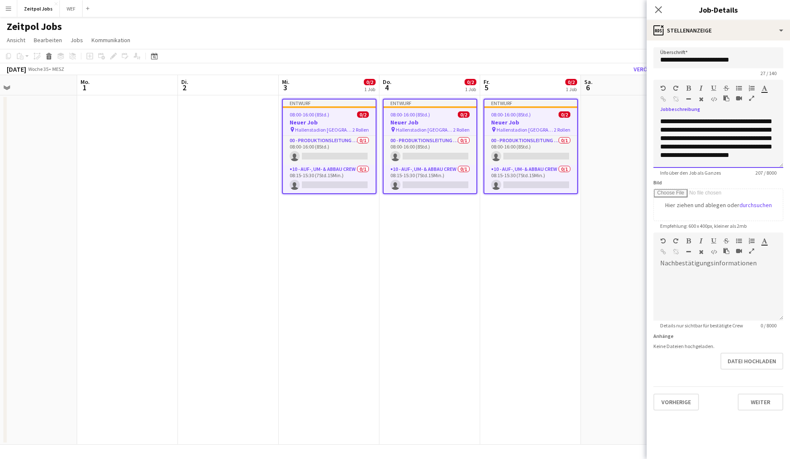
scroll to position [9, 0]
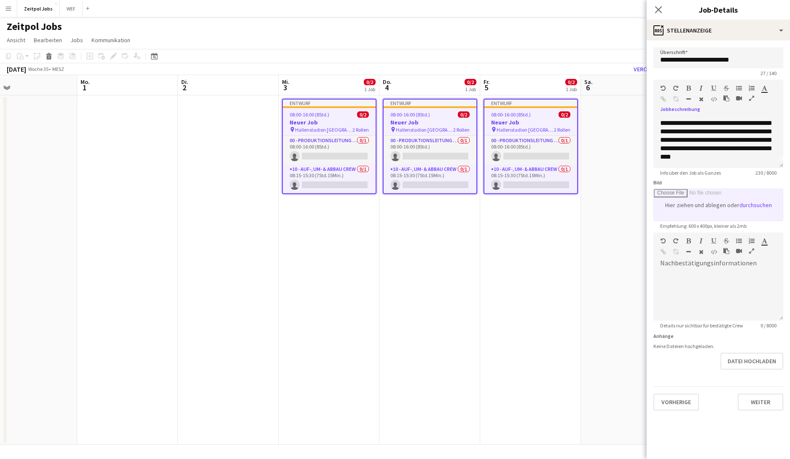
click at [628, 204] on input "Bild" at bounding box center [718, 205] width 129 height 32
type input "**********"
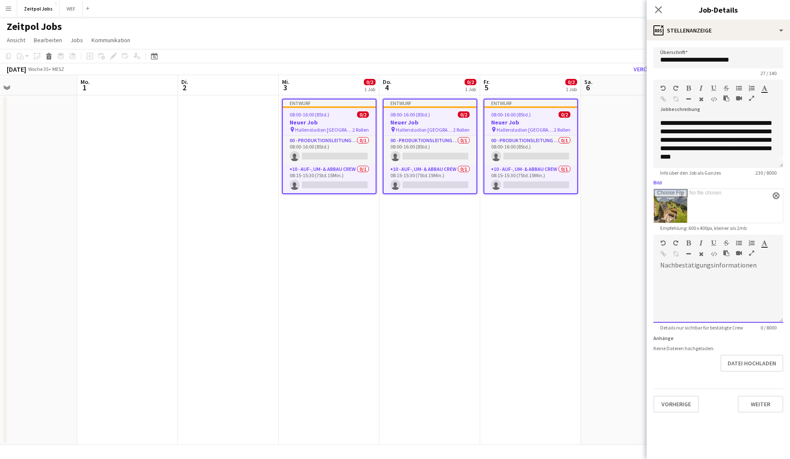
click at [628, 274] on div at bounding box center [718, 297] width 130 height 51
click at [628, 338] on button "Weiter" at bounding box center [761, 403] width 46 height 17
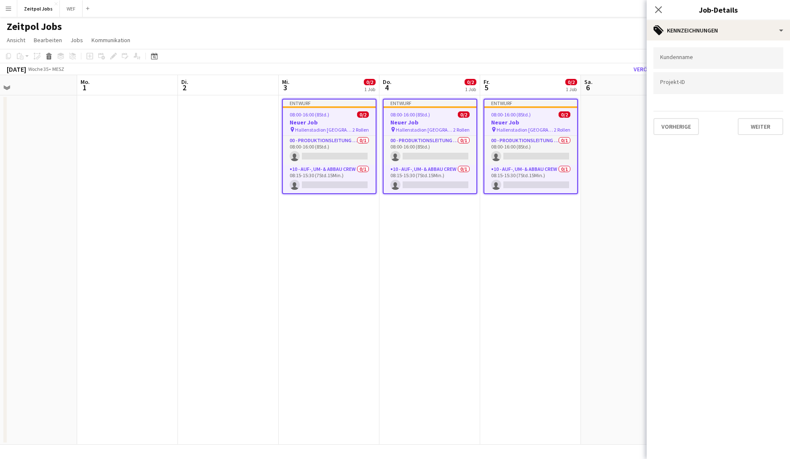
click at [628, 58] on input "Zum Suchen von Kundenkennzeichnungen tippen..." at bounding box center [718, 58] width 116 height 8
type input "*"
type input "********"
type input "*"
type input "**********"
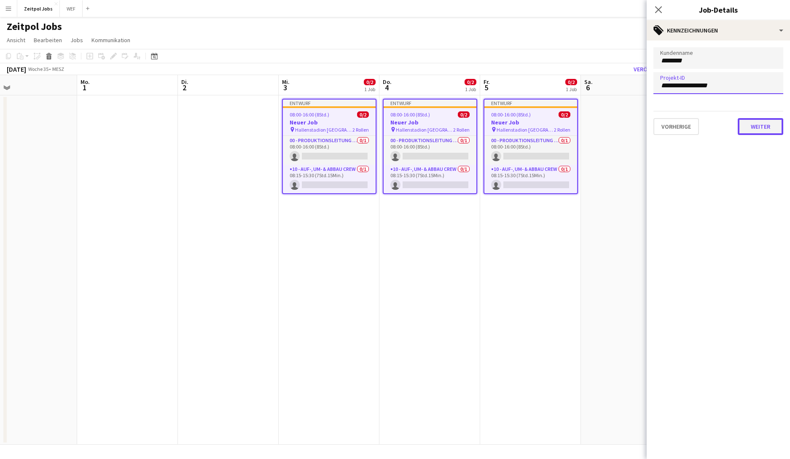
click at [628, 124] on button "Weiter" at bounding box center [761, 126] width 46 height 17
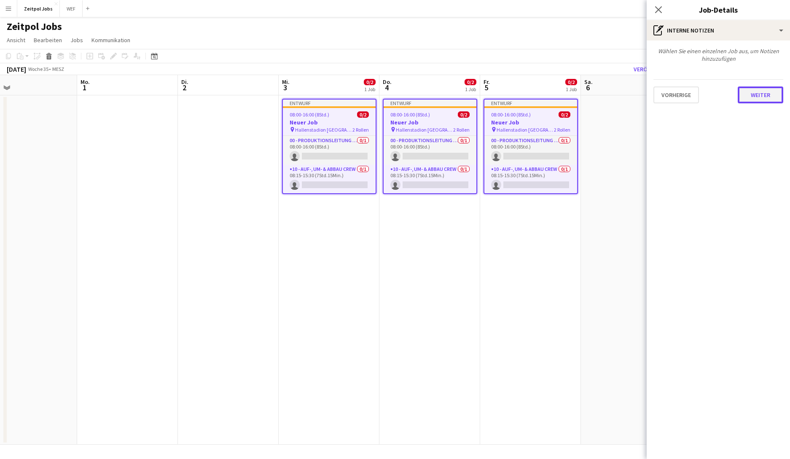
click at [628, 94] on button "Weiter" at bounding box center [761, 94] width 46 height 17
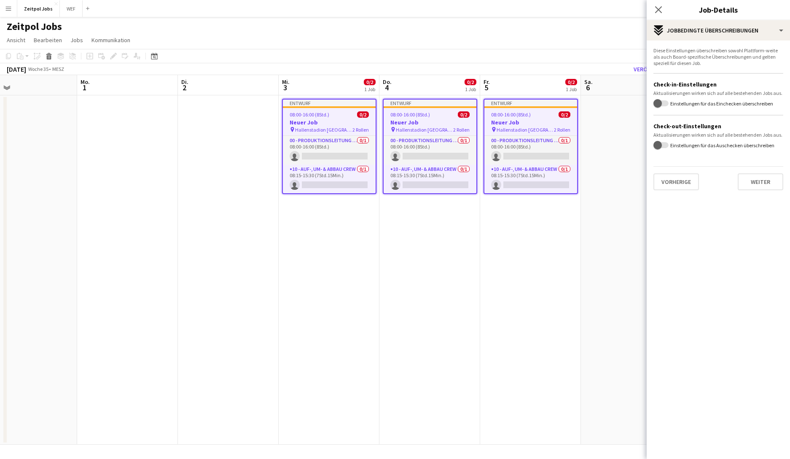
click at [628, 114] on form "Diese Einstellungen überschreiben sowohl Plattform-weite als auch Board-spezifi…" at bounding box center [718, 118] width 143 height 143
click at [628, 112] on span "button" at bounding box center [657, 103] width 17 height 17
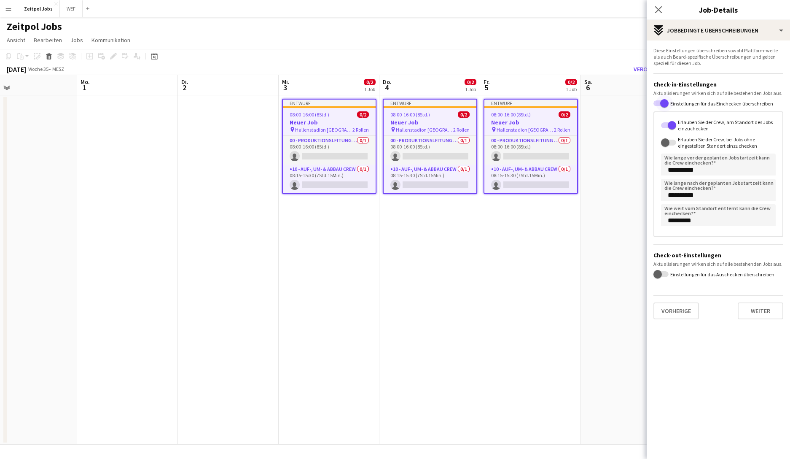
click at [628, 103] on span "button" at bounding box center [664, 103] width 8 height 8
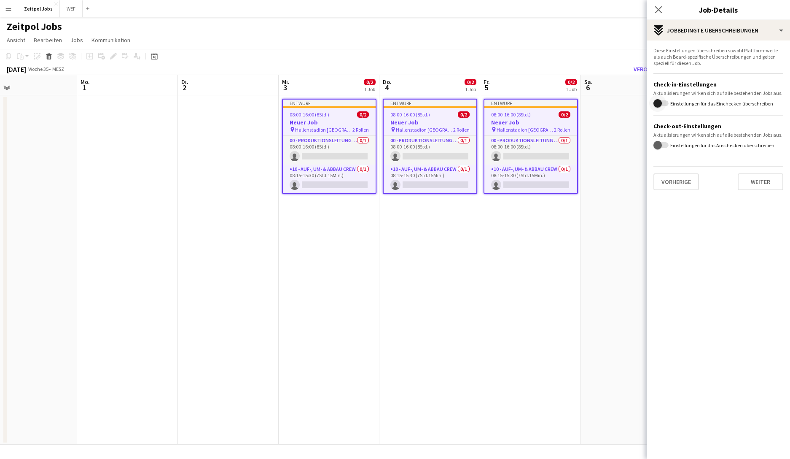
click at [628, 103] on span "button" at bounding box center [657, 103] width 17 height 17
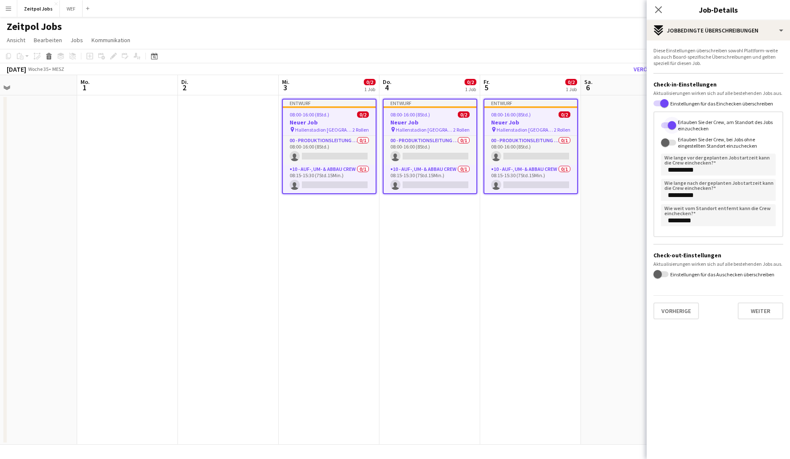
click at [628, 124] on span "button" at bounding box center [672, 125] width 8 height 8
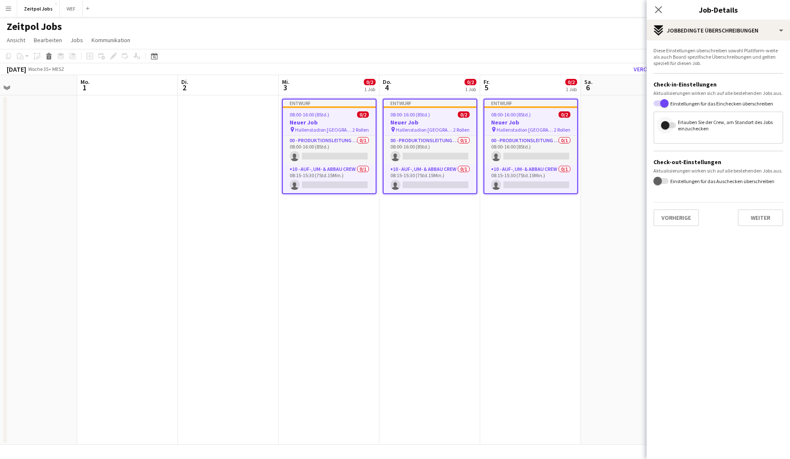
click at [628, 124] on span "button" at bounding box center [665, 125] width 8 height 8
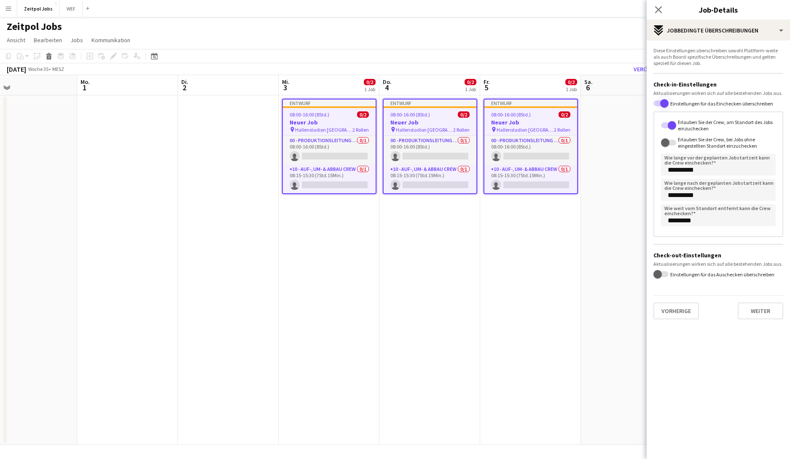
click at [628, 102] on span "button" at bounding box center [664, 103] width 8 height 8
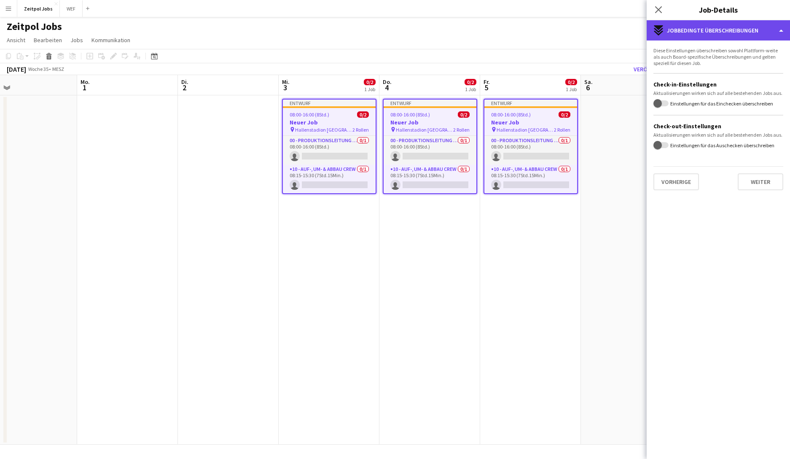
click at [628, 30] on div "expand-all-down Jobbedingte Überschreibungen" at bounding box center [718, 30] width 143 height 20
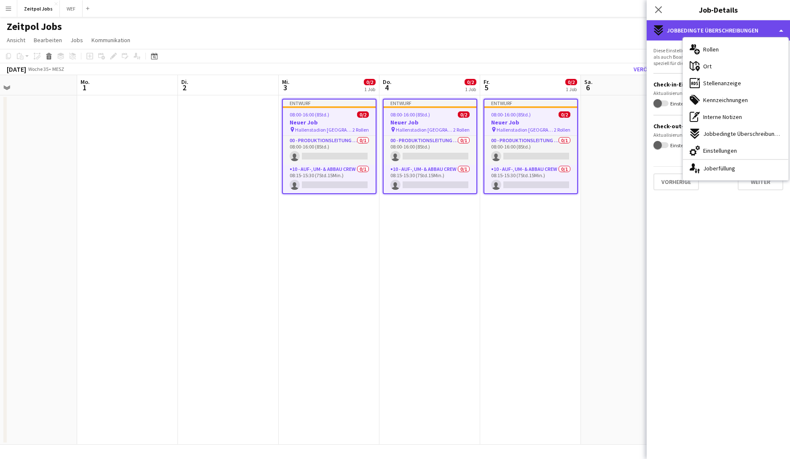
click at [628, 31] on div "expand-all-down Jobbedingte Überschreibungen" at bounding box center [718, 30] width 143 height 20
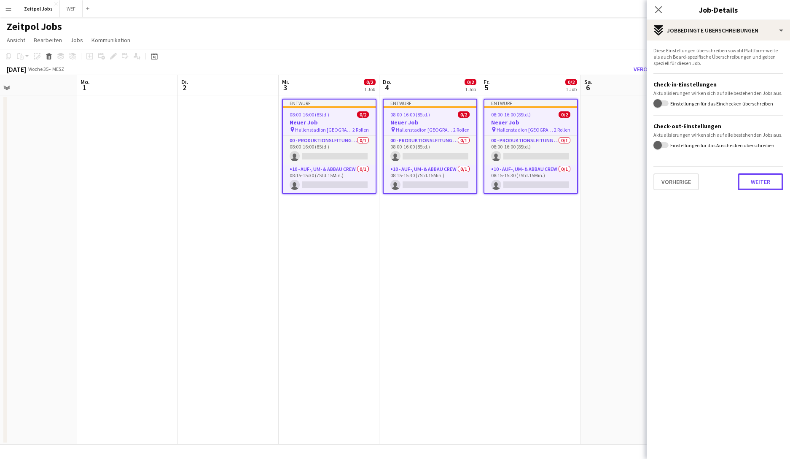
click at [628, 178] on button "Weiter" at bounding box center [761, 181] width 46 height 17
type input "*******"
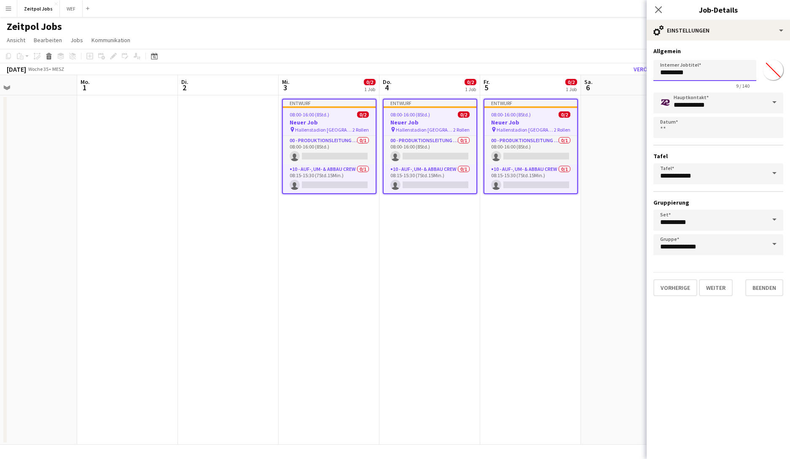
click at [628, 75] on input "*********" at bounding box center [704, 70] width 103 height 21
type input "**********"
click at [628, 49] on h3 "Allgemein" at bounding box center [718, 51] width 130 height 8
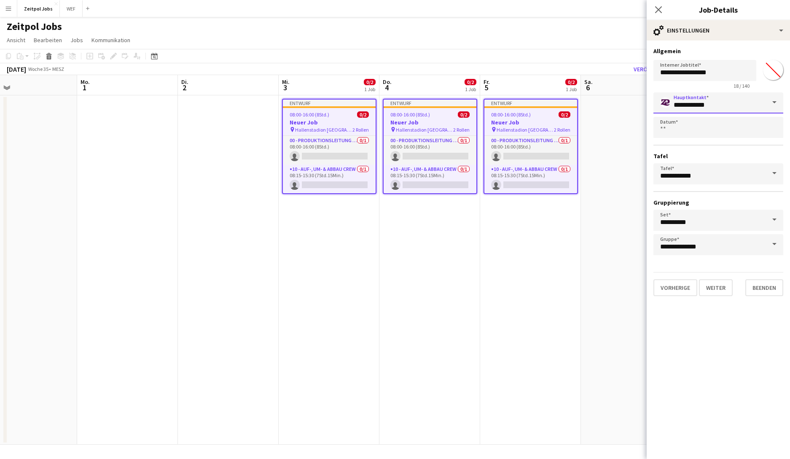
click at [628, 104] on input "**********" at bounding box center [718, 102] width 130 height 21
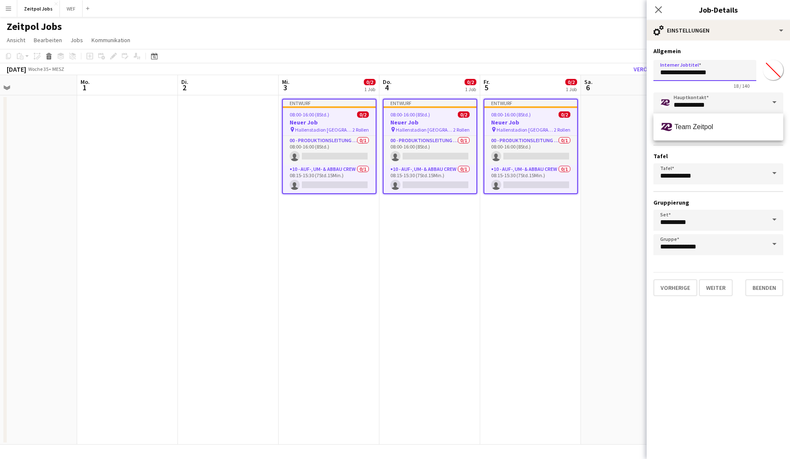
click at [628, 81] on input "**********" at bounding box center [704, 70] width 103 height 21
click at [628, 126] on body "Menü Tafeln Tafeln Tafeln Alle Jobs Status Belegschaft Belegschaft Meine Belegs…" at bounding box center [395, 229] width 790 height 459
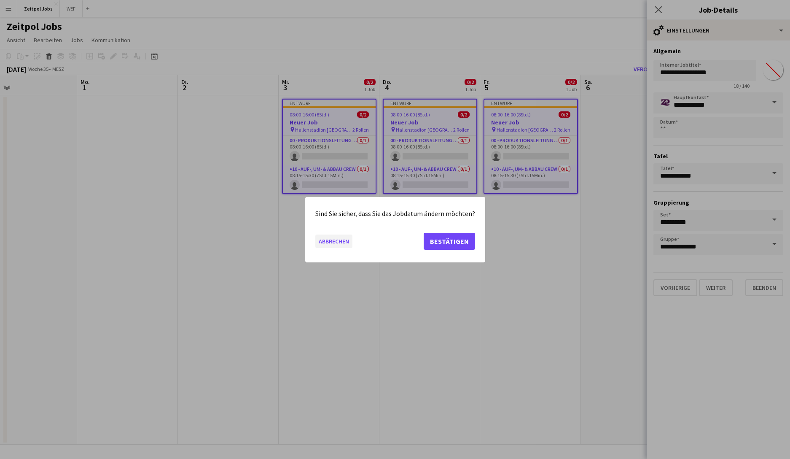
click at [331, 240] on button "Abbrechen" at bounding box center [333, 240] width 37 height 13
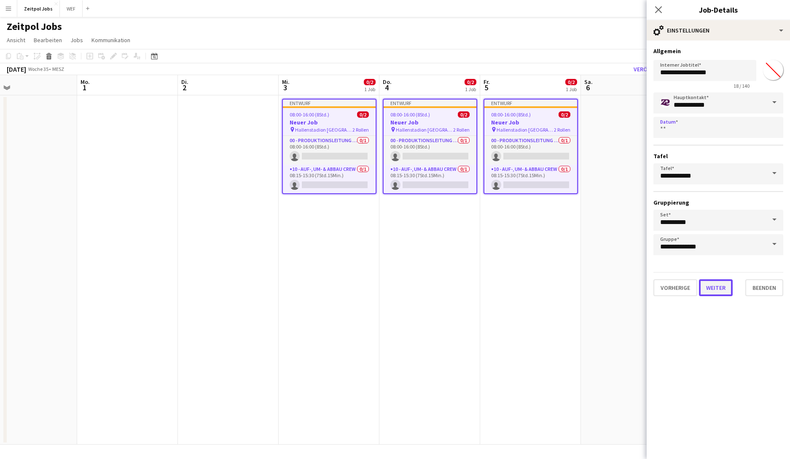
click at [628, 293] on button "Weiter" at bounding box center [716, 287] width 34 height 17
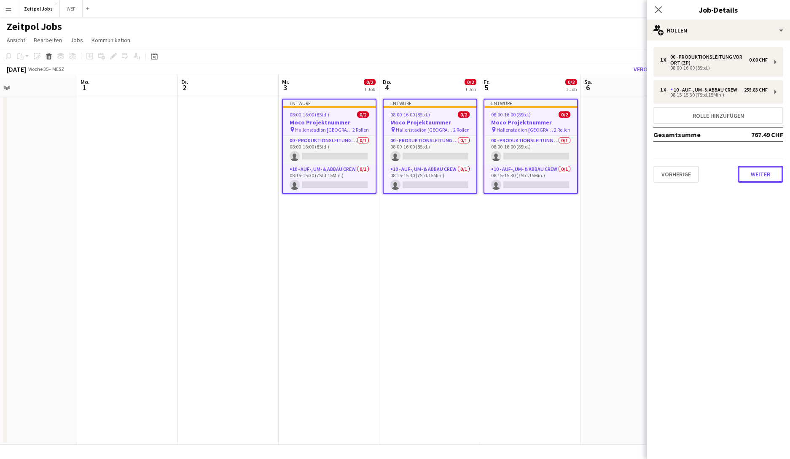
click at [628, 175] on button "Weiter" at bounding box center [761, 174] width 46 height 17
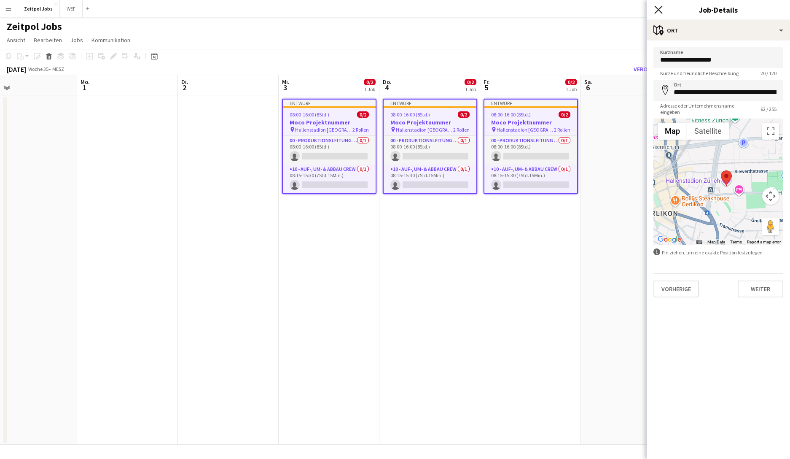
click at [628, 8] on icon "Pop-in schließen" at bounding box center [658, 9] width 8 height 8
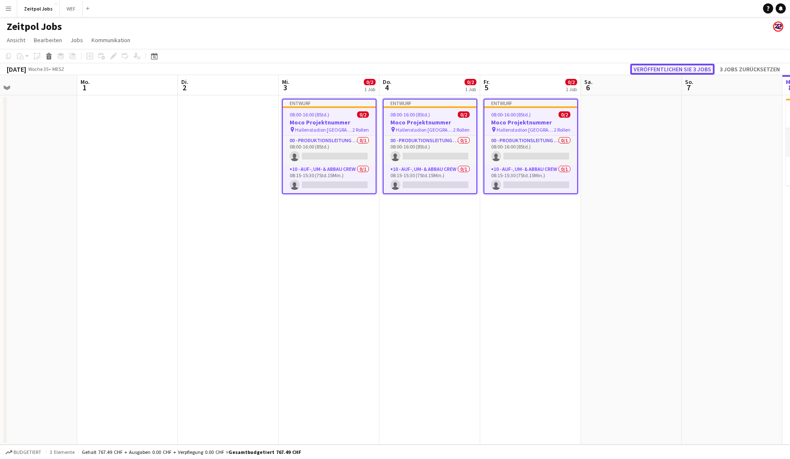
click at [628, 71] on button "Veröffentlichen Sie 3 Jobs" at bounding box center [672, 69] width 84 height 11
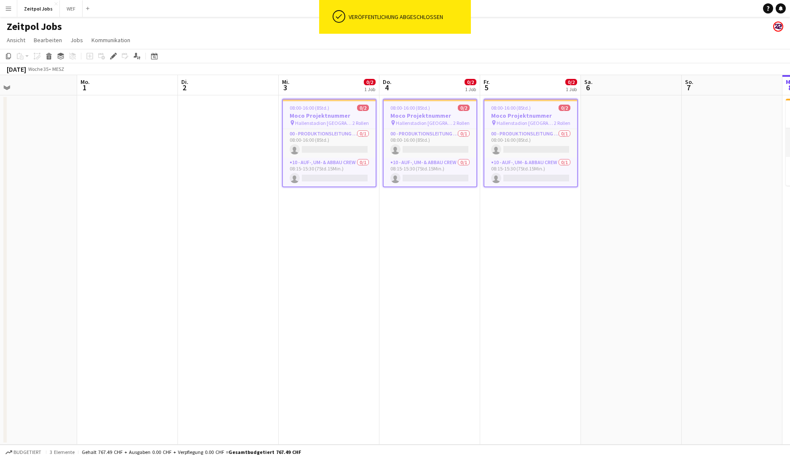
click at [557, 38] on app-page-menu "Ansicht Tagesansicht erweitert Tagesansicht zusammengeklappt Monatsansicht Datu…" at bounding box center [395, 41] width 790 height 16
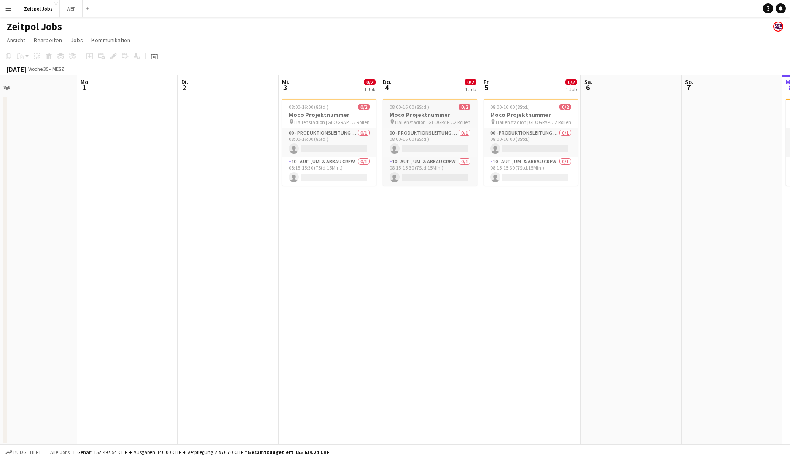
click at [423, 113] on h3 "Moco Projektnummer" at bounding box center [430, 115] width 94 height 8
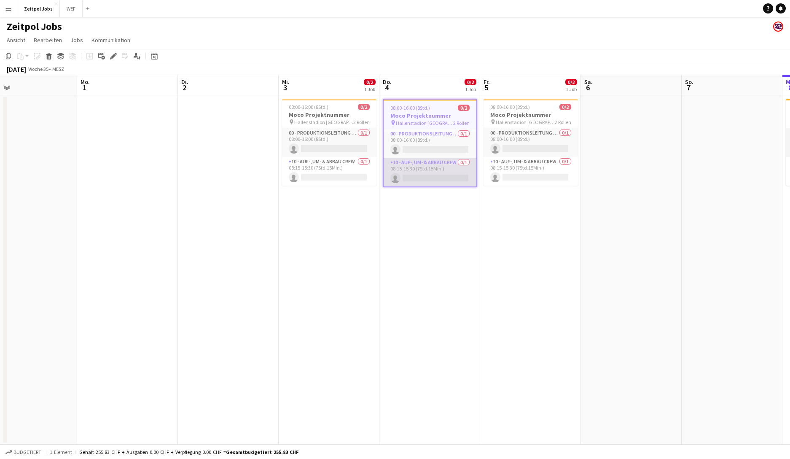
click at [440, 173] on app-card-role "10 - Auf-, Um- & Abbau Crew 0/1 08:15-15:30 (7Std.15Min.) single-neutral-actions" at bounding box center [430, 172] width 93 height 29
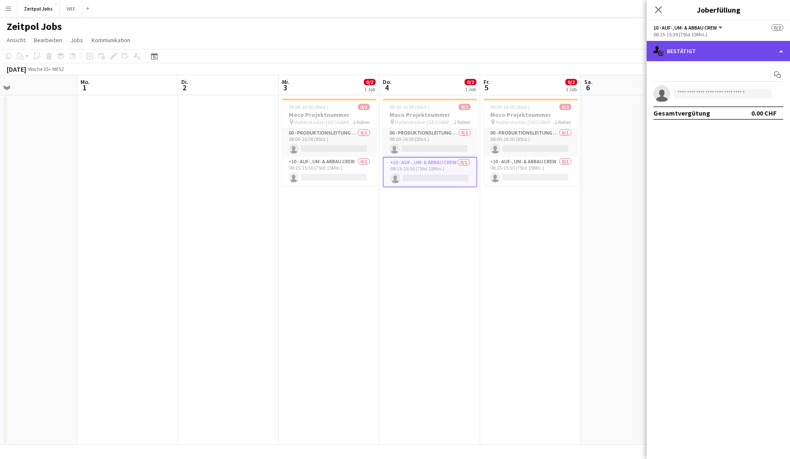
click at [628, 42] on div "single-neutral-actions-check-2 Bestätigt" at bounding box center [718, 51] width 143 height 20
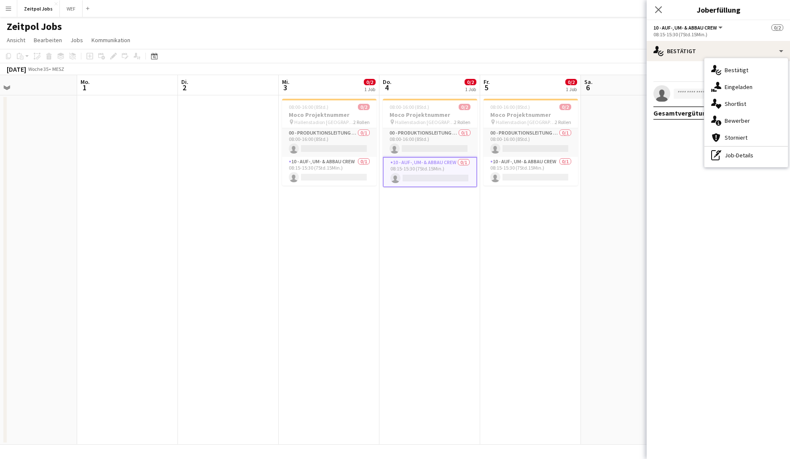
click at [542, 26] on div "Zeitpol Jobs" at bounding box center [395, 25] width 790 height 16
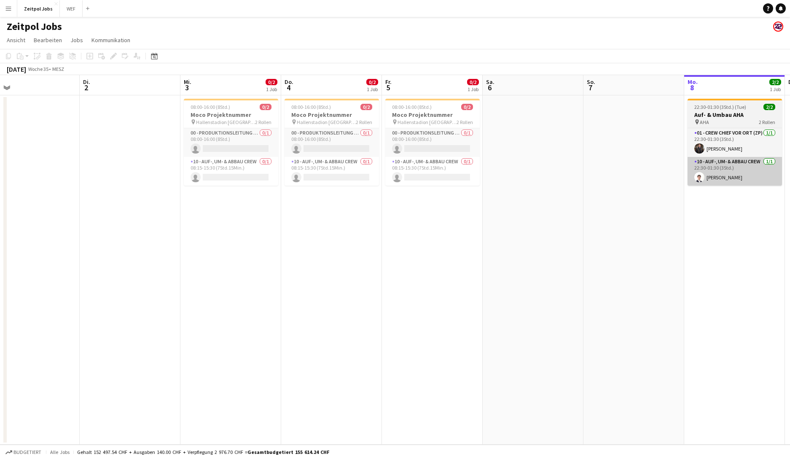
drag, startPoint x: 691, startPoint y: 150, endPoint x: 451, endPoint y: 161, distance: 239.7
click at [327, 177] on app-calendar-viewport "Fr. 29 3/3 1 Job Sa. 30 3/3 1 Job So. 31 Mo. 1 Di. 2 Mi. 3 0/2 1 Job Do. 4 0/2 …" at bounding box center [395, 259] width 790 height 369
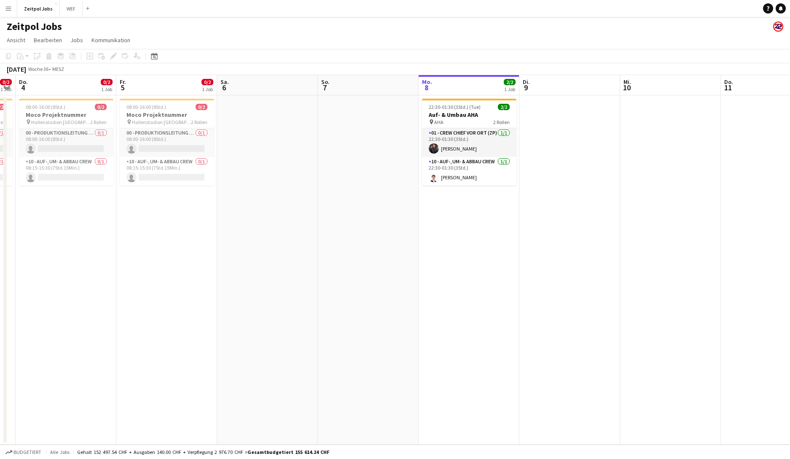
scroll to position [0, 345]
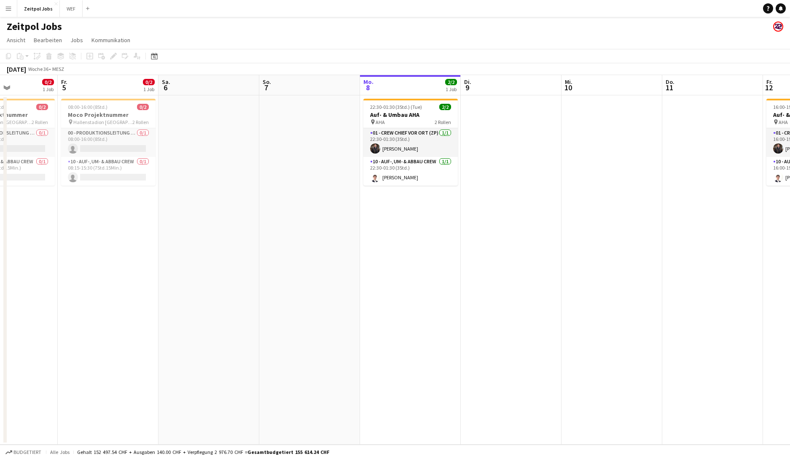
drag, startPoint x: 583, startPoint y: 158, endPoint x: 280, endPoint y: 213, distance: 308.6
click at [281, 213] on app-calendar-viewport "Mo. 1 Di. 2 Mi. 3 0/2 1 Job Do. 4 0/2 1 Job Fr. 5 0/2 1 Job Sa. 6 So. 7 Mo. 8 2…" at bounding box center [395, 259] width 790 height 369
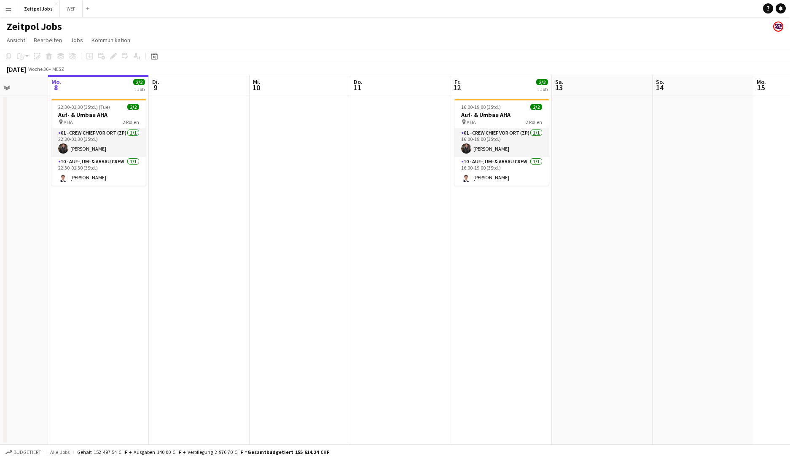
drag, startPoint x: 637, startPoint y: 174, endPoint x: 220, endPoint y: 218, distance: 420.0
click at [221, 217] on app-calendar-viewport "Do. 4 0/2 1 Job Fr. 5 0/2 1 Job Sa. 6 So. 7 Mo. 8 2/2 1 Job Di. 9 Mi. 10 Do. 11…" at bounding box center [395, 259] width 790 height 369
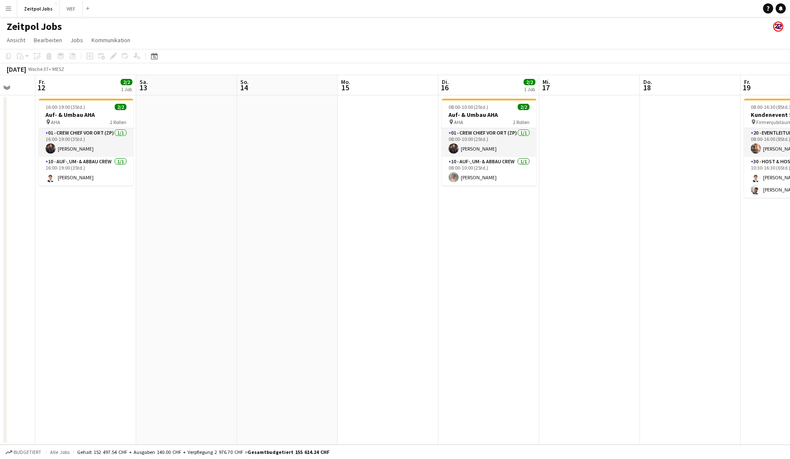
drag, startPoint x: 559, startPoint y: 182, endPoint x: 247, endPoint y: 219, distance: 314.1
click at [246, 219] on app-calendar-viewport "Di. 9 Mi. 10 Do. 11 Fr. 12 2/2 1 Job Sa. 13 So. 14 Mo. 15 Di. 16 2/2 1 Job Mi. …" at bounding box center [395, 259] width 790 height 369
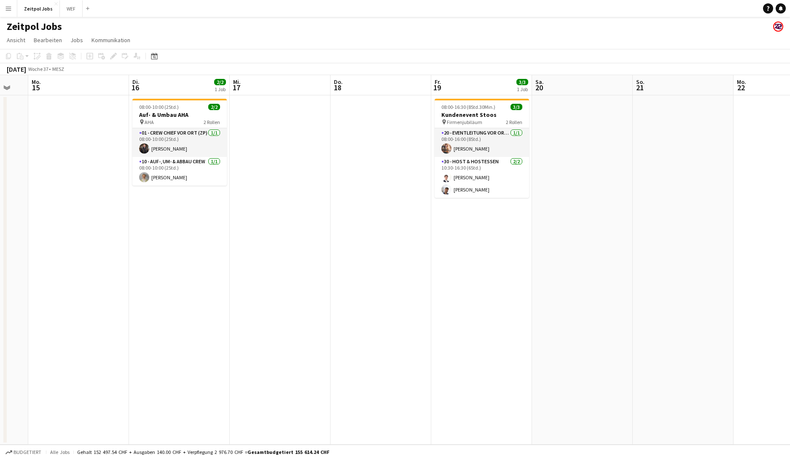
drag, startPoint x: 588, startPoint y: 187, endPoint x: 170, endPoint y: 235, distance: 420.9
click at [173, 235] on app-calendar-viewport "Fr. 12 2/2 1 Job Sa. 13 So. 14 Mo. 15 Di. 16 2/2 1 Job Mi. 17 Do. 18 Fr. 19 3/3…" at bounding box center [395, 259] width 790 height 369
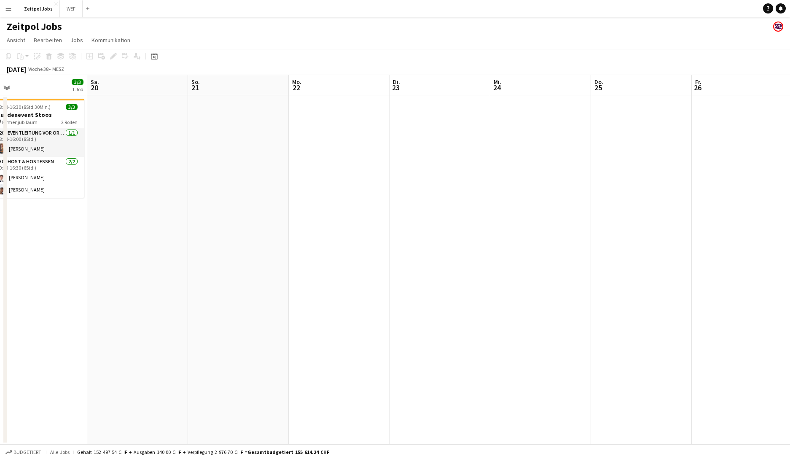
drag, startPoint x: 580, startPoint y: 174, endPoint x: 187, endPoint y: 222, distance: 396.3
click at [181, 221] on app-calendar-viewport "Di. 16 2/2 1 Job Mi. 17 Do. 18 Fr. 19 3/3 1 Job Sa. 20 So. 21 Mo. 22 Di. 23 Mi.…" at bounding box center [395, 259] width 790 height 369
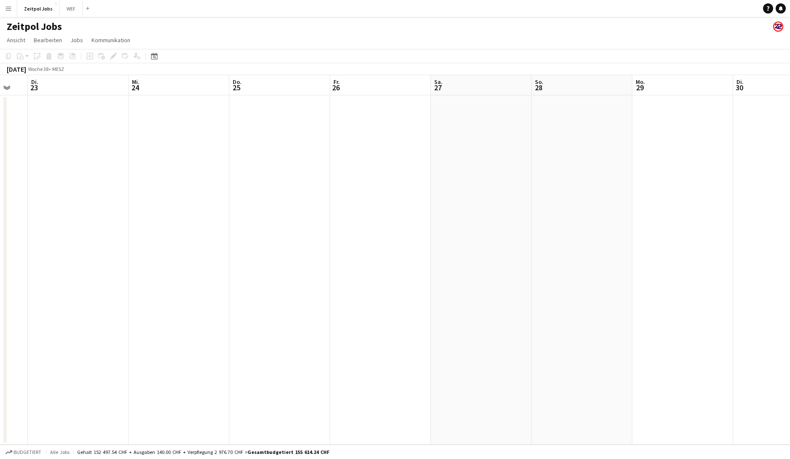
drag, startPoint x: 602, startPoint y: 169, endPoint x: 137, endPoint y: 223, distance: 468.4
click at [144, 221] on app-calendar-viewport "Sa. 20 So. 21 Mo. 22 Di. 23 Mi. 24 Do. 25 Fr. 26 Sa. 27 So. 28 Mo. 29 Di. 30 Mi…" at bounding box center [395, 259] width 790 height 369
drag, startPoint x: 624, startPoint y: 162, endPoint x: 168, endPoint y: 210, distance: 458.1
click at [186, 208] on app-calendar-viewport "Do. 25 Fr. 26 Sa. 27 So. 28 Mo. 29 Di. 30 Mi. 1 Do. 2 Fr. 3 Sa. 4 So. 5 Mo. 6 D…" at bounding box center [395, 259] width 790 height 369
drag, startPoint x: 305, startPoint y: 187, endPoint x: 648, endPoint y: 125, distance: 348.7
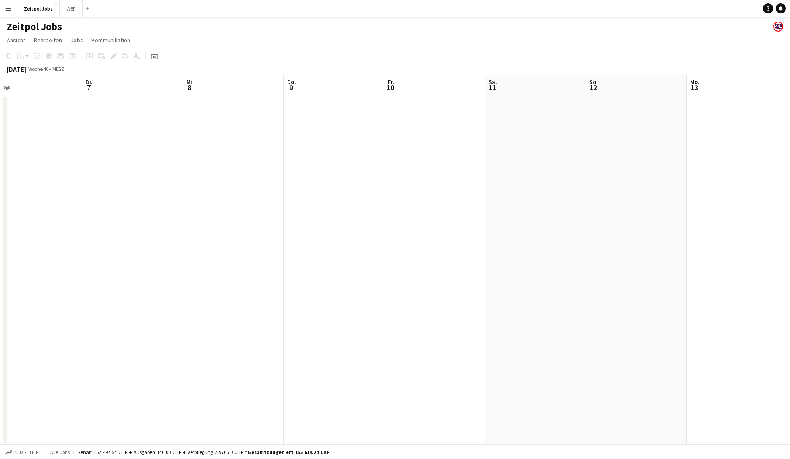
click at [628, 132] on app-calendar-viewport "Sa. 4 So. 5 Mo. 6 Di. 7 Mi. 8 Do. 9 Fr. 10 Sa. 11 So. 12 Mo. 13 Di. 14 Mi. 15 D…" at bounding box center [395, 259] width 790 height 369
drag, startPoint x: 421, startPoint y: 155, endPoint x: 384, endPoint y: 150, distance: 37.0
click at [628, 132] on app-calendar-viewport "So. 28 Mo. 29 Di. 30 Mi. 1 Do. 2 Fr. 3 Sa. 4 So. 5 Mo. 6 Di. 7 Mi. 8 Do. 9 Fr. …" at bounding box center [395, 259] width 790 height 369
drag, startPoint x: 339, startPoint y: 157, endPoint x: 684, endPoint y: 123, distance: 346.9
click at [628, 124] on app-calendar-viewport "Fr. 26 Sa. 27 So. 28 Mo. 29 Di. 30 Mi. 1 Do. 2 Fr. 3 Sa. 4 So. 5 Mo. 6 Di. 7 Mi…" at bounding box center [395, 259] width 790 height 369
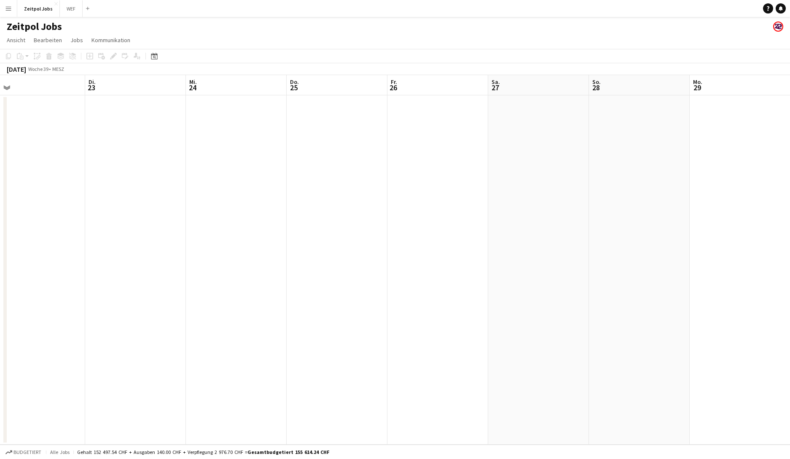
drag, startPoint x: 360, startPoint y: 167, endPoint x: 569, endPoint y: 149, distance: 209.9
click at [523, 153] on app-calendar-viewport "Sa. 20 So. 21 Mo. 22 Di. 23 Mi. 24 Do. 25 Fr. 26 Sa. 27 So. 28 Mo. 29 Di. 30 Mi…" at bounding box center [395, 259] width 790 height 369
drag, startPoint x: 282, startPoint y: 192, endPoint x: 574, endPoint y: 171, distance: 292.1
click at [524, 174] on app-calendar-viewport "Fr. 19 3/3 1 Job Sa. 20 So. 21 Mo. 22 Di. 23 Mi. 24 Do. 25 Fr. 26 Sa. 27 So. 28…" at bounding box center [395, 259] width 790 height 369
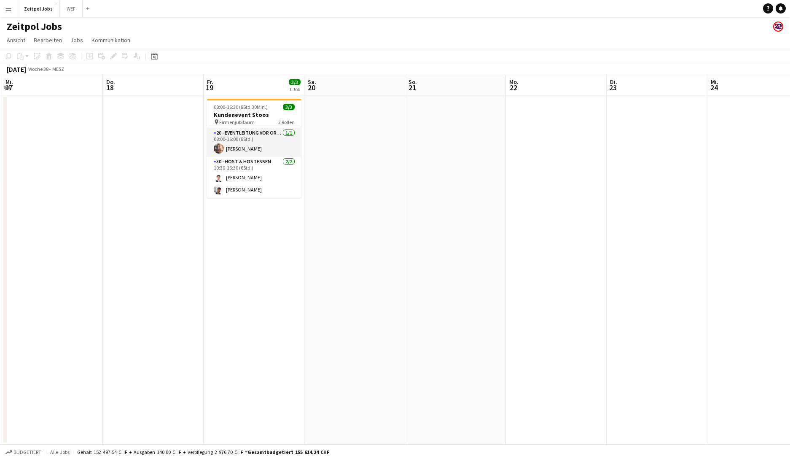
drag, startPoint x: 153, startPoint y: 218, endPoint x: 295, endPoint y: 216, distance: 141.2
click at [295, 216] on app-calendar-viewport "Mo. 15 Di. 16 2/2 1 Job Mi. 17 Do. 18 Fr. 19 3/3 1 Job Sa. 20 So. 21 Mo. 22 Di.…" at bounding box center [395, 259] width 790 height 369
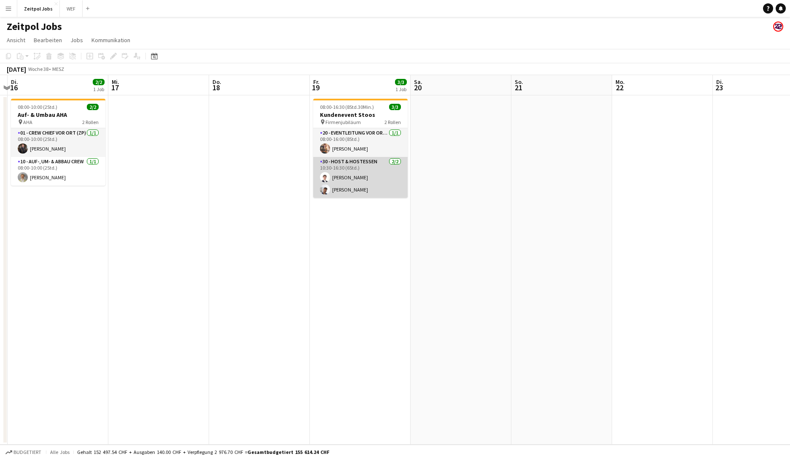
click at [360, 185] on app-card-role "30 - Host & Hostessen [DATE] 10:30-16:30 (6Std.) [PERSON_NAME] [PERSON_NAME]" at bounding box center [360, 177] width 94 height 41
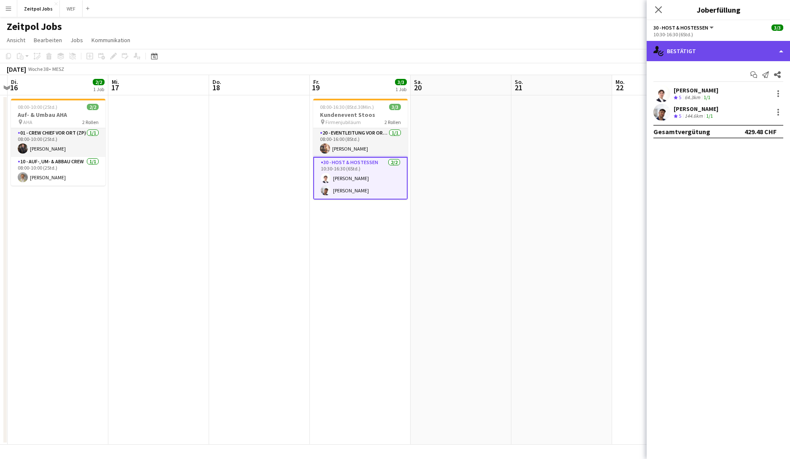
click at [628, 47] on div "single-neutral-actions-check-2 Bestätigt" at bounding box center [718, 51] width 143 height 20
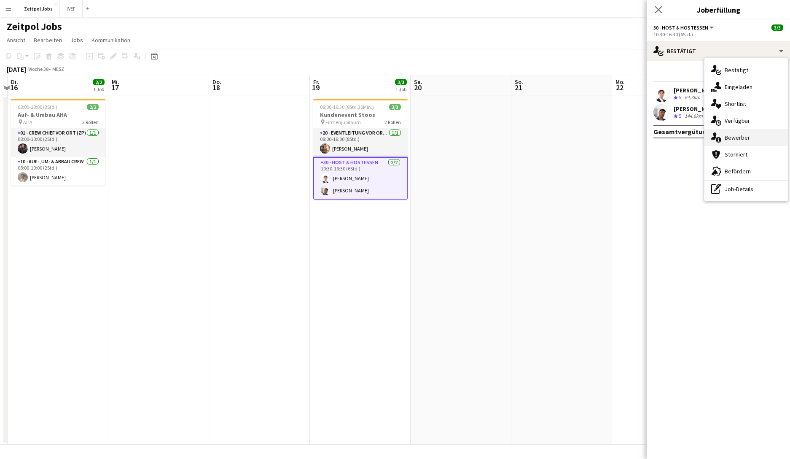
click at [628, 130] on div "single-neutral-actions-information Bewerber" at bounding box center [745, 137] width 83 height 17
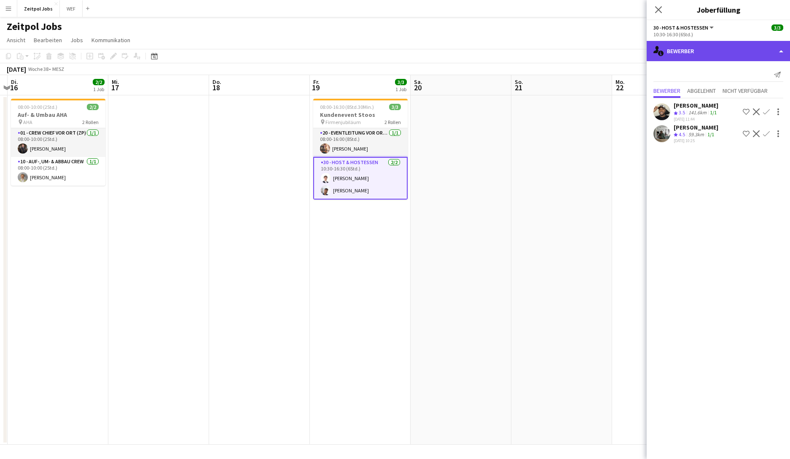
click at [628, 55] on div "single-neutral-actions-information Bewerber" at bounding box center [718, 51] width 143 height 20
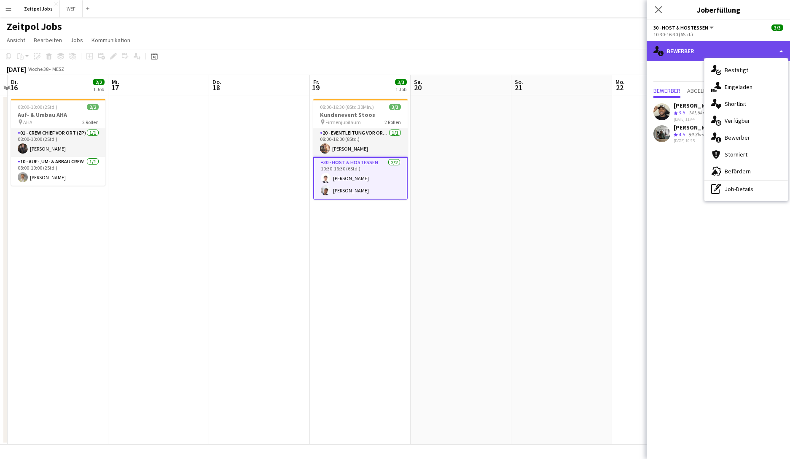
click at [628, 55] on div "single-neutral-actions-information Bewerber" at bounding box center [718, 51] width 143 height 20
click at [628, 67] on div "Benachrichtigung senden Bewerber Abgelehnt Nicht verfügbar Kennedy Nzerem Crew-…" at bounding box center [718, 106] width 143 height 91
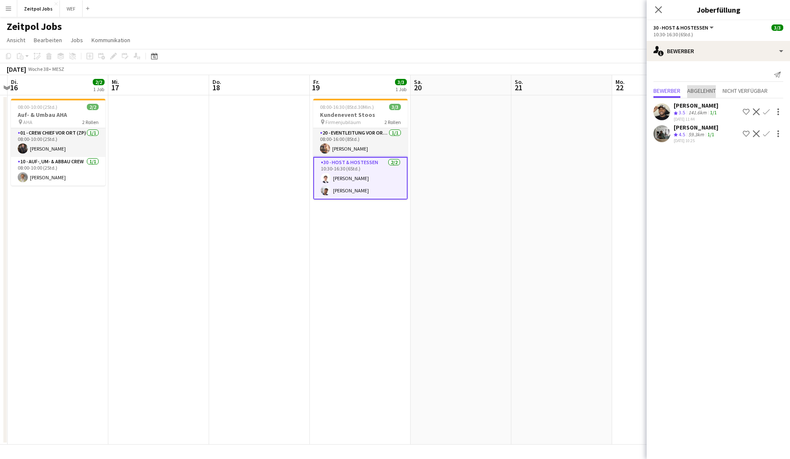
click at [628, 96] on span "Abgelehnt" at bounding box center [701, 91] width 29 height 13
click at [628, 94] on span "Nicht verfügbar" at bounding box center [744, 91] width 45 height 6
click at [628, 94] on span "Bewerber" at bounding box center [666, 91] width 27 height 6
click at [548, 173] on app-date-cell at bounding box center [561, 269] width 101 height 349
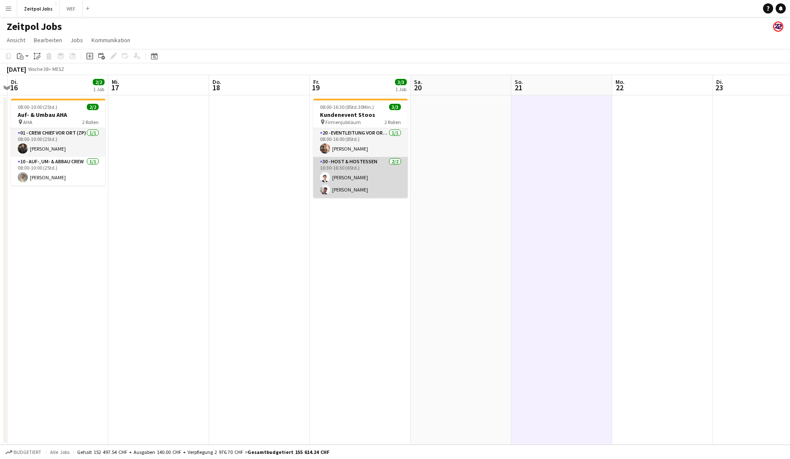
click at [354, 192] on app-card-role "30 - Host & Hostessen [DATE] 10:30-16:30 (6Std.) [PERSON_NAME] [PERSON_NAME]" at bounding box center [360, 177] width 94 height 41
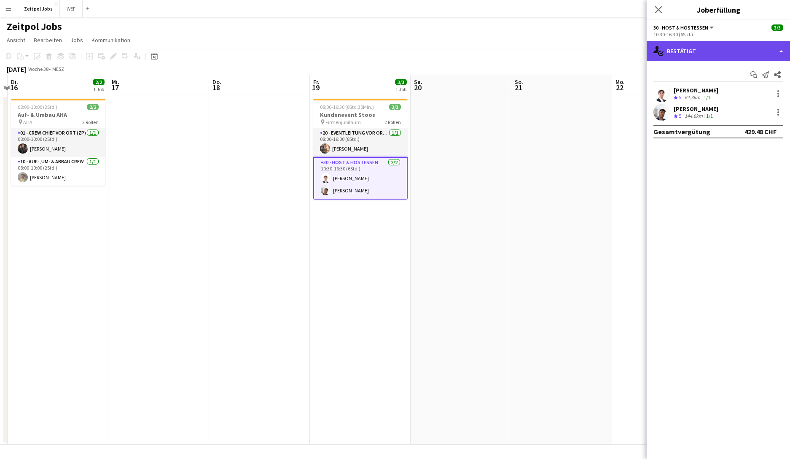
click at [628, 48] on div "single-neutral-actions-check-2 Bestätigt" at bounding box center [718, 51] width 143 height 20
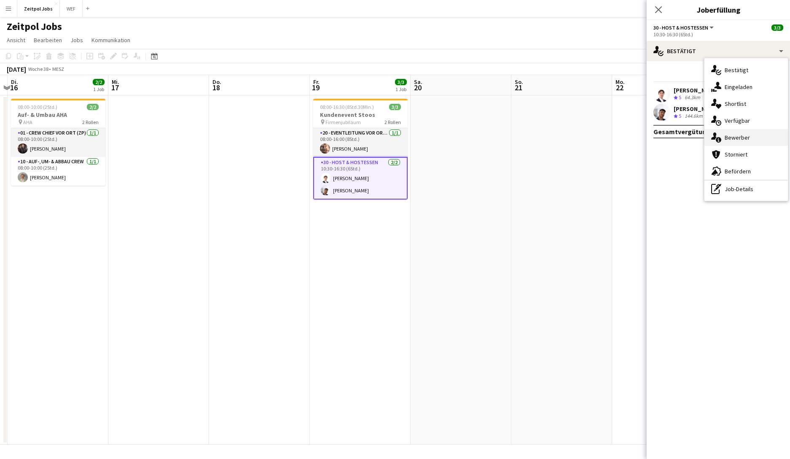
click at [628, 136] on span "Bewerber" at bounding box center [737, 138] width 25 height 8
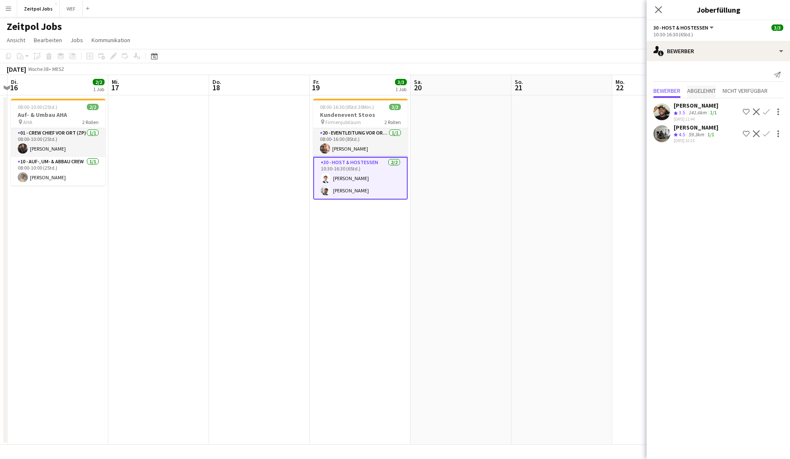
click at [628, 90] on span "Abgelehnt" at bounding box center [701, 91] width 29 height 6
click at [628, 90] on span "Nicht verfügbar" at bounding box center [744, 91] width 45 height 6
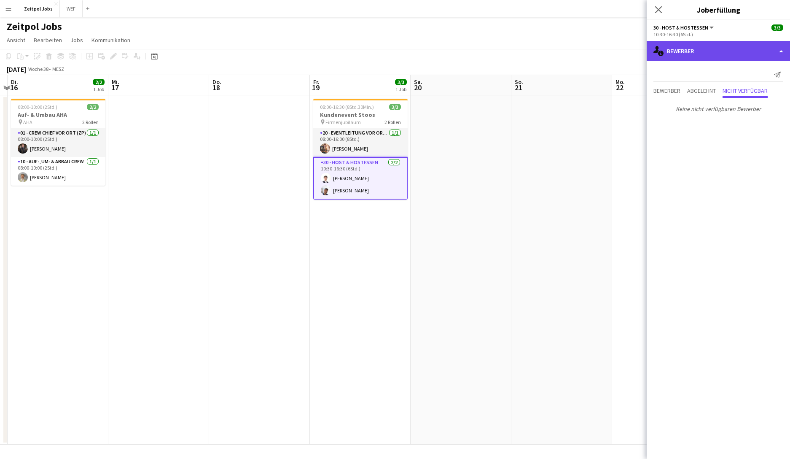
click at [628, 48] on div "single-neutral-actions-information Bewerber" at bounding box center [718, 51] width 143 height 20
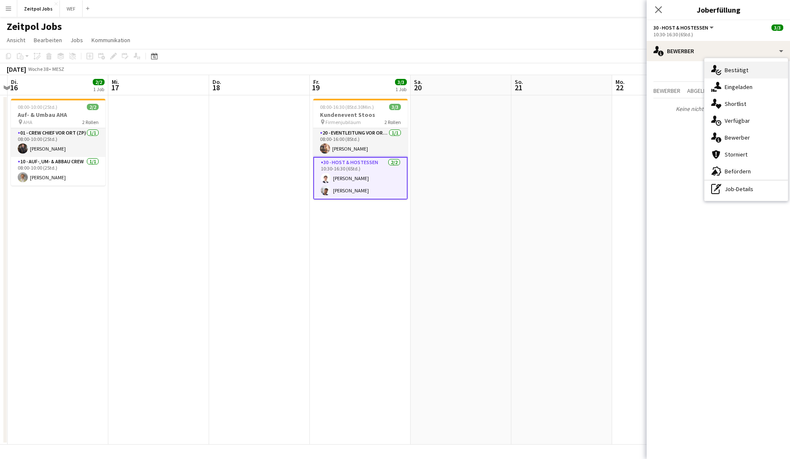
click at [628, 71] on span "Bestätigt" at bounding box center [737, 70] width 24 height 8
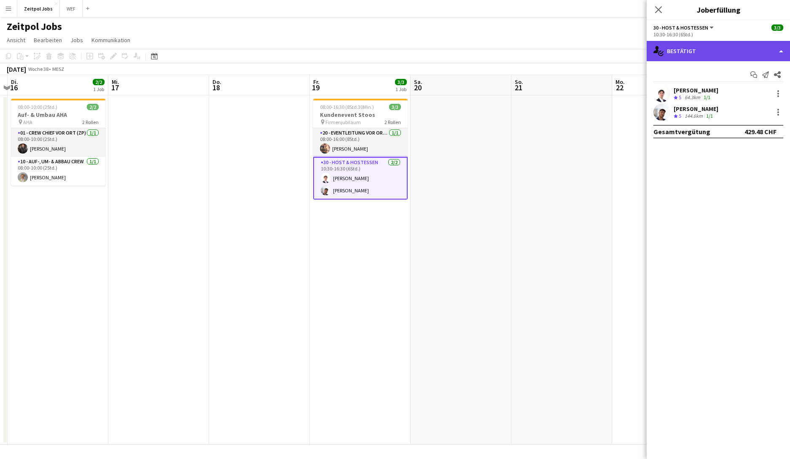
click at [628, 48] on div "single-neutral-actions-check-2 Bestätigt" at bounding box center [718, 51] width 143 height 20
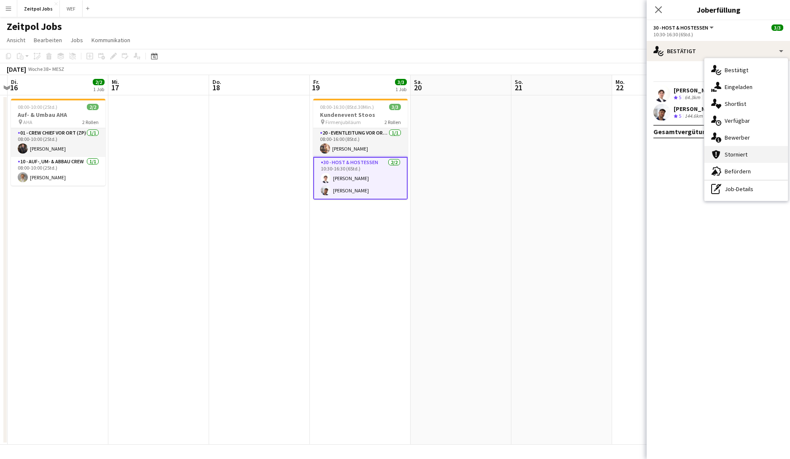
click at [628, 152] on div "cancellation Storniert" at bounding box center [745, 154] width 83 height 17
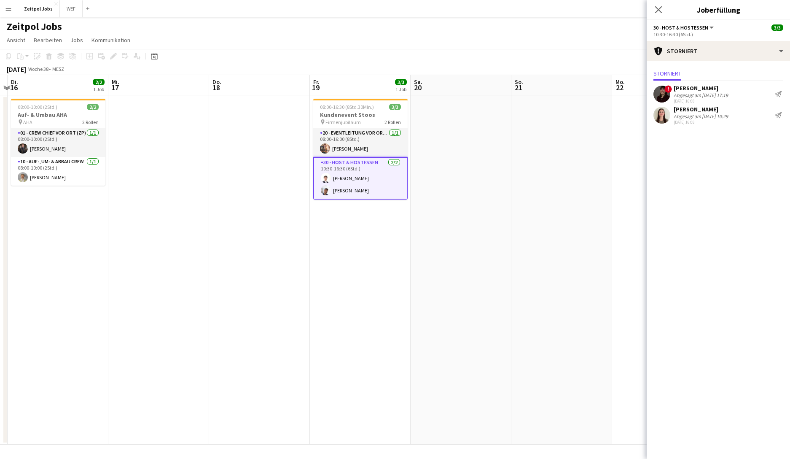
click at [628, 113] on app-user-avatar at bounding box center [661, 115] width 17 height 17
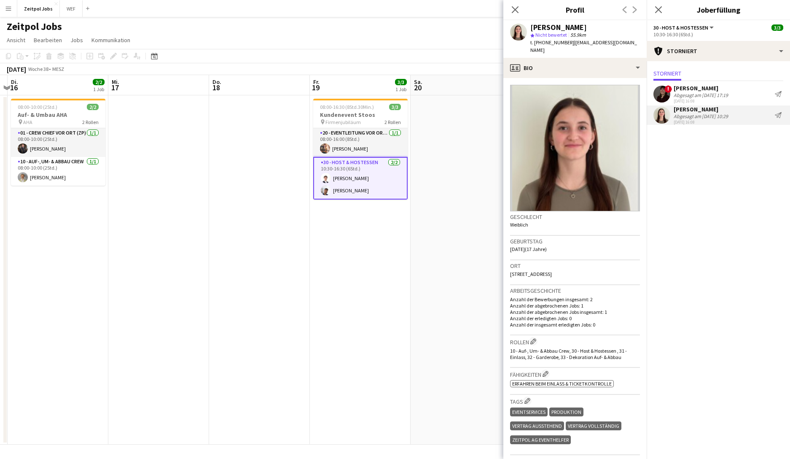
click at [628, 91] on app-user-avatar at bounding box center [661, 94] width 17 height 17
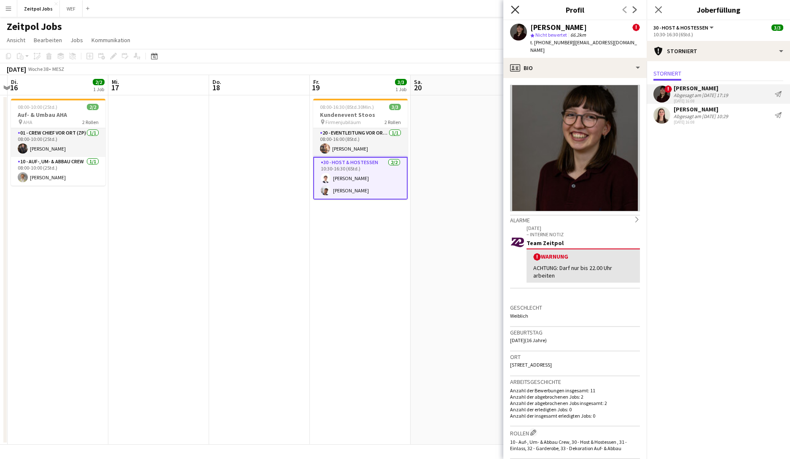
click at [512, 11] on icon "Pop-in schließen" at bounding box center [515, 9] width 8 height 8
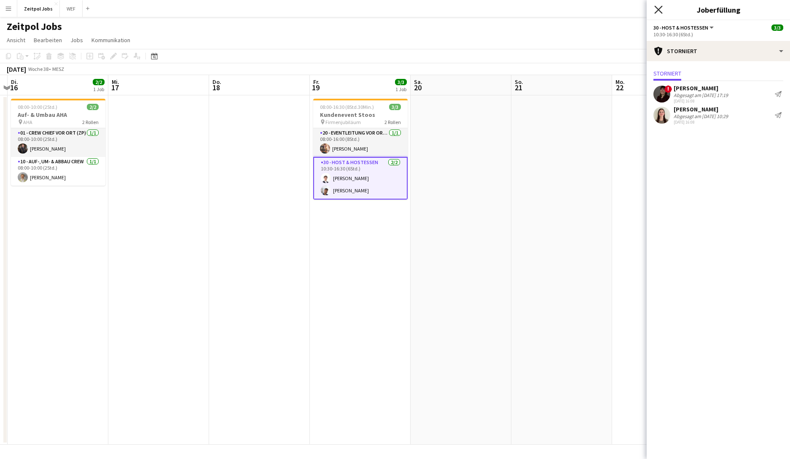
click at [628, 11] on icon at bounding box center [658, 9] width 8 height 8
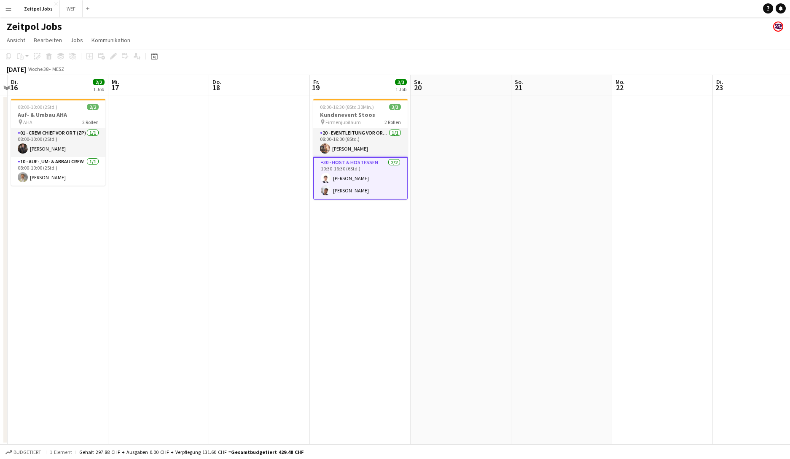
scroll to position [0, 194]
click at [352, 181] on app-card-role "30 - Host & Hostessen [DATE] 10:30-16:30 (6Std.) [PERSON_NAME] [PERSON_NAME]" at bounding box center [360, 178] width 94 height 43
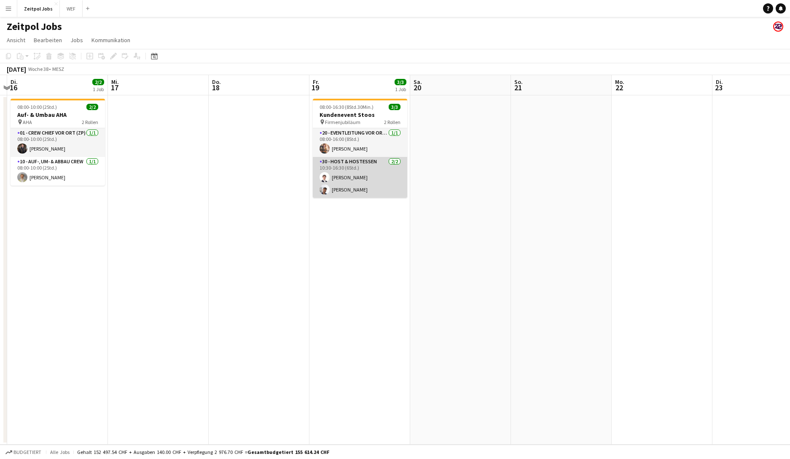
click at [352, 181] on app-card-role "30 - Host & Hostessen [DATE] 10:30-16:30 (6Std.) [PERSON_NAME] [PERSON_NAME]" at bounding box center [360, 177] width 94 height 41
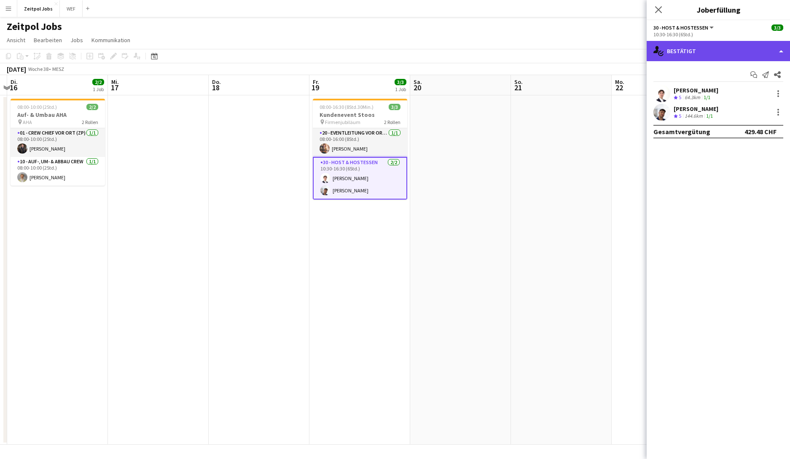
click at [628, 48] on div "single-neutral-actions-check-2 Bestätigt" at bounding box center [718, 51] width 143 height 20
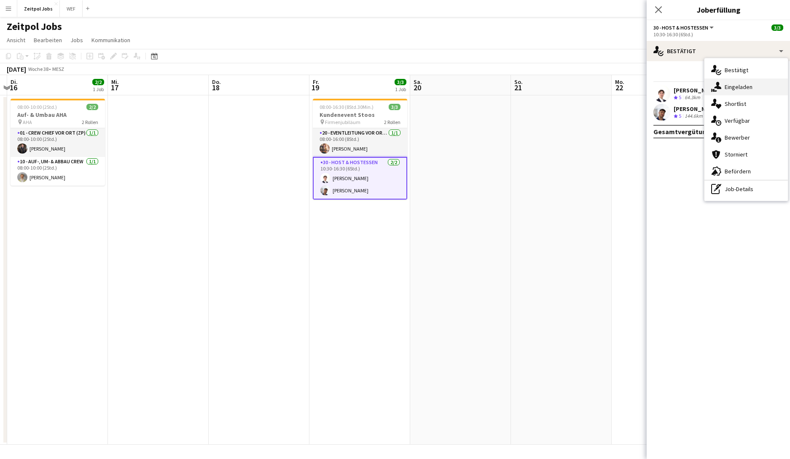
click at [628, 91] on div "single-neutral-actions-share-1 Eingeladen" at bounding box center [745, 86] width 83 height 17
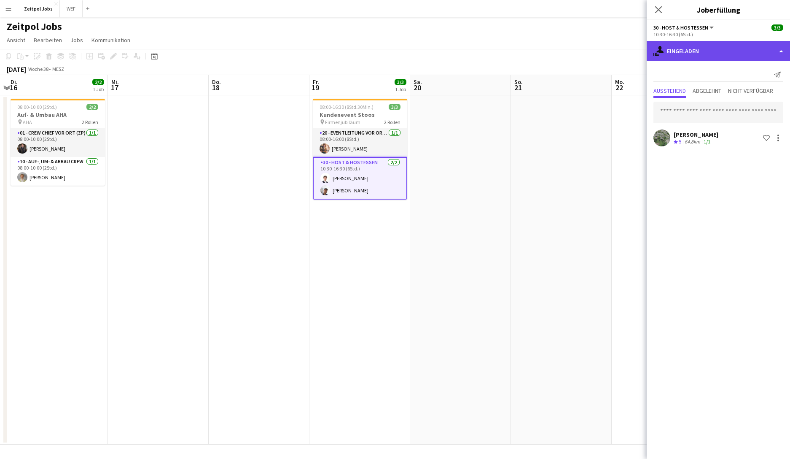
click at [628, 60] on div "single-neutral-actions-share-1 Eingeladen" at bounding box center [718, 51] width 143 height 20
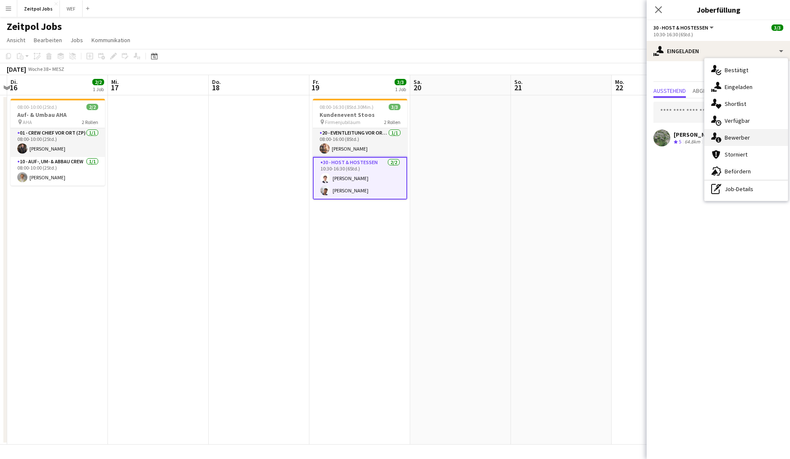
click at [628, 144] on div "single-neutral-actions-information Bewerber" at bounding box center [745, 137] width 83 height 17
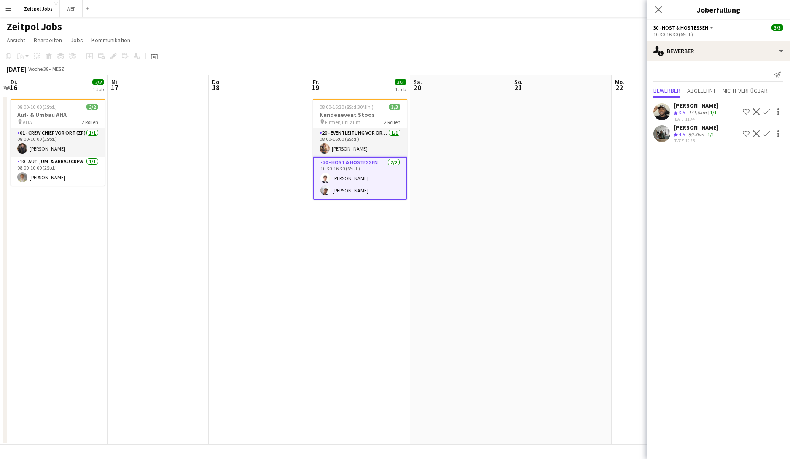
drag, startPoint x: 479, startPoint y: 328, endPoint x: 464, endPoint y: 370, distance: 44.5
click at [478, 327] on app-calendar-viewport "So. 14 Mo. 15 Di. 16 2/2 1 Job Mi. 17 Do. 18 Fr. 19 3/3 1 Job Sa. 20 So. 21 Mo.…" at bounding box center [395, 259] width 790 height 369
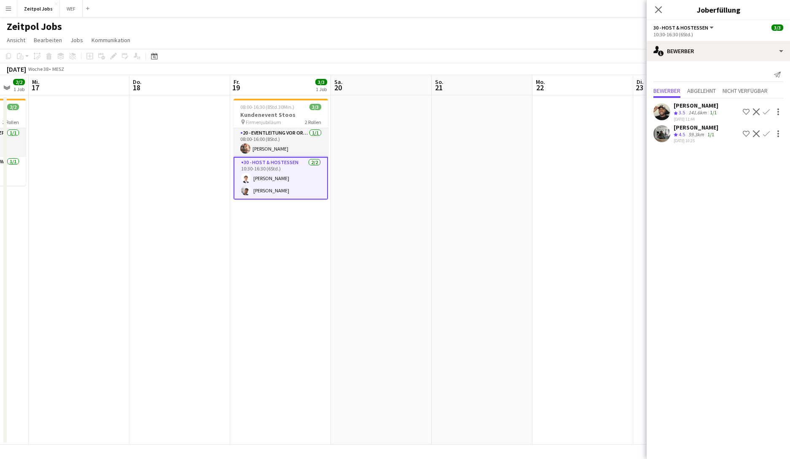
drag, startPoint x: 249, startPoint y: 301, endPoint x: 458, endPoint y: 307, distance: 209.2
click at [503, 304] on app-calendar-viewport "So. 14 Mo. 15 Di. 16 2/2 1 Job Mi. 17 Do. 18 Fr. 19 3/3 1 Job Sa. 20 So. 21 Mo.…" at bounding box center [395, 259] width 790 height 369
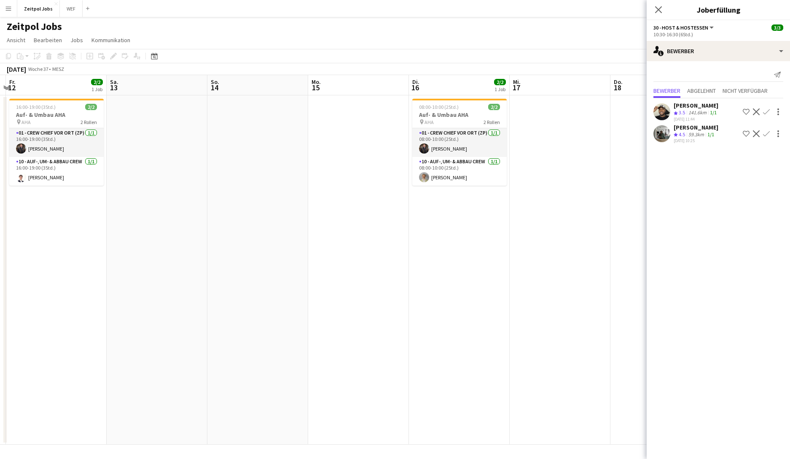
drag, startPoint x: 180, startPoint y: 293, endPoint x: 434, endPoint y: 274, distance: 254.0
click at [434, 272] on app-calendar-viewport "Mi. 10 Do. 11 Fr. 12 2/2 1 Job Sa. 13 So. 14 Mo. 15 Di. 16 2/2 1 Job Mi. 17 Do.…" at bounding box center [395, 259] width 790 height 369
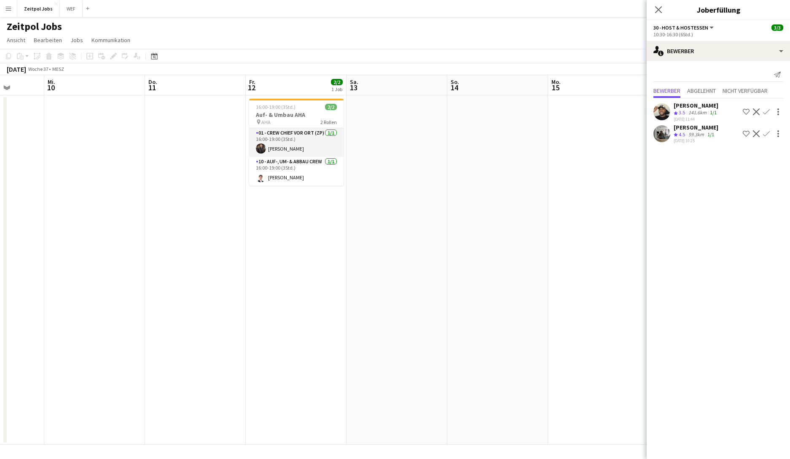
drag, startPoint x: 387, startPoint y: 252, endPoint x: 363, endPoint y: 265, distance: 27.7
click at [407, 250] on app-calendar-viewport "Mo. 8 2/2 1 Job Di. 9 Mi. 10 Do. 11 Fr. 12 2/2 1 Job Sa. 13 So. 14 Mo. 15 Di. 1…" at bounding box center [395, 259] width 790 height 369
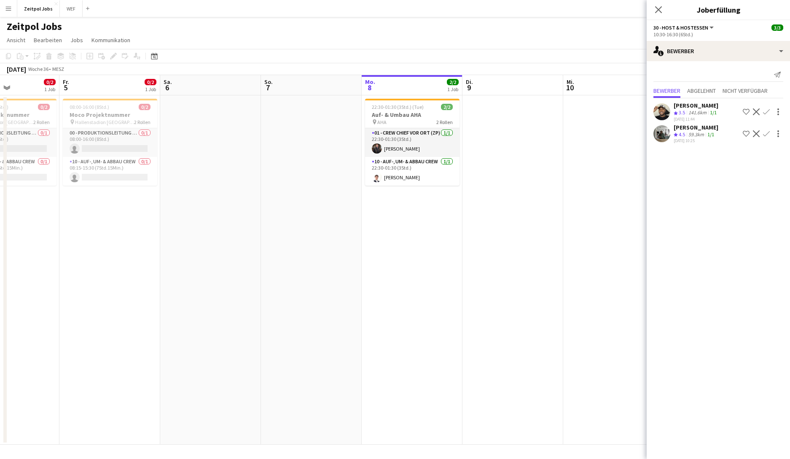
drag, startPoint x: 133, startPoint y: 285, endPoint x: 448, endPoint y: 248, distance: 316.5
click at [448, 248] on app-calendar-viewport "Di. 2 Mi. 3 0/2 1 Job Do. 4 0/2 1 Job Fr. 5 0/2 1 Job Sa. 6 So. 7 Mo. 8 2/2 1 J…" at bounding box center [395, 259] width 790 height 369
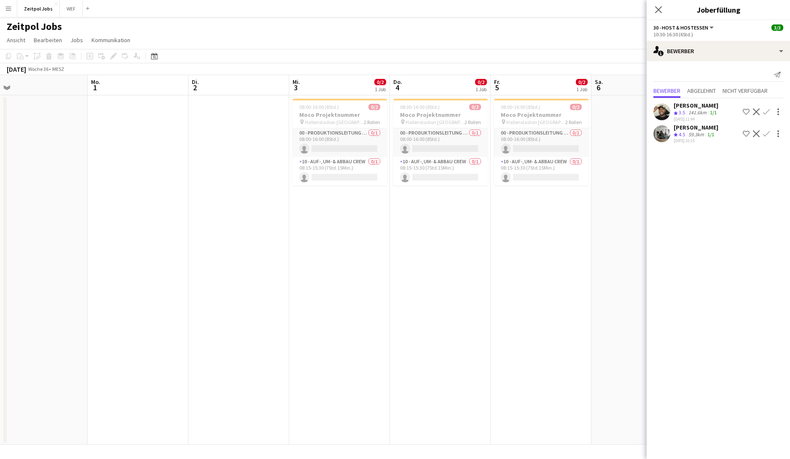
drag, startPoint x: 180, startPoint y: 272, endPoint x: 354, endPoint y: 252, distance: 176.1
click at [353, 252] on app-calendar-viewport "Fr. 29 3/3 1 Job Sa. 30 3/3 1 Job So. 31 Mo. 1 Di. 2 Mi. 3 0/2 1 Job Do. 4 0/2 …" at bounding box center [395, 259] width 790 height 369
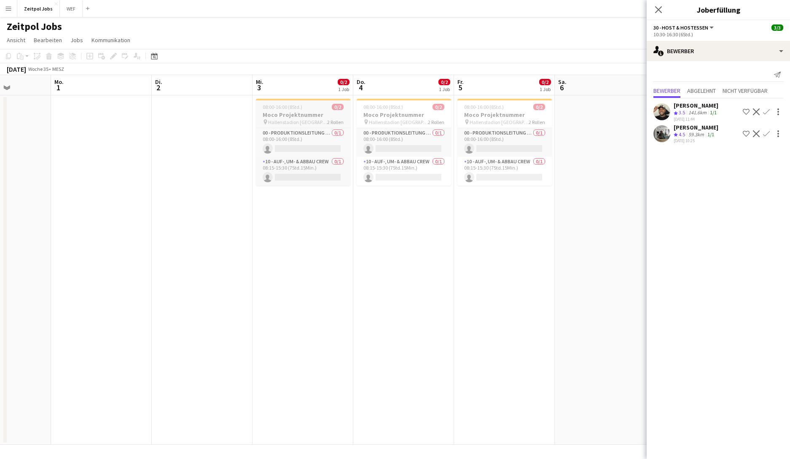
click at [294, 121] on span "Hallenstadion [GEOGRAPHIC_DATA]" at bounding box center [297, 122] width 59 height 6
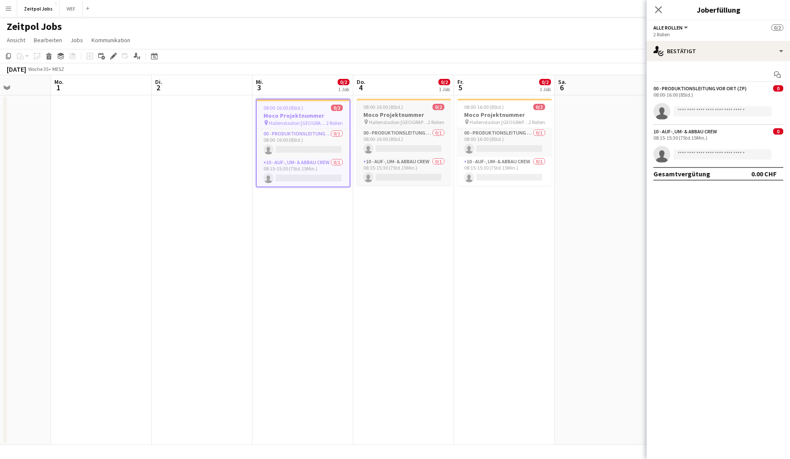
click at [410, 118] on app-job-card "08:00-16:00 (8Std.) 0/2 Moco Projektnummer pin Hallenstadion [GEOGRAPHIC_DATA] …" at bounding box center [404, 142] width 94 height 87
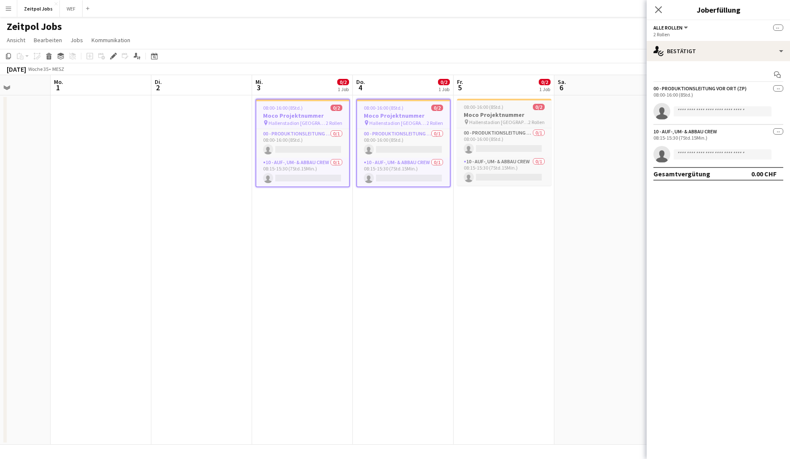
click at [503, 116] on h3 "Moco Projektnummer" at bounding box center [504, 115] width 94 height 8
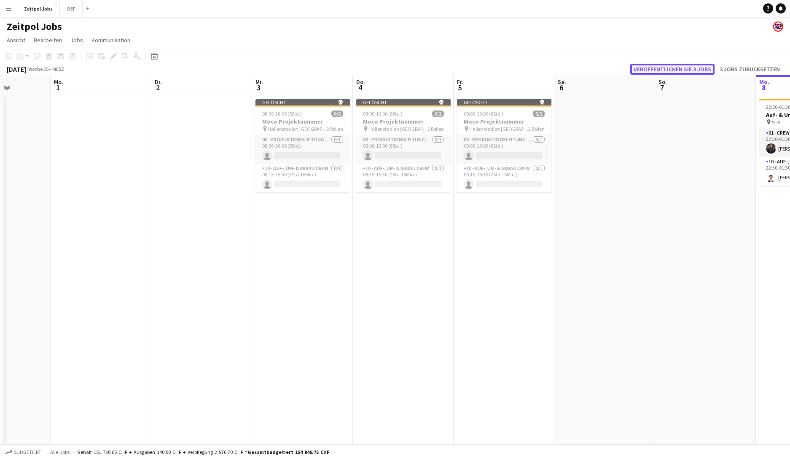
click at [628, 72] on button "Veröffentlichen Sie 3 Jobs" at bounding box center [672, 69] width 84 height 11
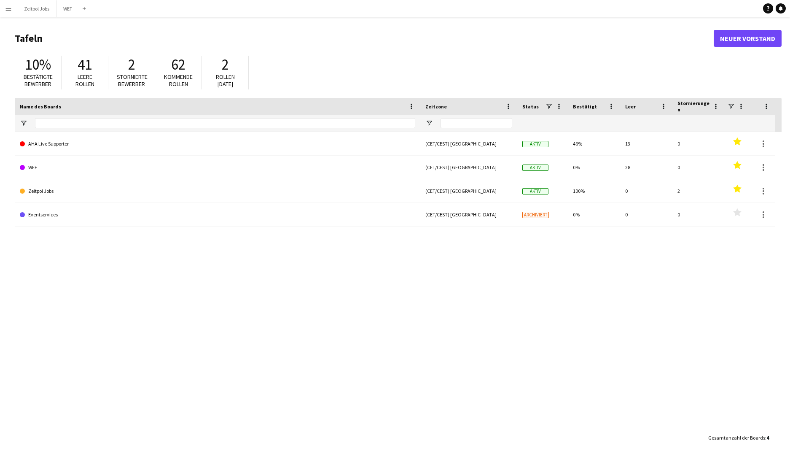
click at [10, 3] on button "Menü" at bounding box center [8, 8] width 17 height 17
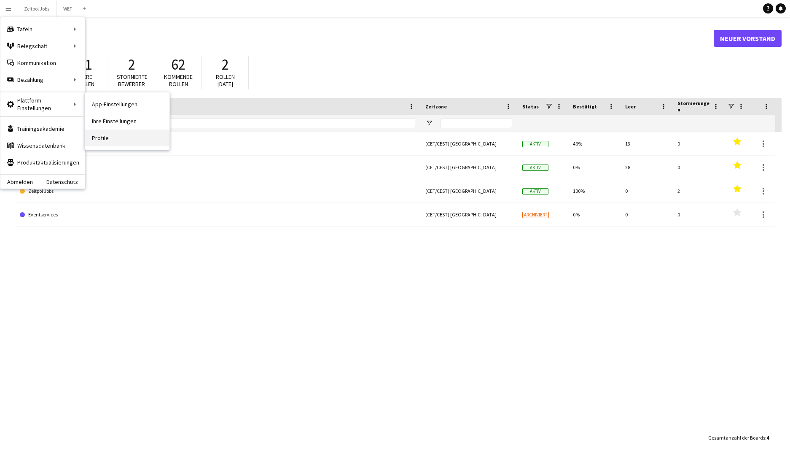
click at [129, 134] on link "Profile" at bounding box center [127, 137] width 84 height 17
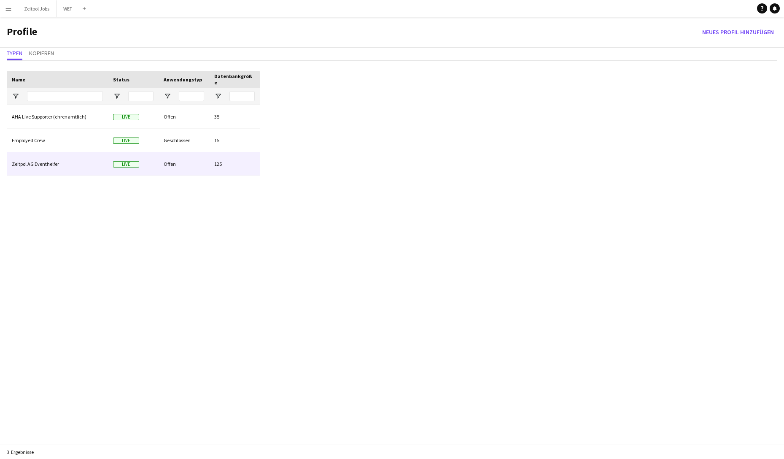
click at [66, 162] on div "Zeitpol AG Eventhelfer" at bounding box center [57, 163] width 101 height 23
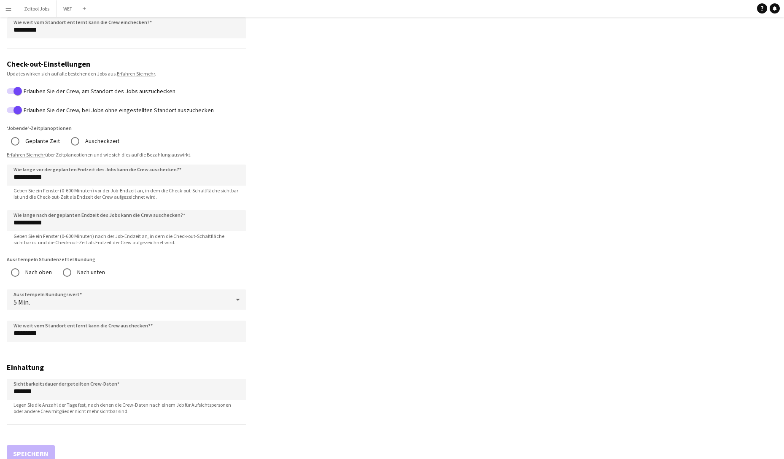
scroll to position [564, 0]
